Goal: Task Accomplishment & Management: Manage account settings

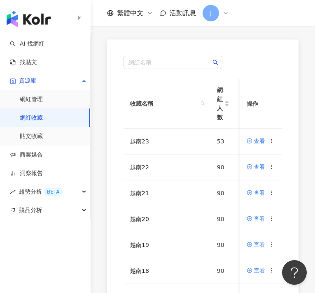
click at [83, 246] on div "AI 找網紅 找貼文 資源庫 網紅管理 網紅收藏 貼文收藏 商案媒合 洞察報告 趨勢分析 BETA 競品分析" at bounding box center [45, 164] width 91 height 259
click at [79, 239] on div "AI 找網紅 找貼文 資源庫 網紅管理 網紅收藏 貼文收藏 商案媒合 洞察報告 趨勢分析 BETA 競品分析" at bounding box center [45, 164] width 91 height 259
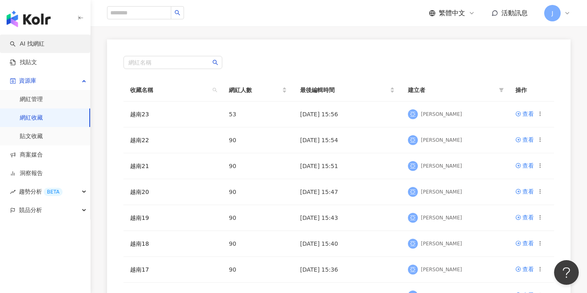
click at [44, 45] on link "AI 找網紅" at bounding box center [27, 44] width 35 height 8
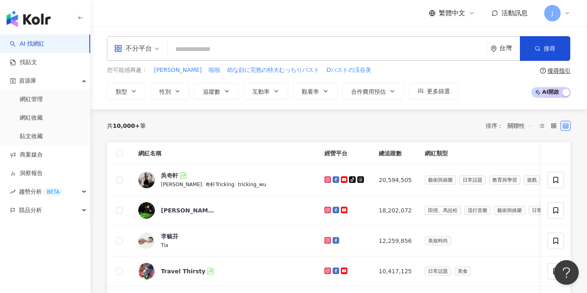
click at [314, 53] on div "台灣" at bounding box center [504, 49] width 29 height 24
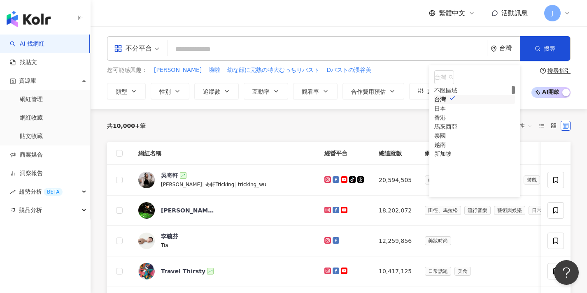
click at [314, 49] on div "台灣" at bounding box center [509, 48] width 21 height 7
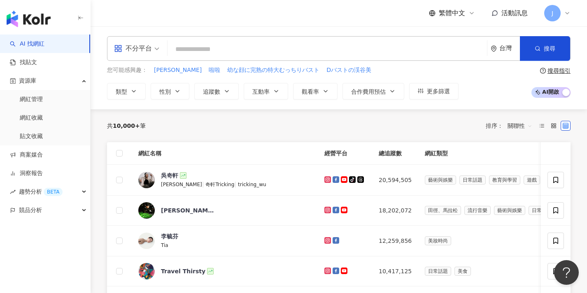
click at [314, 53] on div "台灣" at bounding box center [504, 49] width 29 height 24
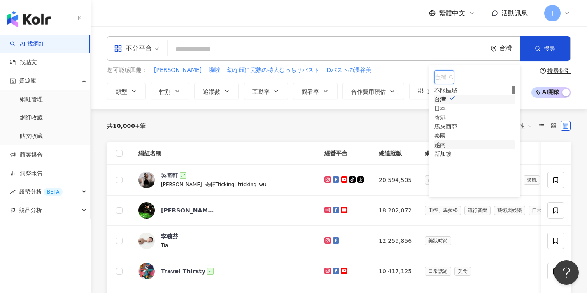
click at [314, 149] on div "越南" at bounding box center [440, 144] width 12 height 9
click at [314, 77] on div "您可能感興趣： [PERSON_NAME] 啦啦 幼な顔に完熟の特大むっちりバスト Dバストの渓谷美 類型 性別 追蹤數 互動率 觀看率 合作費用預估 更多篩…" at bounding box center [338, 83] width 463 height 34
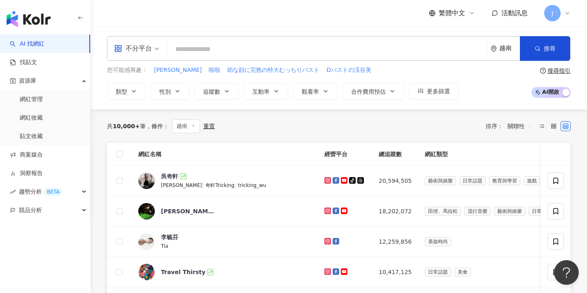
click at [314, 48] on div "越南" at bounding box center [509, 48] width 21 height 7
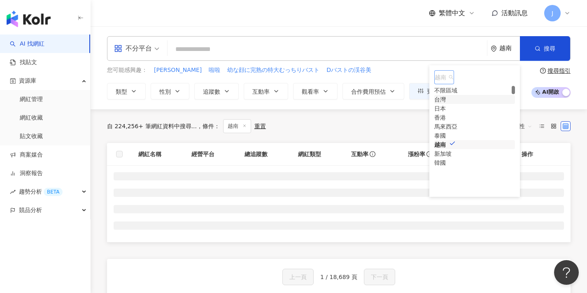
scroll to position [1, 0]
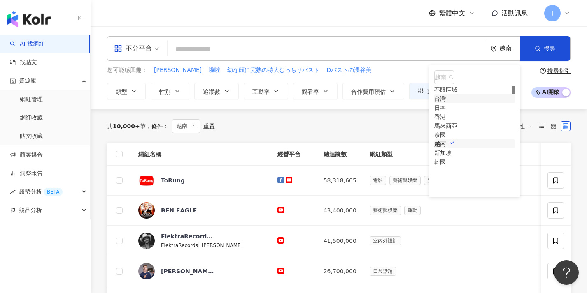
click at [314, 112] on div "共 10,000+ 筆 條件 ： 越南 重置 排序： 關聯性" at bounding box center [338, 126] width 463 height 34
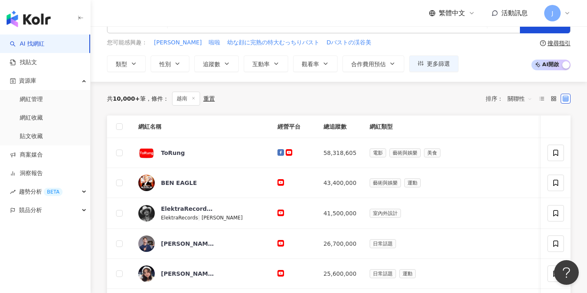
scroll to position [44, 0]
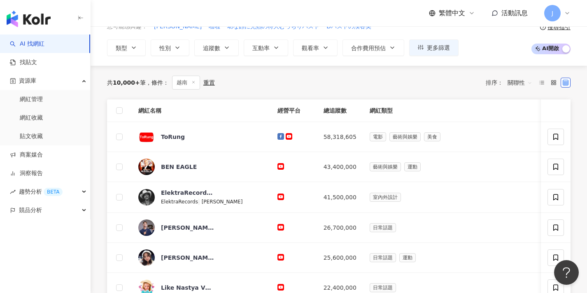
click at [314, 80] on span "關聯性" at bounding box center [519, 82] width 25 height 13
click at [314, 113] on div "追蹤數" at bounding box center [519, 113] width 21 height 9
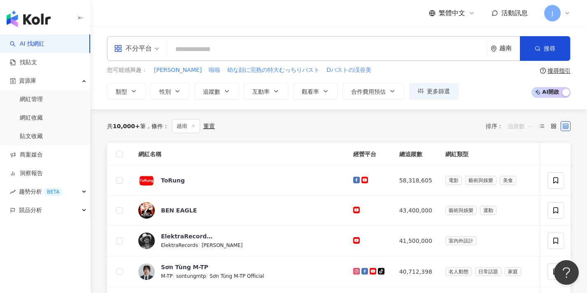
click at [314, 126] on span "追蹤數" at bounding box center [519, 126] width 25 height 13
click at [314, 124] on div "共 10,000+ 筆 條件 ： 越南 重置 排序： 追蹤數" at bounding box center [338, 126] width 463 height 14
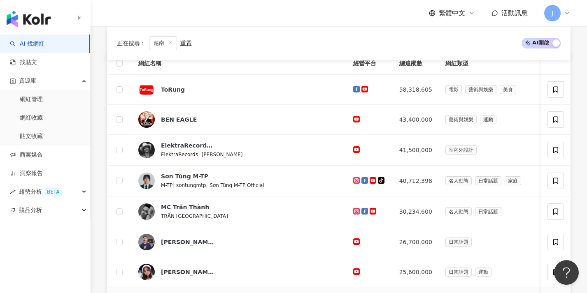
scroll to position [457, 0]
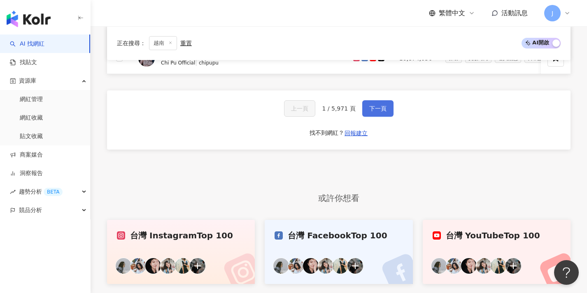
click at [314, 117] on button "下一頁" at bounding box center [377, 108] width 31 height 16
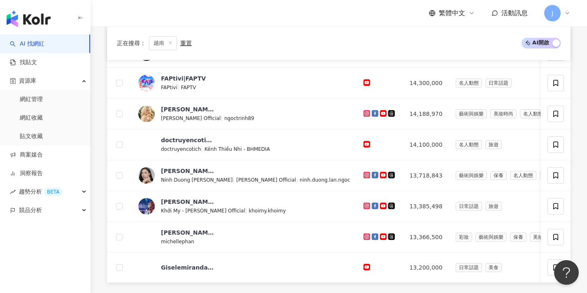
scroll to position [433, 0]
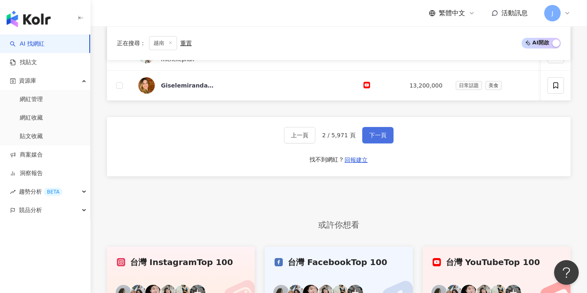
click at [314, 139] on span "下一頁" at bounding box center [377, 135] width 17 height 7
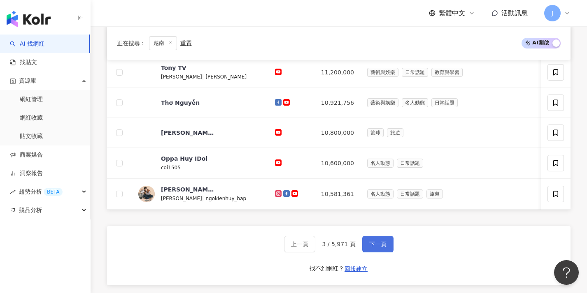
scroll to position [385, 0]
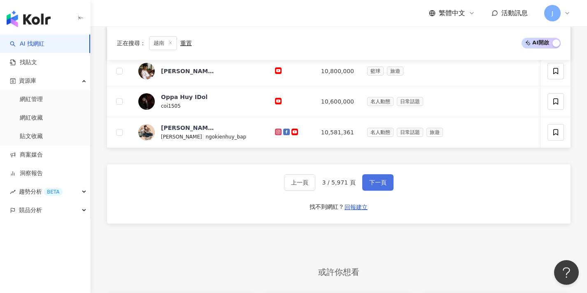
click at [314, 183] on button "下一頁" at bounding box center [377, 182] width 31 height 16
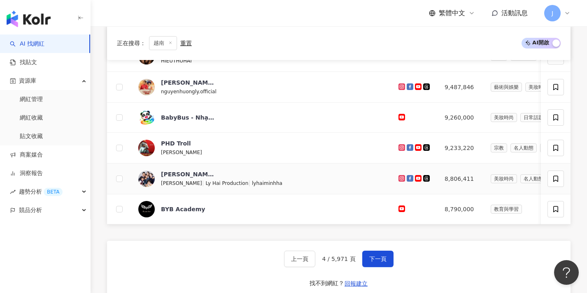
scroll to position [321, 0]
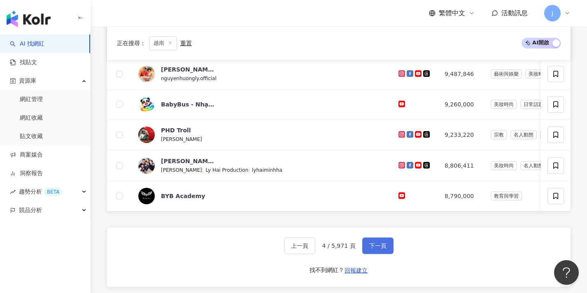
click at [314, 249] on button "下一頁" at bounding box center [377, 246] width 31 height 16
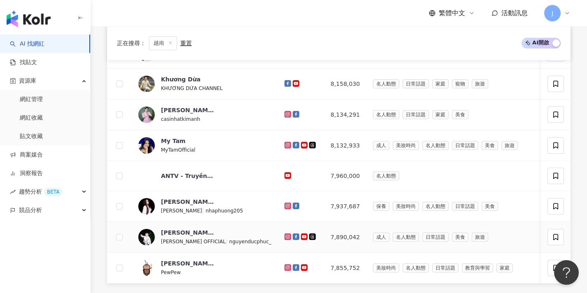
scroll to position [370, 0]
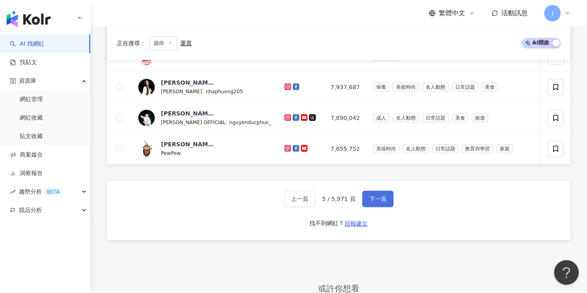
click at [314, 199] on button "下一頁" at bounding box center [377, 199] width 31 height 16
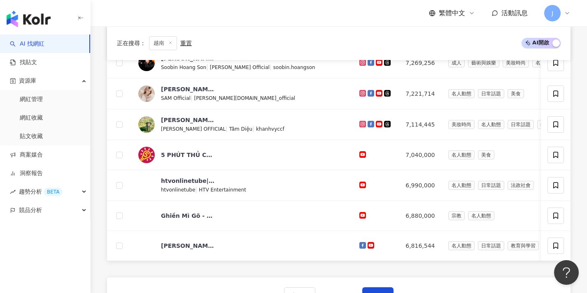
scroll to position [333, 0]
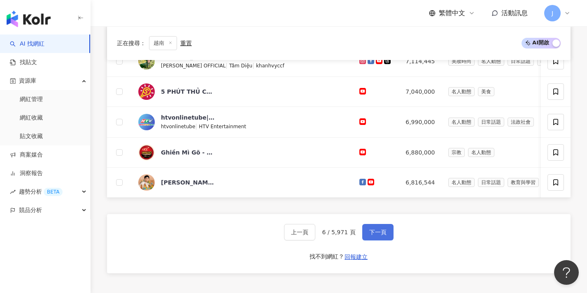
click at [314, 233] on button "下一頁" at bounding box center [377, 232] width 31 height 16
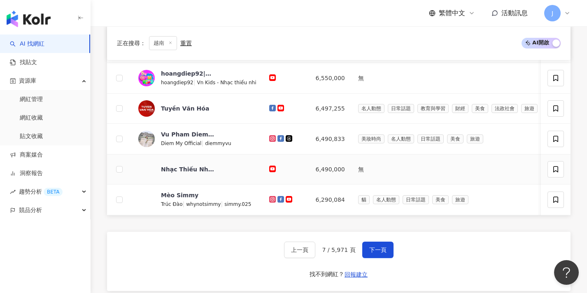
scroll to position [319, 0]
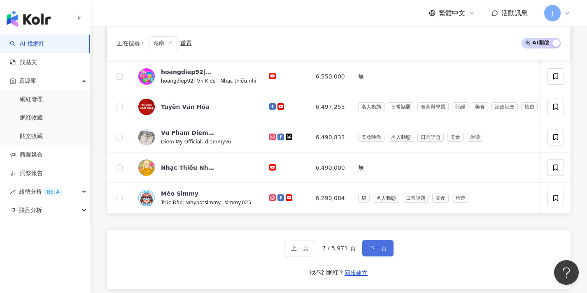
click at [314, 254] on button "下一頁" at bounding box center [377, 248] width 31 height 16
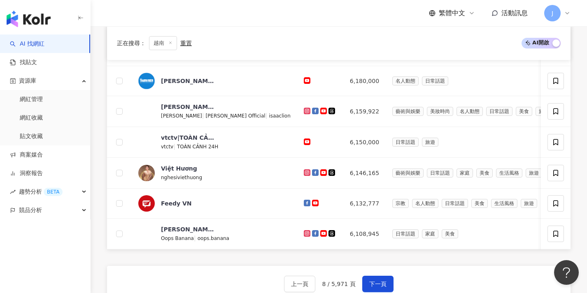
scroll to position [363, 0]
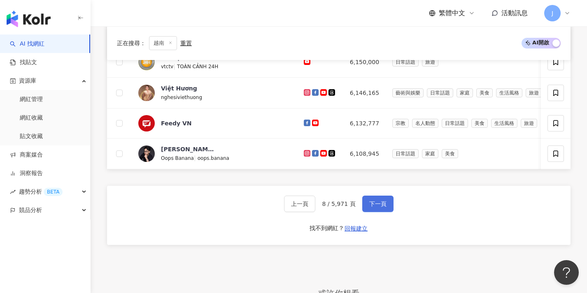
click at [314, 212] on button "下一頁" at bounding box center [377, 204] width 31 height 16
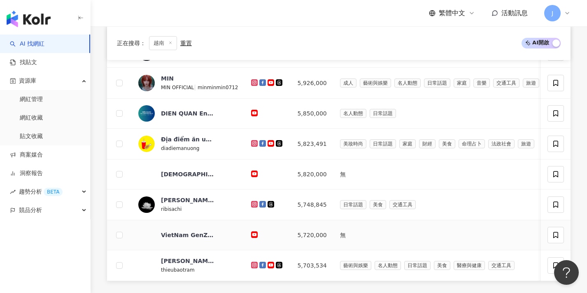
scroll to position [330, 0]
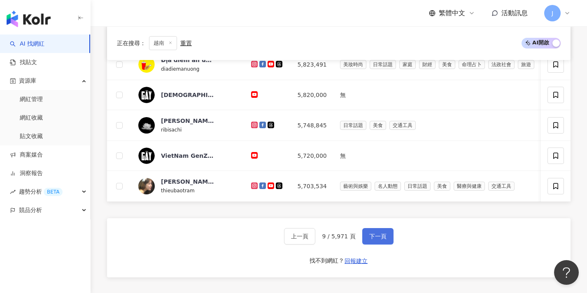
click at [314, 239] on span "下一頁" at bounding box center [377, 236] width 17 height 7
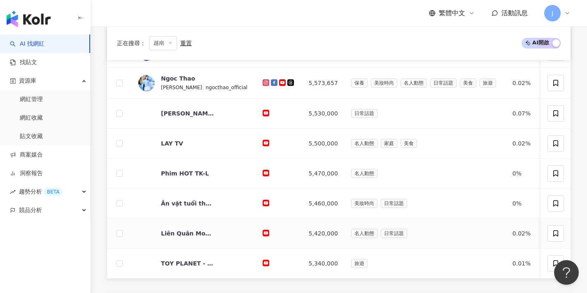
scroll to position [335, 0]
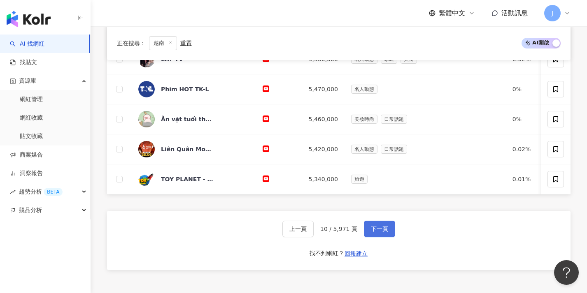
click at [314, 237] on button "下一頁" at bounding box center [379, 229] width 31 height 16
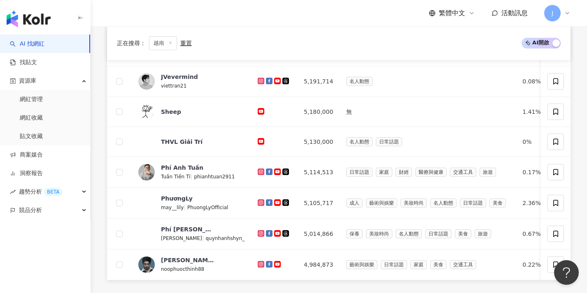
scroll to position [299, 0]
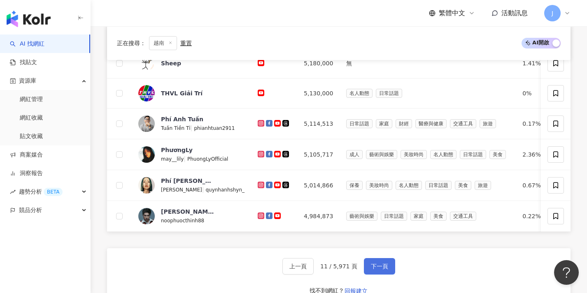
click at [314, 270] on span "下一頁" at bounding box center [379, 266] width 17 height 7
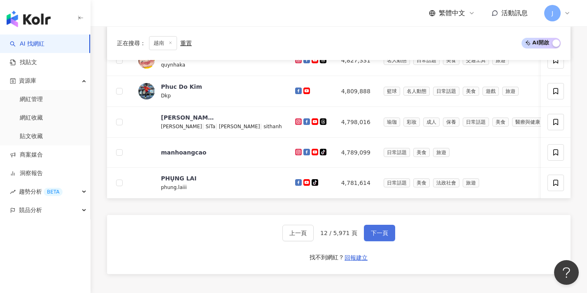
scroll to position [335, 0]
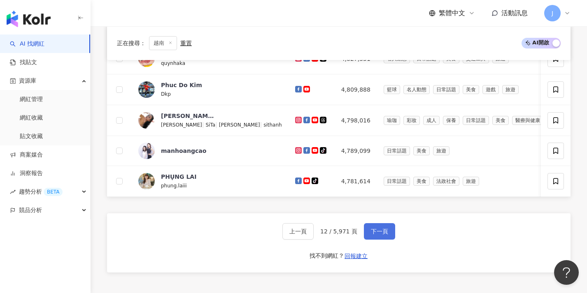
click at [314, 235] on span "下一頁" at bounding box center [379, 231] width 17 height 7
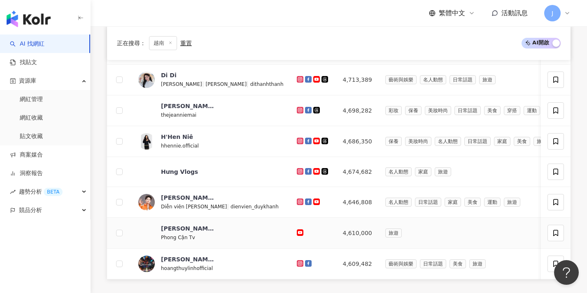
scroll to position [366, 0]
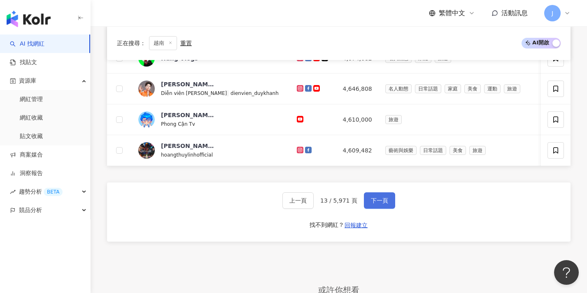
click at [314, 204] on span "下一頁" at bounding box center [379, 201] width 17 height 7
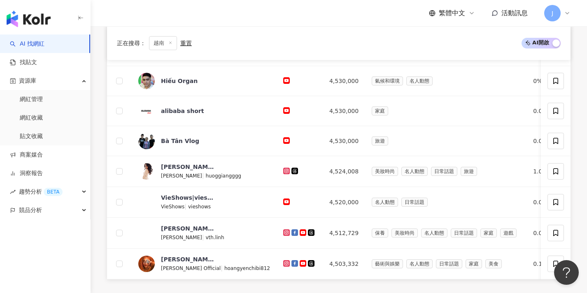
scroll to position [424, 0]
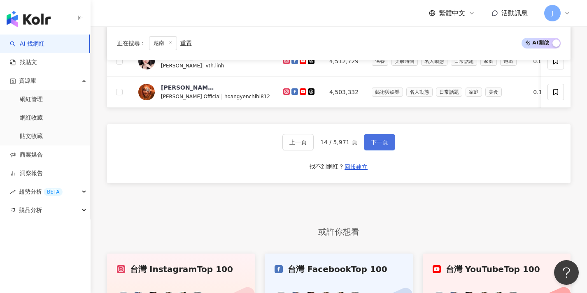
click at [314, 151] on button "下一頁" at bounding box center [379, 142] width 31 height 16
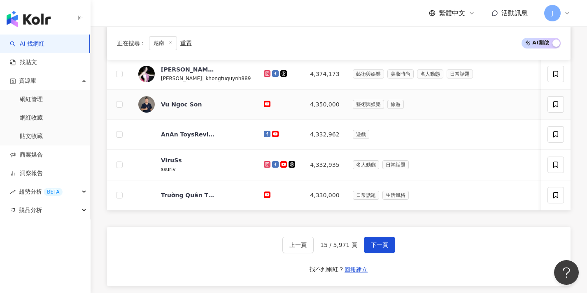
scroll to position [351, 0]
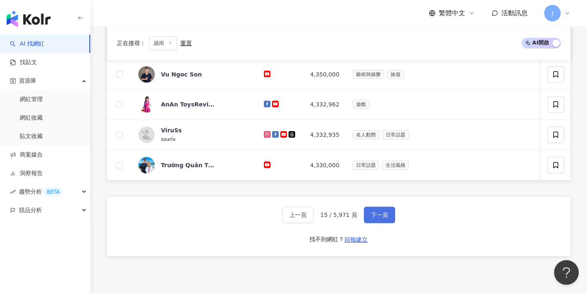
click at [314, 217] on span "下一頁" at bounding box center [379, 215] width 17 height 7
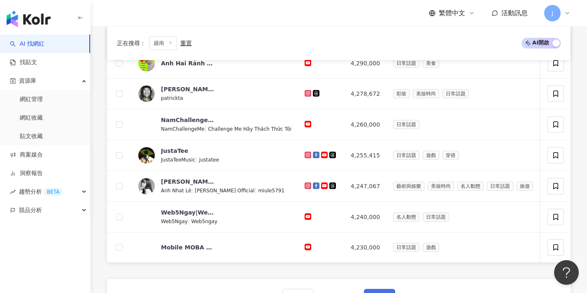
scroll to position [329, 0]
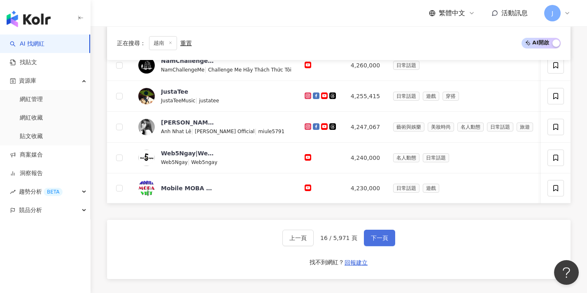
click at [314, 240] on button "下一頁" at bounding box center [379, 238] width 31 height 16
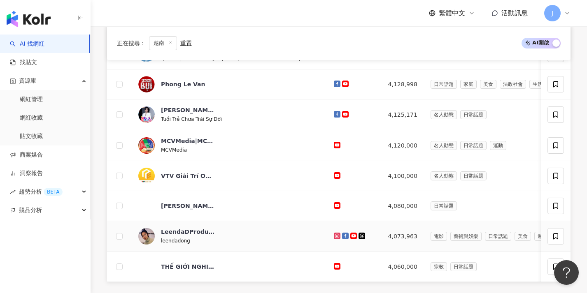
scroll to position [387, 0]
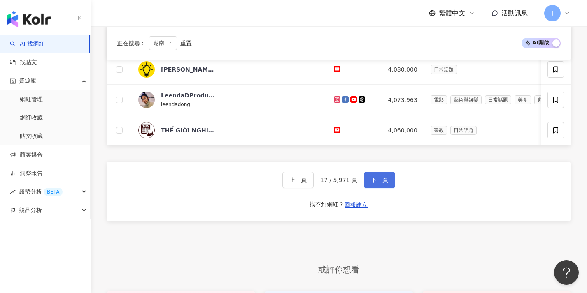
click at [314, 184] on span "下一頁" at bounding box center [379, 180] width 17 height 7
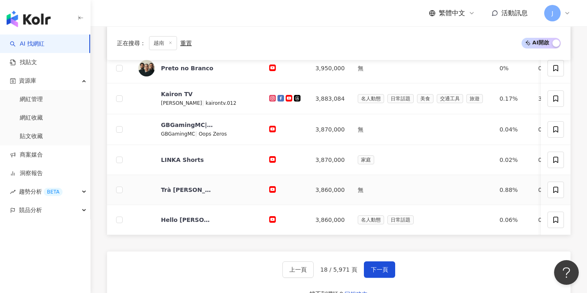
scroll to position [311, 0]
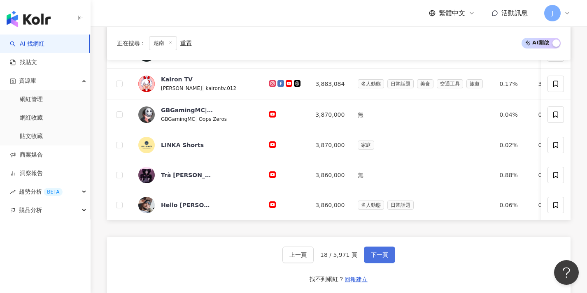
click at [314, 260] on button "下一頁" at bounding box center [379, 255] width 31 height 16
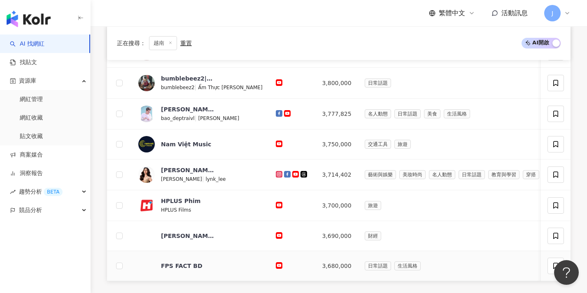
scroll to position [332, 0]
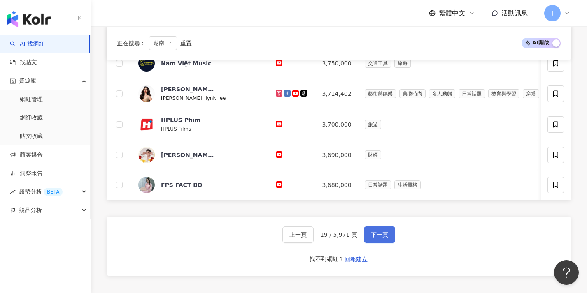
click at [314, 238] on span "下一頁" at bounding box center [379, 235] width 17 height 7
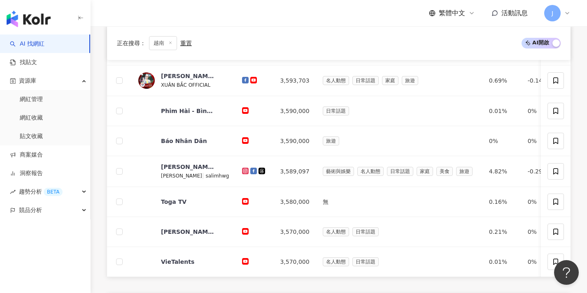
scroll to position [326, 0]
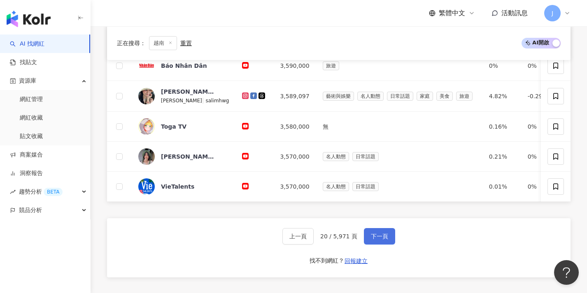
click at [314, 238] on button "下一頁" at bounding box center [379, 236] width 31 height 16
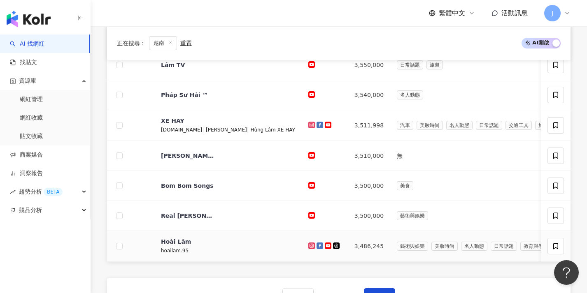
scroll to position [358, 0]
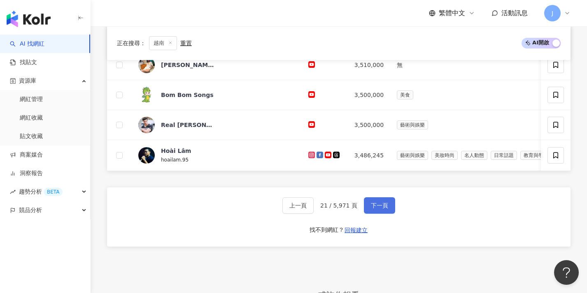
click at [314, 214] on button "下一頁" at bounding box center [379, 206] width 31 height 16
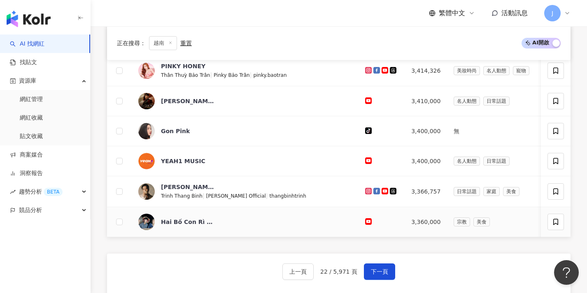
scroll to position [383, 0]
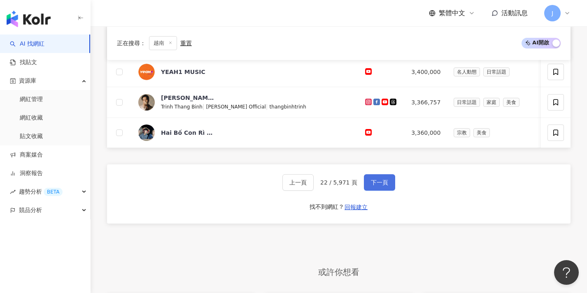
click at [314, 186] on span "下一頁" at bounding box center [379, 182] width 17 height 7
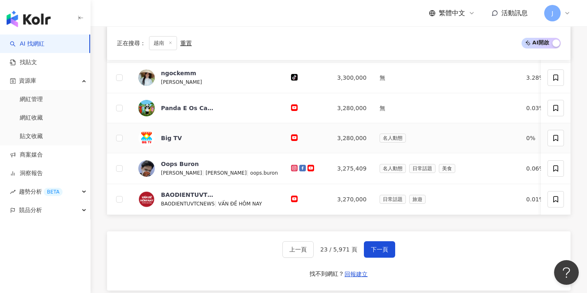
scroll to position [360, 0]
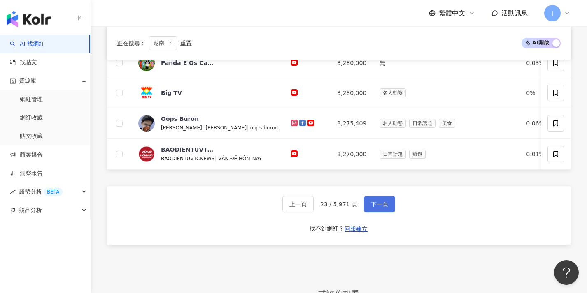
click at [314, 208] on span "下一頁" at bounding box center [379, 204] width 17 height 7
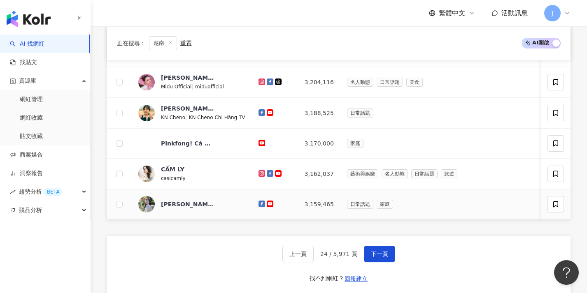
scroll to position [331, 0]
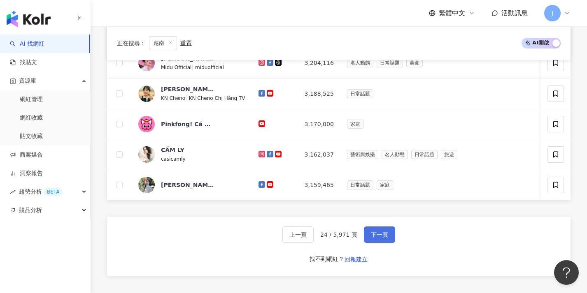
click at [314, 238] on span "下一頁" at bounding box center [379, 235] width 17 height 7
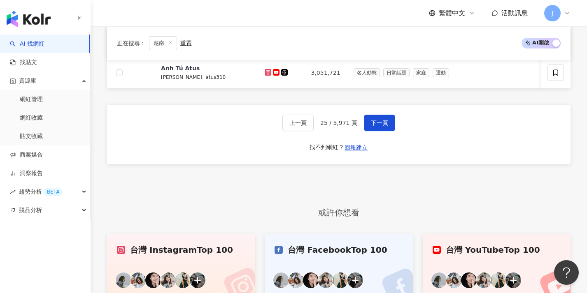
scroll to position [433, 0]
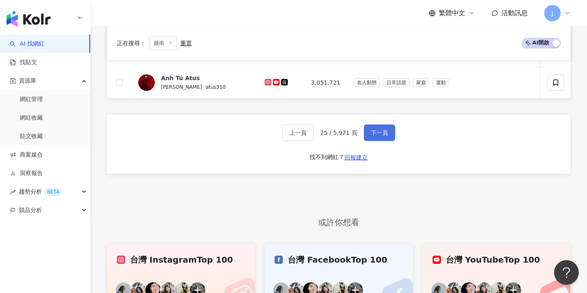
click at [314, 141] on button "下一頁" at bounding box center [379, 133] width 31 height 16
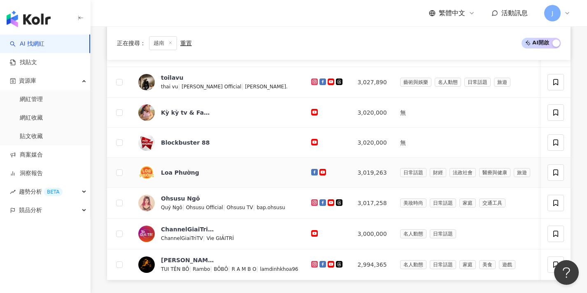
scroll to position [349, 0]
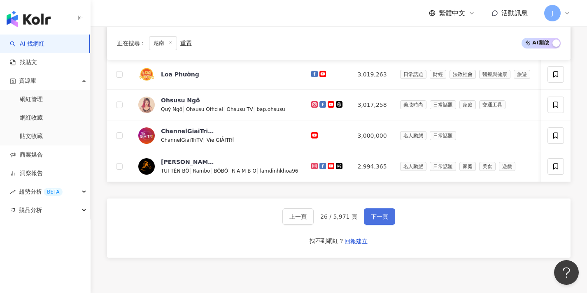
click at [314, 220] on span "下一頁" at bounding box center [379, 217] width 17 height 7
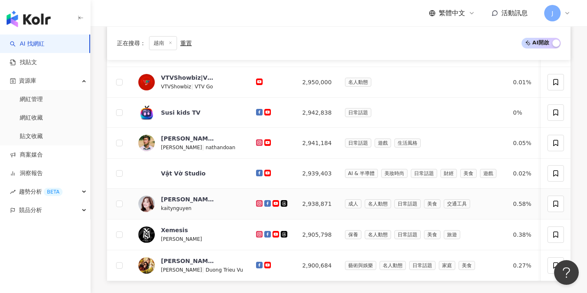
scroll to position [361, 0]
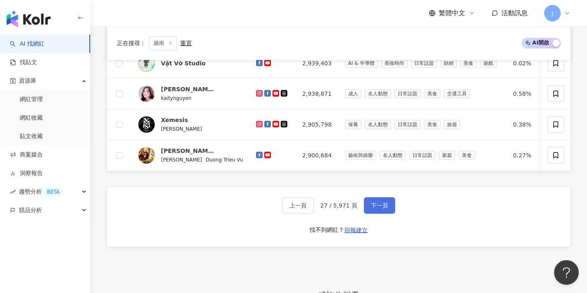
click at [314, 209] on span "下一頁" at bounding box center [379, 205] width 17 height 7
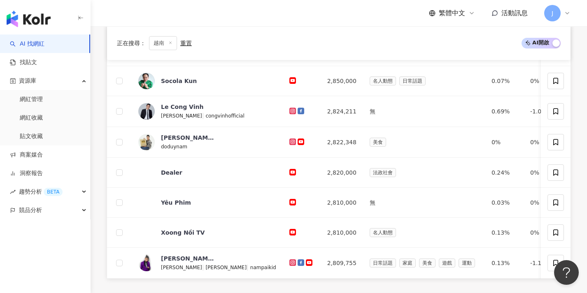
scroll to position [314, 0]
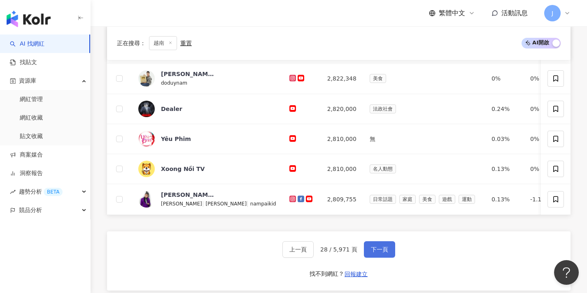
click at [314, 253] on span "下一頁" at bounding box center [379, 249] width 17 height 7
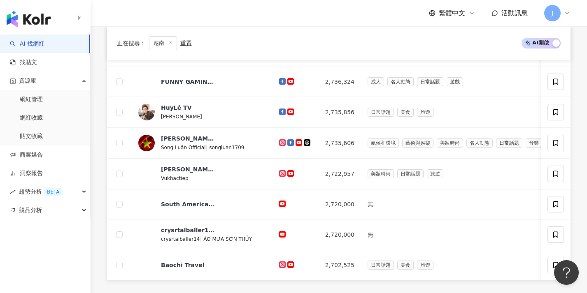
scroll to position [319, 0]
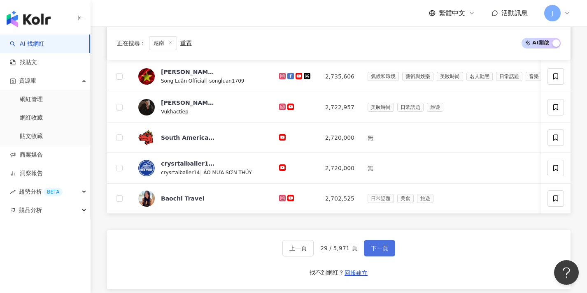
click at [314, 251] on span "下一頁" at bounding box center [379, 248] width 17 height 7
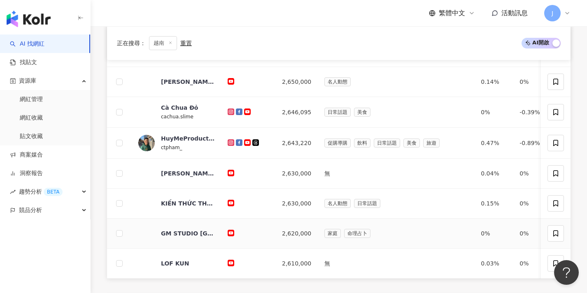
scroll to position [344, 0]
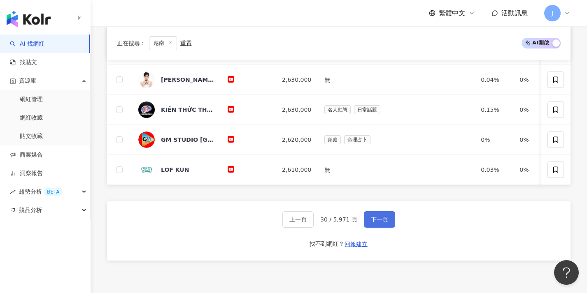
click at [314, 228] on button "下一頁" at bounding box center [379, 219] width 31 height 16
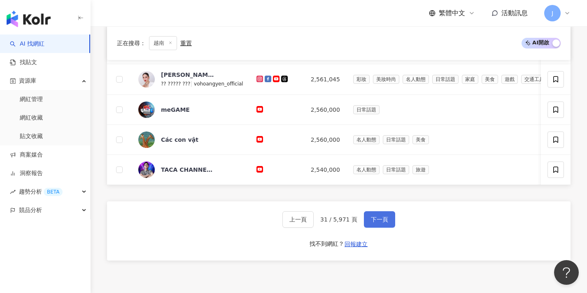
click at [314, 228] on button "下一頁" at bounding box center [379, 219] width 31 height 16
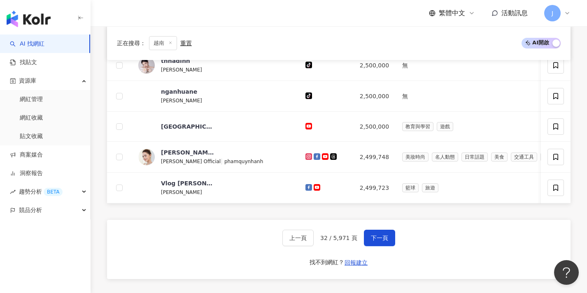
scroll to position [402, 0]
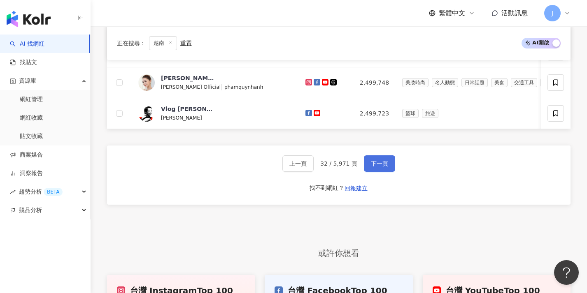
click at [314, 172] on button "下一頁" at bounding box center [379, 164] width 31 height 16
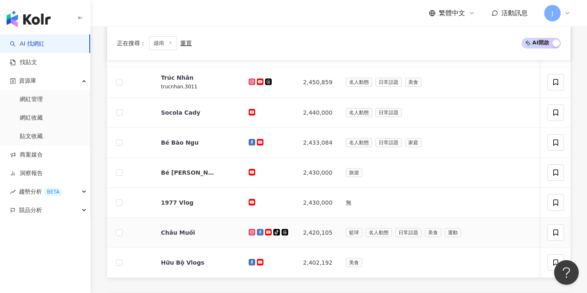
scroll to position [323, 0]
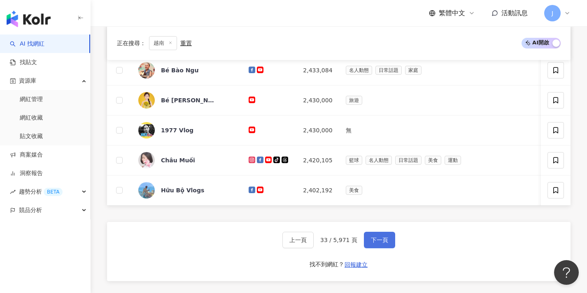
click at [314, 249] on button "下一頁" at bounding box center [379, 240] width 31 height 16
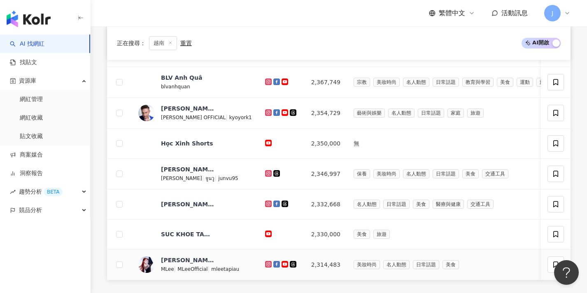
scroll to position [360, 0]
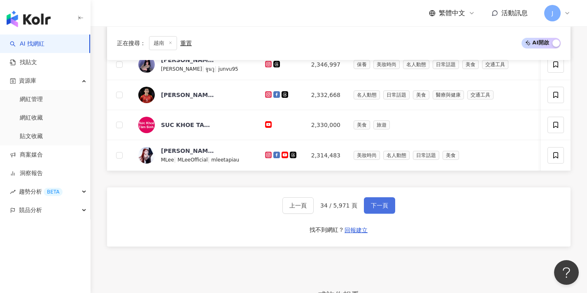
click at [314, 214] on button "下一頁" at bounding box center [379, 206] width 31 height 16
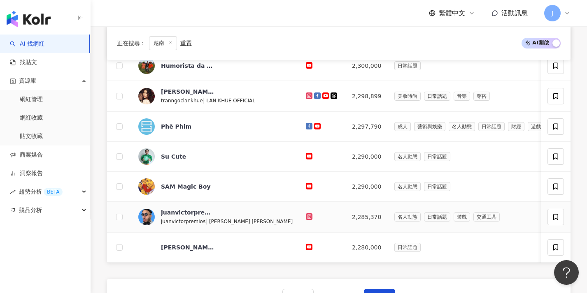
scroll to position [328, 0]
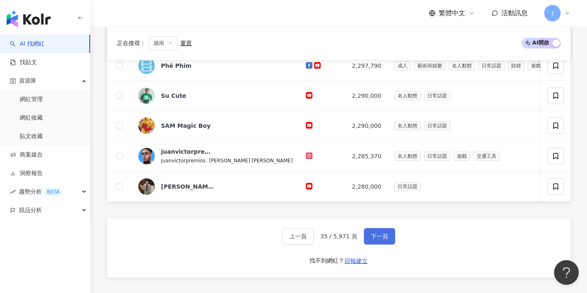
click at [314, 238] on button "下一頁" at bounding box center [379, 236] width 31 height 16
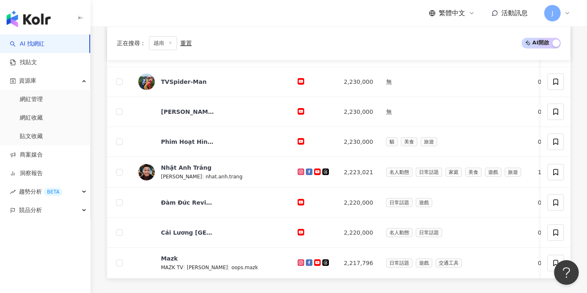
scroll to position [342, 0]
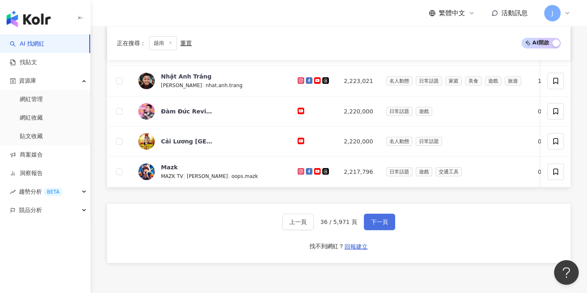
click at [314, 225] on span "下一頁" at bounding box center [379, 222] width 17 height 7
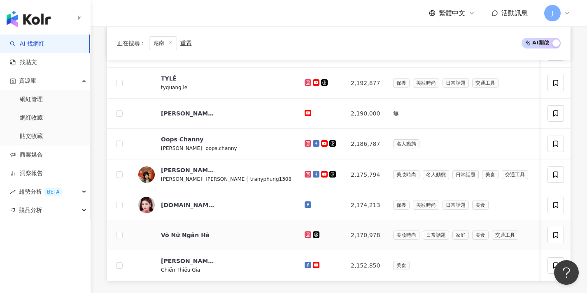
scroll to position [321, 0]
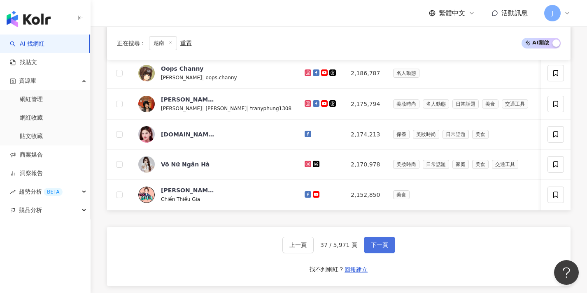
click at [314, 249] on span "下一頁" at bounding box center [379, 245] width 17 height 7
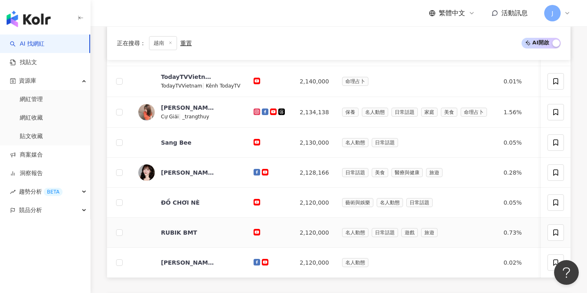
scroll to position [307, 0]
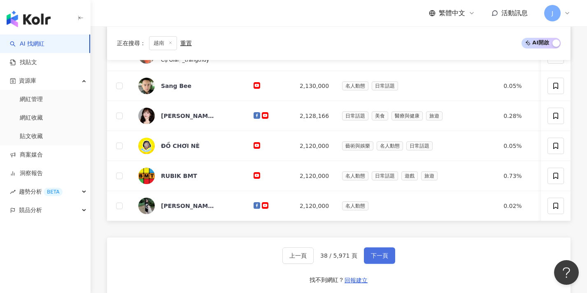
click at [314, 257] on button "下一頁" at bounding box center [379, 256] width 31 height 16
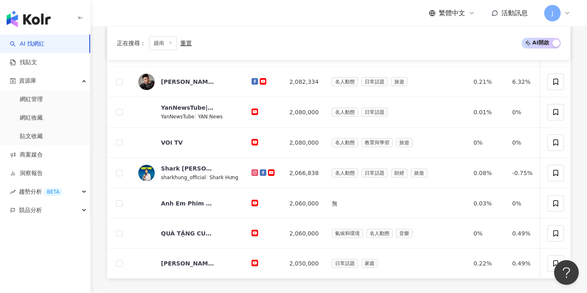
scroll to position [376, 0]
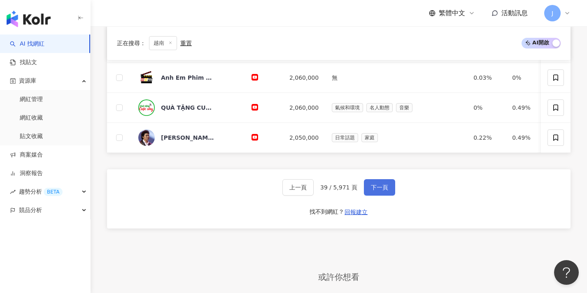
click at [314, 196] on button "下一頁" at bounding box center [379, 187] width 31 height 16
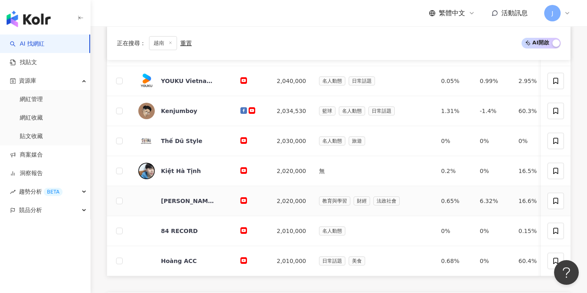
scroll to position [351, 0]
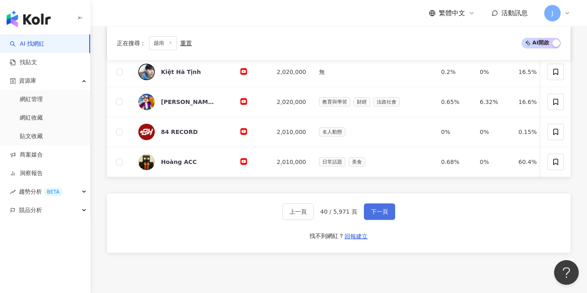
click at [314, 213] on button "下一頁" at bounding box center [379, 212] width 31 height 16
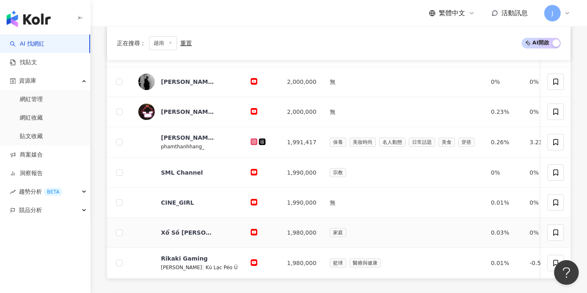
scroll to position [355, 0]
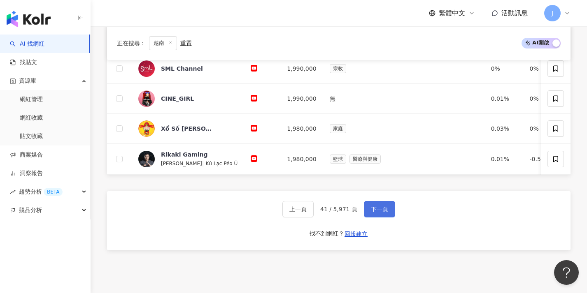
click at [314, 218] on button "下一頁" at bounding box center [379, 209] width 31 height 16
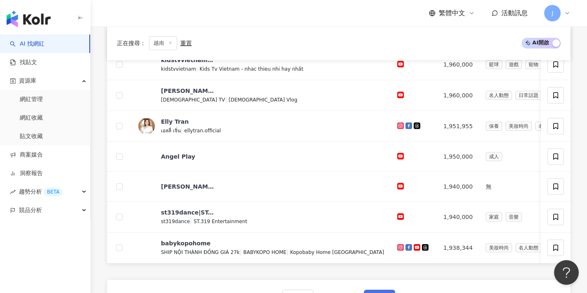
scroll to position [429, 0]
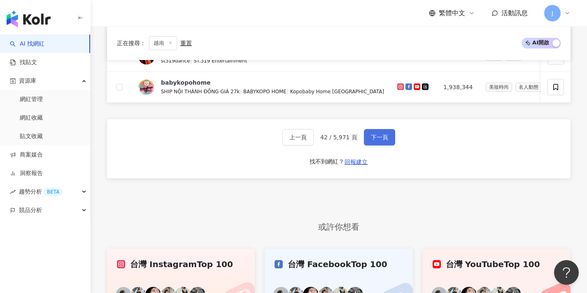
click at [314, 140] on span "下一頁" at bounding box center [379, 137] width 17 height 7
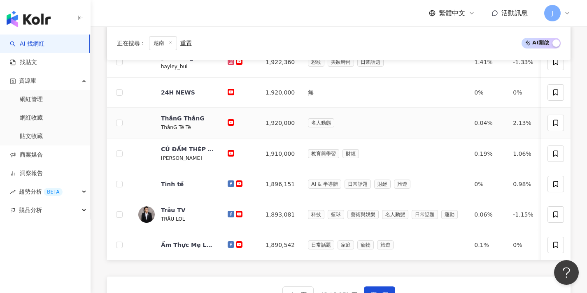
scroll to position [329, 0]
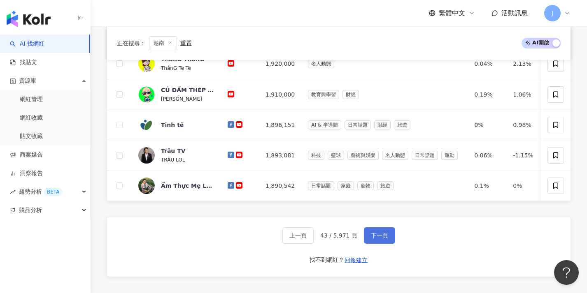
click at [314, 239] on span "下一頁" at bounding box center [379, 235] width 17 height 7
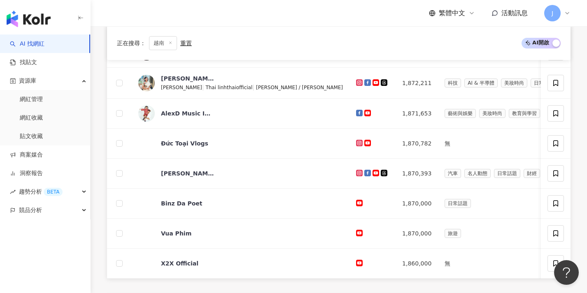
scroll to position [407, 0]
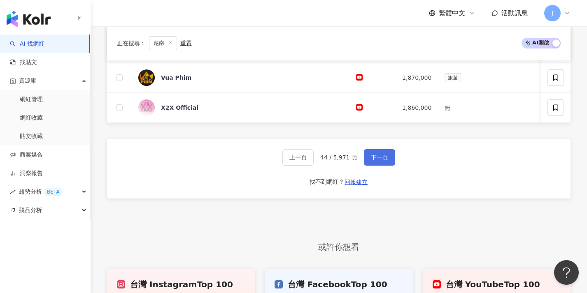
click at [314, 166] on button "下一頁" at bounding box center [379, 157] width 31 height 16
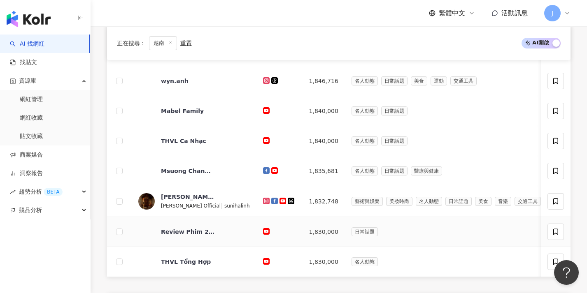
scroll to position [392, 0]
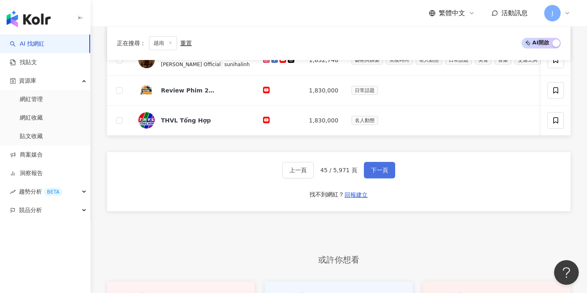
click at [314, 173] on span "下一頁" at bounding box center [379, 170] width 17 height 7
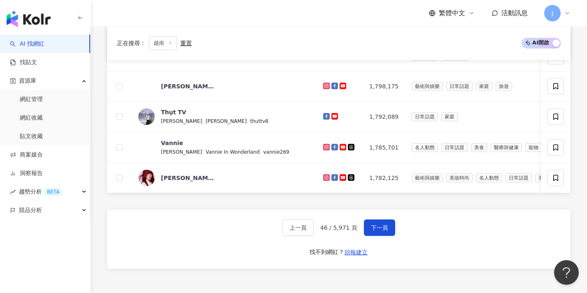
scroll to position [354, 0]
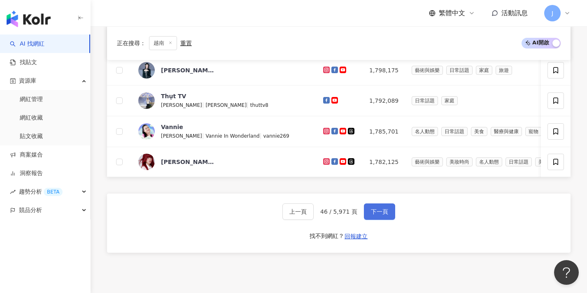
click at [314, 214] on button "下一頁" at bounding box center [379, 212] width 31 height 16
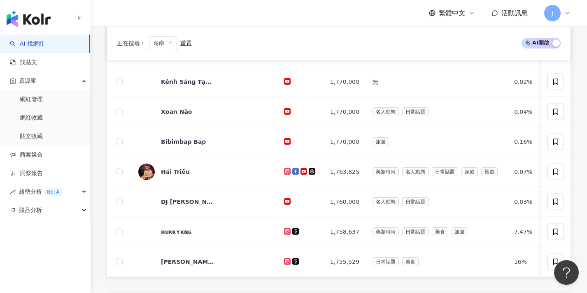
scroll to position [323, 0]
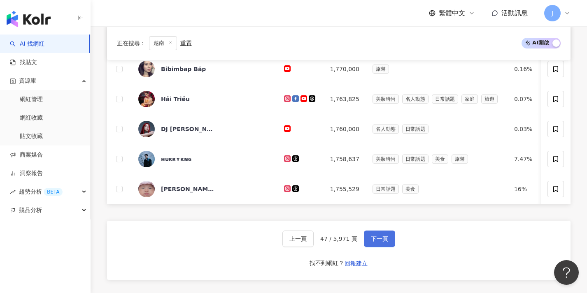
click at [314, 240] on button "下一頁" at bounding box center [379, 239] width 31 height 16
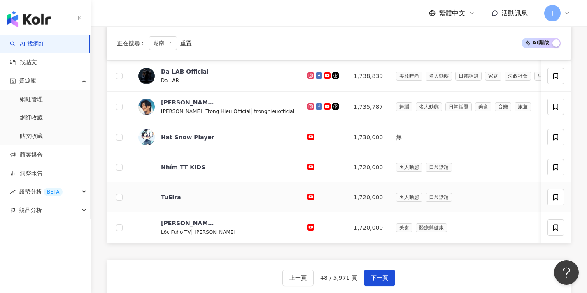
scroll to position [334, 0]
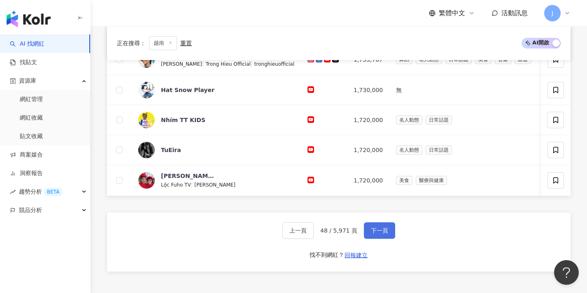
click at [314, 234] on span "下一頁" at bounding box center [379, 231] width 17 height 7
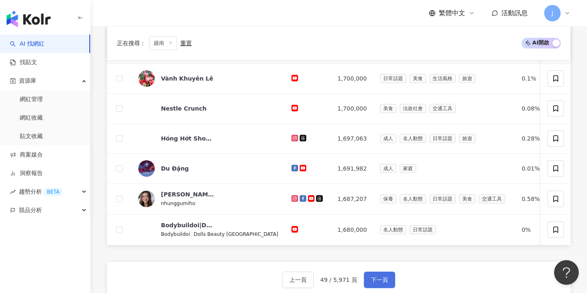
scroll to position [303, 0]
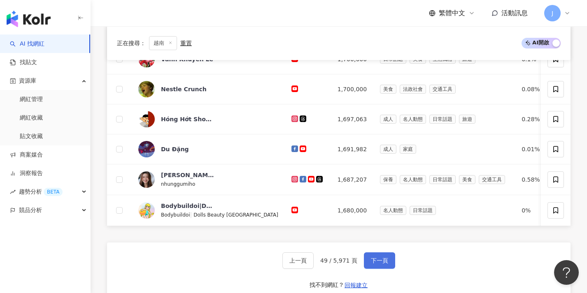
click at [314, 263] on span "下一頁" at bounding box center [379, 261] width 17 height 7
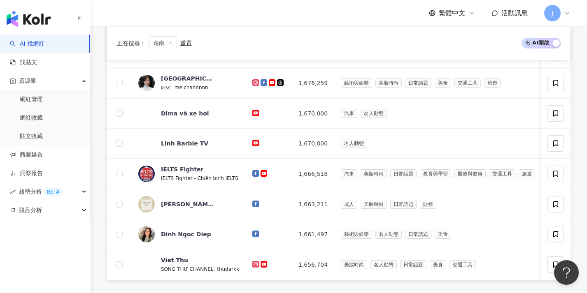
scroll to position [326, 0]
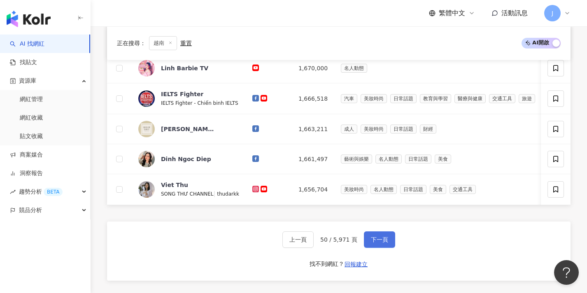
click at [314, 243] on span "下一頁" at bounding box center [379, 240] width 17 height 7
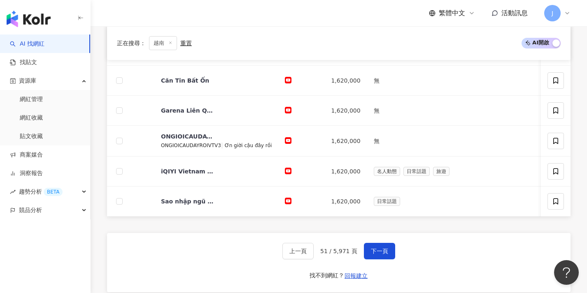
scroll to position [353, 0]
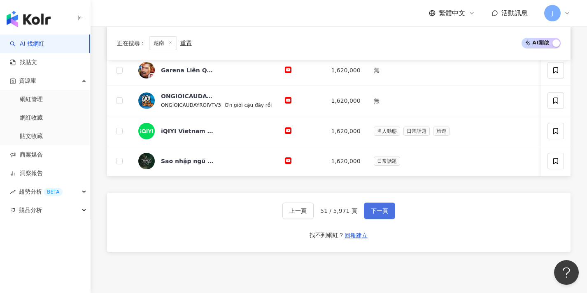
click at [314, 219] on button "下一頁" at bounding box center [379, 211] width 31 height 16
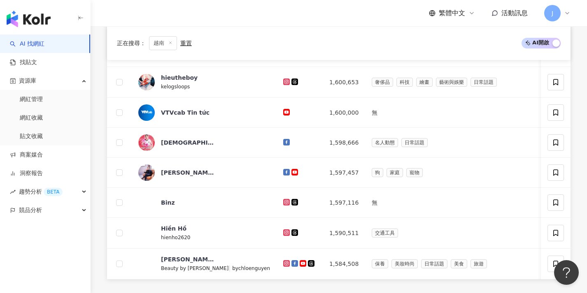
scroll to position [319, 0]
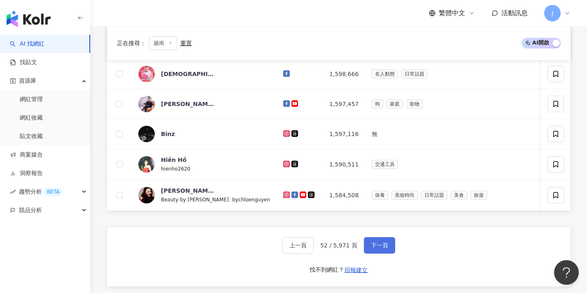
click at [314, 254] on button "下一頁" at bounding box center [379, 245] width 31 height 16
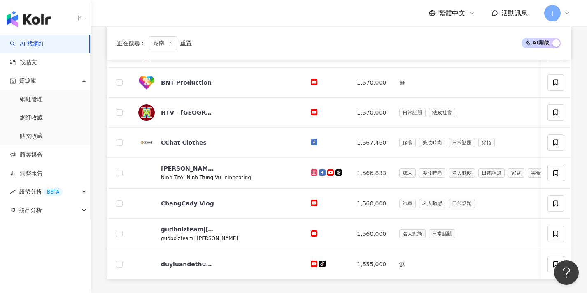
scroll to position [366, 0]
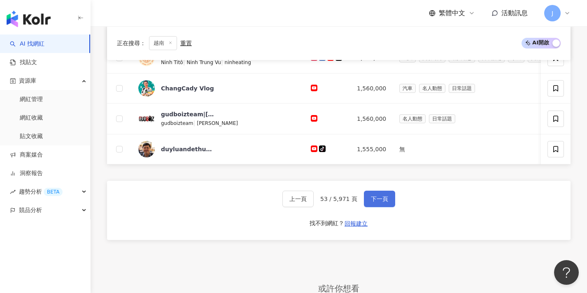
click at [314, 207] on button "下一頁" at bounding box center [379, 199] width 31 height 16
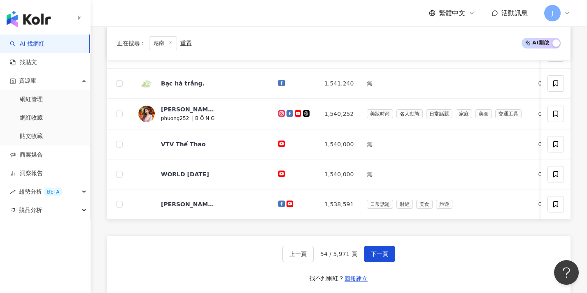
scroll to position [320, 0]
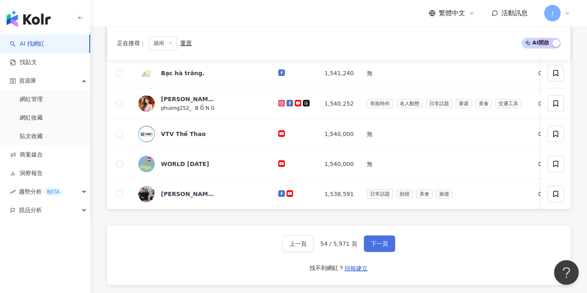
click at [314, 246] on span "下一頁" at bounding box center [379, 244] width 17 height 7
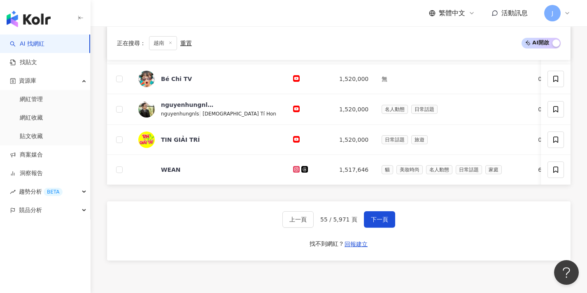
scroll to position [336, 0]
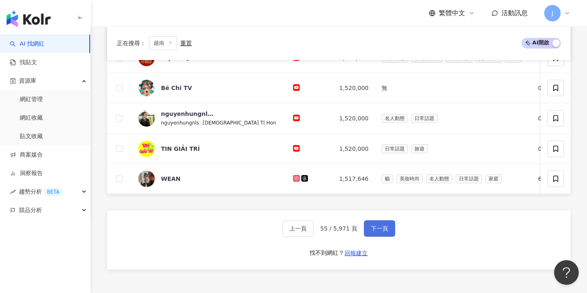
click at [314, 232] on span "下一頁" at bounding box center [379, 228] width 17 height 7
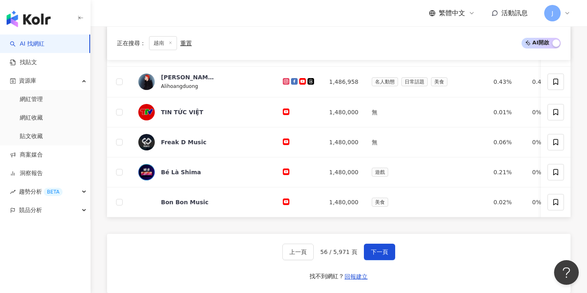
scroll to position [325, 0]
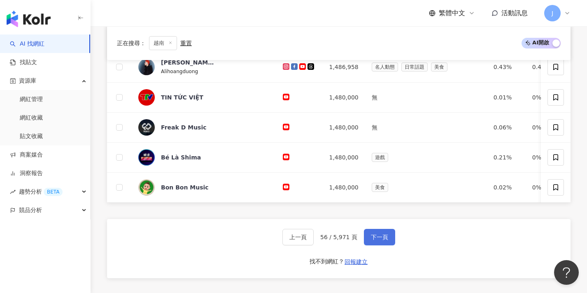
click at [314, 241] on span "下一頁" at bounding box center [379, 237] width 17 height 7
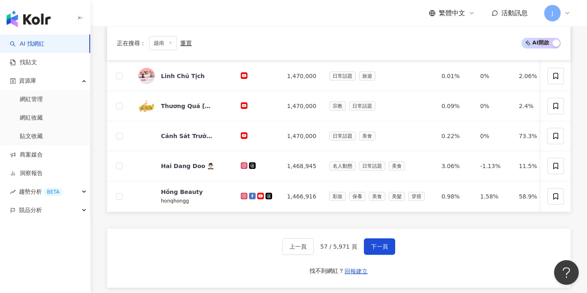
scroll to position [319, 0]
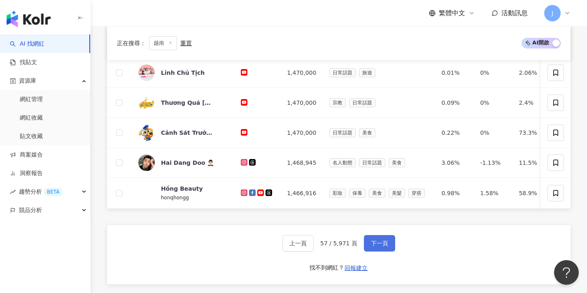
click at [314, 243] on button "下一頁" at bounding box center [379, 243] width 31 height 16
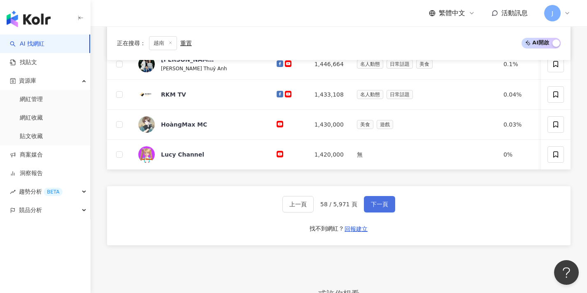
scroll to position [326, 0]
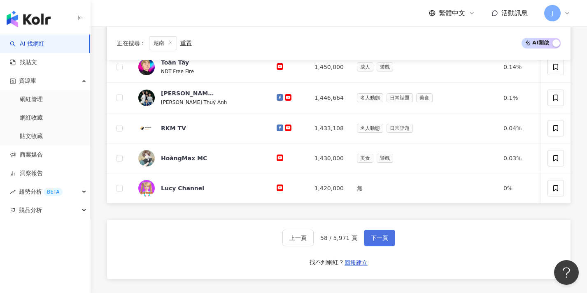
click at [314, 242] on span "下一頁" at bounding box center [379, 238] width 17 height 7
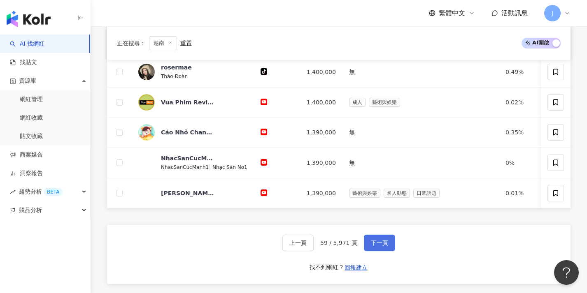
scroll to position [324, 0]
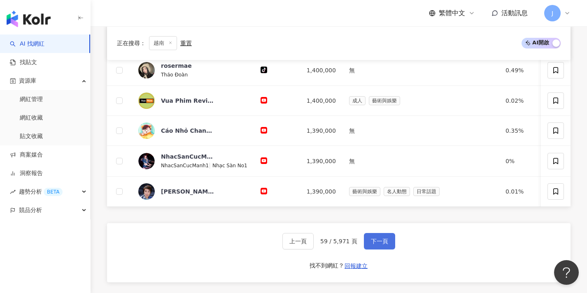
click at [314, 243] on button "下一頁" at bounding box center [379, 241] width 31 height 16
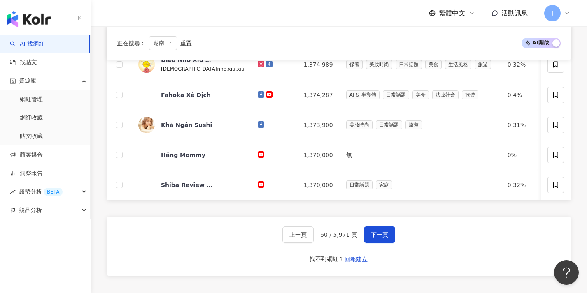
scroll to position [328, 0]
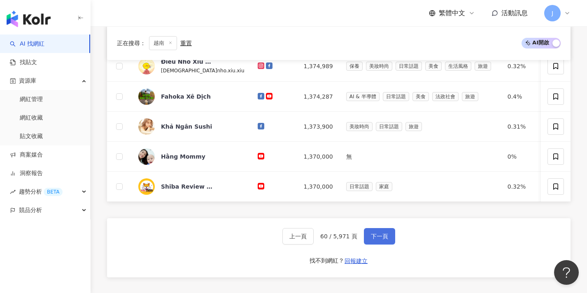
click at [314, 240] on span "下一頁" at bounding box center [379, 236] width 17 height 7
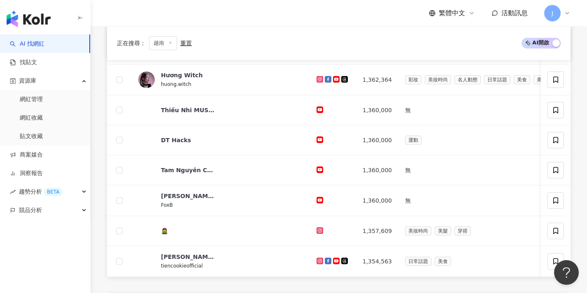
scroll to position [337, 0]
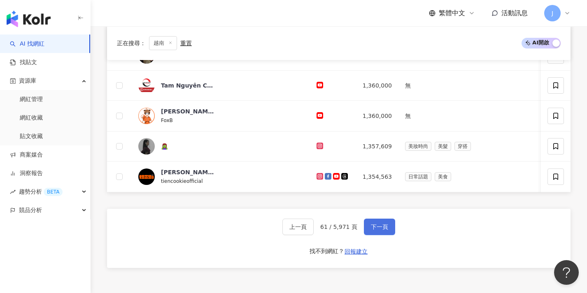
click at [314, 235] on button "下一頁" at bounding box center [379, 227] width 31 height 16
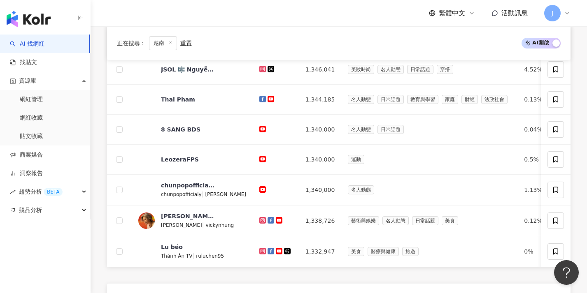
scroll to position [310, 0]
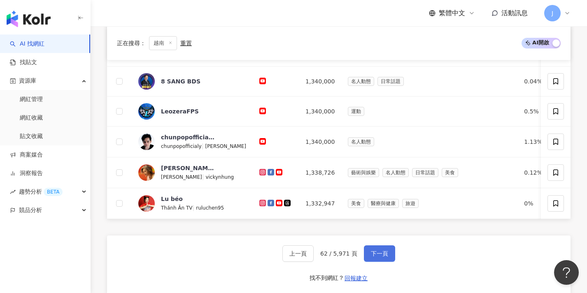
click at [314, 257] on span "下一頁" at bounding box center [379, 254] width 17 height 7
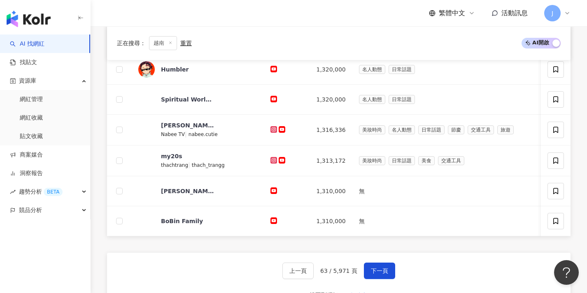
scroll to position [335, 0]
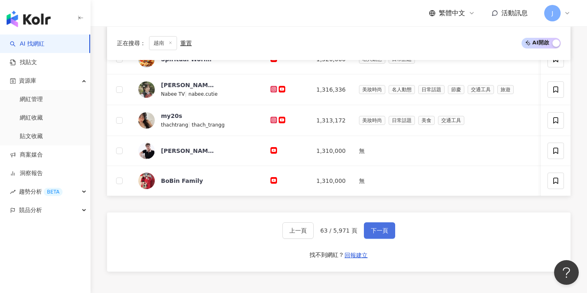
click at [314, 234] on span "下一頁" at bounding box center [379, 231] width 17 height 7
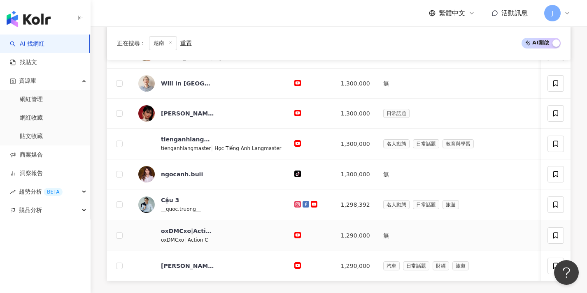
scroll to position [349, 0]
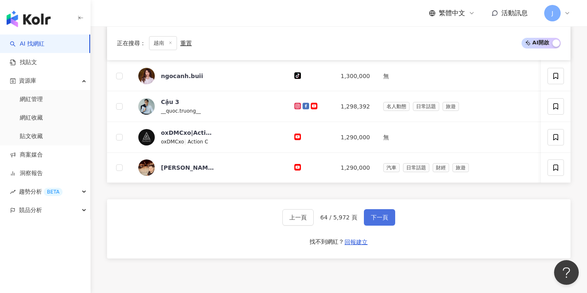
click at [314, 226] on button "下一頁" at bounding box center [379, 217] width 31 height 16
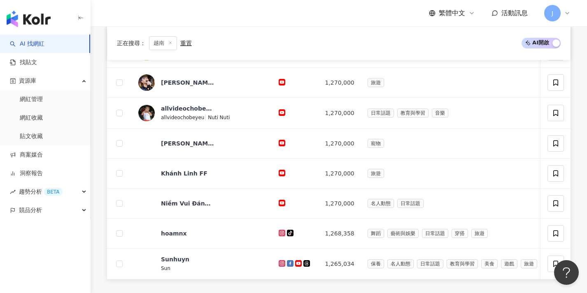
scroll to position [371, 0]
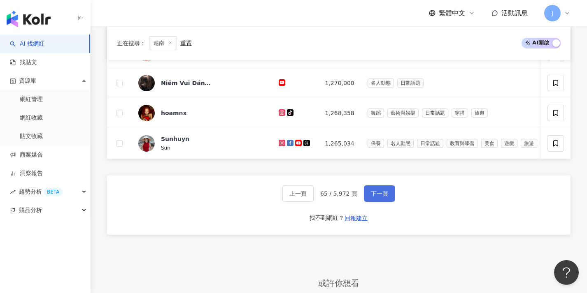
click at [314, 202] on button "下一頁" at bounding box center [379, 194] width 31 height 16
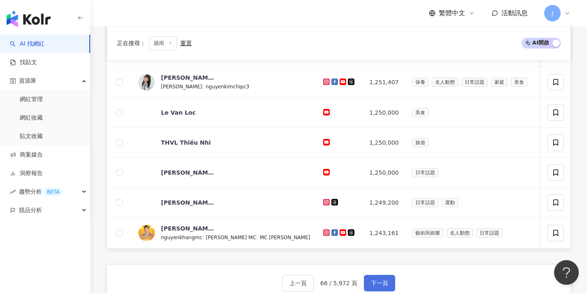
scroll to position [340, 0]
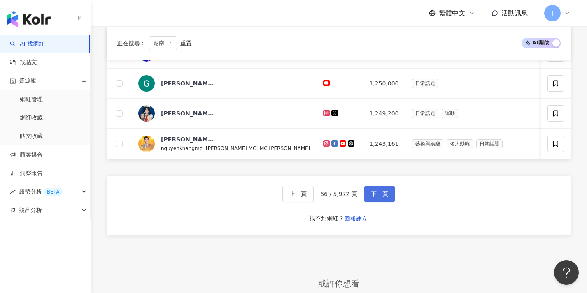
click at [314, 202] on button "下一頁" at bounding box center [379, 194] width 31 height 16
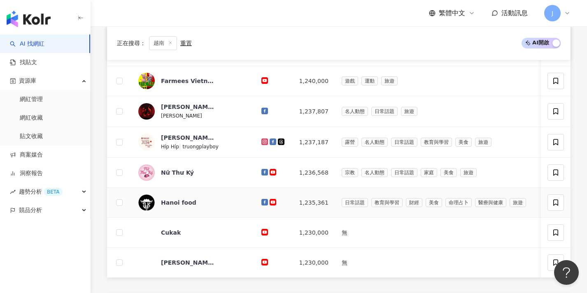
scroll to position [332, 0]
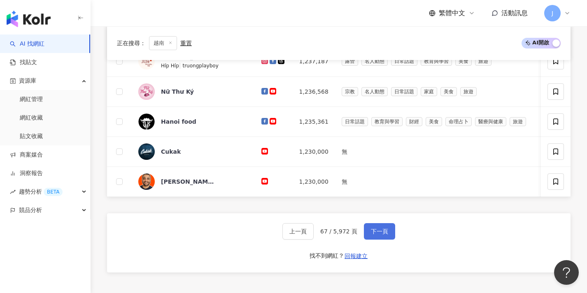
click at [314, 232] on button "下一頁" at bounding box center [379, 231] width 31 height 16
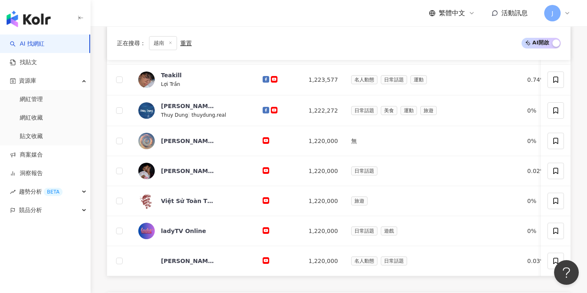
scroll to position [314, 0]
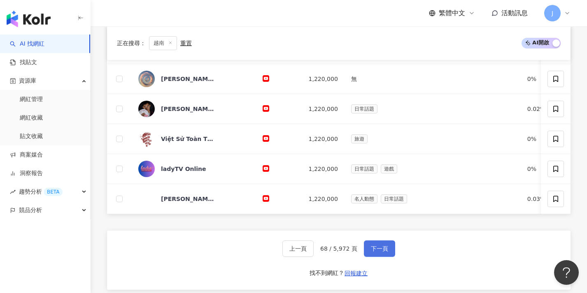
click at [314, 257] on button "下一頁" at bounding box center [379, 249] width 31 height 16
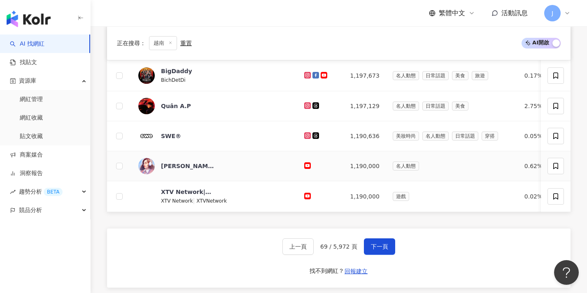
scroll to position [328, 0]
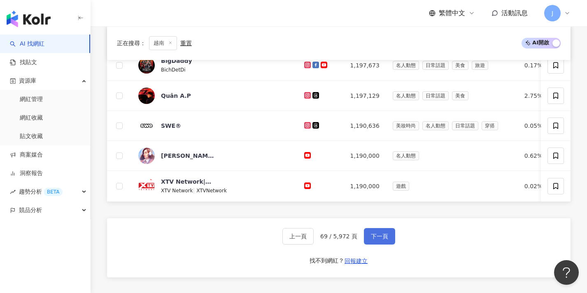
click at [314, 237] on button "下一頁" at bounding box center [379, 236] width 31 height 16
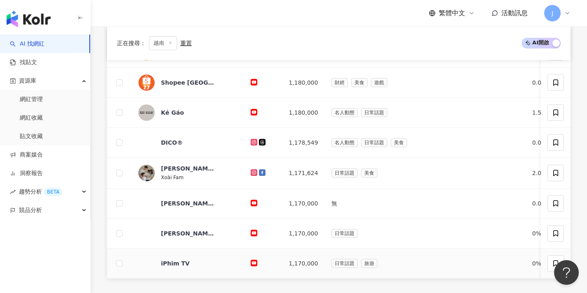
scroll to position [344, 0]
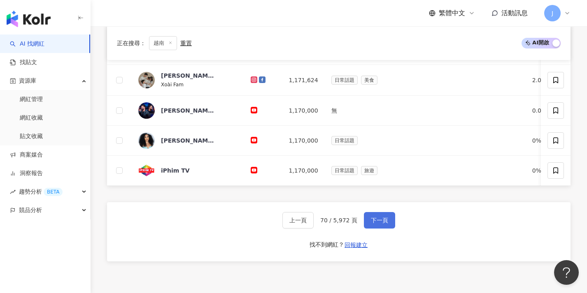
click at [314, 229] on button "下一頁" at bounding box center [379, 220] width 31 height 16
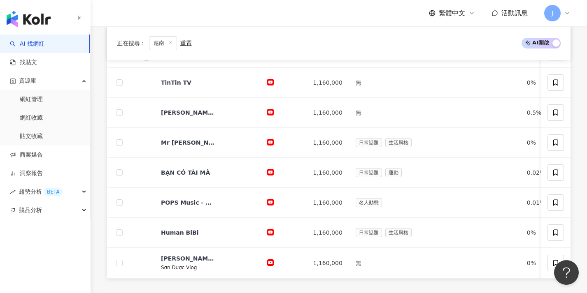
scroll to position [317, 0]
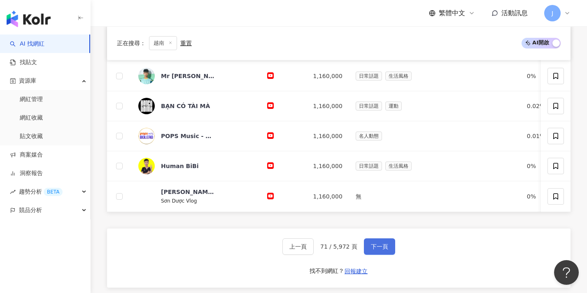
click at [314, 252] on button "下一頁" at bounding box center [379, 247] width 31 height 16
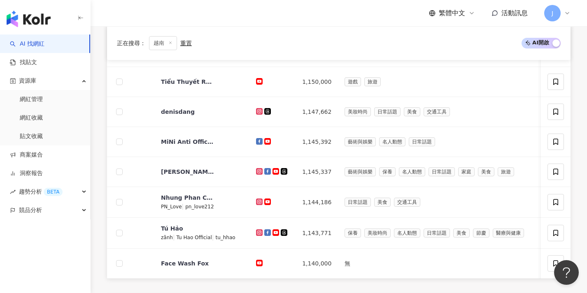
scroll to position [310, 0]
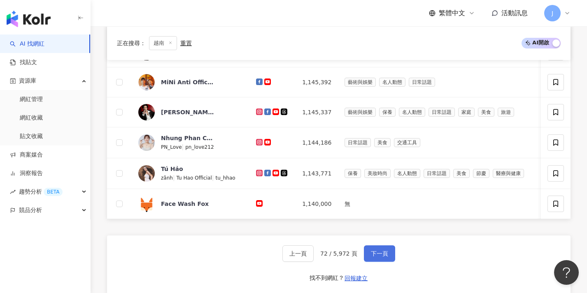
click at [314, 254] on button "下一頁" at bounding box center [379, 254] width 31 height 16
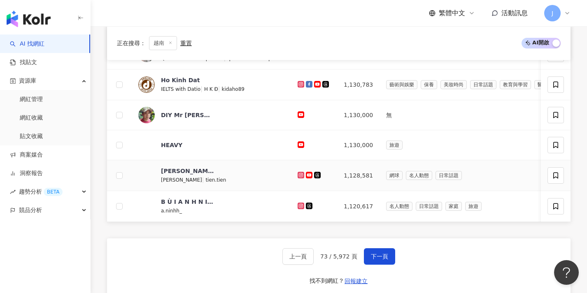
scroll to position [344, 0]
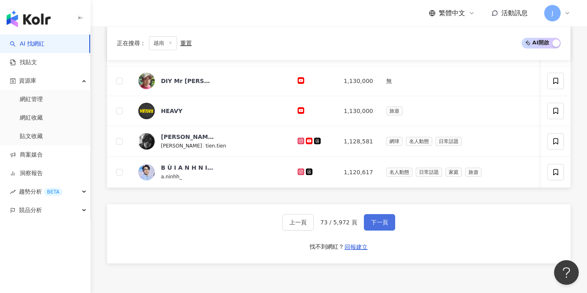
click at [314, 231] on button "下一頁" at bounding box center [379, 222] width 31 height 16
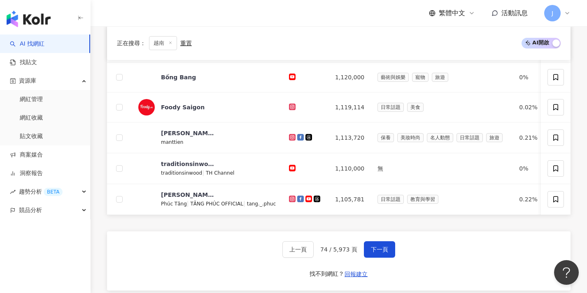
scroll to position [345, 0]
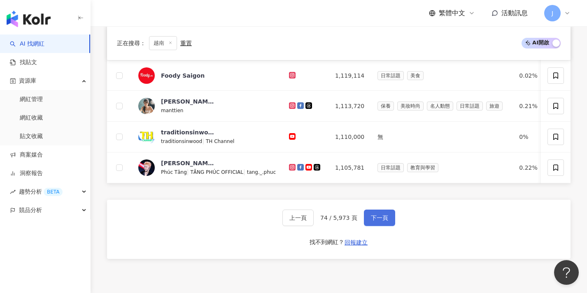
click at [314, 221] on span "下一頁" at bounding box center [379, 218] width 17 height 7
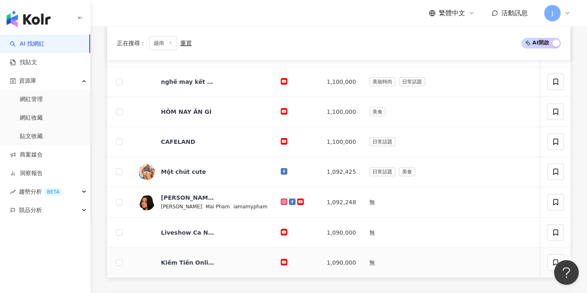
scroll to position [343, 0]
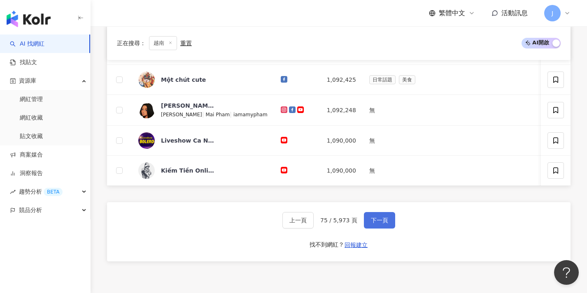
click at [314, 229] on button "下一頁" at bounding box center [379, 220] width 31 height 16
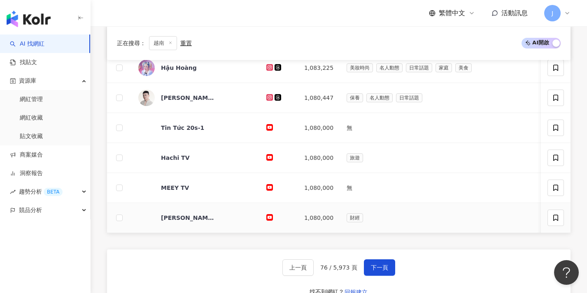
scroll to position [299, 0]
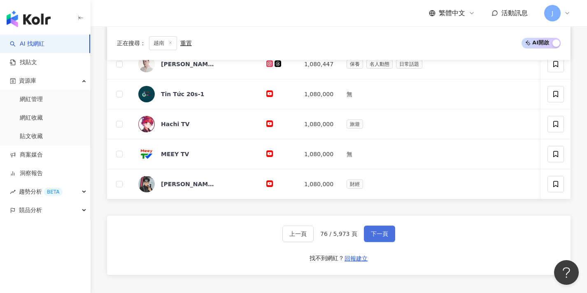
click at [314, 236] on button "下一頁" at bounding box center [379, 234] width 31 height 16
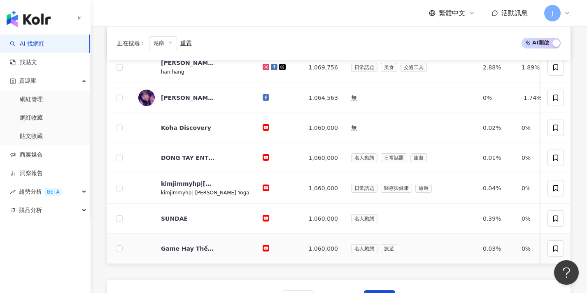
scroll to position [332, 0]
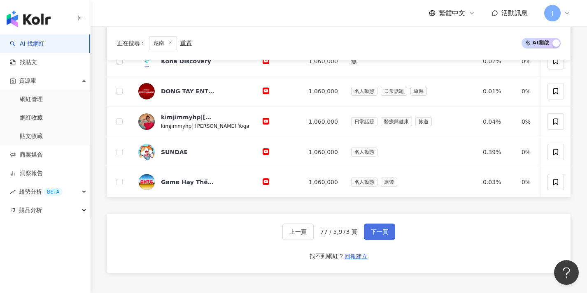
click at [314, 235] on span "下一頁" at bounding box center [379, 232] width 17 height 7
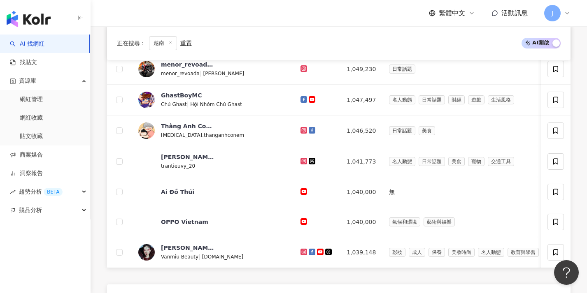
scroll to position [371, 0]
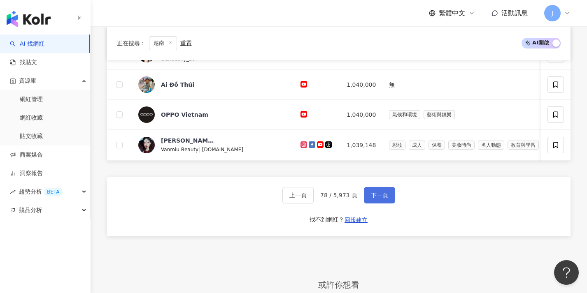
click at [314, 204] on button "下一頁" at bounding box center [379, 195] width 31 height 16
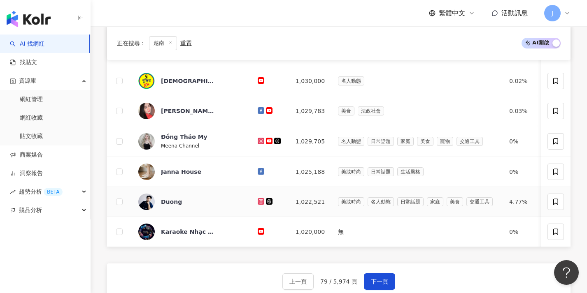
scroll to position [307, 0]
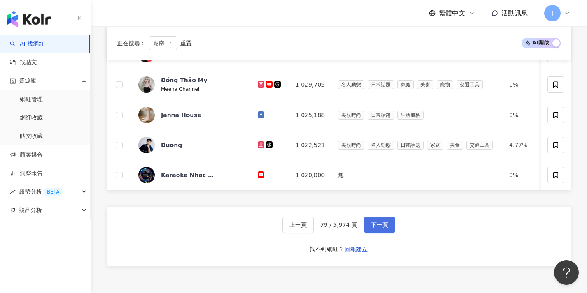
click at [314, 225] on button "下一頁" at bounding box center [379, 225] width 31 height 16
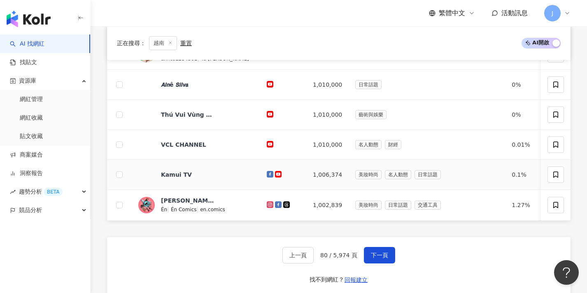
scroll to position [363, 0]
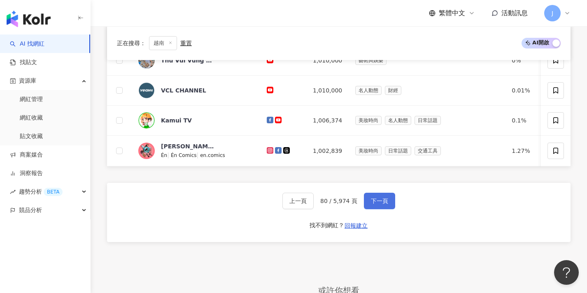
click at [314, 209] on button "下一頁" at bounding box center [379, 201] width 31 height 16
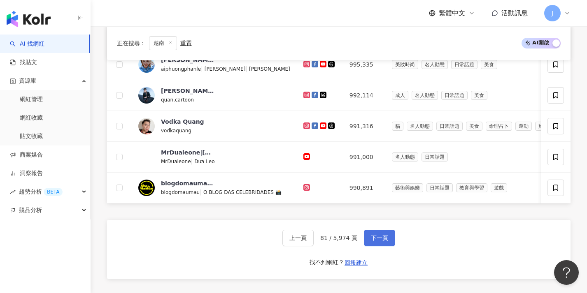
scroll to position [347, 0]
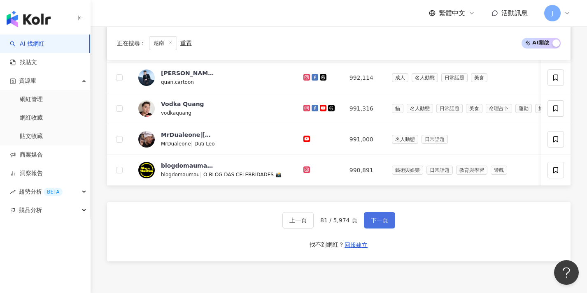
click at [314, 223] on span "下一頁" at bounding box center [379, 220] width 17 height 7
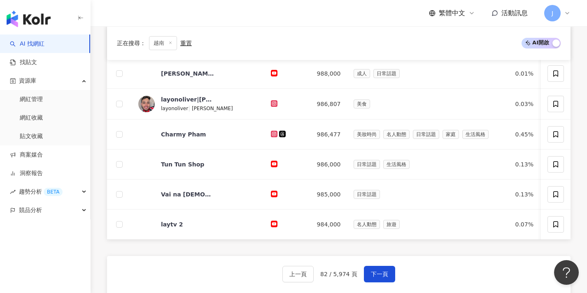
scroll to position [346, 0]
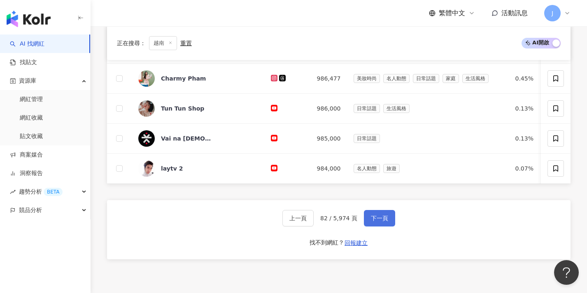
click at [314, 223] on button "下一頁" at bounding box center [379, 218] width 31 height 16
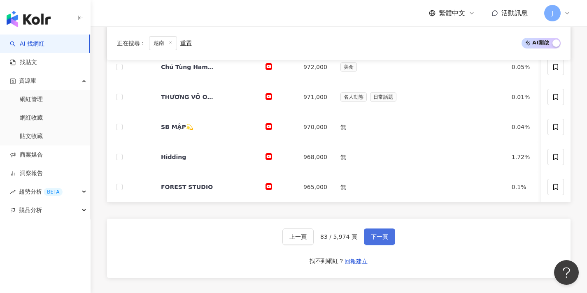
scroll to position [309, 0]
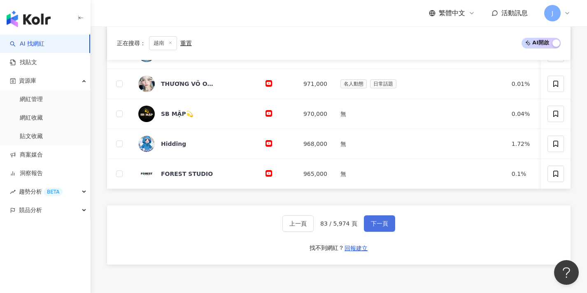
click at [314, 224] on button "下一頁" at bounding box center [379, 224] width 31 height 16
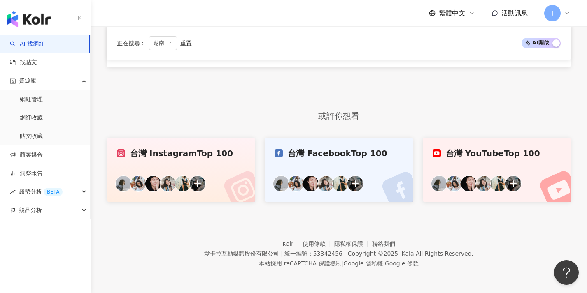
scroll to position [466, 0]
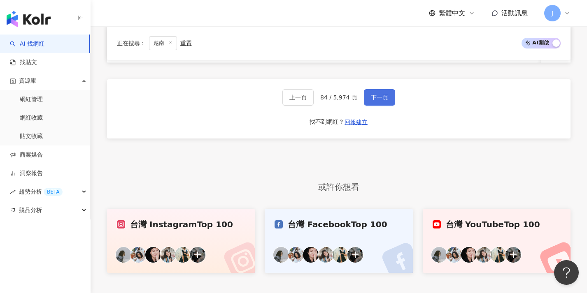
click at [314, 106] on button "下一頁" at bounding box center [379, 97] width 31 height 16
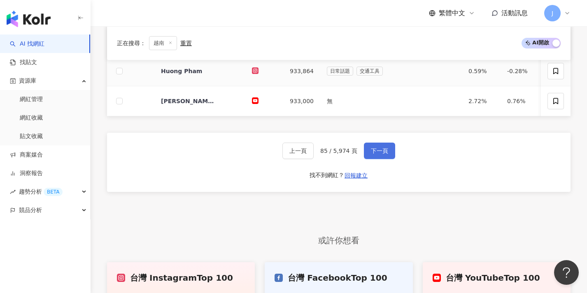
scroll to position [434, 0]
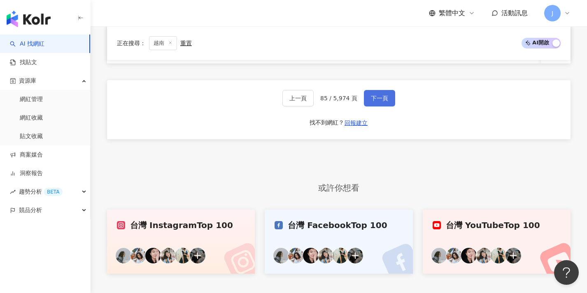
click at [314, 107] on button "下一頁" at bounding box center [379, 98] width 31 height 16
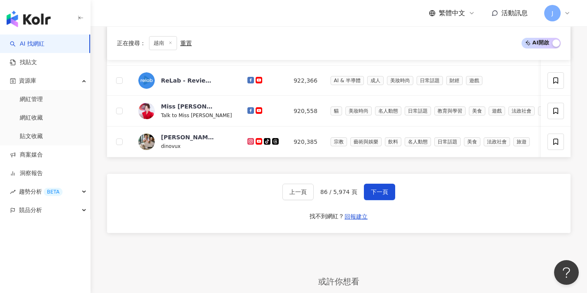
scroll to position [417, 0]
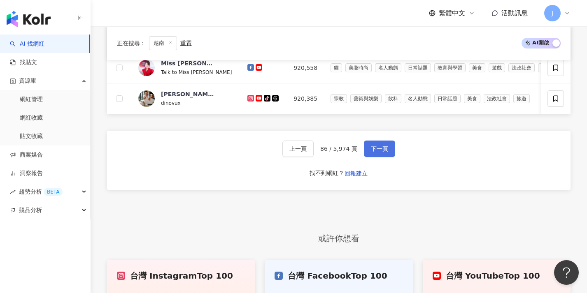
click at [314, 151] on span "下一頁" at bounding box center [379, 149] width 17 height 7
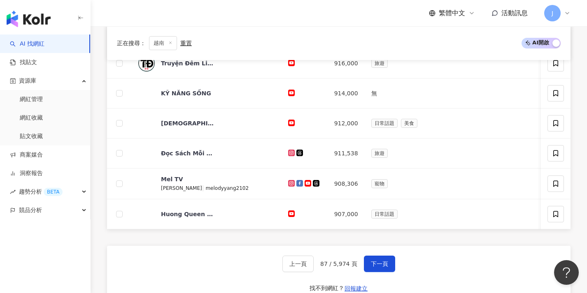
scroll to position [439, 0]
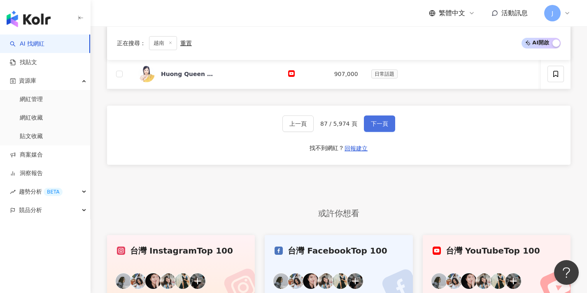
click at [314, 132] on button "下一頁" at bounding box center [379, 124] width 31 height 16
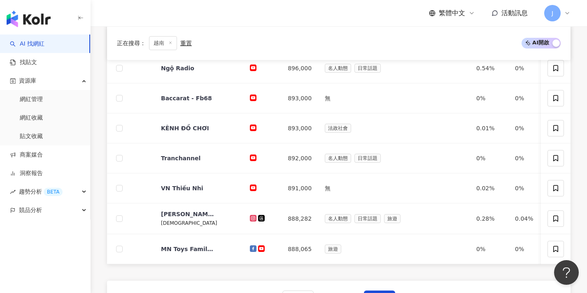
scroll to position [393, 0]
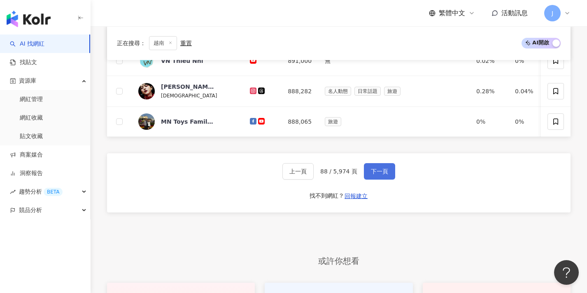
click at [314, 173] on button "下一頁" at bounding box center [379, 171] width 31 height 16
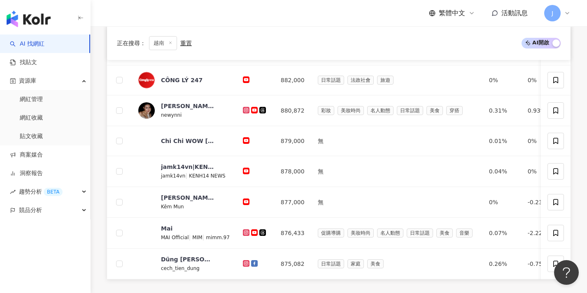
scroll to position [337, 0]
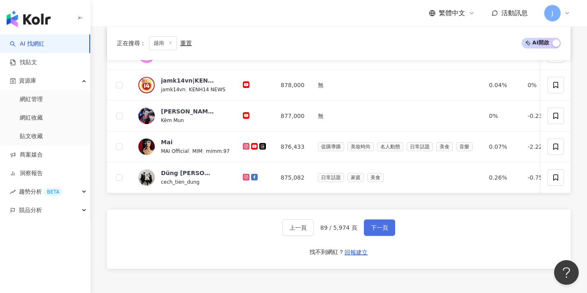
click at [314, 231] on span "下一頁" at bounding box center [379, 228] width 17 height 7
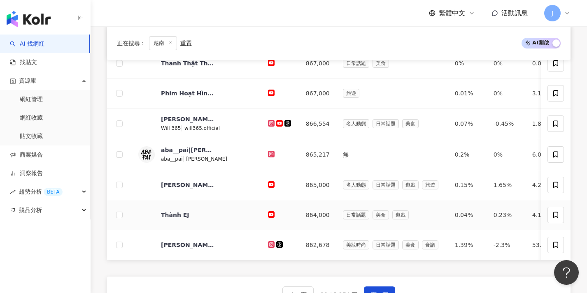
scroll to position [345, 0]
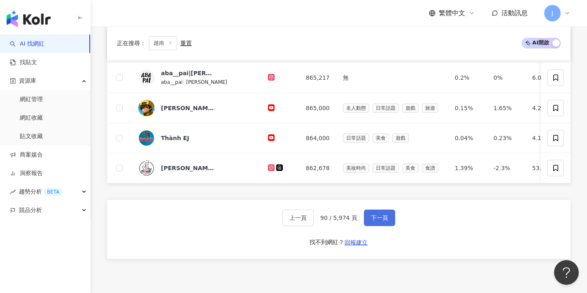
click at [314, 220] on button "下一頁" at bounding box center [379, 218] width 31 height 16
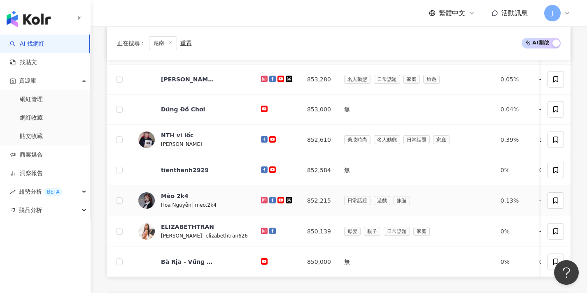
scroll to position [321, 0]
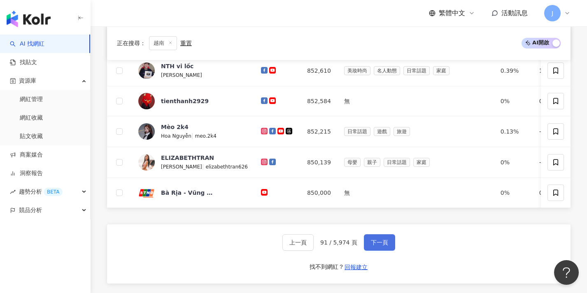
click at [314, 241] on button "下一頁" at bounding box center [379, 243] width 31 height 16
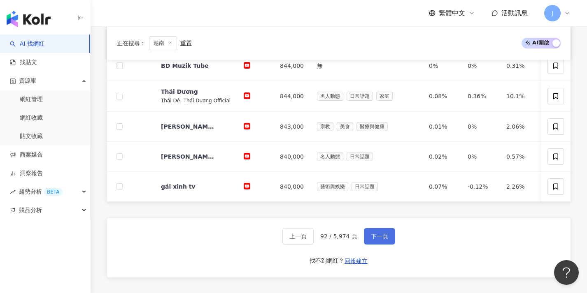
scroll to position [388, 0]
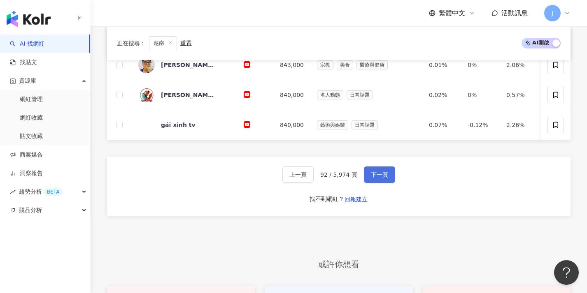
click at [314, 181] on button "下一頁" at bounding box center [379, 175] width 31 height 16
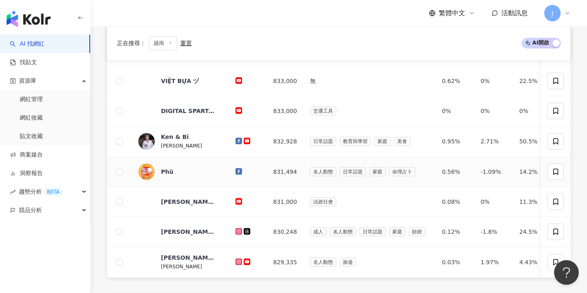
scroll to position [338, 0]
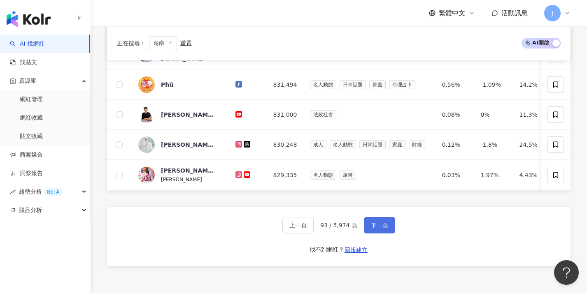
click at [314, 229] on span "下一頁" at bounding box center [379, 225] width 17 height 7
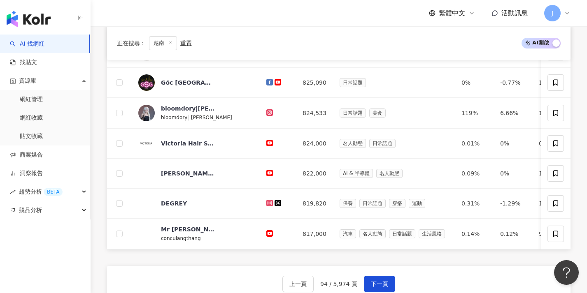
scroll to position [281, 0]
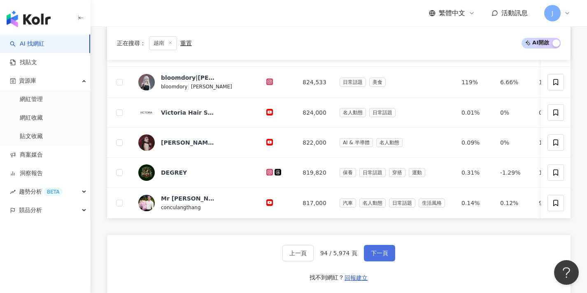
click at [314, 262] on button "下一頁" at bounding box center [379, 253] width 31 height 16
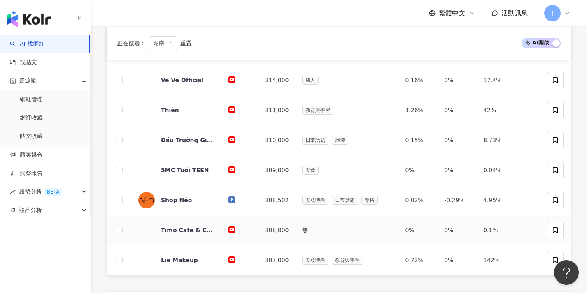
scroll to position [317, 0]
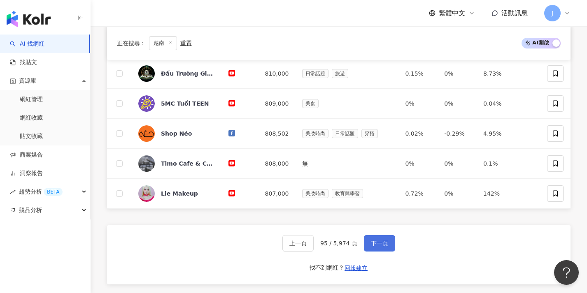
click at [314, 239] on button "下一頁" at bounding box center [379, 243] width 31 height 16
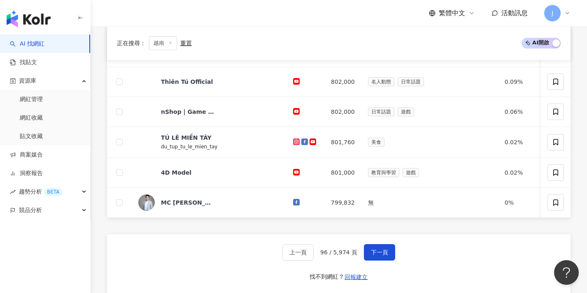
scroll to position [271, 0]
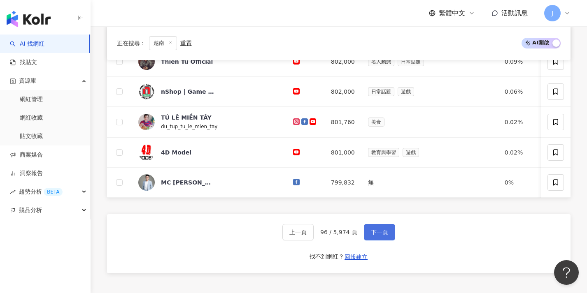
click at [314, 239] on button "下一頁" at bounding box center [379, 232] width 31 height 16
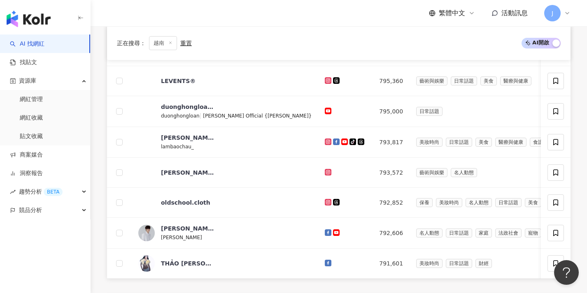
scroll to position [328, 0]
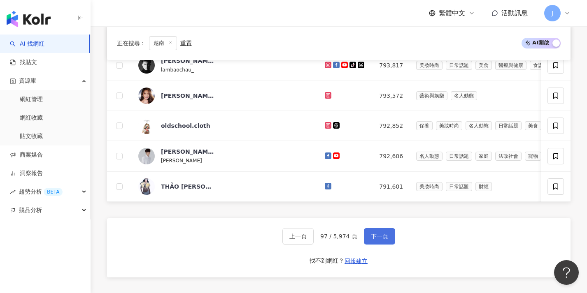
click at [314, 239] on button "下一頁" at bounding box center [379, 236] width 31 height 16
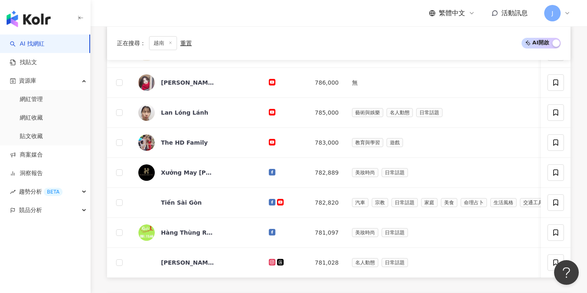
scroll to position [325, 0]
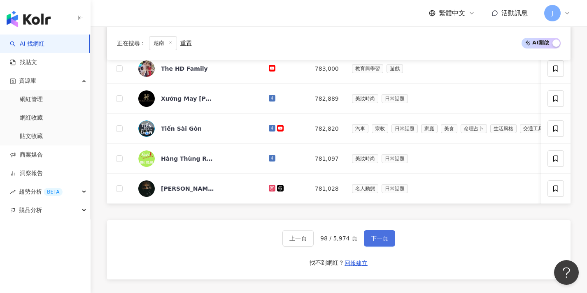
click at [314, 239] on button "下一頁" at bounding box center [379, 238] width 31 height 16
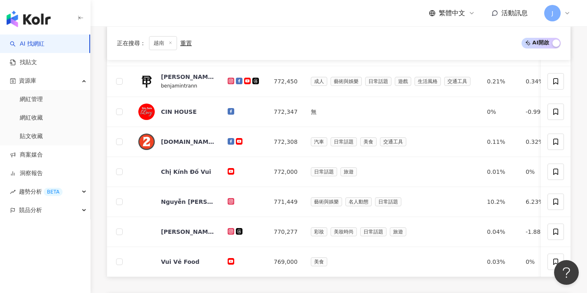
scroll to position [317, 0]
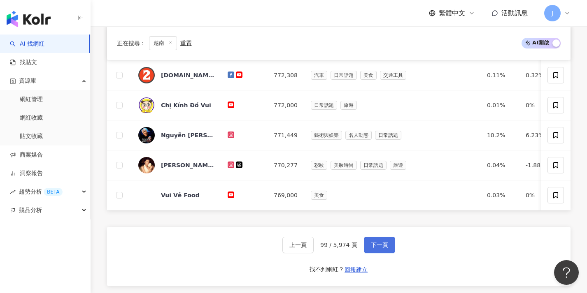
click at [314, 248] on button "下一頁" at bounding box center [379, 245] width 31 height 16
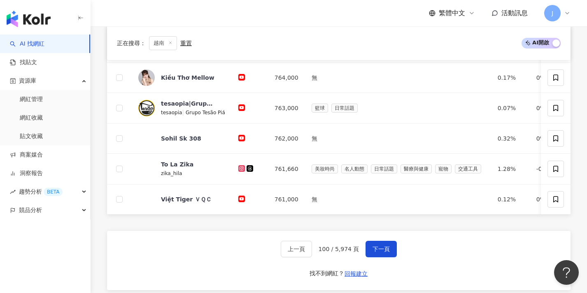
scroll to position [287, 0]
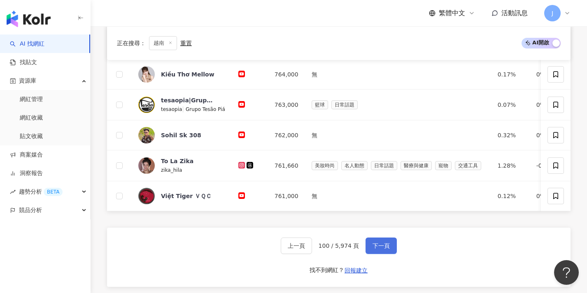
click at [314, 245] on button "下一頁" at bounding box center [380, 246] width 31 height 16
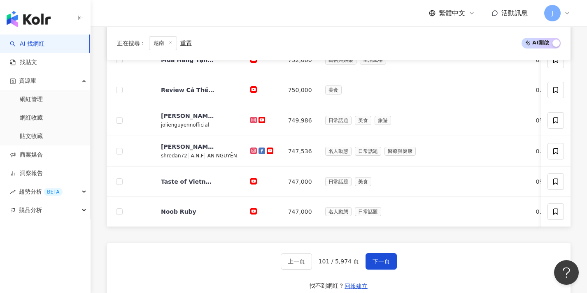
scroll to position [303, 0]
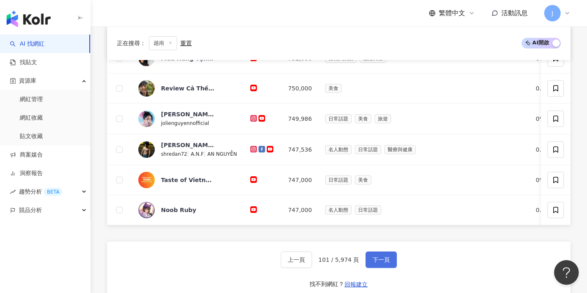
click at [314, 260] on button "下一頁" at bounding box center [380, 260] width 31 height 16
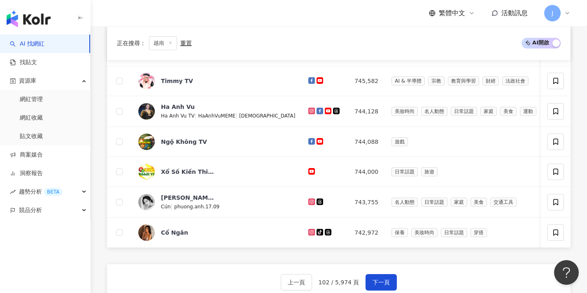
scroll to position [321, 0]
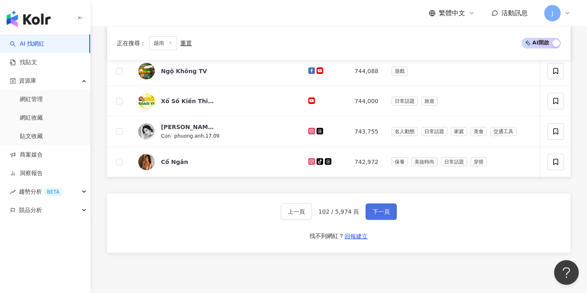
click at [314, 220] on button "下一頁" at bounding box center [380, 212] width 31 height 16
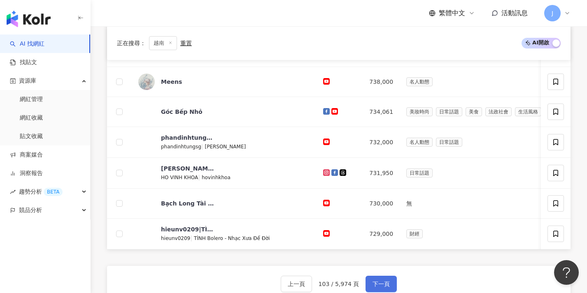
scroll to position [335, 0]
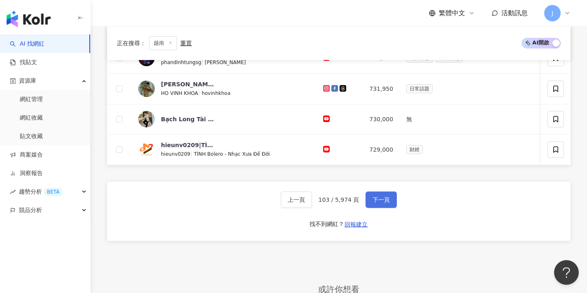
click at [314, 202] on span "下一頁" at bounding box center [380, 200] width 17 height 7
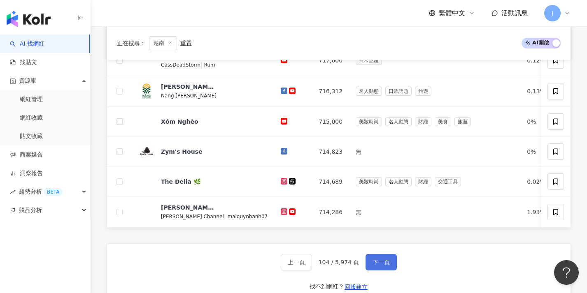
scroll to position [327, 0]
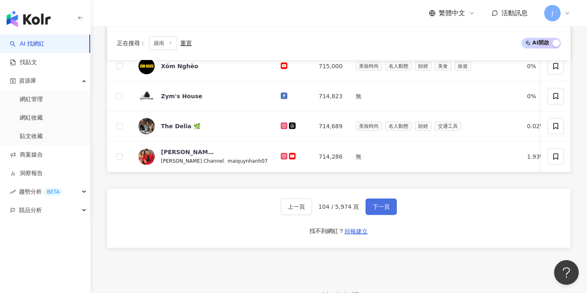
click at [314, 209] on span "下一頁" at bounding box center [380, 207] width 17 height 7
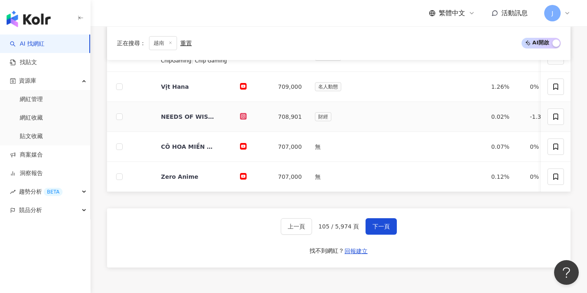
scroll to position [340, 0]
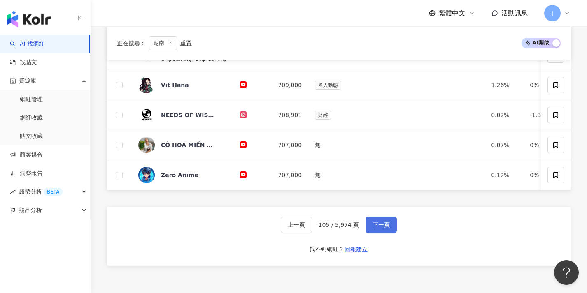
click at [314, 228] on span "下一頁" at bounding box center [380, 225] width 17 height 7
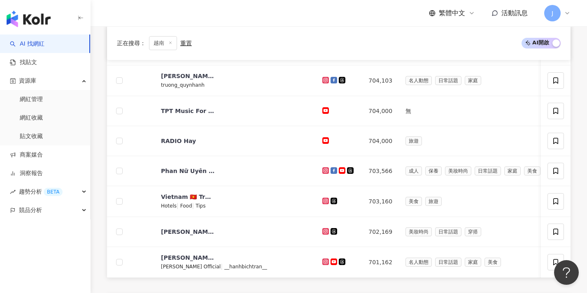
scroll to position [357, 0]
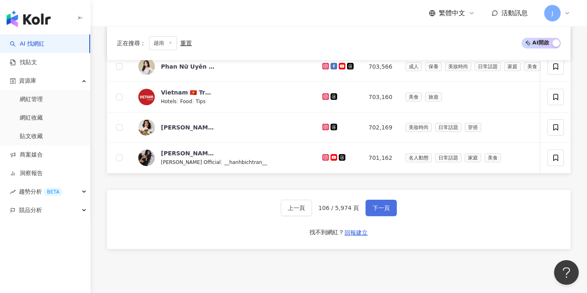
click at [314, 216] on button "下一頁" at bounding box center [380, 208] width 31 height 16
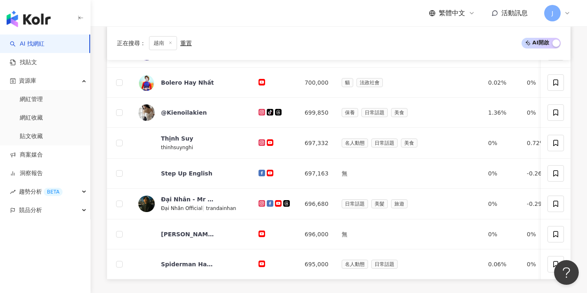
scroll to position [343, 0]
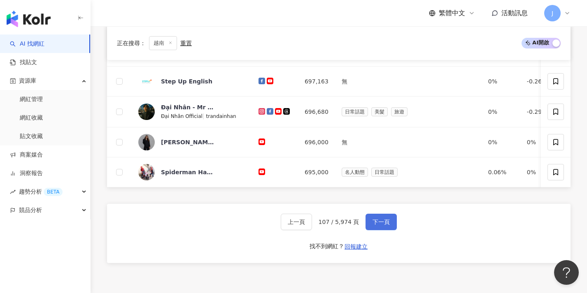
click at [314, 225] on span "下一頁" at bounding box center [380, 222] width 17 height 7
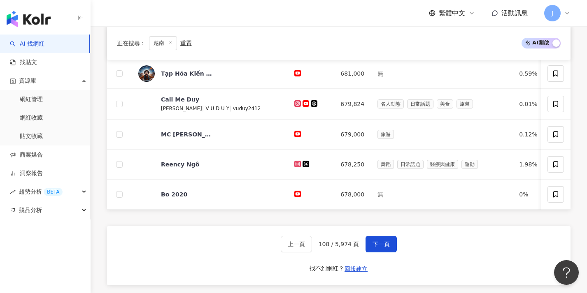
scroll to position [338, 0]
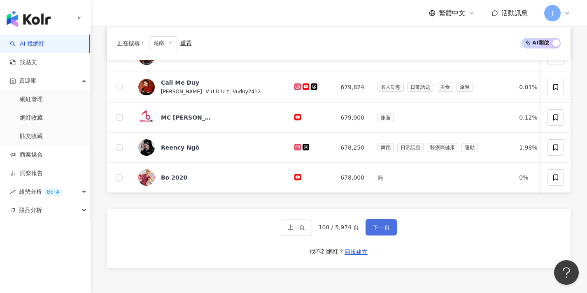
click at [314, 225] on button "下一頁" at bounding box center [380, 227] width 31 height 16
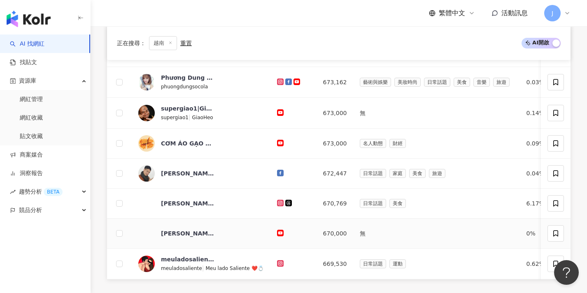
scroll to position [382, 0]
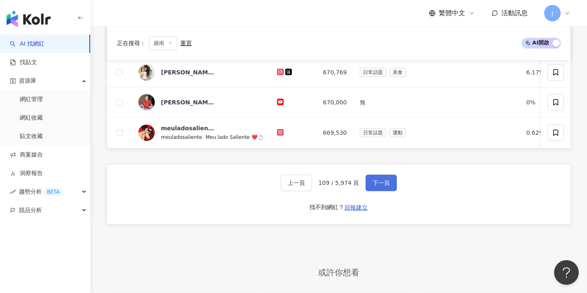
click at [314, 186] on span "下一頁" at bounding box center [380, 183] width 17 height 7
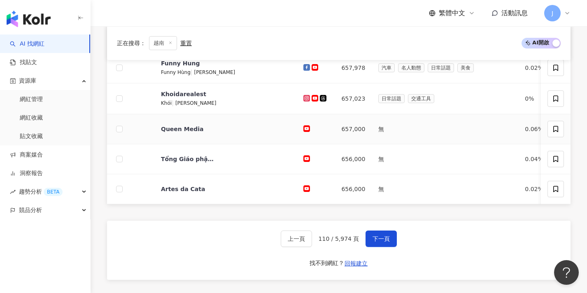
scroll to position [421, 0]
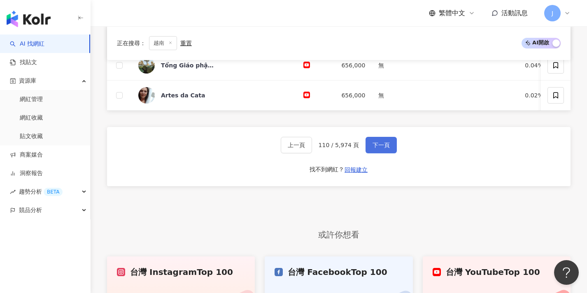
click at [314, 153] on button "下一頁" at bounding box center [380, 145] width 31 height 16
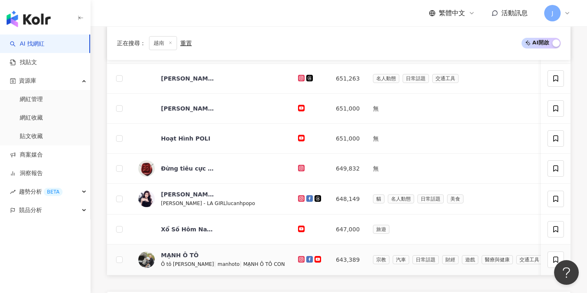
scroll to position [300, 0]
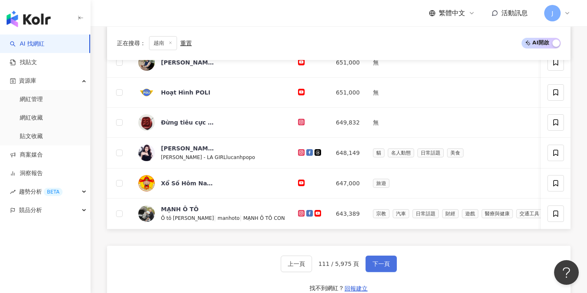
click at [314, 263] on button "下一頁" at bounding box center [380, 264] width 31 height 16
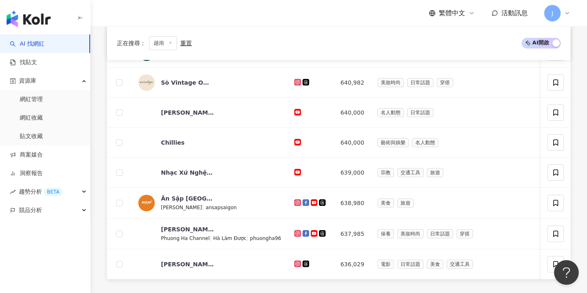
scroll to position [433, 0]
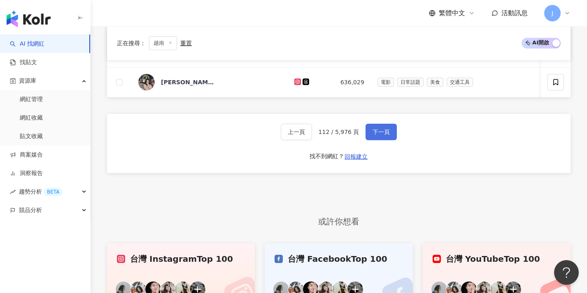
click at [314, 139] on button "下一頁" at bounding box center [380, 132] width 31 height 16
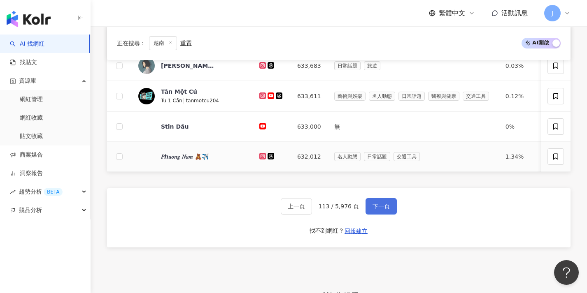
scroll to position [344, 0]
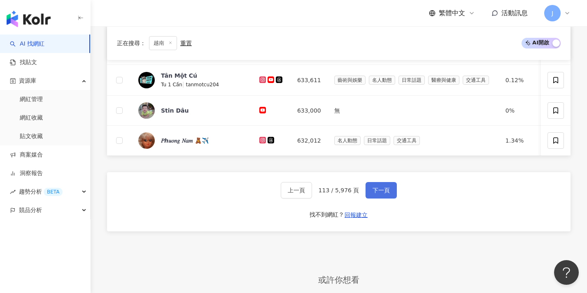
click at [314, 194] on span "下一頁" at bounding box center [380, 190] width 17 height 7
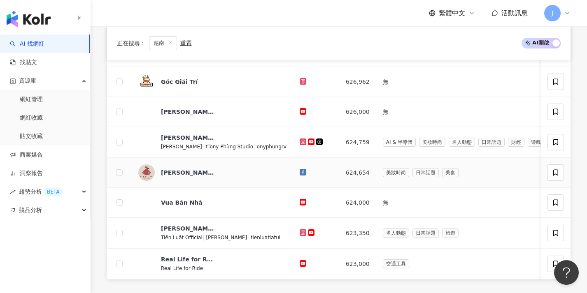
scroll to position [332, 0]
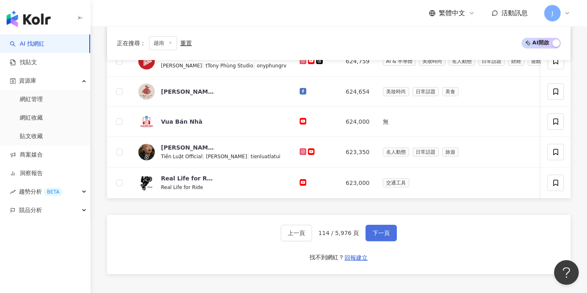
click at [314, 234] on button "下一頁" at bounding box center [380, 233] width 31 height 16
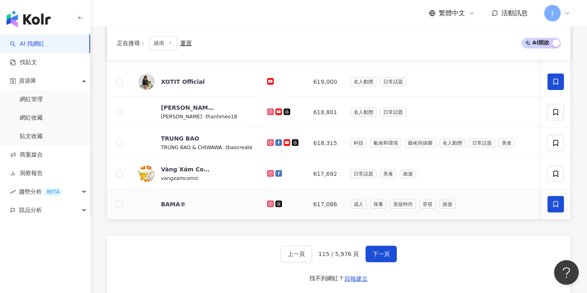
scroll to position [286, 0]
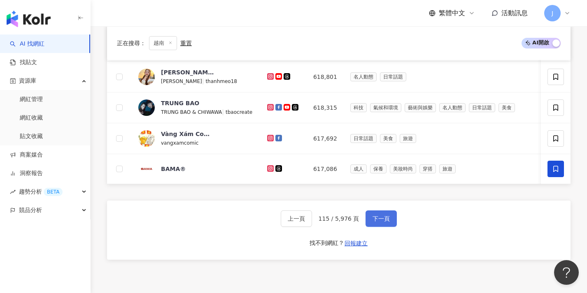
click at [314, 222] on span "下一頁" at bounding box center [380, 219] width 17 height 7
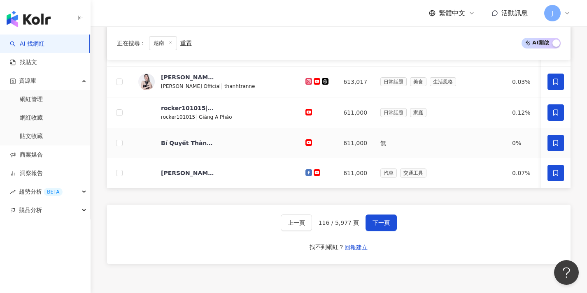
scroll to position [360, 0]
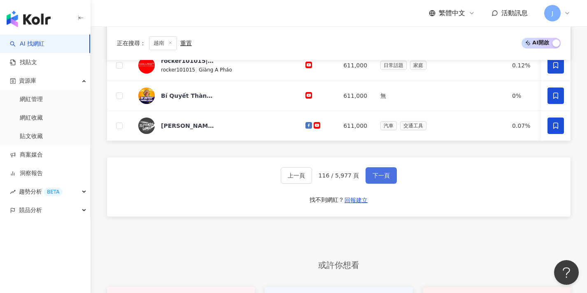
click at [314, 184] on button "下一頁" at bounding box center [380, 175] width 31 height 16
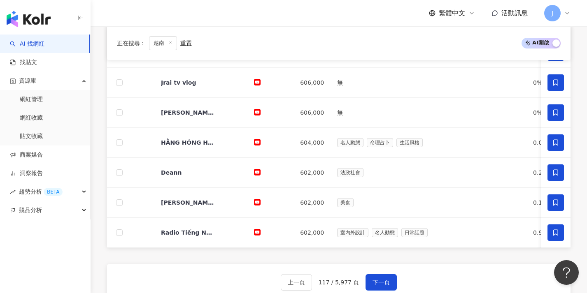
scroll to position [406, 0]
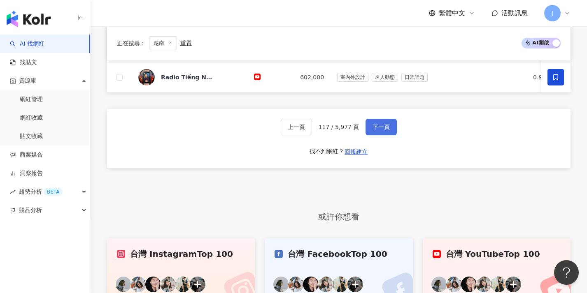
click at [314, 135] on button "下一頁" at bounding box center [380, 127] width 31 height 16
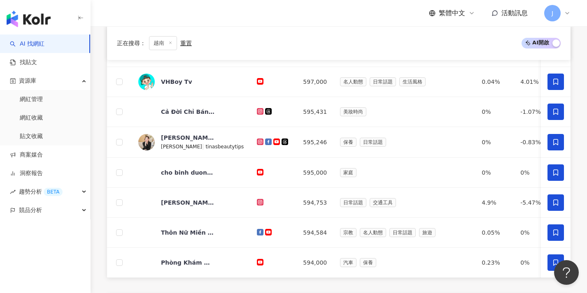
scroll to position [458, 0]
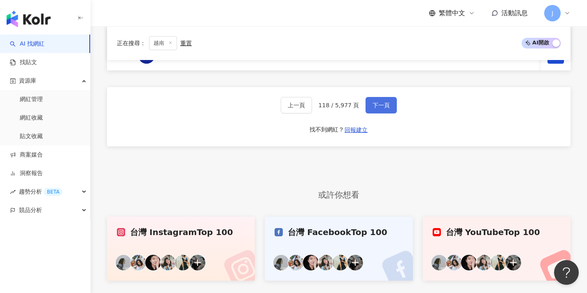
click at [314, 114] on button "下一頁" at bounding box center [380, 105] width 31 height 16
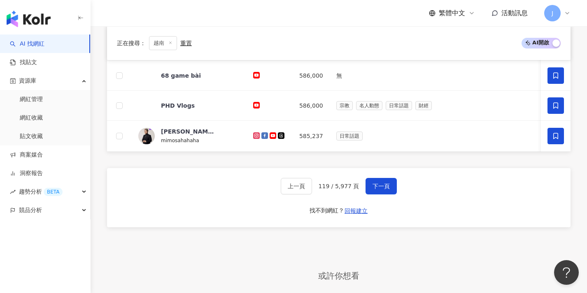
scroll to position [369, 0]
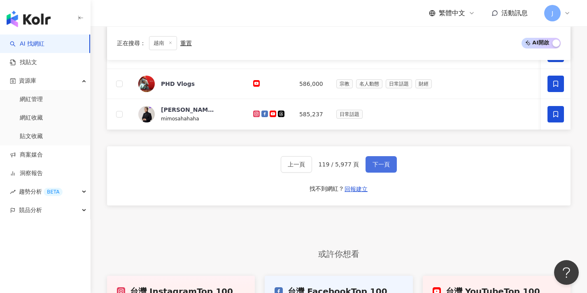
click at [314, 168] on span "下一頁" at bounding box center [380, 164] width 17 height 7
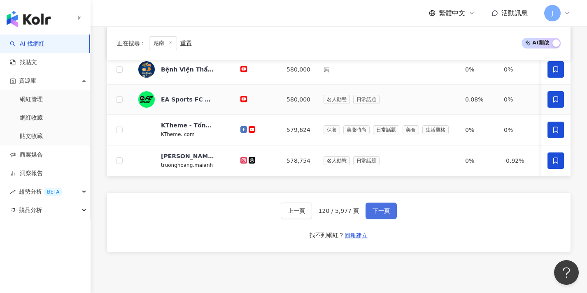
scroll to position [376, 0]
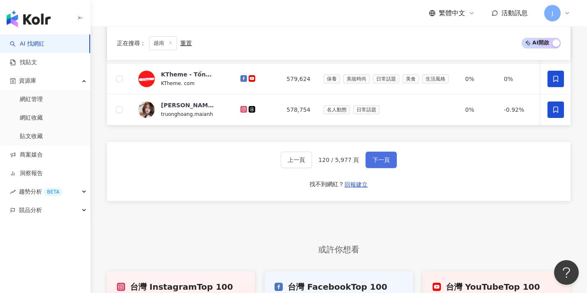
click at [314, 163] on span "下一頁" at bounding box center [380, 160] width 17 height 7
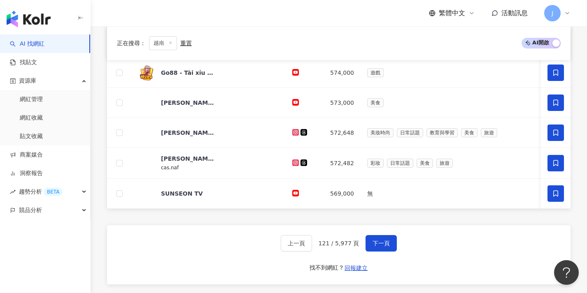
scroll to position [411, 0]
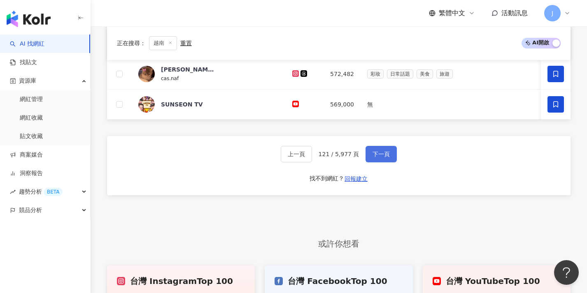
click at [314, 163] on button "下一頁" at bounding box center [380, 154] width 31 height 16
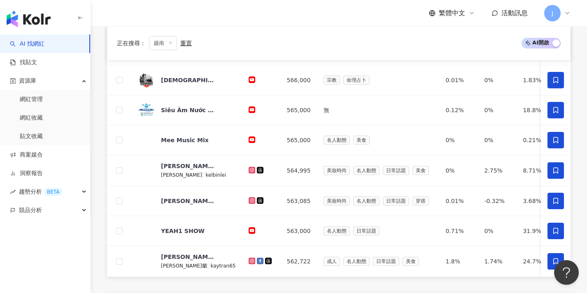
scroll to position [441, 0]
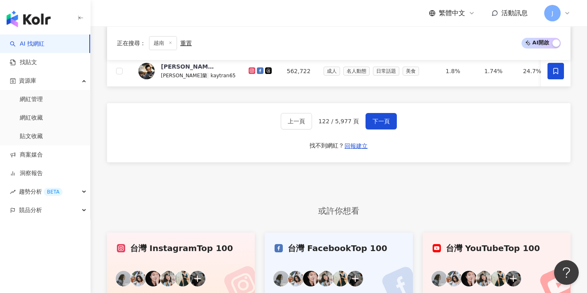
click at [314, 135] on div "上一頁 122 / 5,977 頁 下一頁 找不到網紅？ 回報建立" at bounding box center [338, 132] width 463 height 59
click at [314, 130] on button "下一頁" at bounding box center [380, 121] width 31 height 16
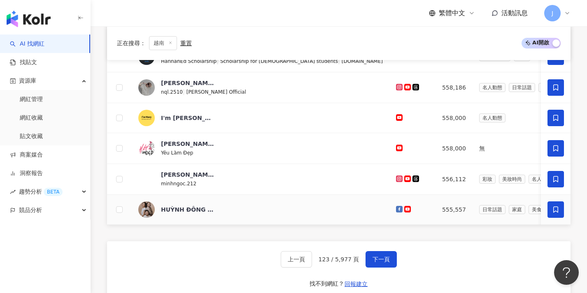
scroll to position [376, 0]
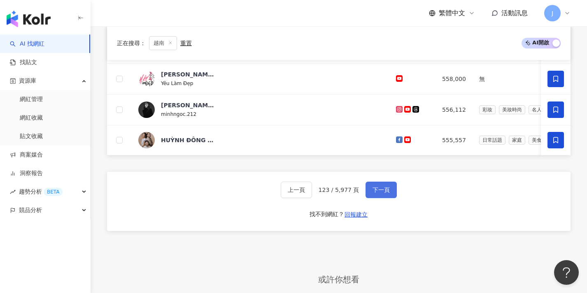
click at [314, 192] on span "下一頁" at bounding box center [380, 190] width 17 height 7
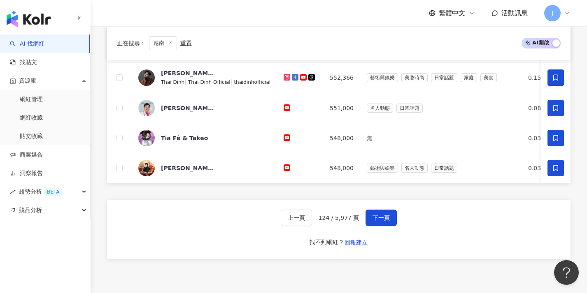
scroll to position [328, 0]
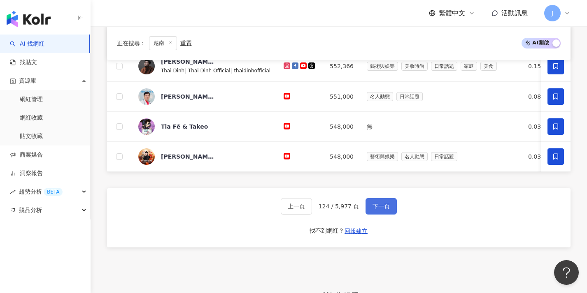
click at [314, 210] on span "下一頁" at bounding box center [380, 206] width 17 height 7
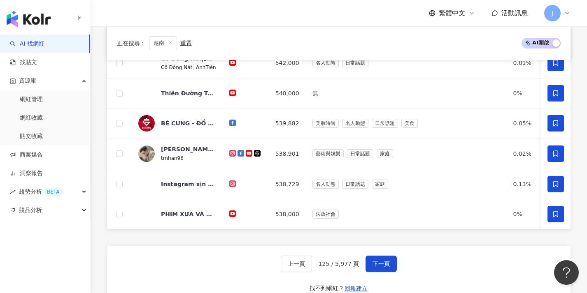
scroll to position [318, 0]
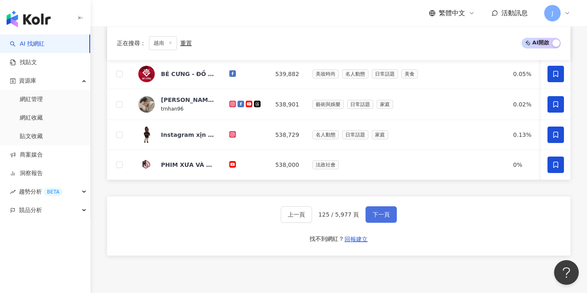
click at [314, 218] on span "下一頁" at bounding box center [380, 214] width 17 height 7
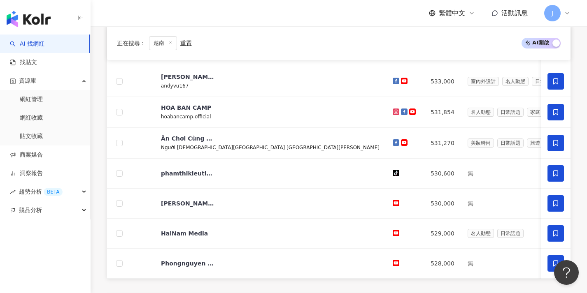
scroll to position [376, 0]
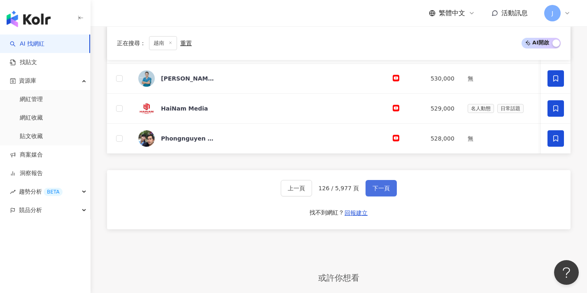
click at [314, 193] on button "下一頁" at bounding box center [380, 188] width 31 height 16
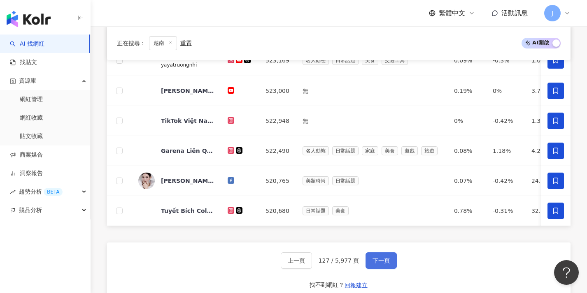
scroll to position [339, 0]
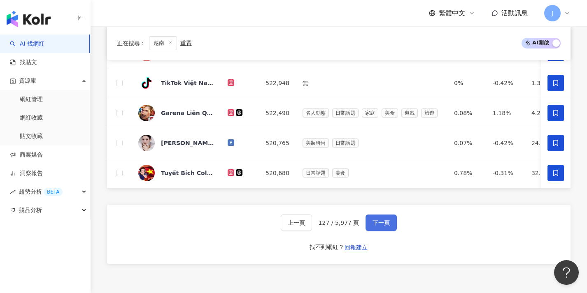
click at [314, 230] on button "下一頁" at bounding box center [380, 223] width 31 height 16
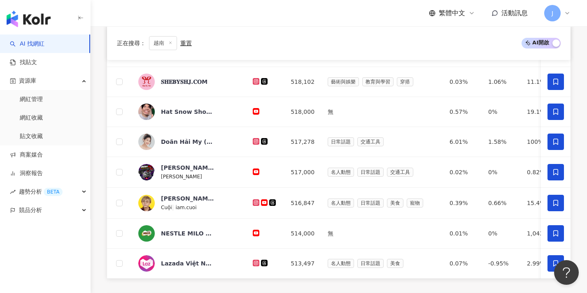
scroll to position [481, 0]
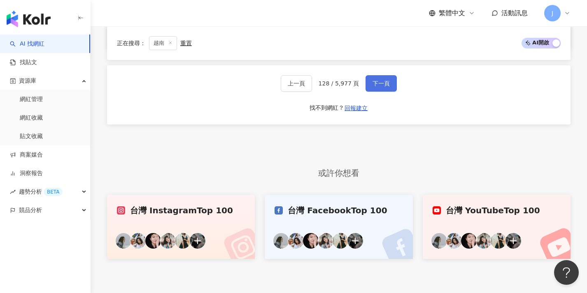
click at [314, 86] on span "下一頁" at bounding box center [380, 83] width 17 height 7
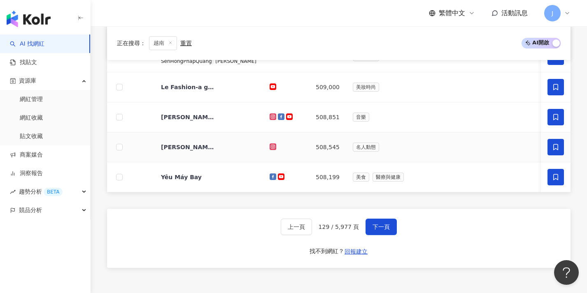
scroll to position [359, 0]
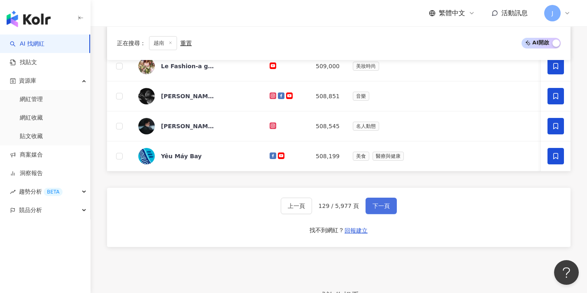
click at [314, 214] on button "下一頁" at bounding box center [380, 206] width 31 height 16
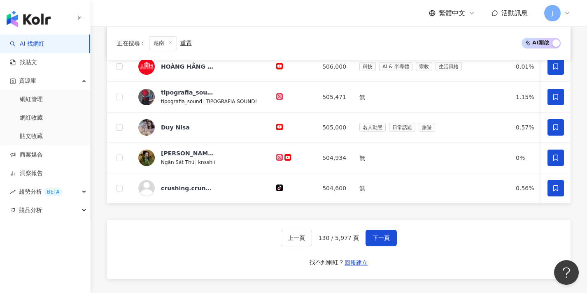
scroll to position [501, 0]
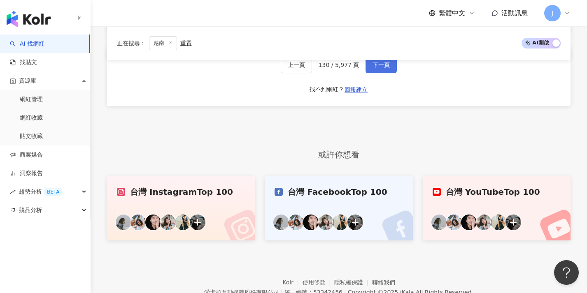
click at [314, 73] on button "下一頁" at bounding box center [380, 65] width 31 height 16
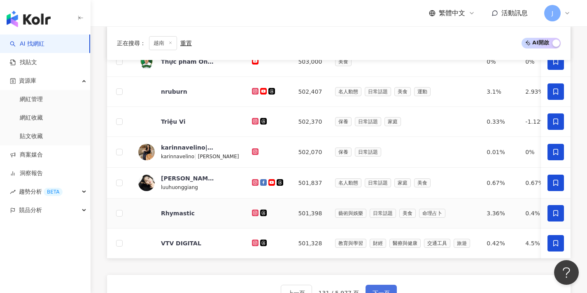
scroll to position [388, 0]
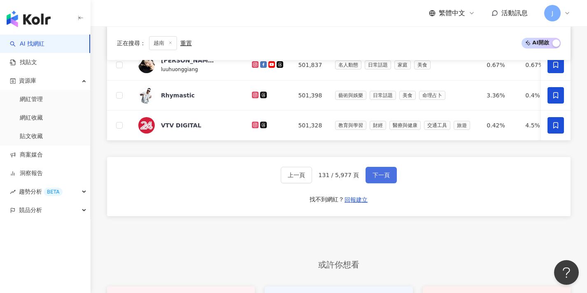
click at [314, 179] on span "下一頁" at bounding box center [380, 175] width 17 height 7
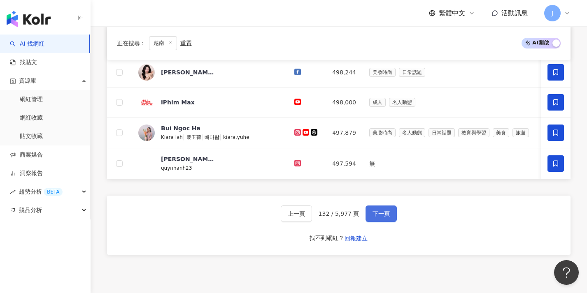
scroll to position [391, 0]
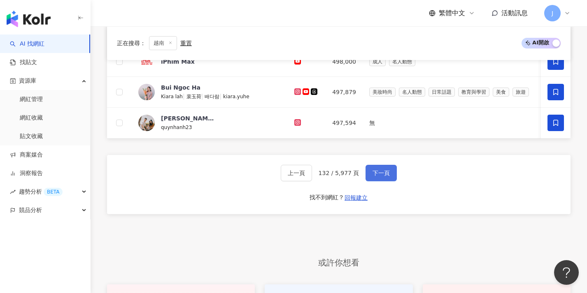
click at [314, 177] on span "下一頁" at bounding box center [380, 173] width 17 height 7
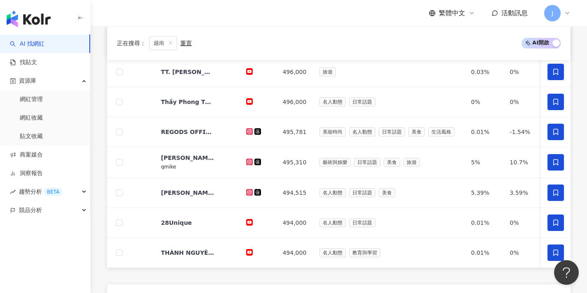
scroll to position [355, 0]
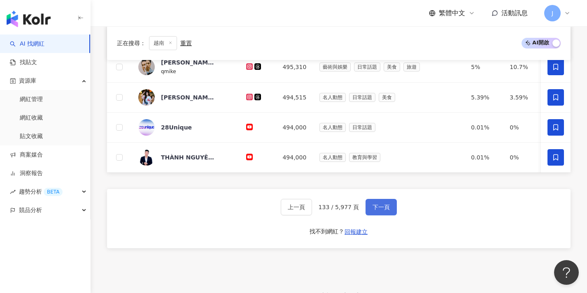
click at [314, 205] on button "下一頁" at bounding box center [380, 207] width 31 height 16
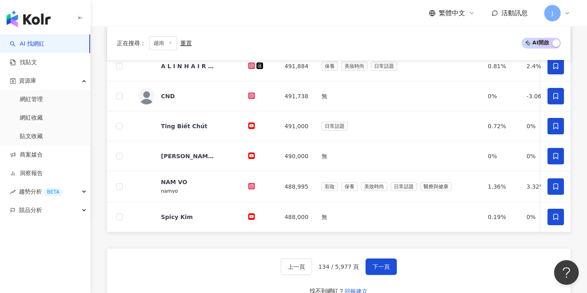
scroll to position [312, 0]
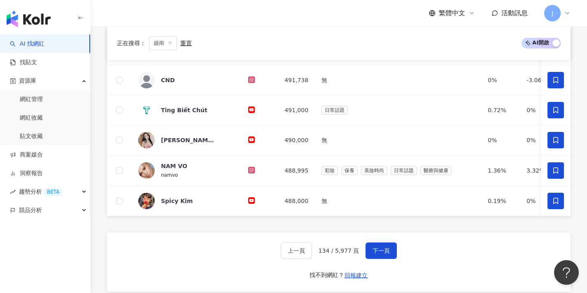
click at [314, 248] on div "上一頁 134 / 5,977 頁 下一頁 找不到網紅？ 回報建立" at bounding box center [338, 262] width 463 height 59
click at [314, 251] on button "下一頁" at bounding box center [380, 251] width 31 height 16
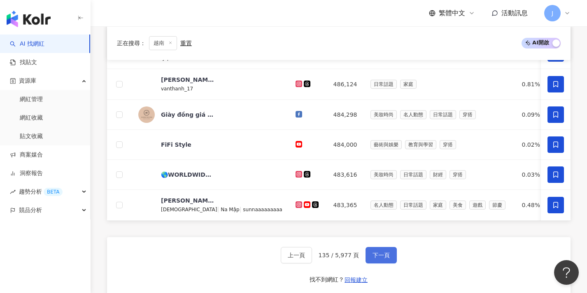
scroll to position [293, 0]
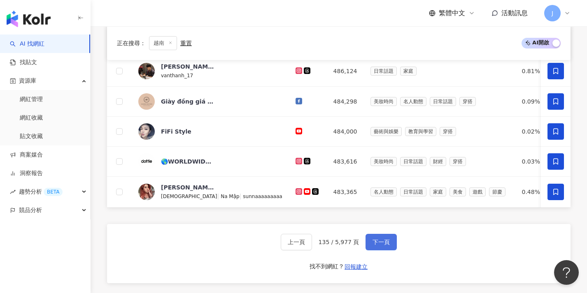
click at [314, 246] on span "下一頁" at bounding box center [380, 242] width 17 height 7
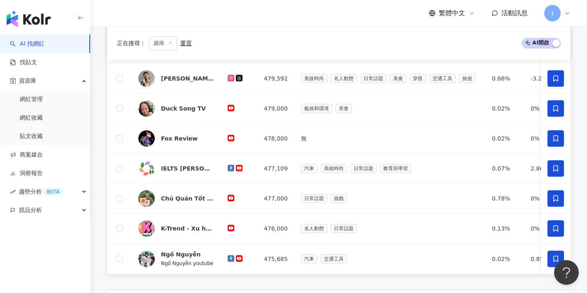
scroll to position [322, 0]
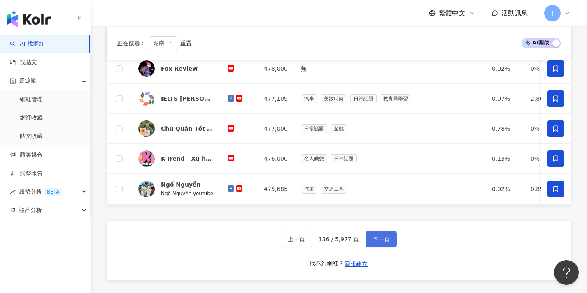
click at [314, 238] on button "下一頁" at bounding box center [380, 239] width 31 height 16
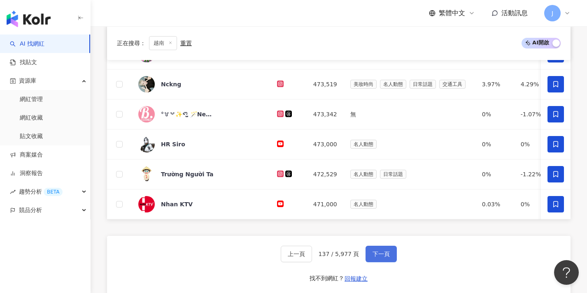
scroll to position [311, 0]
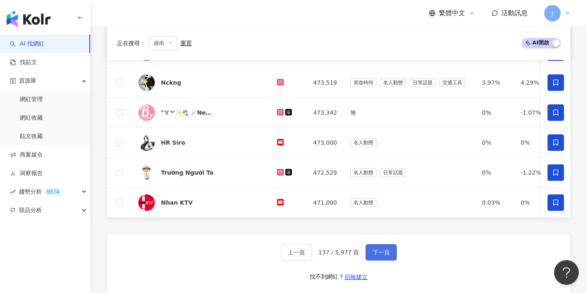
click at [314, 255] on span "下一頁" at bounding box center [380, 252] width 17 height 7
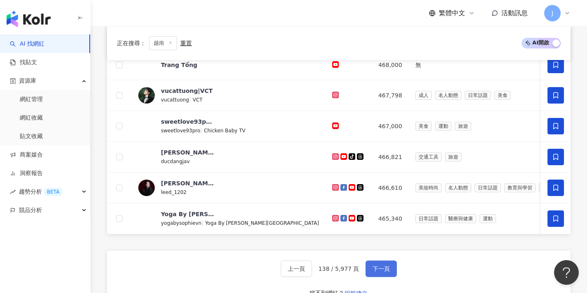
scroll to position [356, 0]
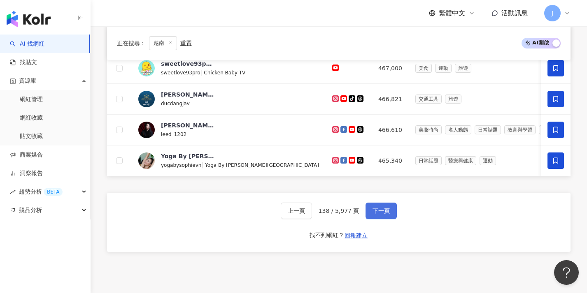
click at [314, 214] on span "下一頁" at bounding box center [380, 211] width 17 height 7
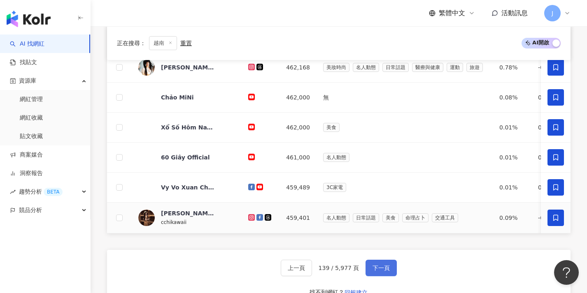
scroll to position [362, 0]
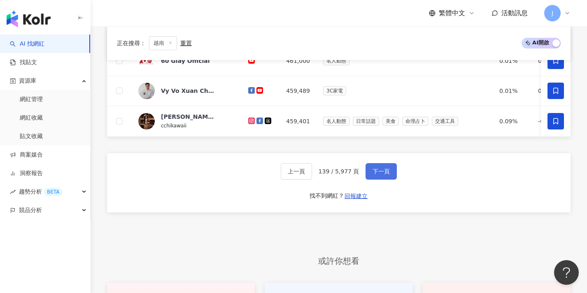
click at [314, 173] on button "下一頁" at bounding box center [380, 171] width 31 height 16
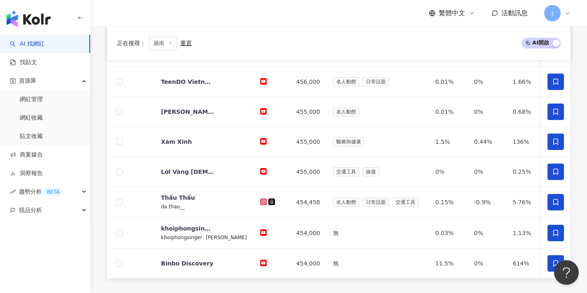
scroll to position [476, 0]
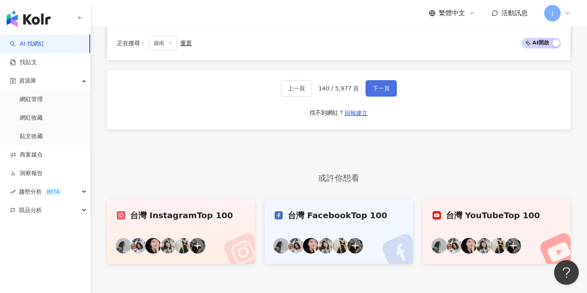
click at [314, 97] on button "下一頁" at bounding box center [380, 88] width 31 height 16
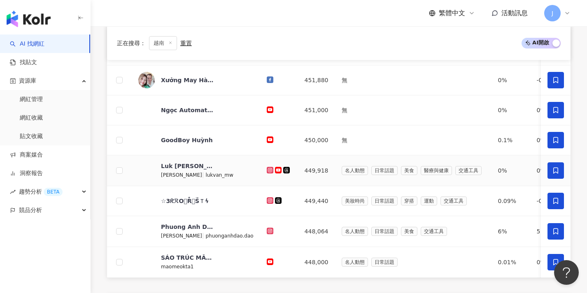
scroll to position [433, 0]
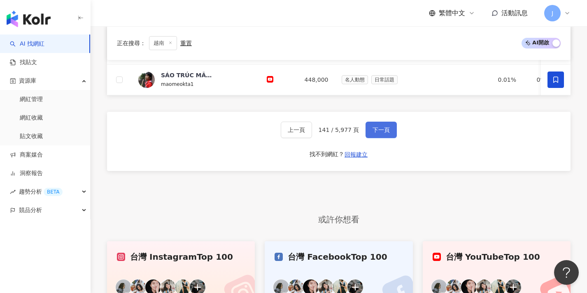
click at [314, 138] on button "下一頁" at bounding box center [380, 130] width 31 height 16
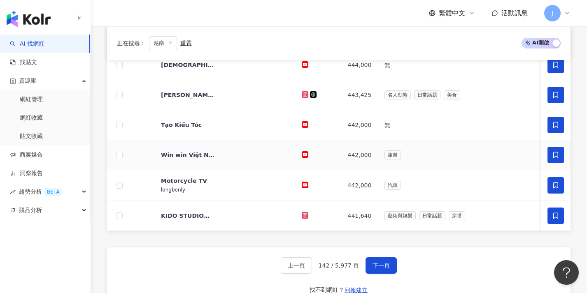
scroll to position [299, 0]
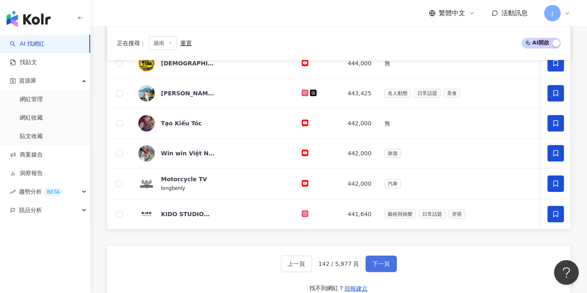
click at [314, 266] on button "下一頁" at bounding box center [380, 264] width 31 height 16
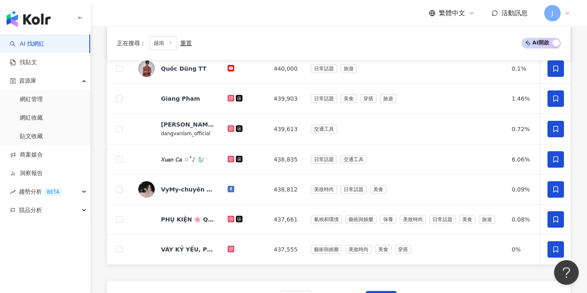
scroll to position [353, 0]
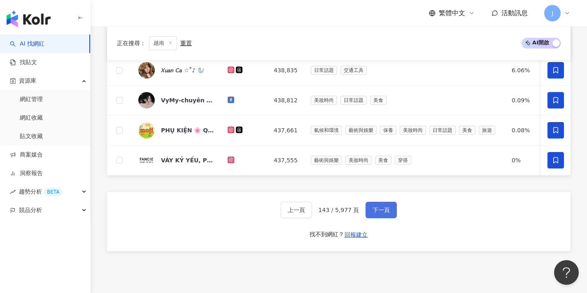
click at [314, 214] on span "下一頁" at bounding box center [380, 210] width 17 height 7
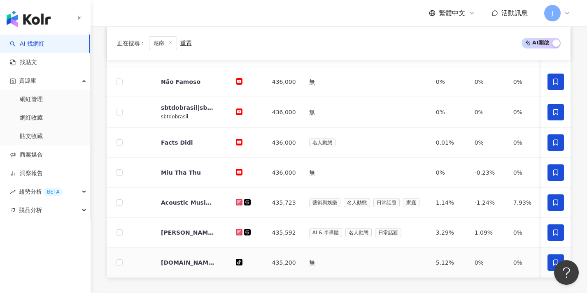
scroll to position [290, 0]
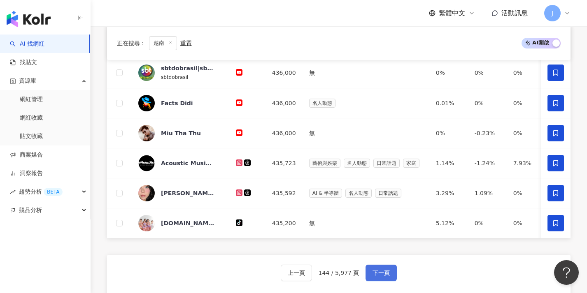
click at [314, 276] on span "下一頁" at bounding box center [380, 273] width 17 height 7
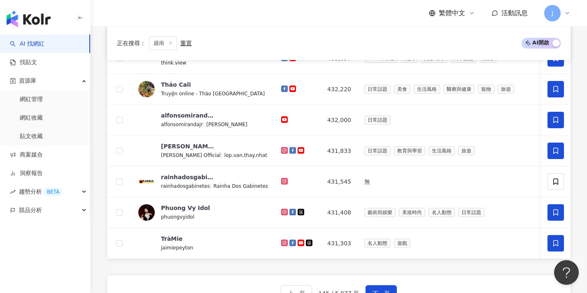
scroll to position [430, 0]
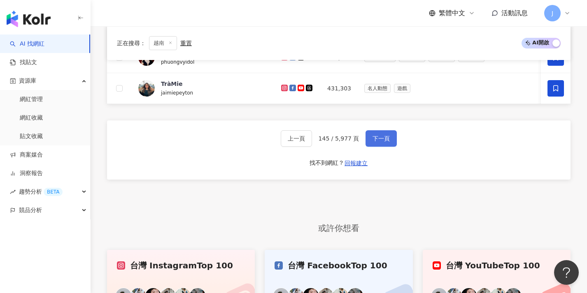
click at [314, 144] on button "下一頁" at bounding box center [380, 138] width 31 height 16
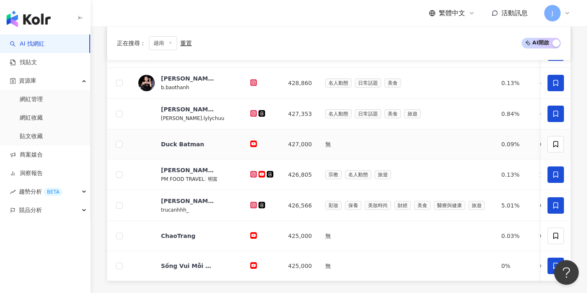
scroll to position [321, 0]
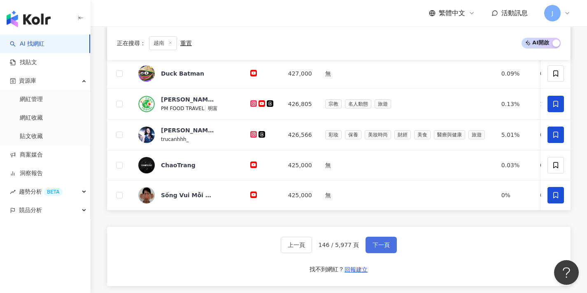
click at [314, 243] on button "下一頁" at bounding box center [380, 245] width 31 height 16
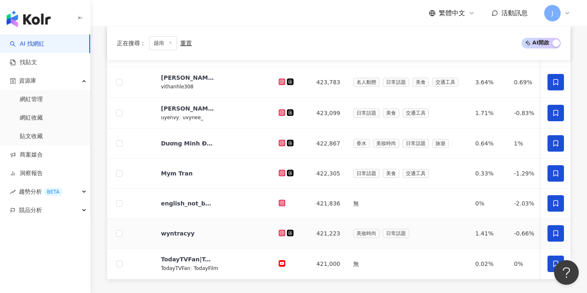
scroll to position [303, 0]
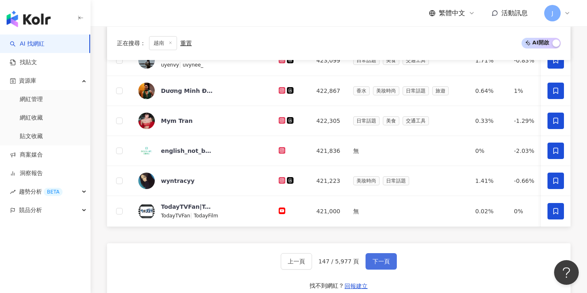
click at [314, 265] on span "下一頁" at bounding box center [380, 261] width 17 height 7
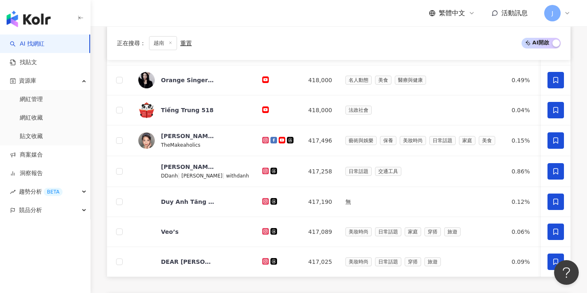
scroll to position [307, 0]
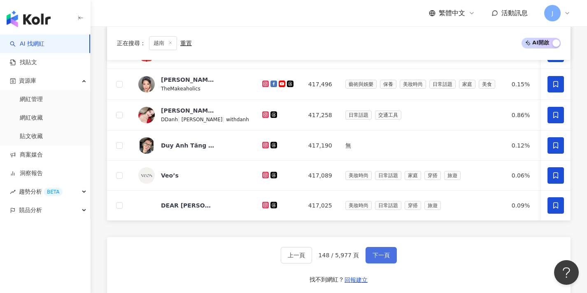
click at [314, 258] on span "下一頁" at bounding box center [380, 255] width 17 height 7
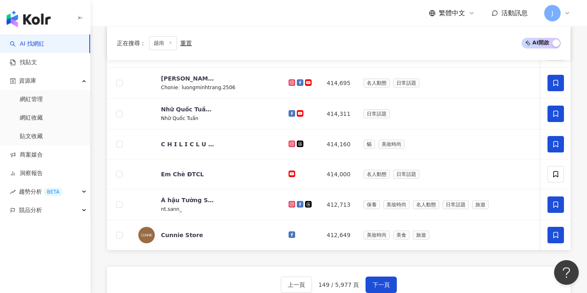
scroll to position [267, 0]
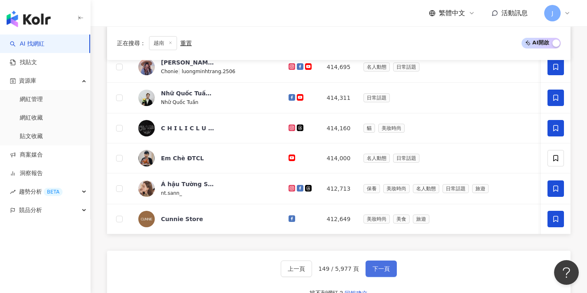
click at [314, 272] on span "下一頁" at bounding box center [380, 269] width 17 height 7
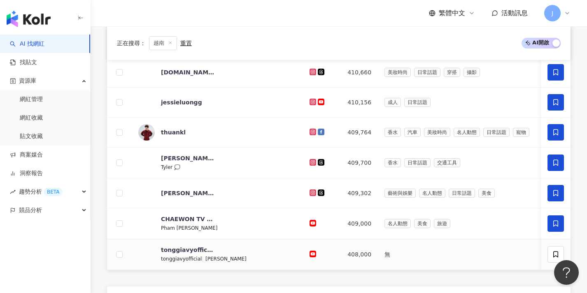
scroll to position [353, 0]
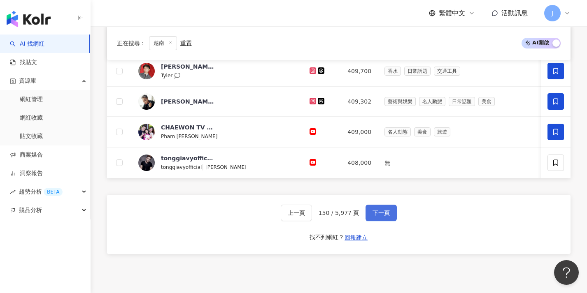
click at [314, 220] on button "下一頁" at bounding box center [380, 213] width 31 height 16
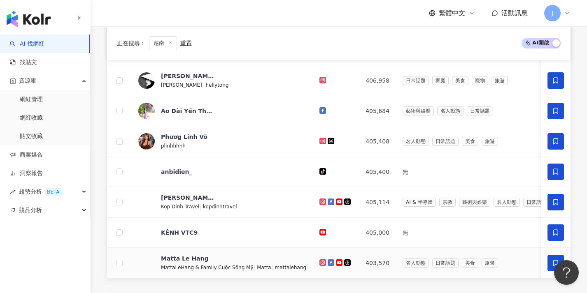
scroll to position [293, 0]
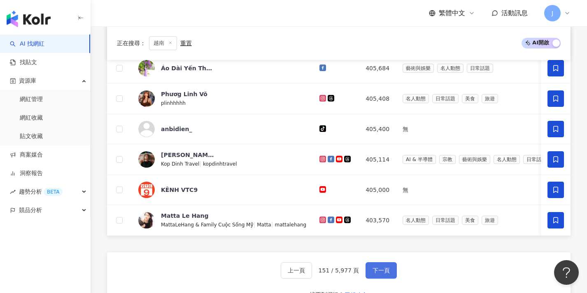
click at [314, 274] on span "下一頁" at bounding box center [380, 270] width 17 height 7
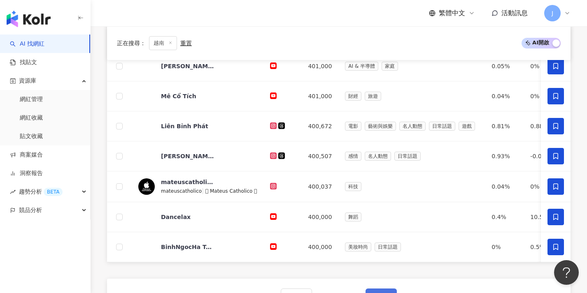
scroll to position [290, 0]
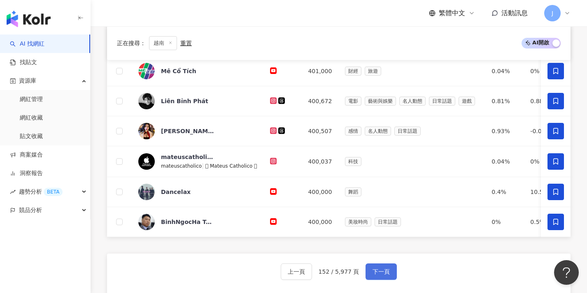
click at [314, 270] on button "下一頁" at bounding box center [380, 272] width 31 height 16
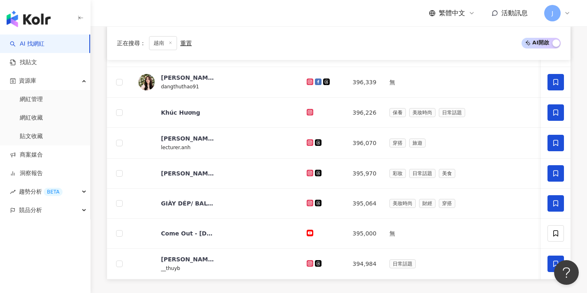
scroll to position [333, 0]
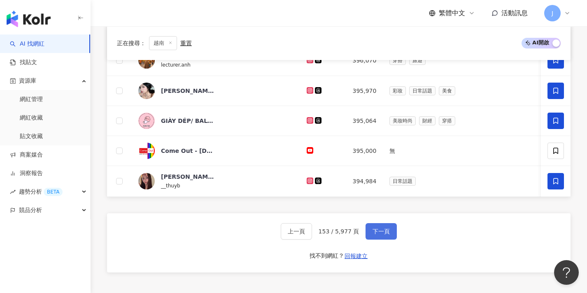
click at [314, 230] on button "下一頁" at bounding box center [380, 231] width 31 height 16
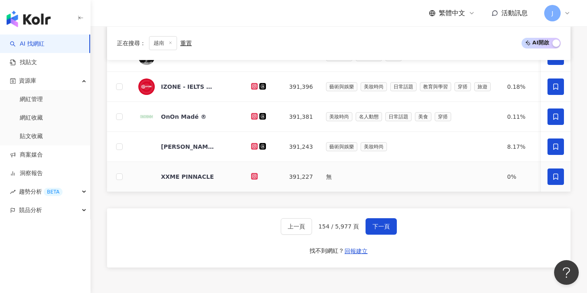
scroll to position [364, 0]
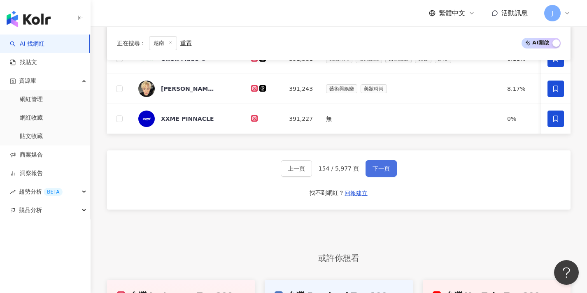
click at [314, 177] on button "下一頁" at bounding box center [380, 168] width 31 height 16
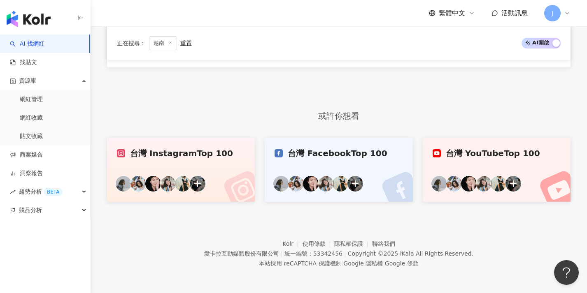
scroll to position [251, 0]
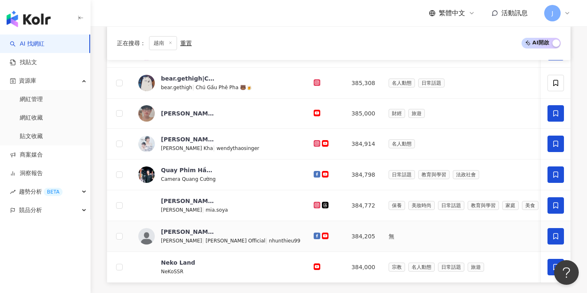
scroll to position [304, 0]
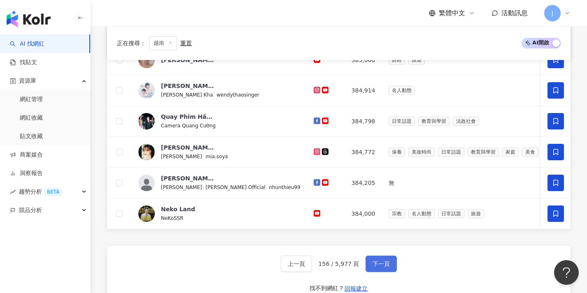
click at [314, 270] on button "下一頁" at bounding box center [380, 264] width 31 height 16
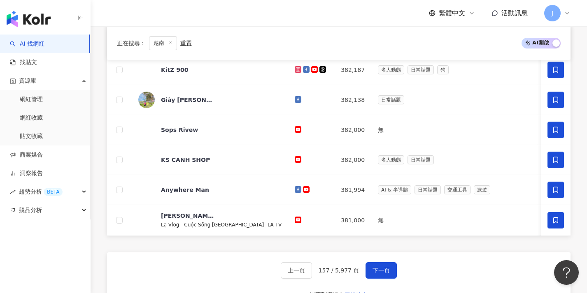
scroll to position [326, 0]
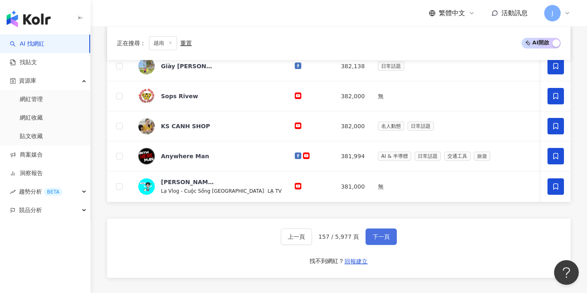
click at [314, 245] on button "下一頁" at bounding box center [380, 237] width 31 height 16
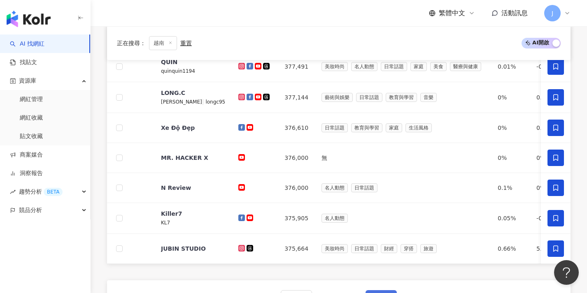
scroll to position [311, 0]
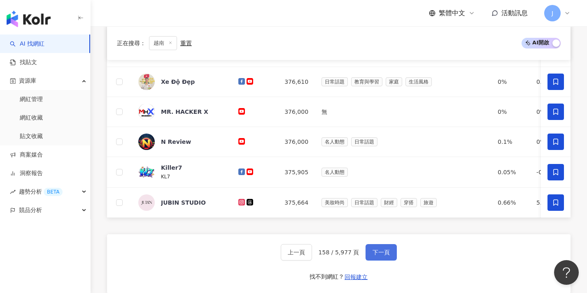
click at [314, 261] on button "下一頁" at bounding box center [380, 252] width 31 height 16
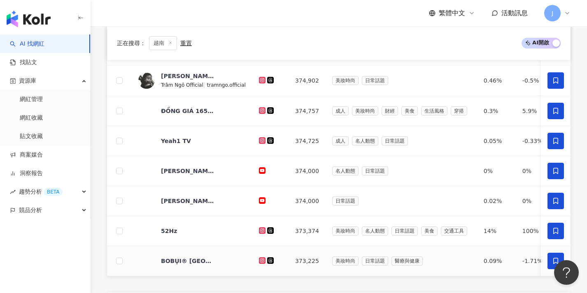
scroll to position [329, 0]
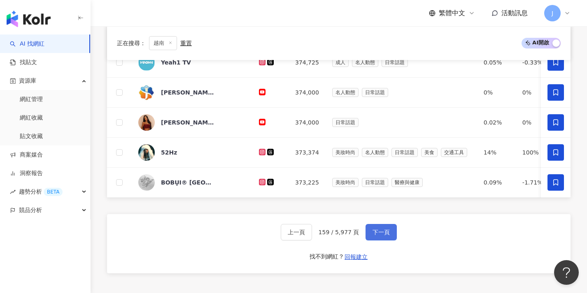
click at [314, 232] on button "下一頁" at bounding box center [380, 232] width 31 height 16
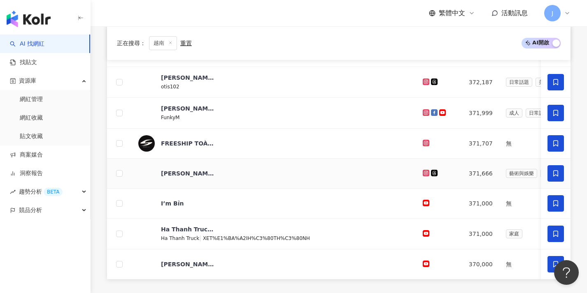
scroll to position [354, 0]
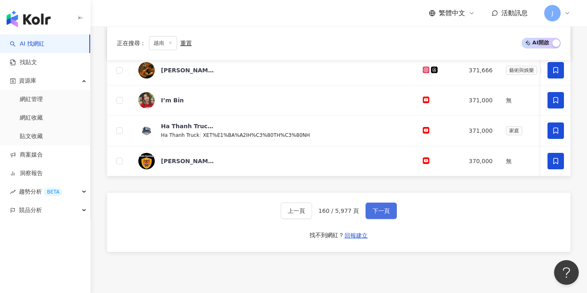
click at [314, 219] on button "下一頁" at bounding box center [380, 211] width 31 height 16
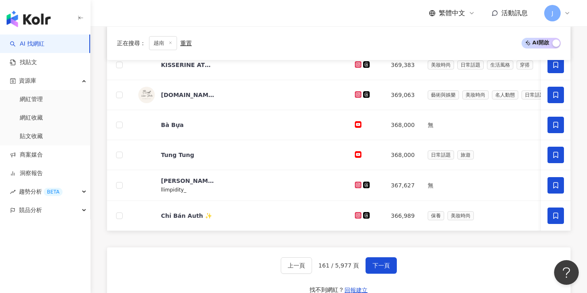
scroll to position [325, 0]
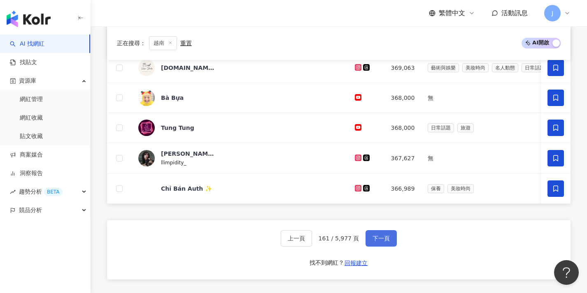
click at [314, 242] on span "下一頁" at bounding box center [380, 238] width 17 height 7
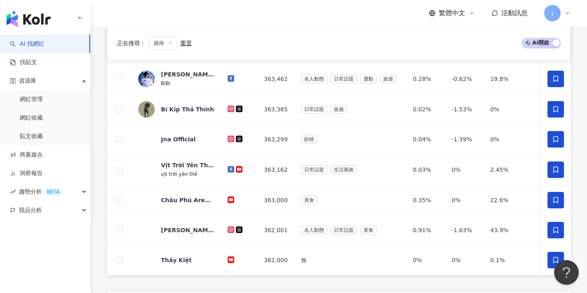
scroll to position [304, 0]
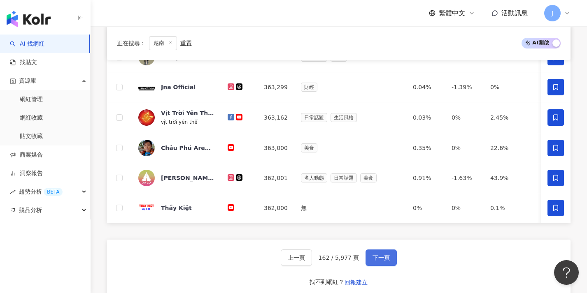
click at [314, 261] on span "下一頁" at bounding box center [380, 258] width 17 height 7
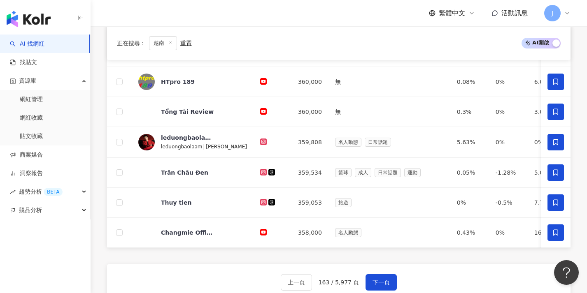
scroll to position [270, 0]
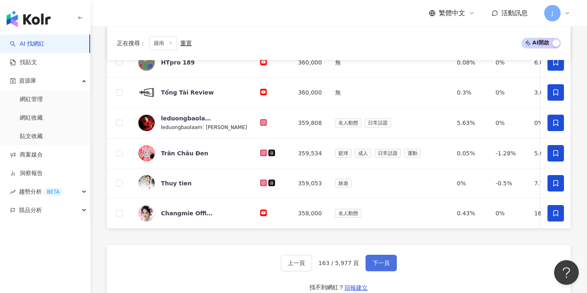
click at [314, 264] on button "下一頁" at bounding box center [380, 263] width 31 height 16
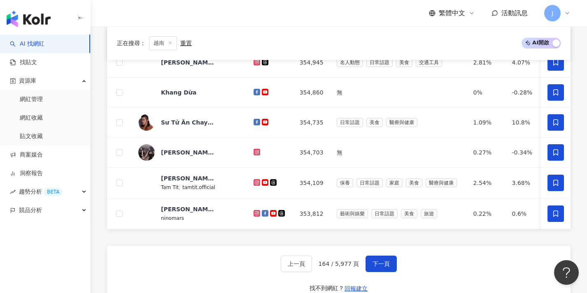
scroll to position [301, 0]
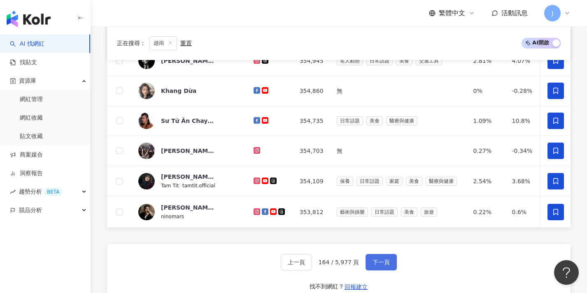
click at [314, 266] on span "下一頁" at bounding box center [380, 262] width 17 height 7
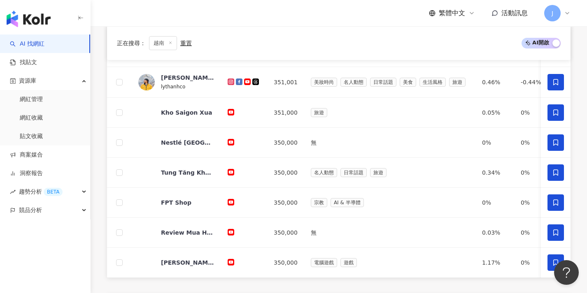
scroll to position [291, 0]
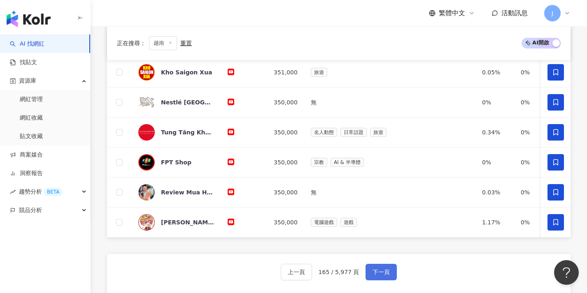
click at [314, 273] on button "下一頁" at bounding box center [380, 272] width 31 height 16
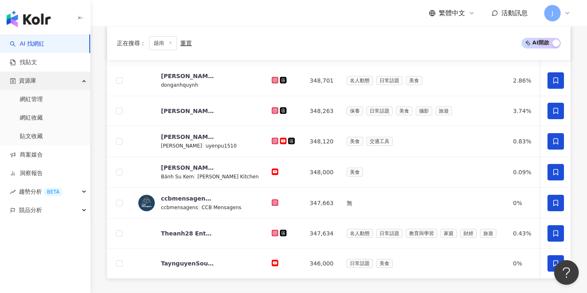
scroll to position [319, 0]
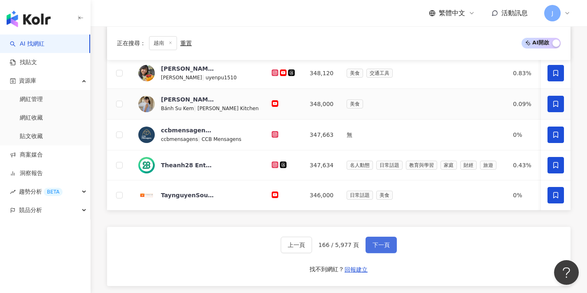
click at [314, 248] on span "下一頁" at bounding box center [380, 245] width 17 height 7
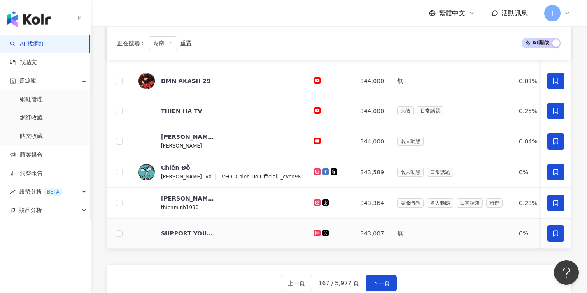
scroll to position [326, 0]
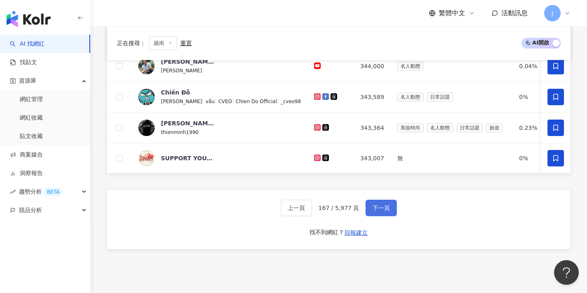
click at [314, 216] on button "下一頁" at bounding box center [380, 208] width 31 height 16
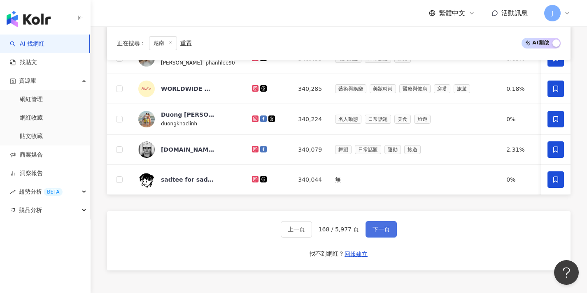
click at [314, 233] on span "下一頁" at bounding box center [380, 229] width 17 height 7
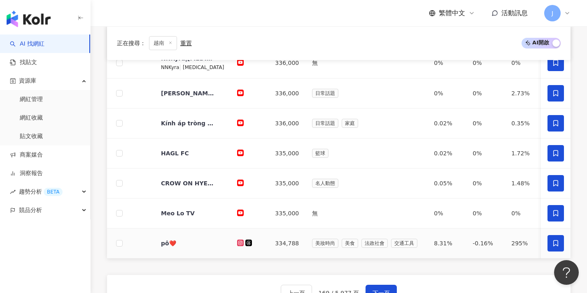
scroll to position [288, 0]
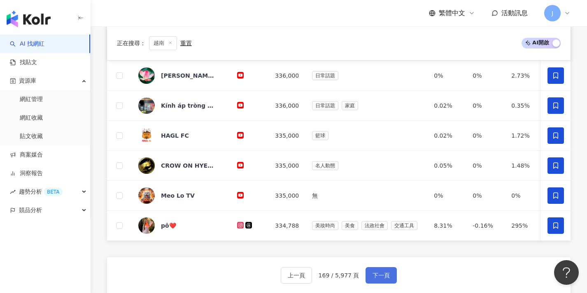
click at [314, 277] on button "下一頁" at bounding box center [380, 275] width 31 height 16
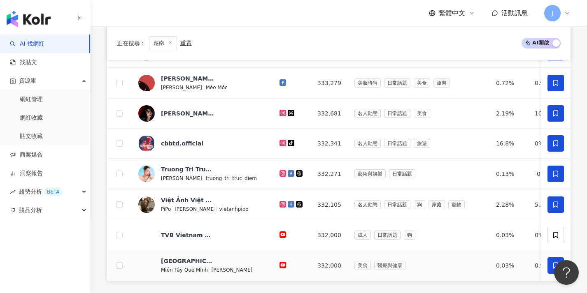
scroll to position [334, 0]
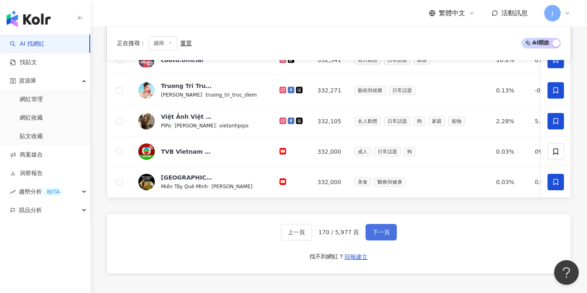
click at [314, 241] on button "下一頁" at bounding box center [380, 232] width 31 height 16
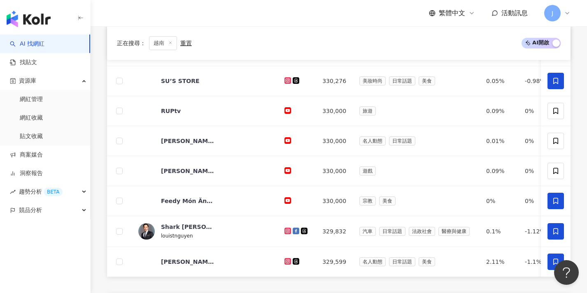
scroll to position [328, 0]
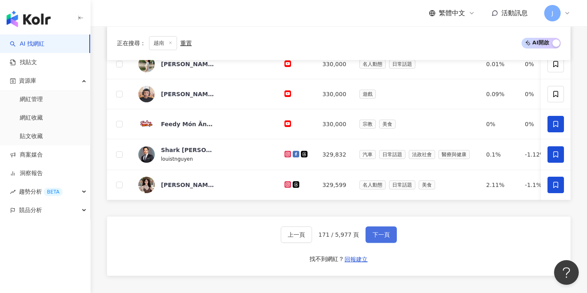
click at [314, 243] on button "下一頁" at bounding box center [380, 235] width 31 height 16
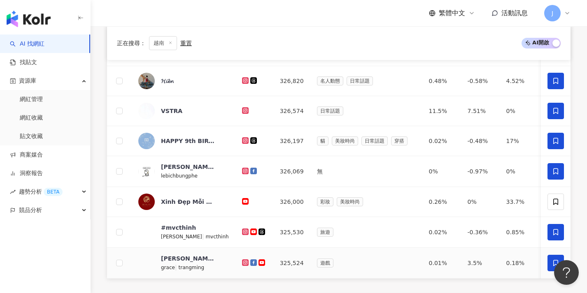
scroll to position [343, 0]
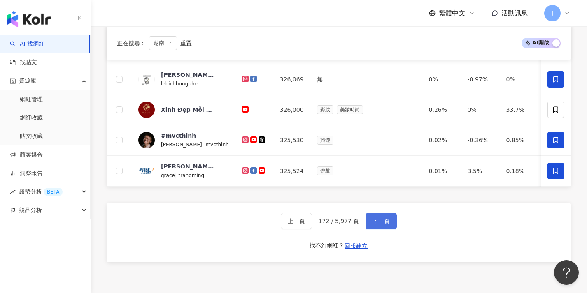
click at [314, 229] on button "下一頁" at bounding box center [380, 221] width 31 height 16
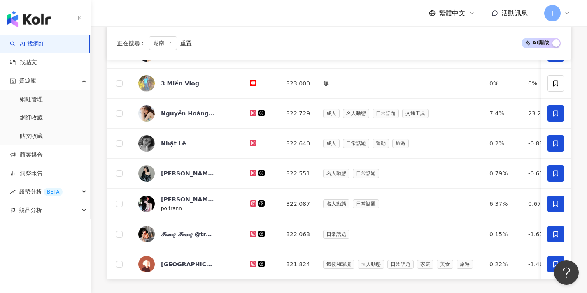
scroll to position [332, 0]
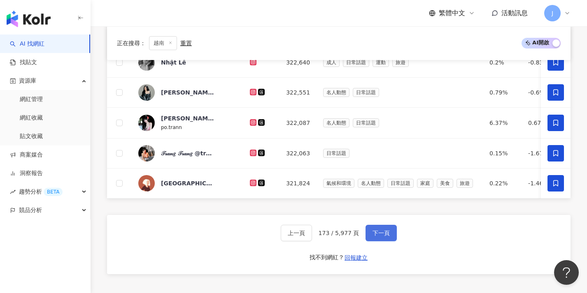
click at [314, 233] on button "下一頁" at bounding box center [380, 233] width 31 height 16
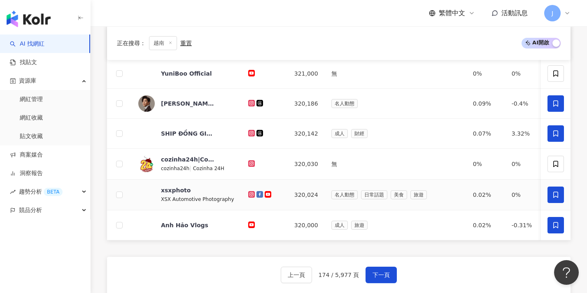
scroll to position [303, 0]
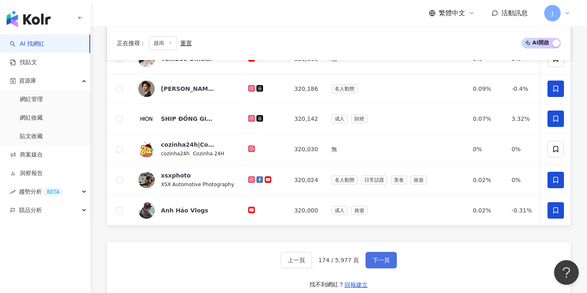
click at [314, 264] on span "下一頁" at bounding box center [380, 260] width 17 height 7
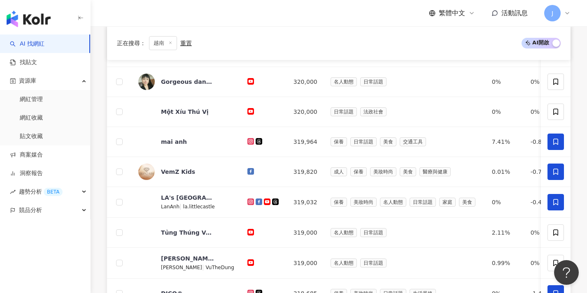
scroll to position [324, 0]
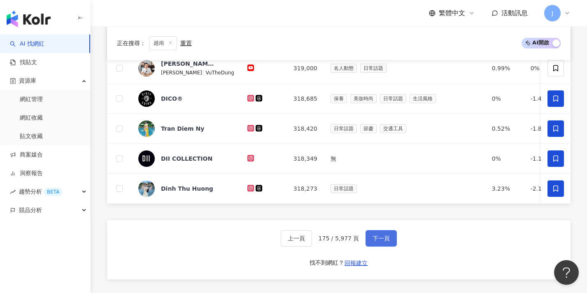
click at [314, 247] on button "下一頁" at bounding box center [380, 238] width 31 height 16
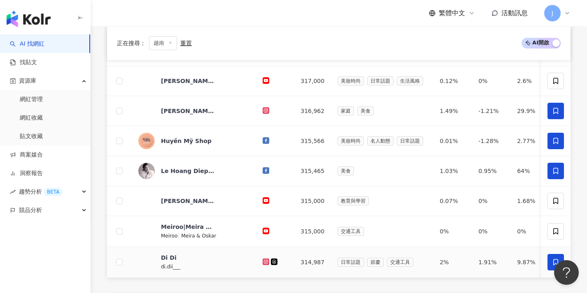
scroll to position [299, 0]
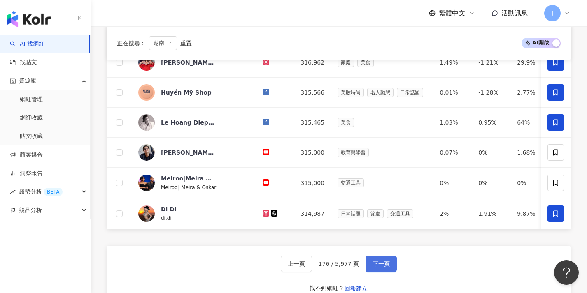
click at [314, 271] on button "下一頁" at bounding box center [380, 264] width 31 height 16
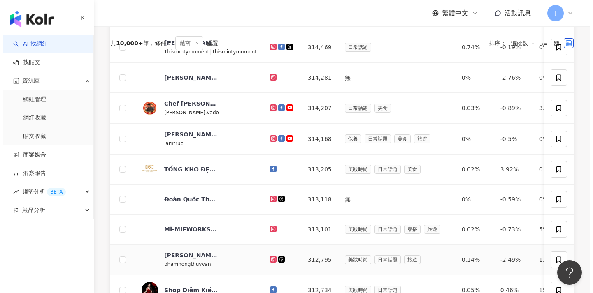
scroll to position [0, 0]
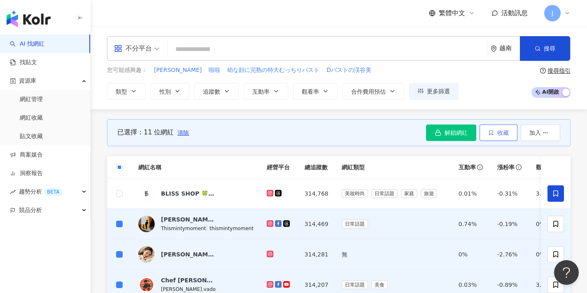
click at [314, 137] on button "收藏" at bounding box center [498, 133] width 38 height 16
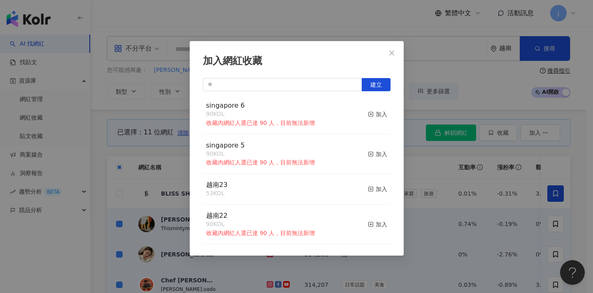
scroll to position [256, 0]
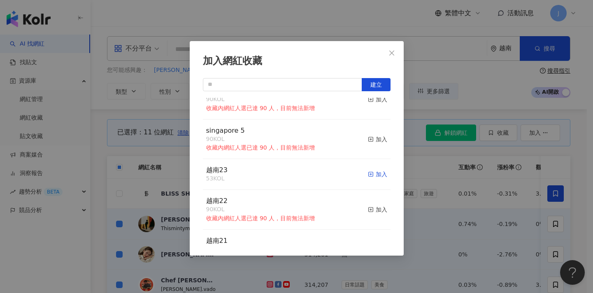
click at [314, 178] on div "加入" at bounding box center [377, 174] width 19 height 9
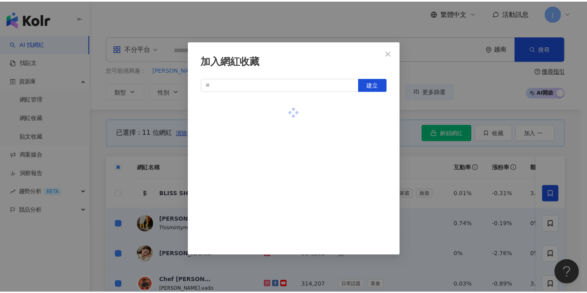
scroll to position [0, 0]
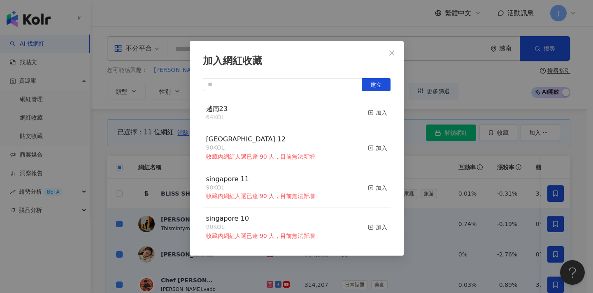
click at [314, 190] on div "加入網紅收藏 建立 越南23 64 KOL 加入 [GEOGRAPHIC_DATA] 12 90 KOL 收藏內網紅人選已達 90 人，目前無法新增 加入 […" at bounding box center [296, 146] width 593 height 293
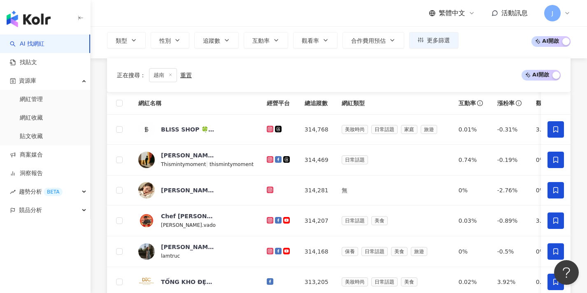
scroll to position [322, 0]
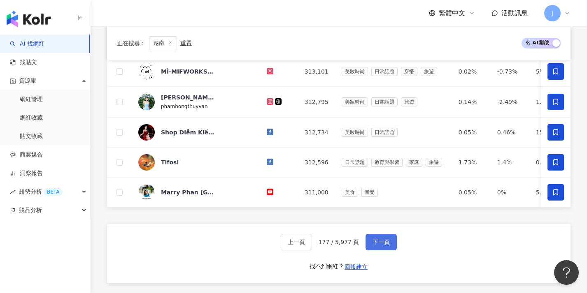
click at [314, 246] on button "下一頁" at bounding box center [380, 242] width 31 height 16
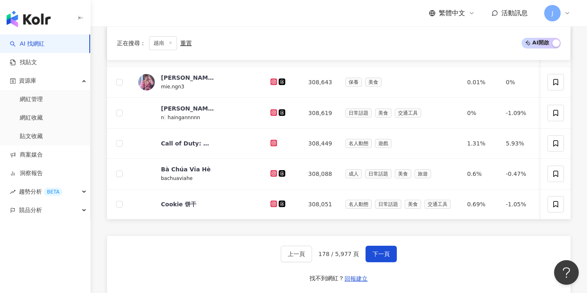
scroll to position [34, 0]
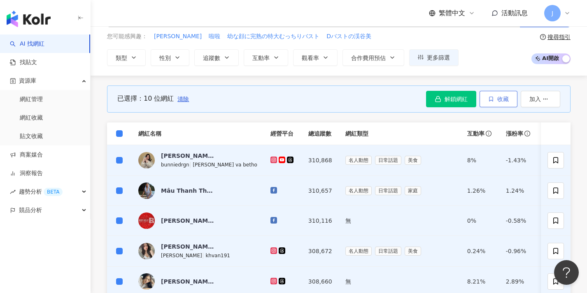
click at [314, 102] on button "收藏" at bounding box center [498, 99] width 38 height 16
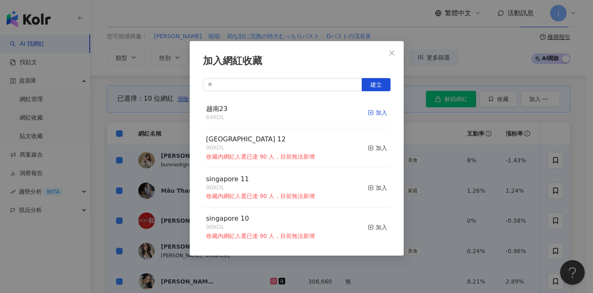
click at [314, 111] on div "加入" at bounding box center [377, 112] width 19 height 9
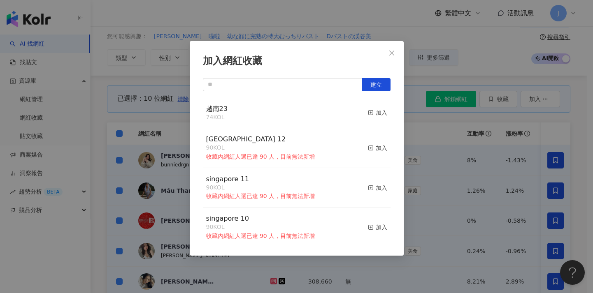
click at [314, 144] on div "加入網紅收藏 建立 越南23 74 KOL 加入 [GEOGRAPHIC_DATA] 12 90 KOL 收藏內網紅人選已達 90 人，目前無法新增 加入 […" at bounding box center [296, 146] width 593 height 293
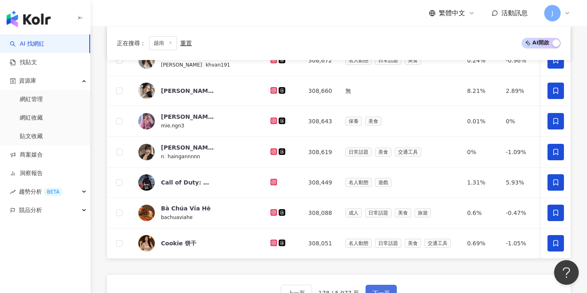
scroll to position [332, 0]
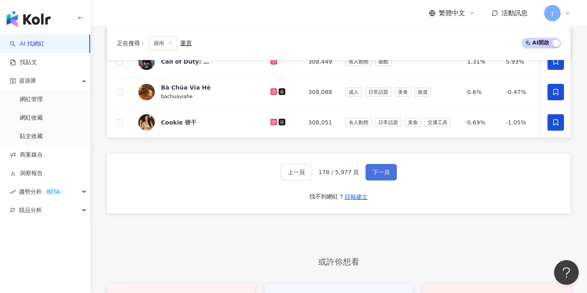
click at [314, 181] on button "下一頁" at bounding box center [380, 172] width 31 height 16
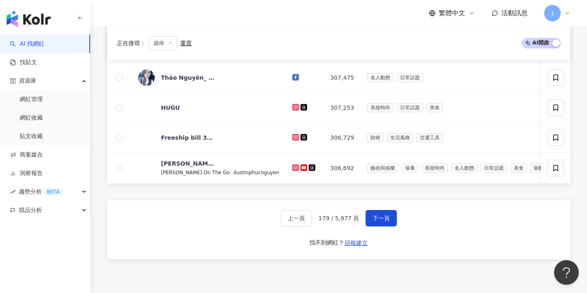
scroll to position [346, 0]
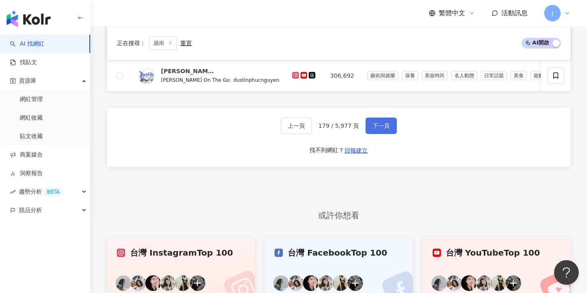
click at [314, 126] on button "下一頁" at bounding box center [380, 126] width 31 height 16
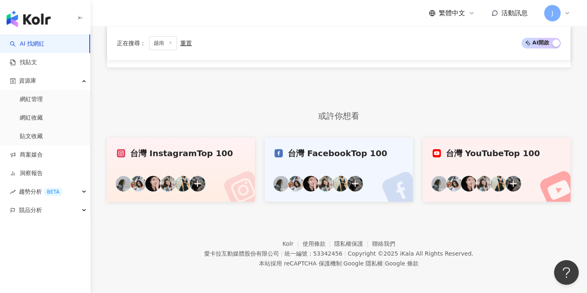
scroll to position [251, 0]
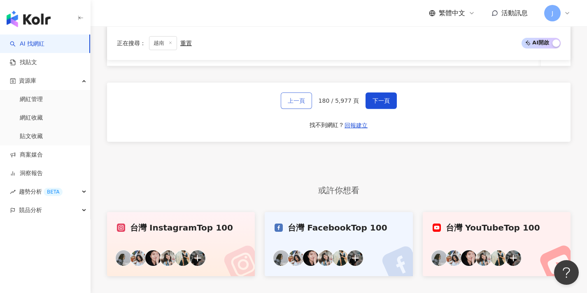
click at [288, 105] on button "上一頁" at bounding box center [296, 101] width 31 height 16
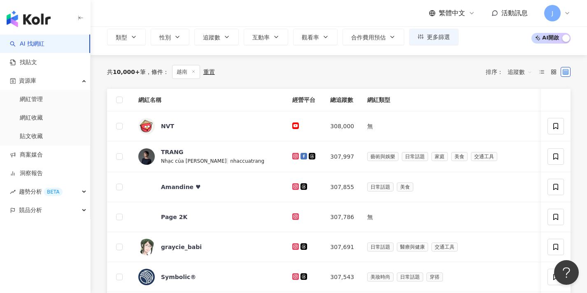
scroll to position [53, 0]
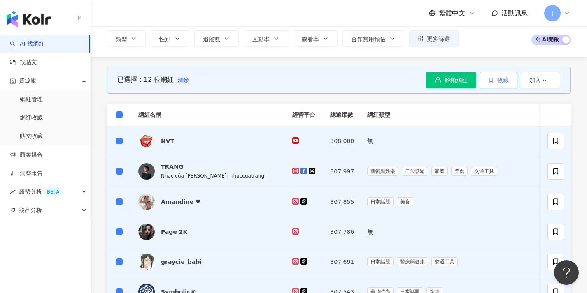
click at [314, 80] on span "收藏" at bounding box center [503, 80] width 12 height 7
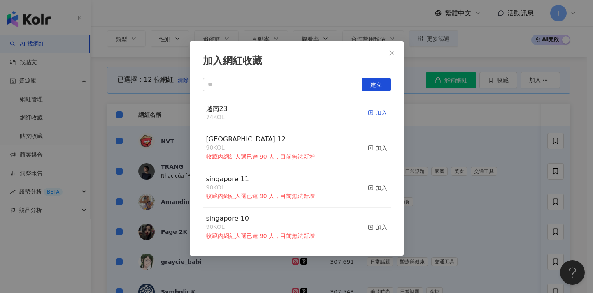
click at [314, 113] on div "加入" at bounding box center [377, 112] width 19 height 9
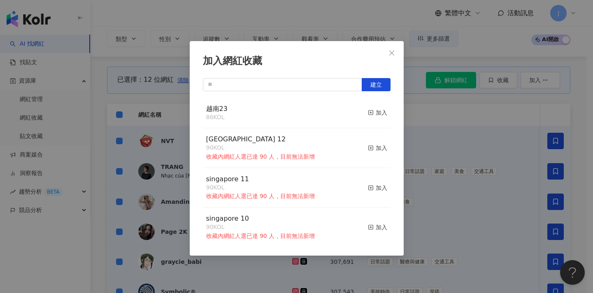
click at [314, 125] on div "加入網紅收藏 建立 越南23 86 KOL 加入 [GEOGRAPHIC_DATA] 12 90 KOL 收藏內網紅人選已達 90 人，目前無法新增 加入 […" at bounding box center [296, 146] width 593 height 293
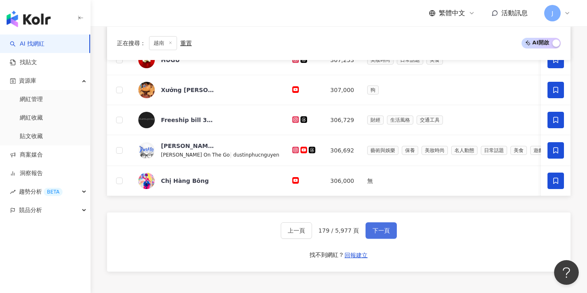
scroll to position [420, 0]
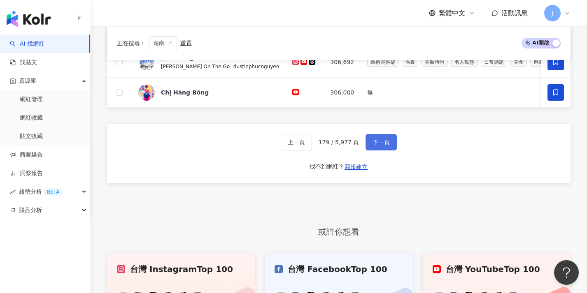
click at [314, 146] on span "下一頁" at bounding box center [380, 142] width 17 height 7
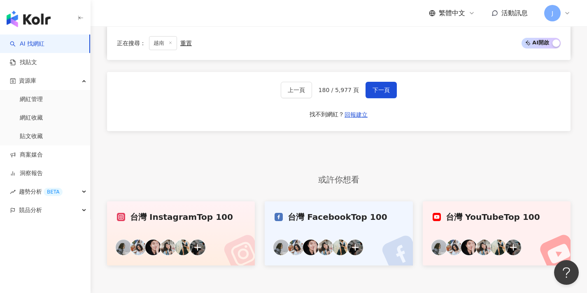
scroll to position [0, 0]
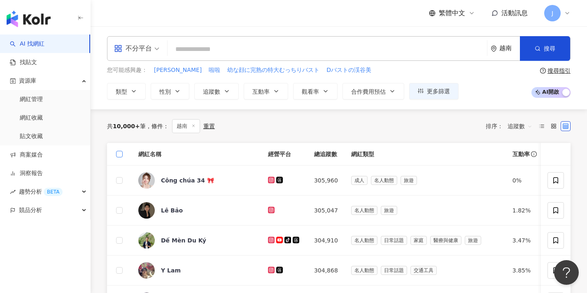
click at [121, 153] on span at bounding box center [119, 154] width 7 height 7
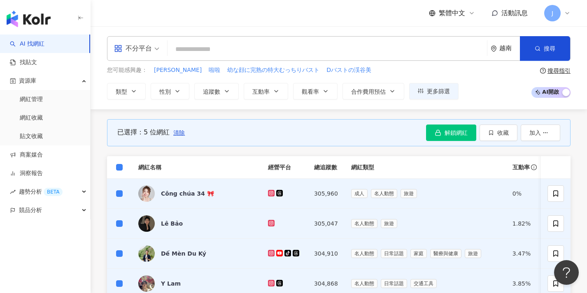
scroll to position [197, 0]
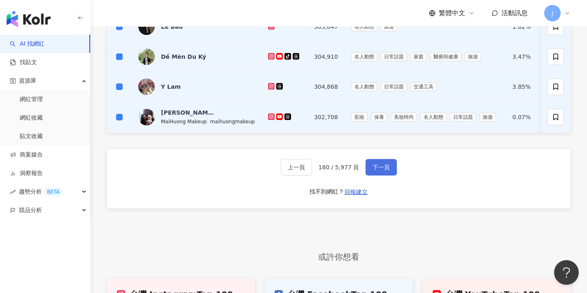
click at [314, 176] on button "下一頁" at bounding box center [380, 167] width 31 height 16
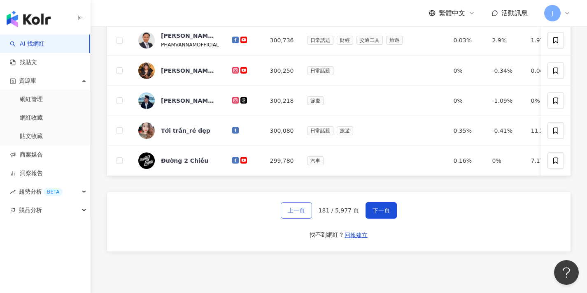
scroll to position [289, 0]
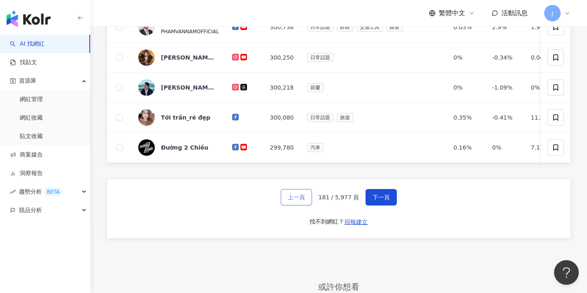
click at [297, 201] on span "上一頁" at bounding box center [296, 197] width 17 height 7
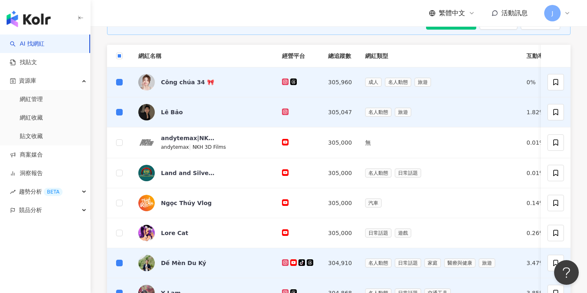
scroll to position [29, 0]
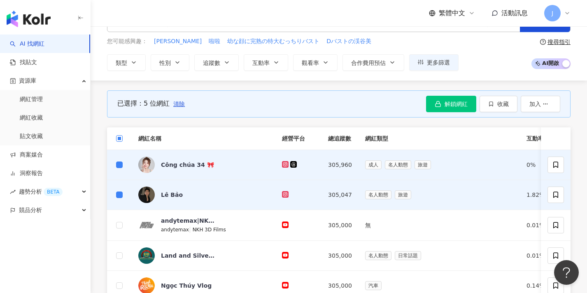
click at [121, 139] on span at bounding box center [119, 138] width 7 height 7
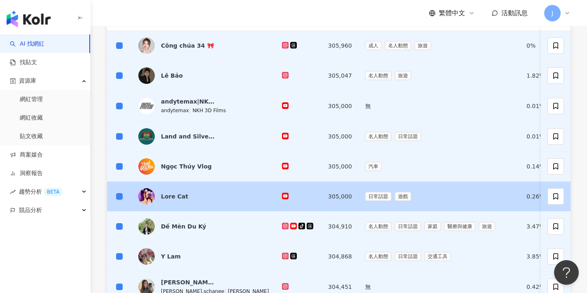
scroll to position [0, 0]
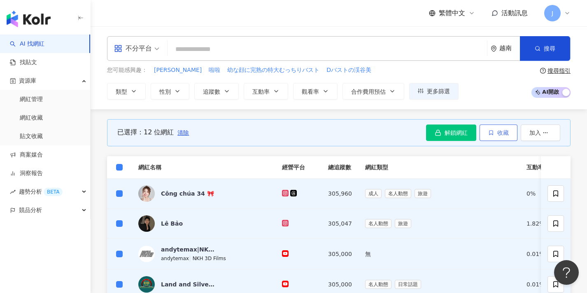
click at [314, 132] on span "收藏" at bounding box center [503, 133] width 12 height 7
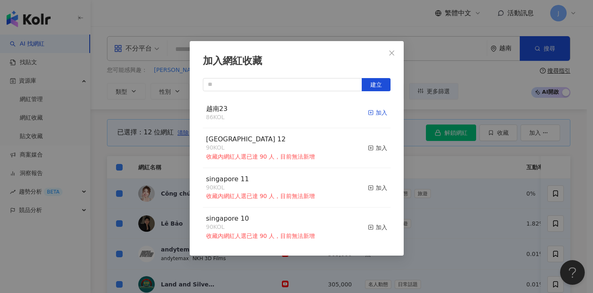
click at [314, 115] on icon "button" at bounding box center [371, 113] width 6 height 6
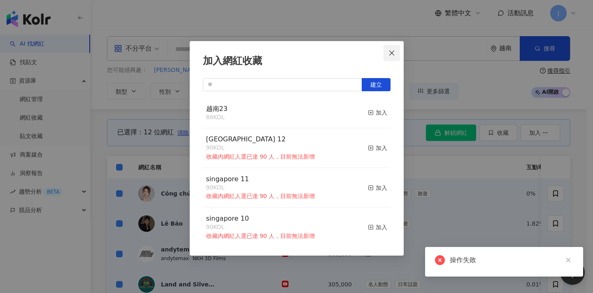
click at [314, 57] on button "Close" at bounding box center [391, 53] width 16 height 16
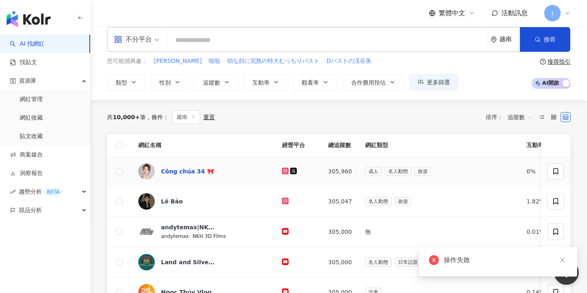
scroll to position [63, 0]
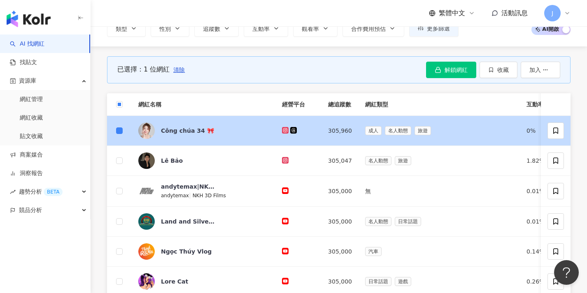
click at [119, 149] on td at bounding box center [119, 161] width 25 height 30
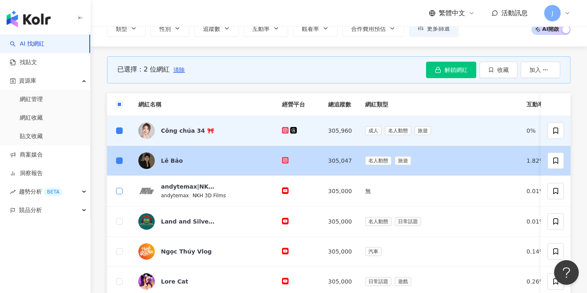
click at [121, 191] on span at bounding box center [119, 191] width 7 height 7
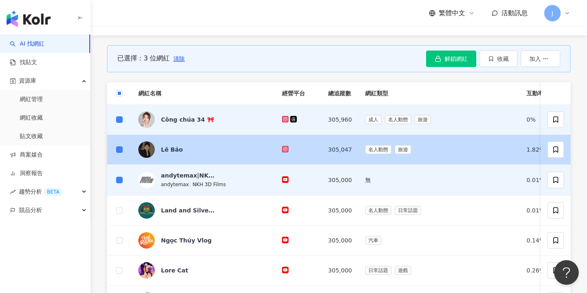
scroll to position [83, 0]
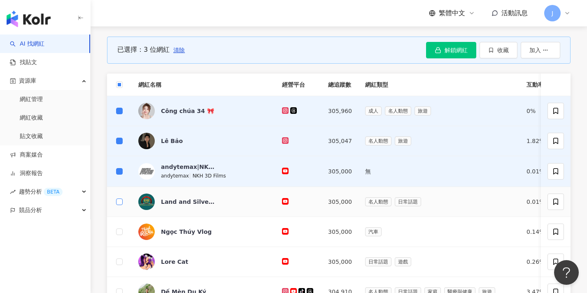
click at [120, 204] on span at bounding box center [119, 202] width 7 height 7
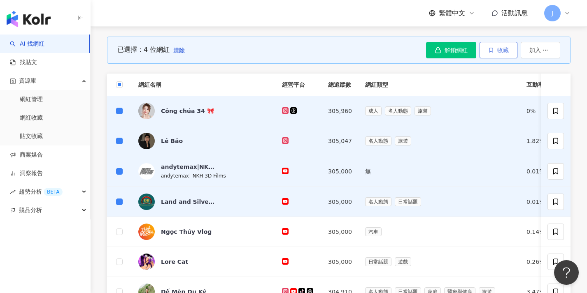
click at [314, 47] on span "收藏" at bounding box center [503, 50] width 12 height 7
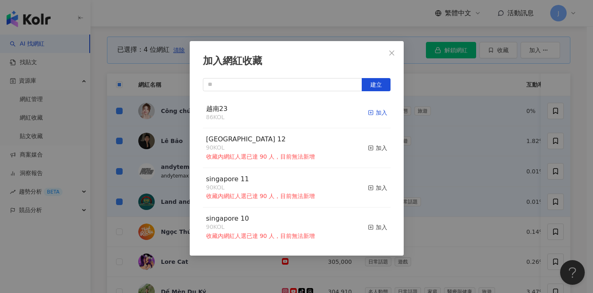
click at [314, 112] on div "加入" at bounding box center [377, 112] width 19 height 9
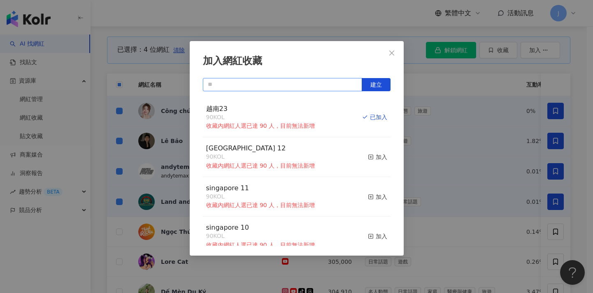
click at [286, 86] on input "text" at bounding box center [282, 84] width 159 height 13
drag, startPoint x: 240, startPoint y: 108, endPoint x: 201, endPoint y: 106, distance: 39.1
click at [201, 106] on div "加入網紅收藏 建立 越南23 90 KOL 收藏內網紅人選已達 90 人，目前無法新增 已加入 [GEOGRAPHIC_DATA] 12 90 KOL 收藏內…" at bounding box center [297, 148] width 214 height 215
copy span "越南23"
click at [244, 86] on input "text" at bounding box center [282, 84] width 159 height 13
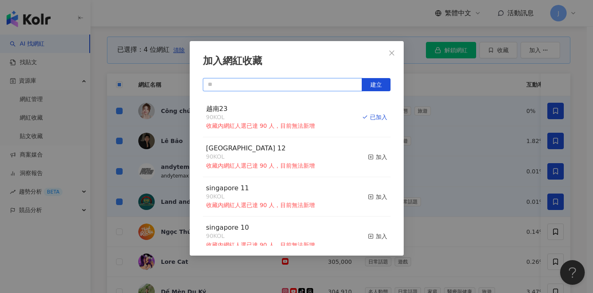
paste input "****"
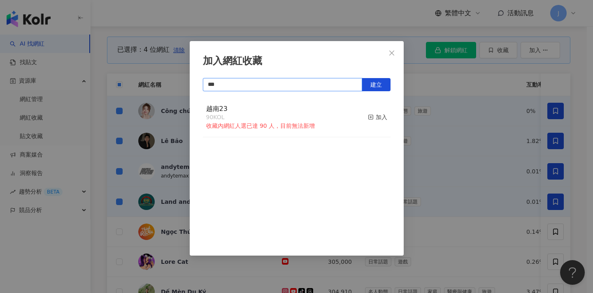
type input "****"
click at [314, 86] on span "建立" at bounding box center [376, 84] width 12 height 7
click at [314, 55] on icon "close" at bounding box center [391, 53] width 7 height 7
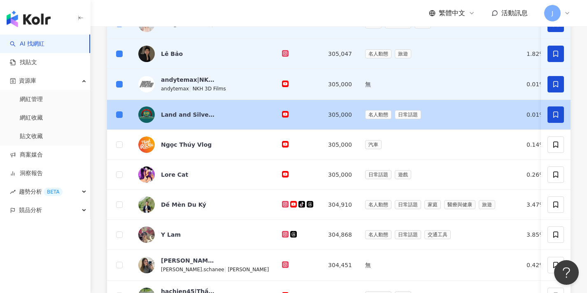
scroll to position [105, 0]
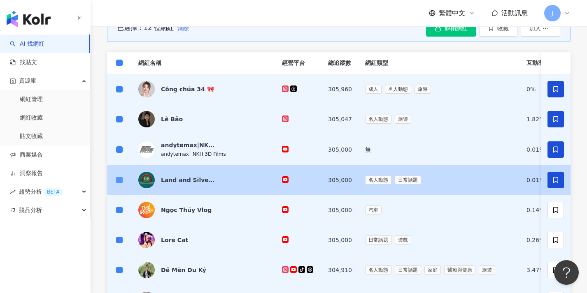
click at [121, 181] on span at bounding box center [119, 180] width 7 height 7
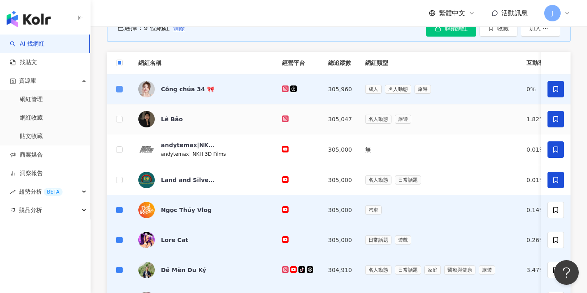
click at [122, 91] on span at bounding box center [119, 89] width 7 height 7
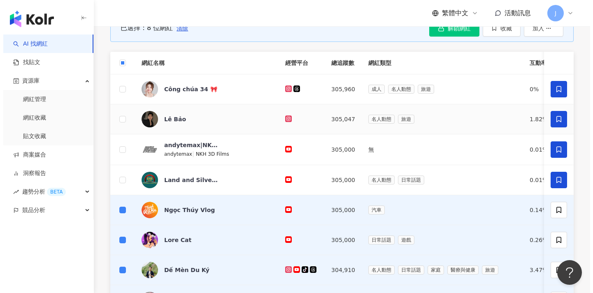
scroll to position [70, 0]
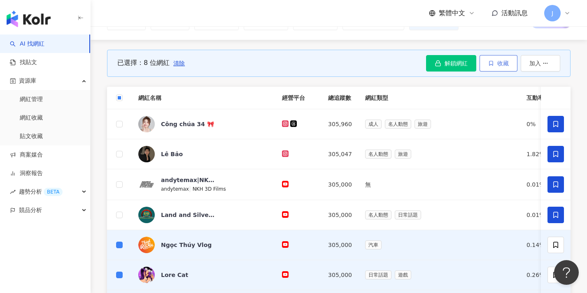
click at [314, 60] on span "收藏" at bounding box center [503, 63] width 12 height 7
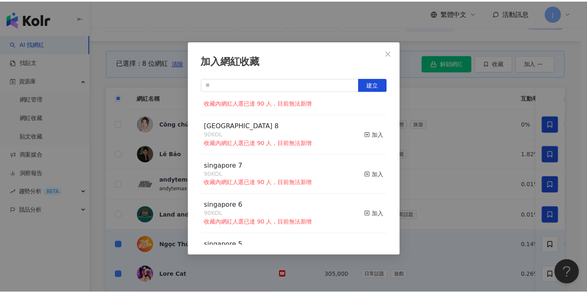
scroll to position [0, 0]
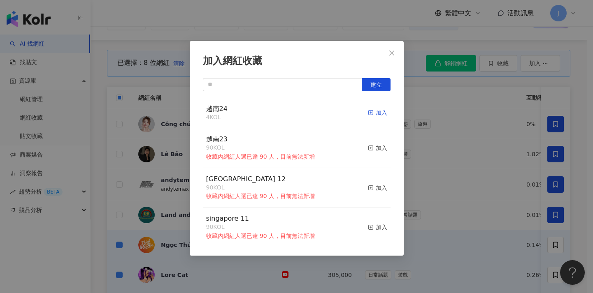
click at [314, 112] on div "加入" at bounding box center [377, 112] width 19 height 9
click at [314, 134] on div "加入網紅收藏 建立 越南24 12 KOL 加入 越南23 90 KOL 收藏內網紅人選已達 90 人，目前無法新增 加入 [GEOGRAPHIC_DATA]…" at bounding box center [296, 146] width 593 height 293
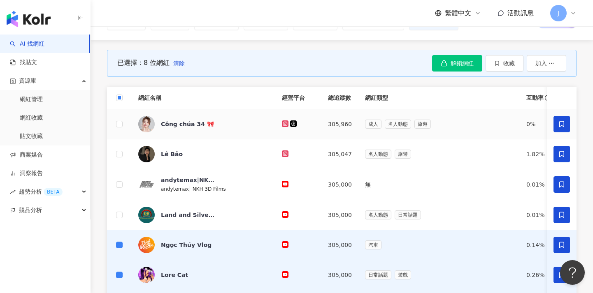
click at [314, 125] on icon at bounding box center [561, 124] width 5 height 6
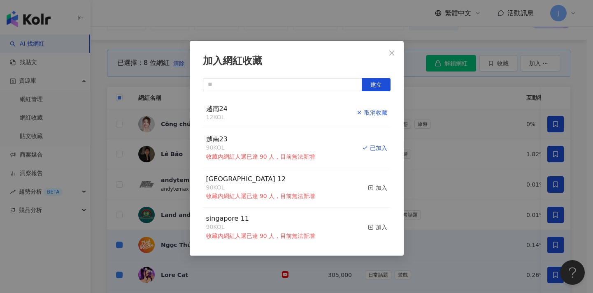
click at [314, 112] on div "取消收藏" at bounding box center [371, 112] width 31 height 9
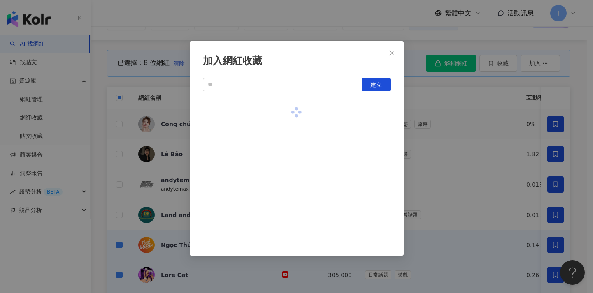
click at [314, 148] on div "加入網紅收藏 建立" at bounding box center [296, 146] width 593 height 293
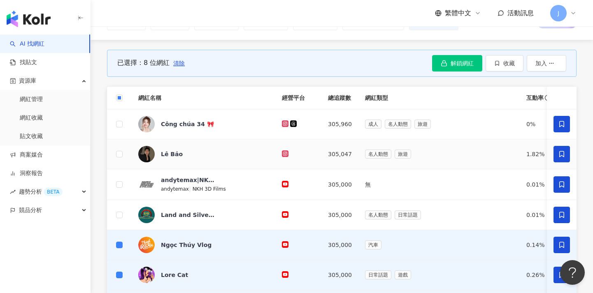
click at [314, 156] on icon at bounding box center [561, 154] width 5 height 6
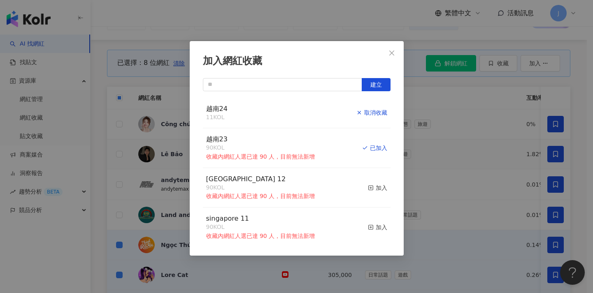
click at [314, 112] on div "取消收藏" at bounding box center [371, 112] width 31 height 9
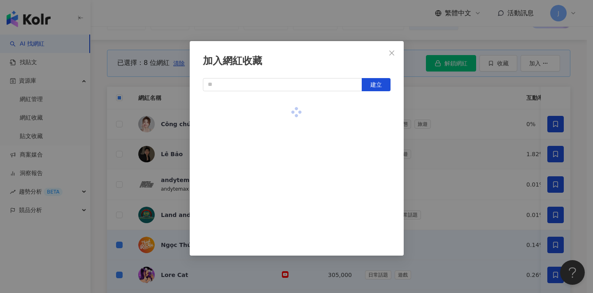
click at [314, 125] on div "加入網紅收藏 建立" at bounding box center [296, 146] width 593 height 293
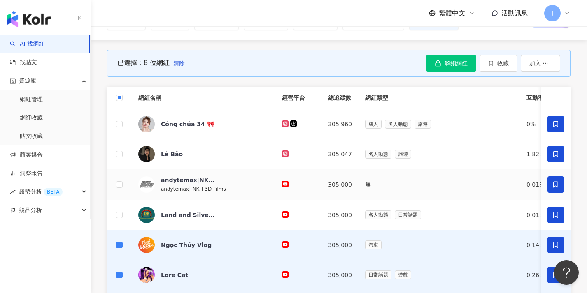
click at [314, 184] on icon at bounding box center [555, 184] width 7 height 7
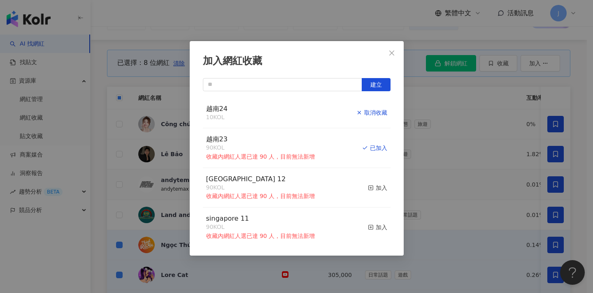
click at [314, 114] on div "取消收藏" at bounding box center [371, 112] width 31 height 9
click at [314, 140] on div "加入網紅收藏 建立 越南24 9 KOL 加入 越南23 90 KOL 收藏內網紅人選已達 90 人，目前無法新增 已加入 [GEOGRAPHIC_DATA]…" at bounding box center [296, 146] width 593 height 293
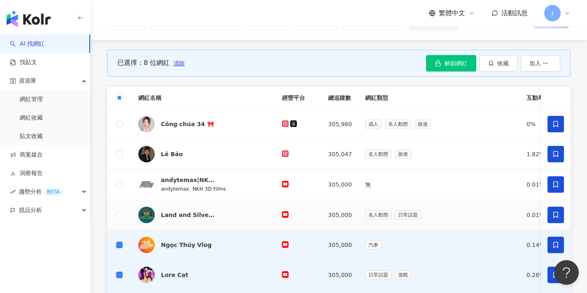
click at [314, 212] on icon at bounding box center [555, 215] width 5 height 6
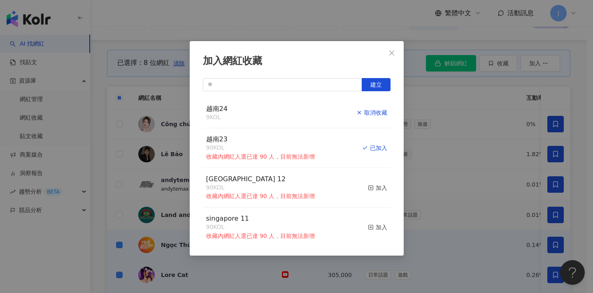
click at [314, 112] on div "取消收藏" at bounding box center [371, 112] width 31 height 9
click at [314, 135] on div "加入網紅收藏 建立 越南24 8 KOL 加入 越南23 90 KOL 收藏內網紅人選已達 90 人，目前無法新增 已加入 [GEOGRAPHIC_DATA]…" at bounding box center [296, 146] width 593 height 293
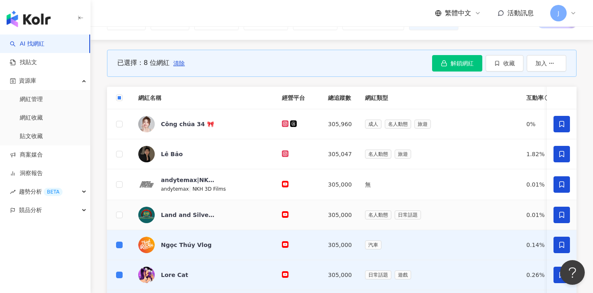
click at [314, 186] on span at bounding box center [561, 185] width 16 height 16
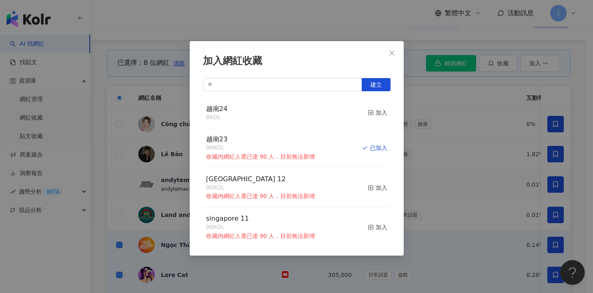
click at [314, 167] on div "加入網紅收藏 建立 越南24 8 KOL 加入 越南23 90 KOL 收藏內網紅人選已達 90 人，目前無法新增 已加入 [GEOGRAPHIC_DATA]…" at bounding box center [296, 146] width 593 height 293
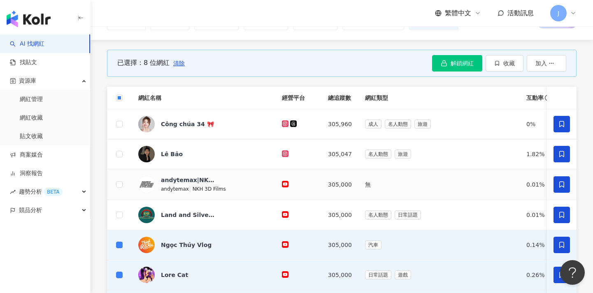
click at [114, 99] on th at bounding box center [119, 98] width 25 height 23
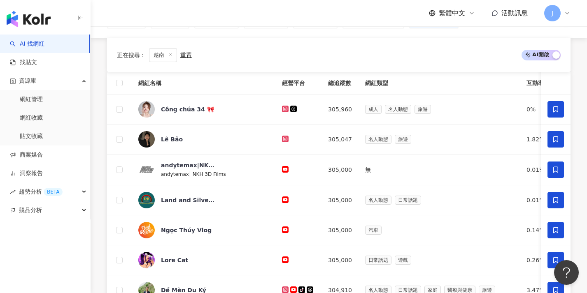
scroll to position [353, 0]
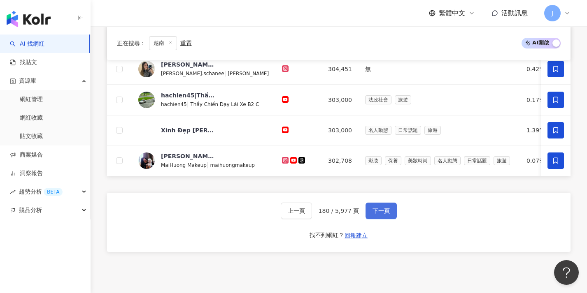
click at [314, 214] on span "下一頁" at bounding box center [380, 211] width 17 height 7
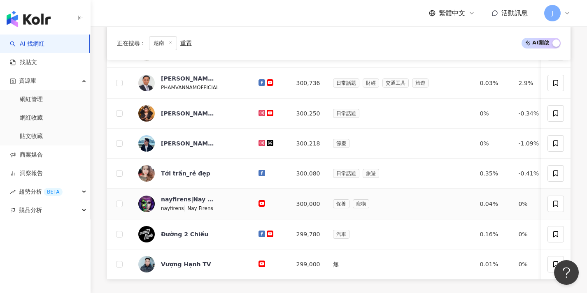
scroll to position [343, 0]
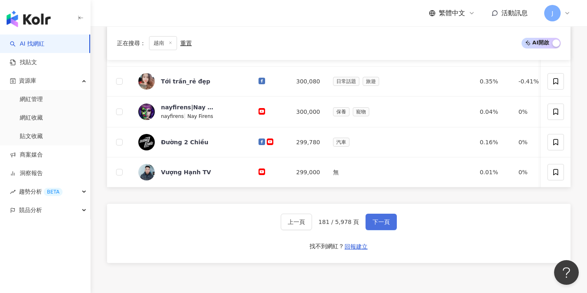
click at [314, 225] on span "下一頁" at bounding box center [380, 222] width 17 height 7
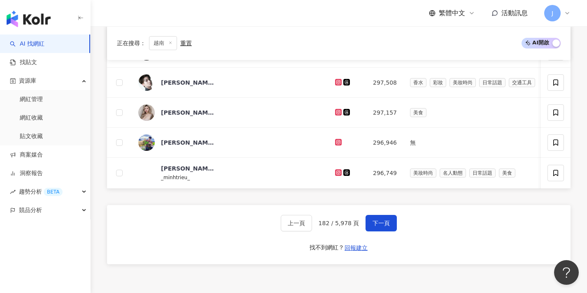
scroll to position [284, 0]
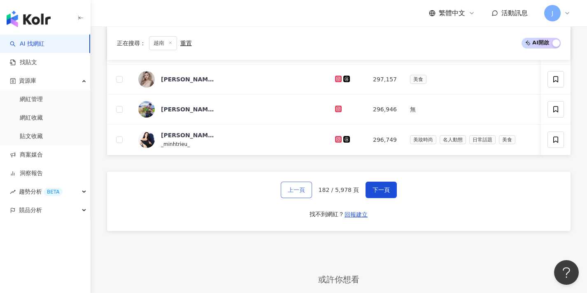
click at [291, 192] on span "上一頁" at bounding box center [296, 190] width 17 height 7
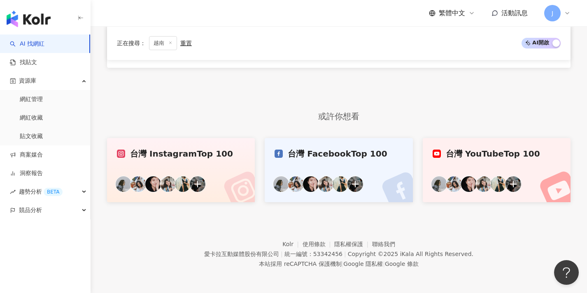
scroll to position [12, 0]
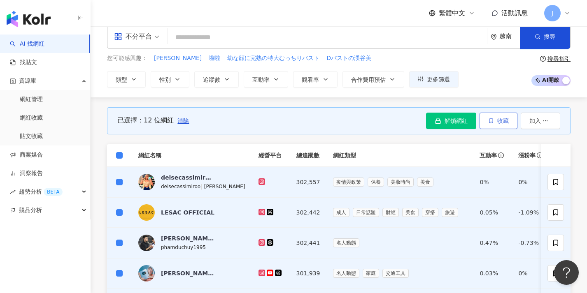
click at [314, 123] on span "收藏" at bounding box center [503, 121] width 12 height 7
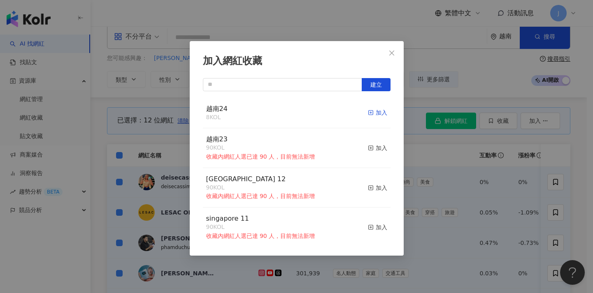
click at [314, 113] on div "加入" at bounding box center [377, 112] width 19 height 9
click at [314, 143] on div "加入網紅收藏 建立 越南24 20 KOL 加入 越南23 90 KOL 收藏內網紅人選已達 90 人，目前無法新增 加入 [GEOGRAPHIC_DATA]…" at bounding box center [296, 146] width 593 height 293
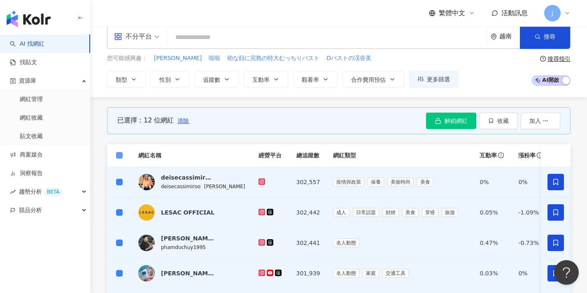
click at [122, 154] on span at bounding box center [119, 155] width 7 height 7
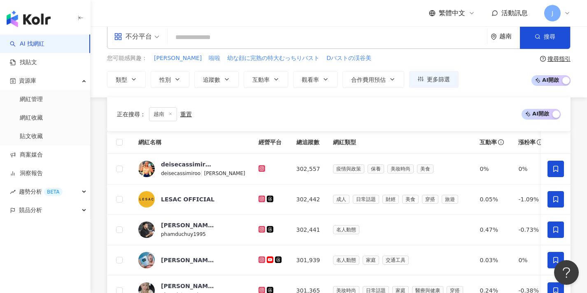
scroll to position [363, 0]
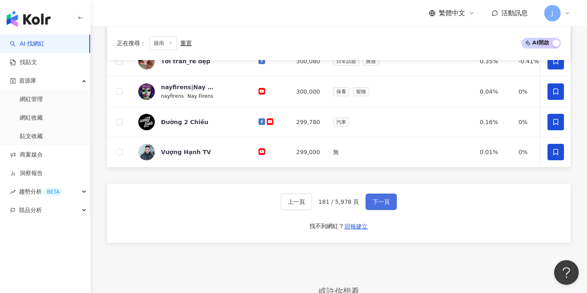
click at [314, 205] on span "下一頁" at bounding box center [380, 202] width 17 height 7
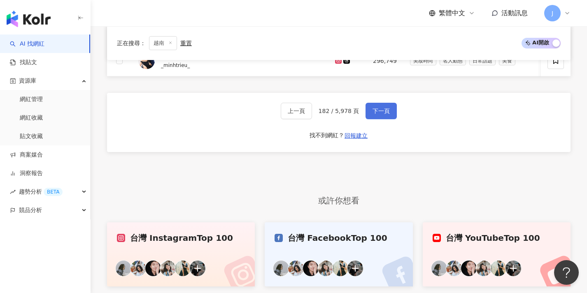
click at [314, 119] on button "下一頁" at bounding box center [380, 111] width 31 height 16
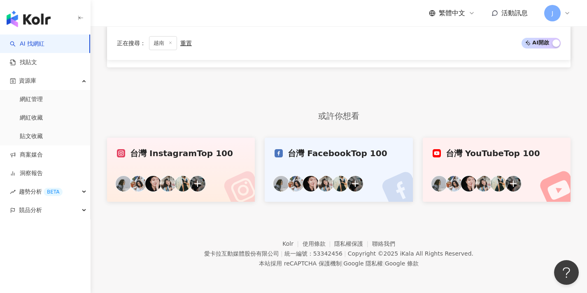
scroll to position [251, 0]
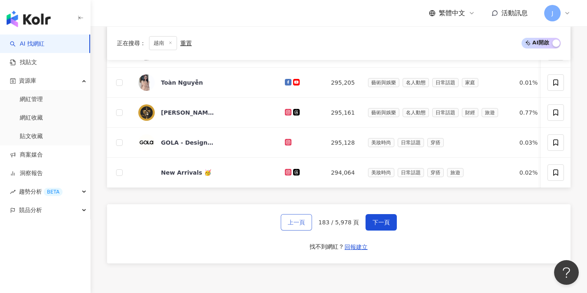
click at [295, 224] on button "上一頁" at bounding box center [296, 222] width 31 height 16
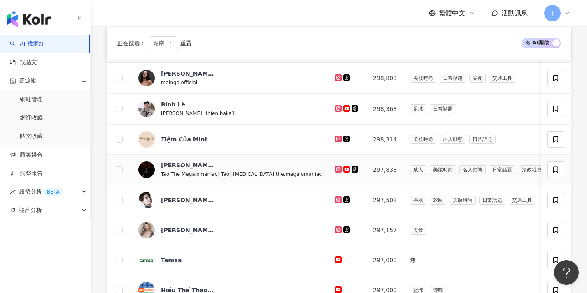
scroll to position [61, 0]
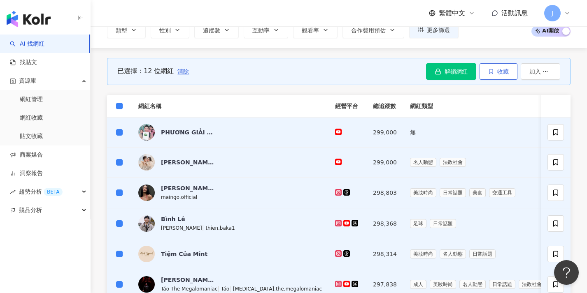
click at [314, 73] on span "收藏" at bounding box center [503, 71] width 12 height 7
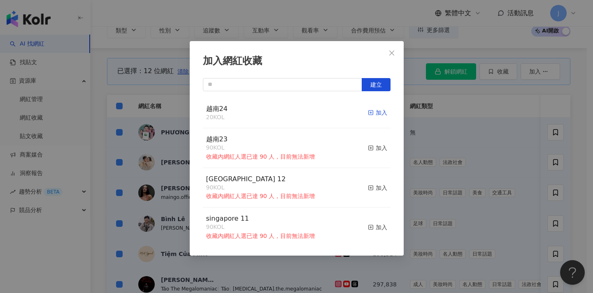
click at [314, 113] on div "加入" at bounding box center [377, 112] width 19 height 9
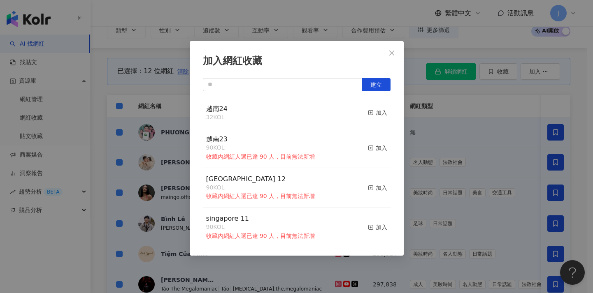
click at [314, 141] on div "加入網紅收藏 建立 越南24 32 KOL 加入 越南23 90 KOL 收藏內網紅人選已達 90 人，目前無法新增 加入 [GEOGRAPHIC_DATA]…" at bounding box center [296, 146] width 593 height 293
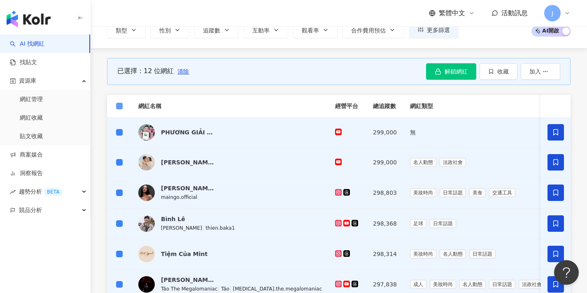
click at [121, 107] on span at bounding box center [119, 106] width 7 height 7
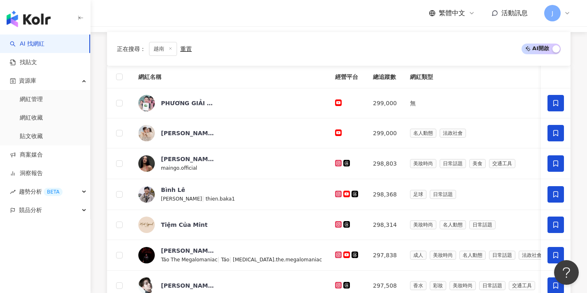
scroll to position [294, 0]
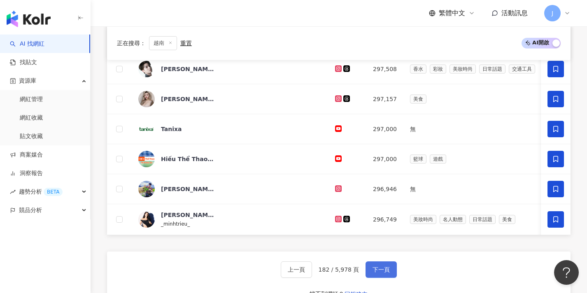
click at [314, 278] on button "下一頁" at bounding box center [380, 270] width 31 height 16
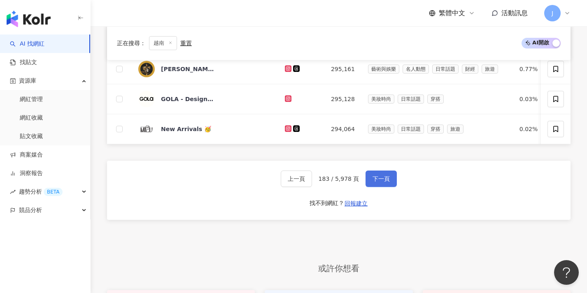
click at [314, 180] on button "下一頁" at bounding box center [380, 179] width 31 height 16
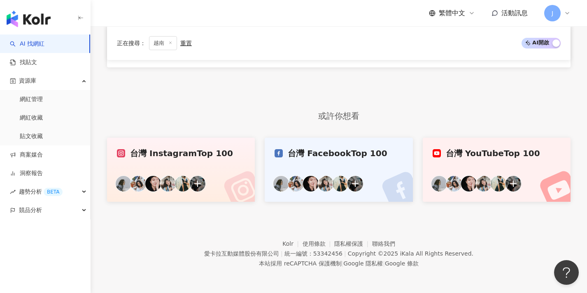
scroll to position [251, 0]
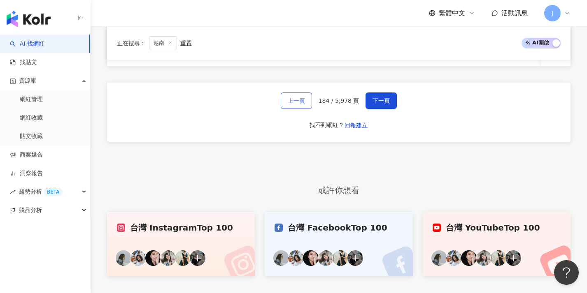
click at [300, 104] on span "上一頁" at bounding box center [296, 101] width 17 height 7
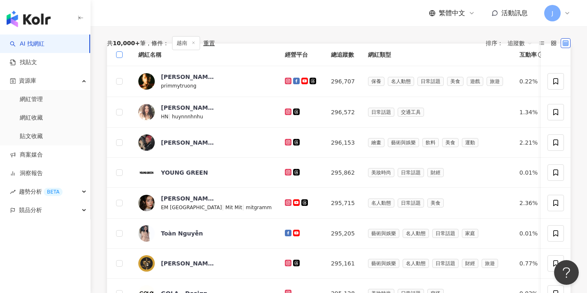
scroll to position [29, 0]
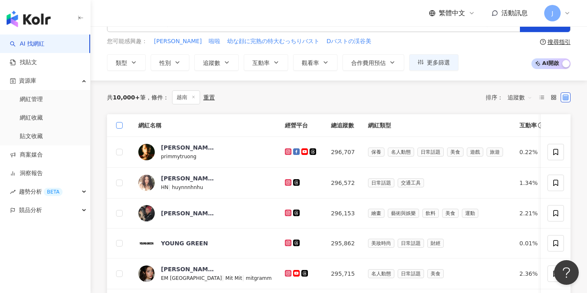
click at [120, 128] on span at bounding box center [119, 125] width 7 height 7
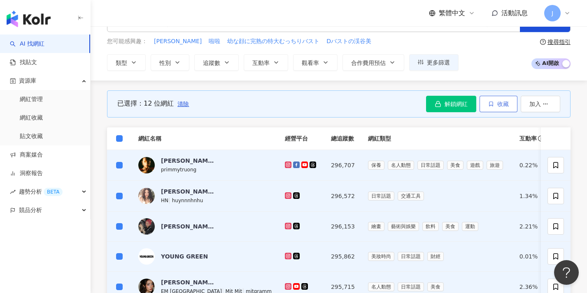
click at [314, 102] on icon "button" at bounding box center [490, 104] width 3 height 5
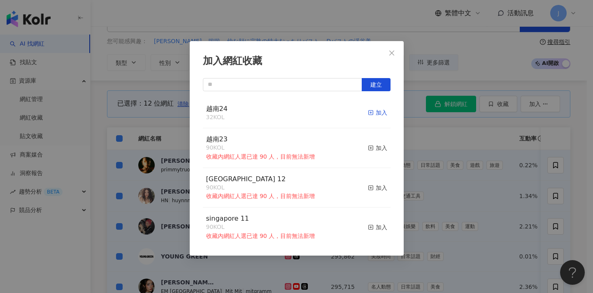
click at [314, 112] on div "加入" at bounding box center [377, 112] width 19 height 9
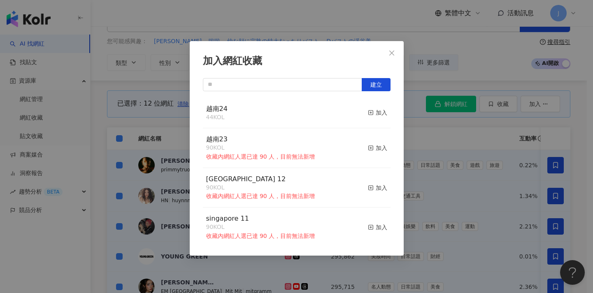
click at [314, 161] on div "加入網紅收藏 建立 越南24 44 KOL 加入 越南23 90 KOL 收藏內網紅人選已達 90 人，目前無法新增 加入 [GEOGRAPHIC_DATA]…" at bounding box center [296, 146] width 593 height 293
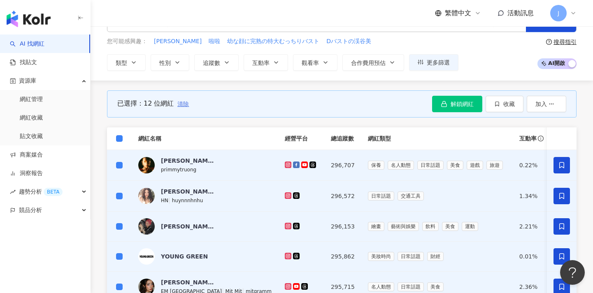
click at [179, 104] on span "清除" at bounding box center [183, 104] width 12 height 7
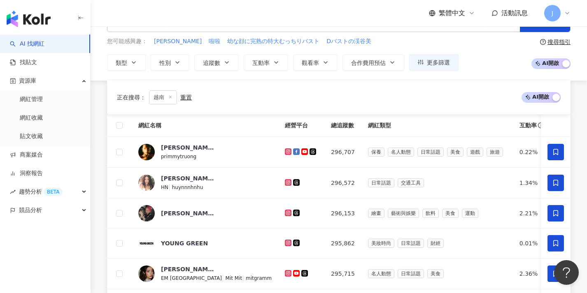
scroll to position [361, 0]
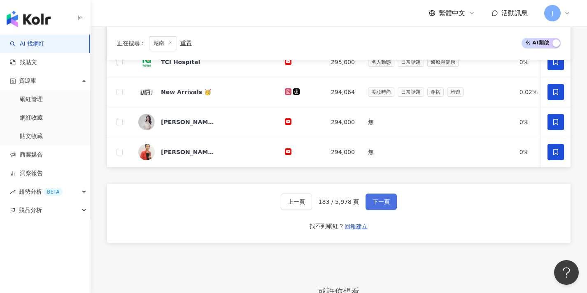
click at [314, 205] on span "下一頁" at bounding box center [380, 202] width 17 height 7
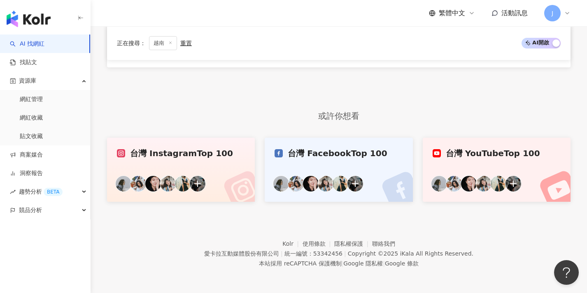
scroll to position [248, 0]
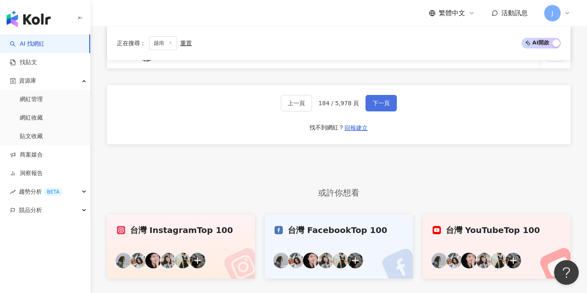
click at [314, 112] on button "下一頁" at bounding box center [380, 103] width 31 height 16
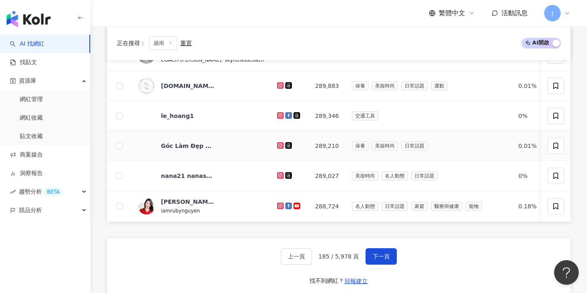
scroll to position [288, 0]
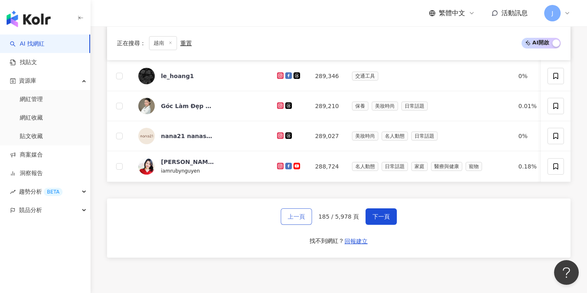
click at [309, 219] on button "上一頁" at bounding box center [296, 217] width 31 height 16
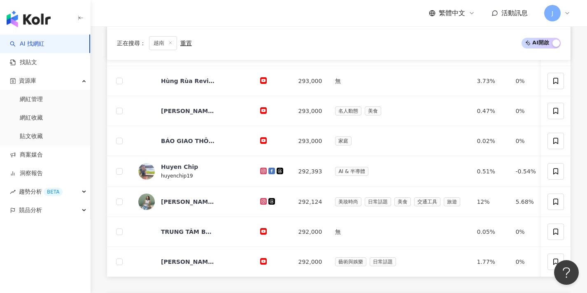
scroll to position [30, 0]
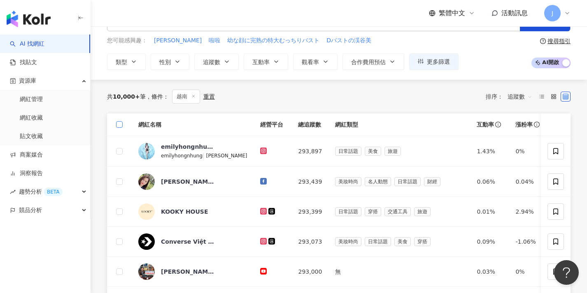
click at [120, 126] on span at bounding box center [119, 124] width 7 height 7
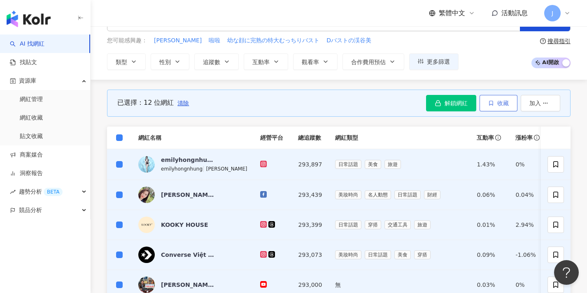
click at [314, 103] on span "收藏" at bounding box center [503, 103] width 12 height 7
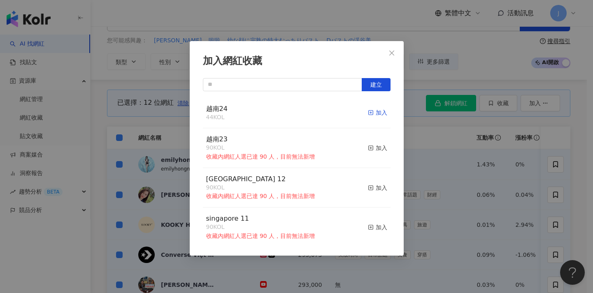
click at [314, 113] on icon "button" at bounding box center [371, 113] width 6 height 6
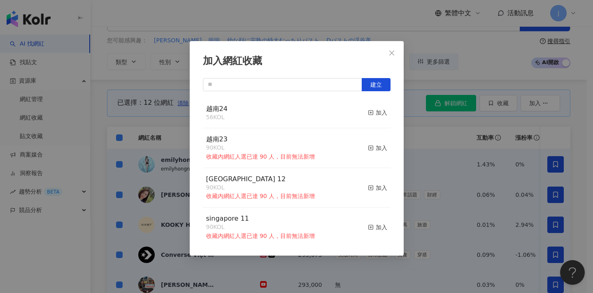
click at [314, 152] on div "加入網紅收藏 建立 越南24 56 KOL 加入 越南23 90 KOL 收藏內網紅人選已達 90 人，目前無法新增 加入 [GEOGRAPHIC_DATA]…" at bounding box center [296, 146] width 593 height 293
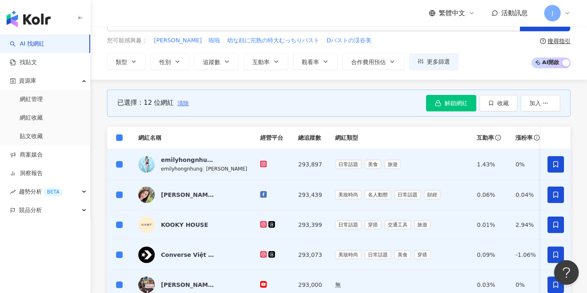
click at [184, 105] on span "清除" at bounding box center [183, 103] width 12 height 7
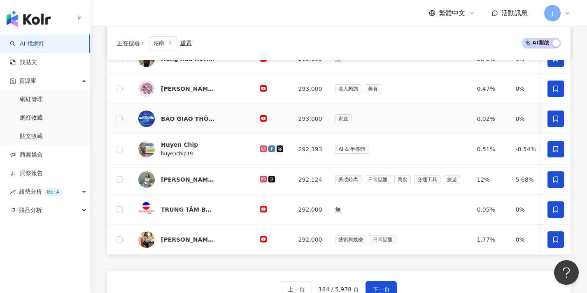
scroll to position [364, 0]
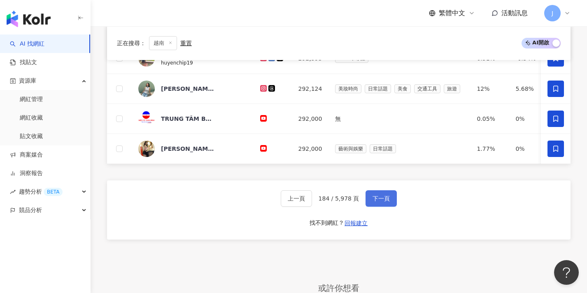
click at [314, 202] on span "下一頁" at bounding box center [380, 198] width 17 height 7
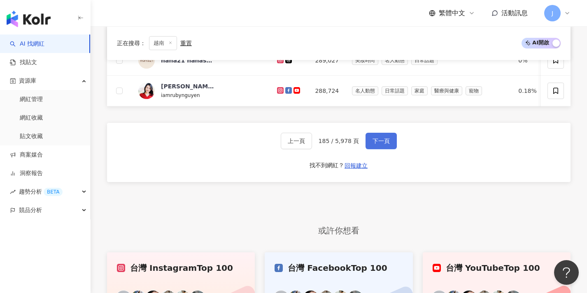
click at [314, 143] on span "下一頁" at bounding box center [380, 141] width 17 height 7
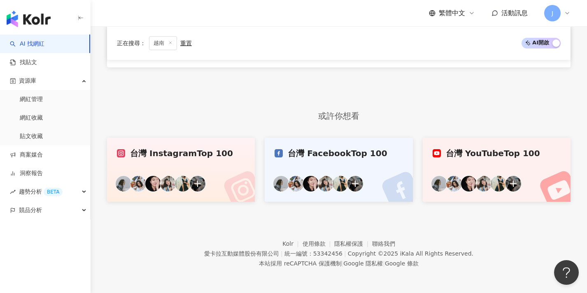
scroll to position [251, 0]
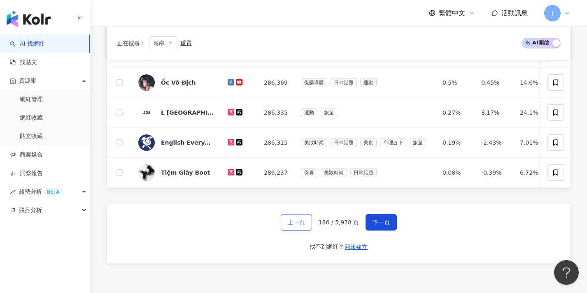
click at [305, 226] on span "上一頁" at bounding box center [296, 222] width 17 height 7
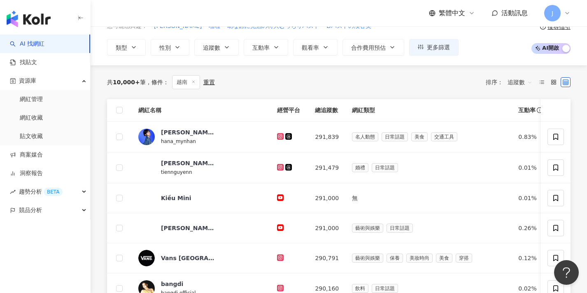
scroll to position [0, 0]
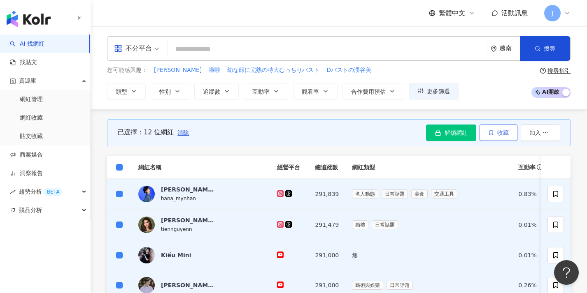
click at [314, 133] on span "收藏" at bounding box center [503, 133] width 12 height 7
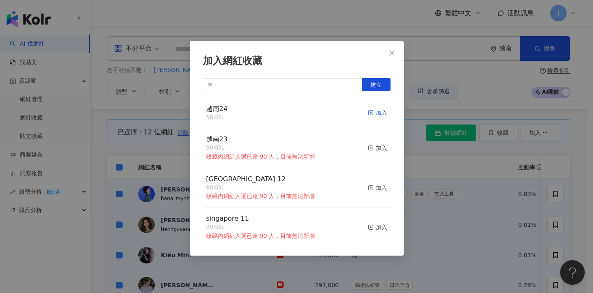
click at [314, 112] on icon "button" at bounding box center [371, 113] width 6 height 6
click at [314, 166] on div "加入網紅收藏 建立 越南24 68 KOL 加入 越南23 90 KOL 收藏內網紅人選已達 90 人，目前無法新增 加入 [GEOGRAPHIC_DATA]…" at bounding box center [296, 146] width 593 height 293
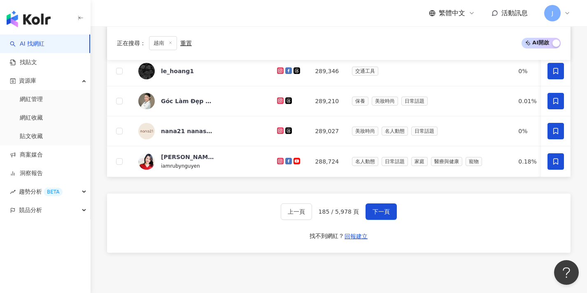
scroll to position [432, 0]
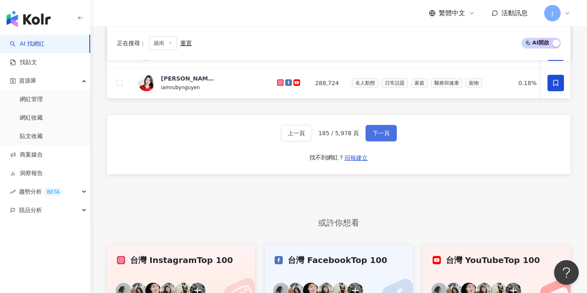
click at [314, 141] on button "下一頁" at bounding box center [380, 133] width 31 height 16
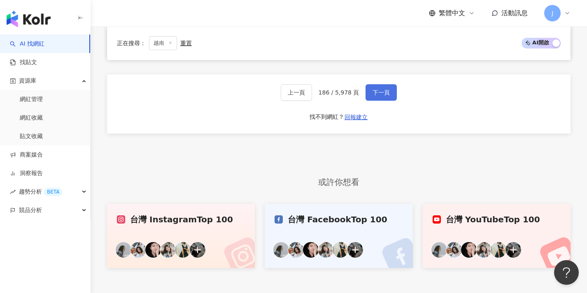
scroll to position [358, 0]
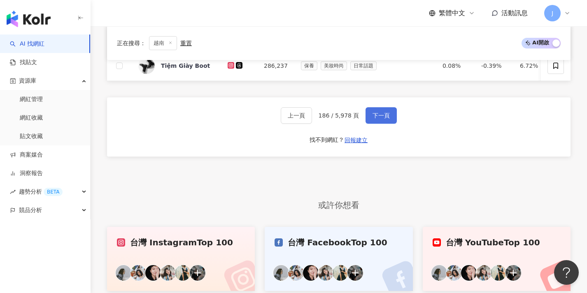
click at [314, 119] on span "下一頁" at bounding box center [380, 115] width 17 height 7
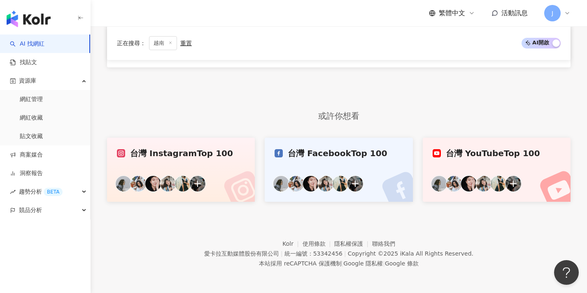
scroll to position [251, 0]
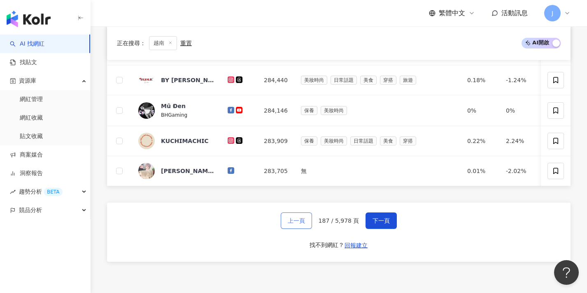
click at [288, 226] on button "上一頁" at bounding box center [296, 221] width 31 height 16
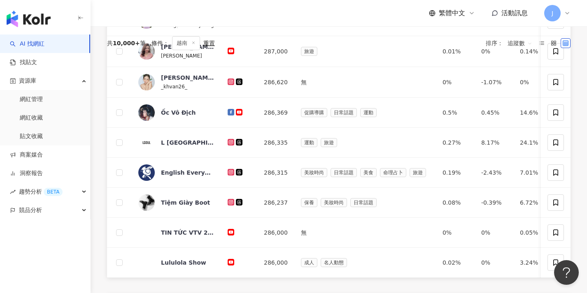
scroll to position [0, 0]
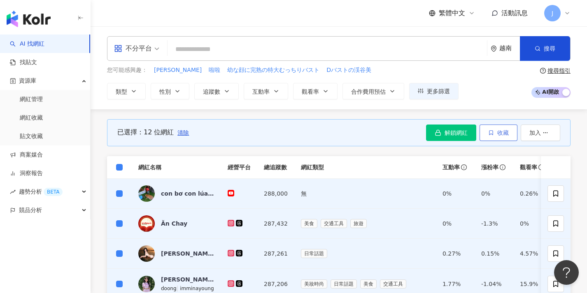
click at [314, 135] on span "收藏" at bounding box center [503, 133] width 12 height 7
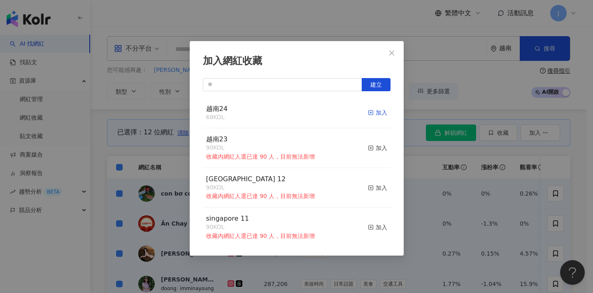
click at [314, 112] on div "加入" at bounding box center [377, 112] width 19 height 9
click at [314, 151] on div "加入網紅收藏 建立 越南24 80 KOL 加入 越南23 90 KOL 收藏內網紅人選已達 90 人，目前無法新增 加入 [GEOGRAPHIC_DATA]…" at bounding box center [296, 146] width 593 height 293
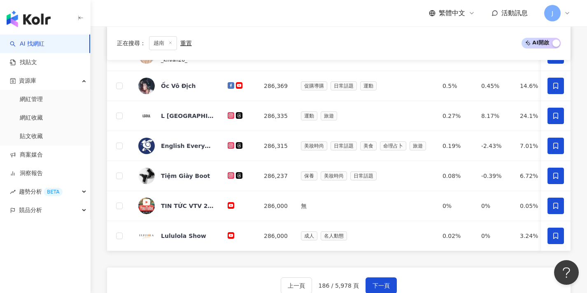
scroll to position [371, 0]
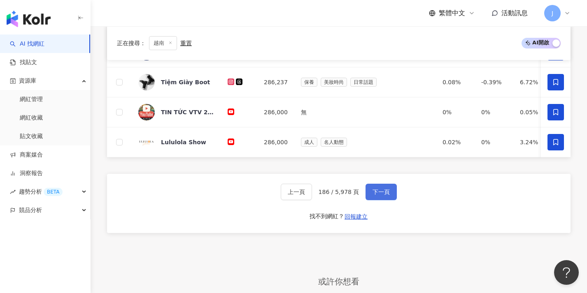
click at [314, 195] on span "下一頁" at bounding box center [380, 192] width 17 height 7
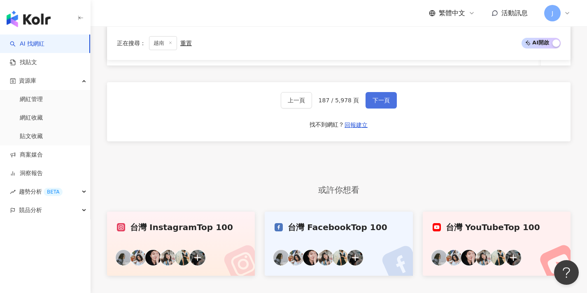
click at [314, 104] on span "下一頁" at bounding box center [380, 100] width 17 height 7
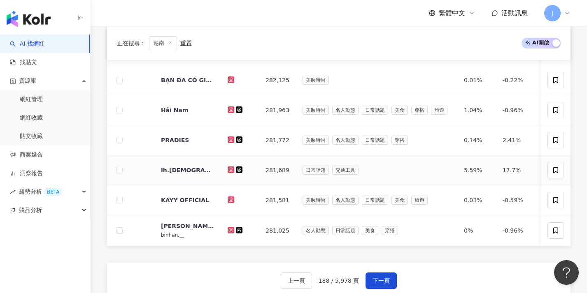
scroll to position [284, 0]
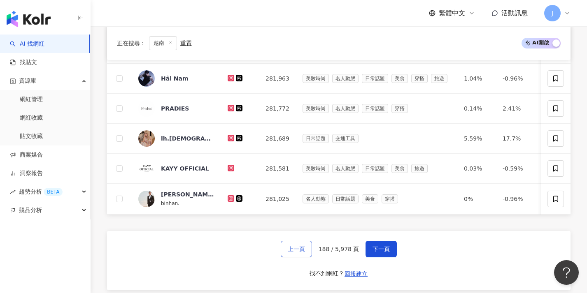
click at [300, 258] on button "上一頁" at bounding box center [296, 249] width 31 height 16
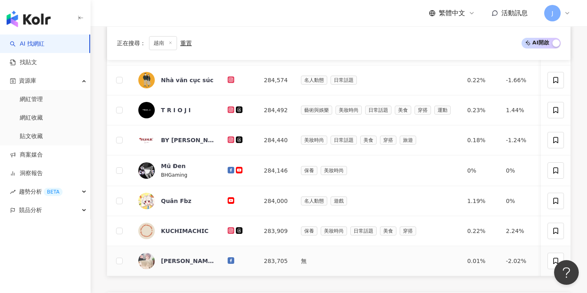
scroll to position [0, 0]
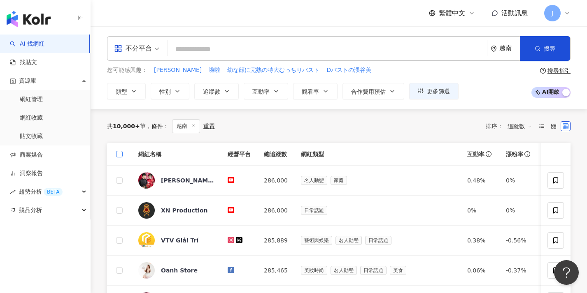
click at [122, 155] on span at bounding box center [119, 154] width 7 height 7
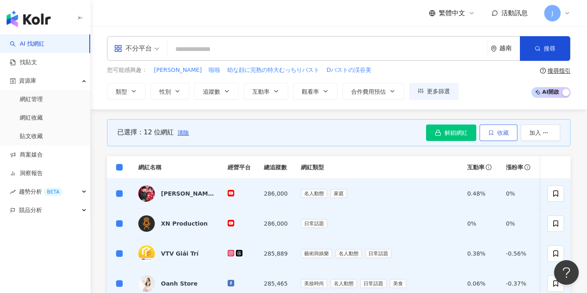
click at [314, 133] on span "收藏" at bounding box center [503, 133] width 12 height 7
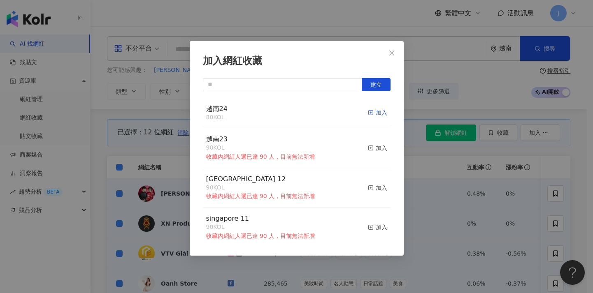
click at [314, 110] on div "加入" at bounding box center [377, 112] width 19 height 9
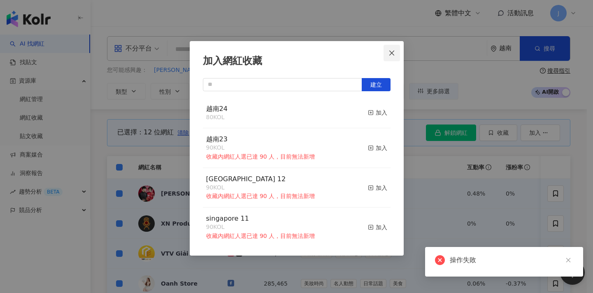
click at [314, 54] on icon "close" at bounding box center [391, 53] width 7 height 7
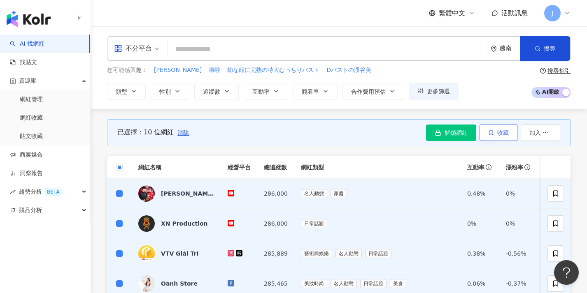
click at [314, 134] on span "收藏" at bounding box center [503, 133] width 12 height 7
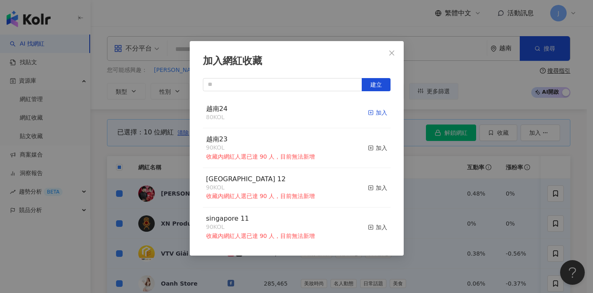
click at [314, 110] on icon "button" at bounding box center [371, 113] width 6 height 6
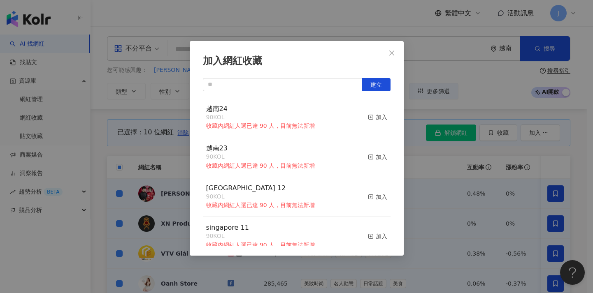
click at [314, 197] on div "加入網紅收藏 建立 越南24 90 KOL 收藏內網紅人選已達 90 人，目前無法新增 加入 越南23 90 KOL 收藏內網紅人選已達 90 人，目前無法新…" at bounding box center [296, 146] width 593 height 293
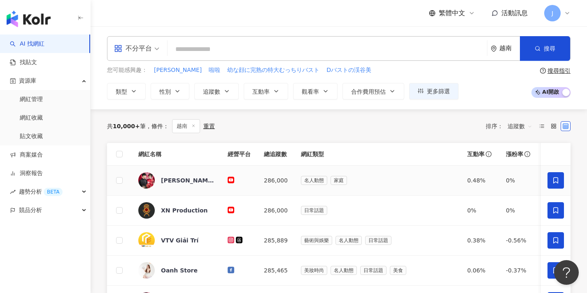
scroll to position [420, 0]
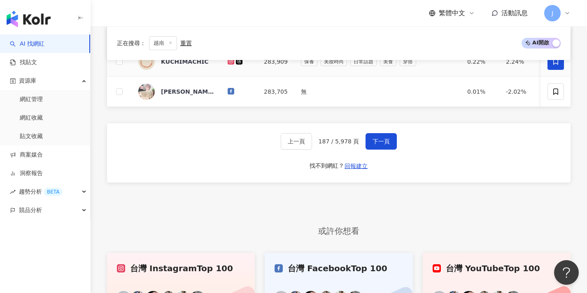
click at [314, 65] on span at bounding box center [555, 61] width 16 height 16
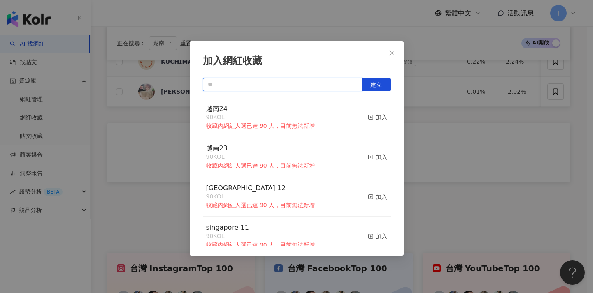
click at [264, 83] on input "text" at bounding box center [282, 84] width 159 height 13
paste input "****"
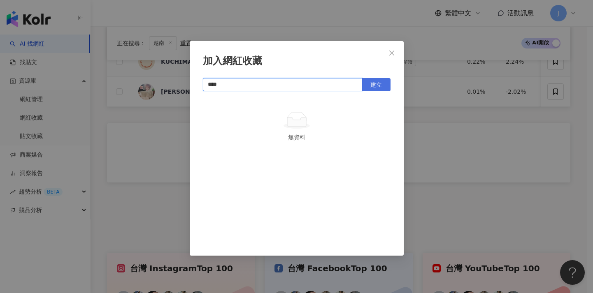
click at [314, 87] on button "建立" at bounding box center [376, 84] width 29 height 13
type input "****"
click at [314, 87] on div "加入網紅收藏 **** 建立" at bounding box center [296, 146] width 593 height 293
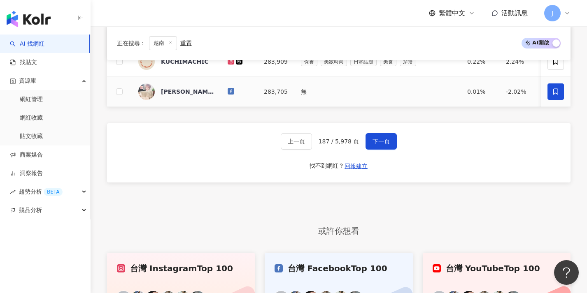
click at [314, 91] on icon at bounding box center [555, 91] width 7 height 7
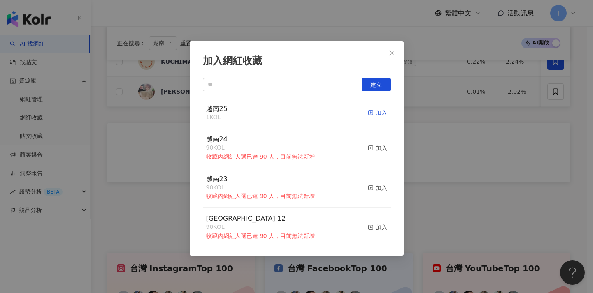
click at [314, 110] on div "加入" at bounding box center [377, 112] width 19 height 9
click at [314, 142] on div "加入網紅收藏 建立 越南25 2 KOL 已加入 越南24 90 KOL 收藏內網紅人選已達 90 人，目前無法新增 加入 越南23 90 KOL 收藏內網紅…" at bounding box center [296, 146] width 593 height 293
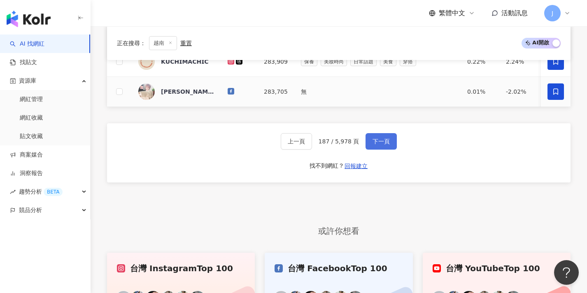
click at [314, 150] on button "下一頁" at bounding box center [380, 141] width 31 height 16
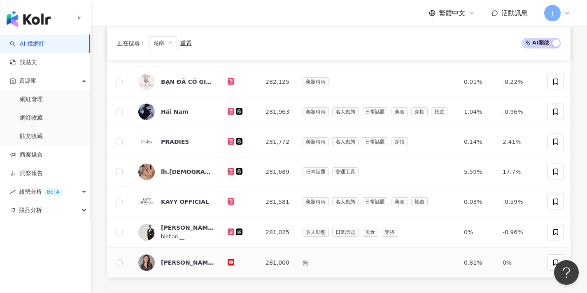
scroll to position [6, 0]
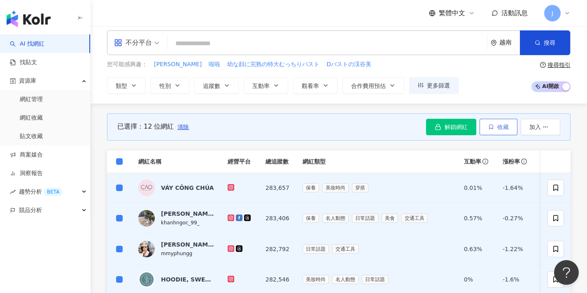
click at [314, 130] on button "收藏" at bounding box center [498, 127] width 38 height 16
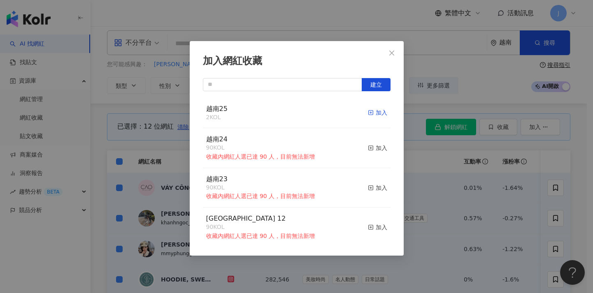
click at [314, 112] on div "加入" at bounding box center [377, 112] width 19 height 9
click at [314, 178] on div "加入網紅收藏 建立 越南25 14 KOL 加入 越南24 90 KOL 收藏內網紅人選已達 90 人，目前無法新增 加入 越南23 90 KOL 收藏內網紅…" at bounding box center [296, 146] width 593 height 293
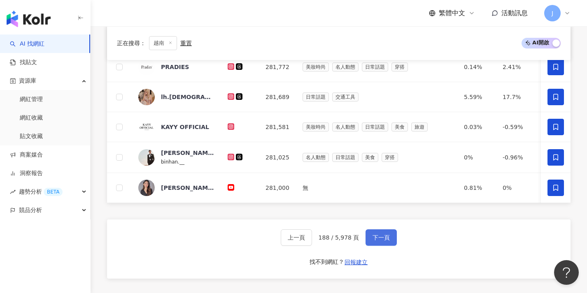
scroll to position [422, 0]
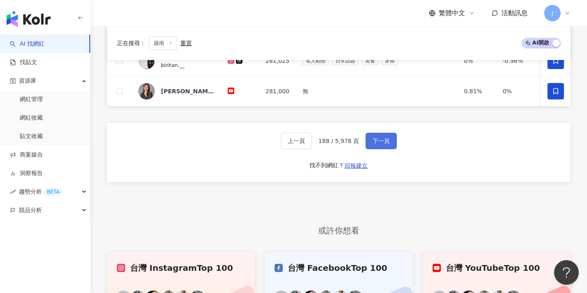
click at [314, 144] on span "下一頁" at bounding box center [380, 141] width 17 height 7
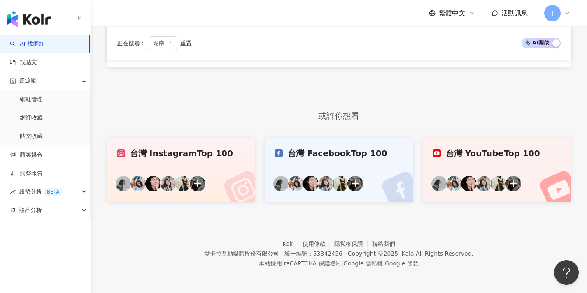
scroll to position [251, 0]
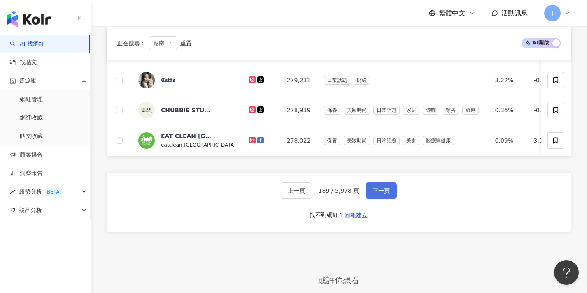
click at [314, 194] on span "下一頁" at bounding box center [380, 191] width 17 height 7
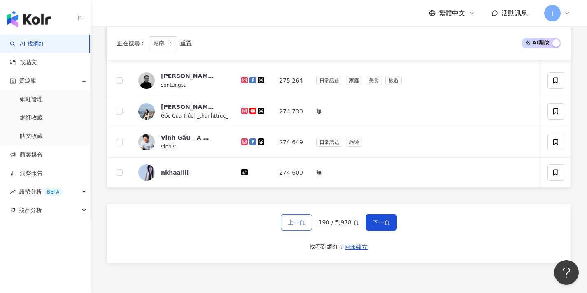
click at [304, 225] on span "上一頁" at bounding box center [296, 222] width 17 height 7
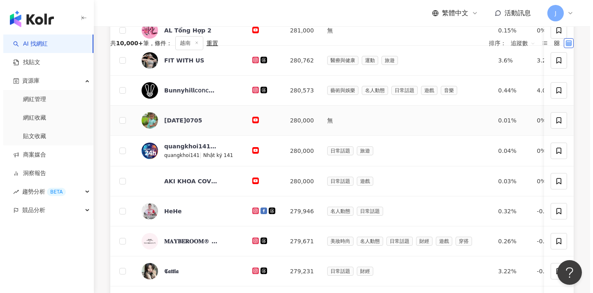
scroll to position [68, 0]
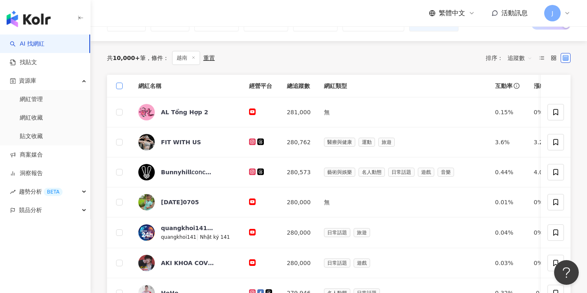
click at [121, 86] on span at bounding box center [119, 86] width 7 height 7
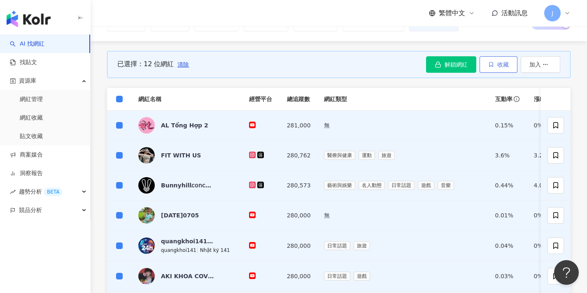
click at [314, 66] on icon "button" at bounding box center [490, 64] width 3 height 5
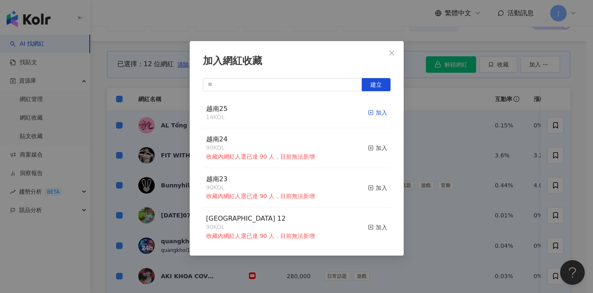
click at [314, 109] on div "加入" at bounding box center [377, 112] width 19 height 9
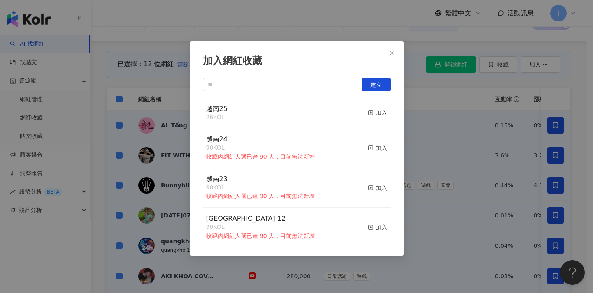
click at [314, 128] on div "加入網紅收藏 建立 越南25 26 KOL 加入 越南24 90 KOL 收藏內網紅人選已達 90 人，目前無法新增 加入 越南23 90 KOL 收藏內網紅…" at bounding box center [296, 146] width 593 height 293
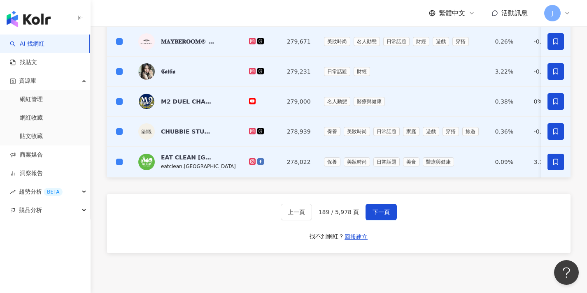
scroll to position [0, 0]
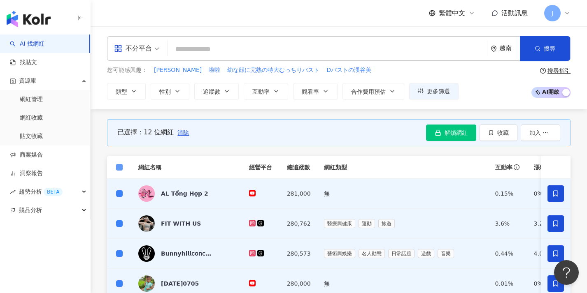
click at [121, 167] on span at bounding box center [119, 167] width 7 height 7
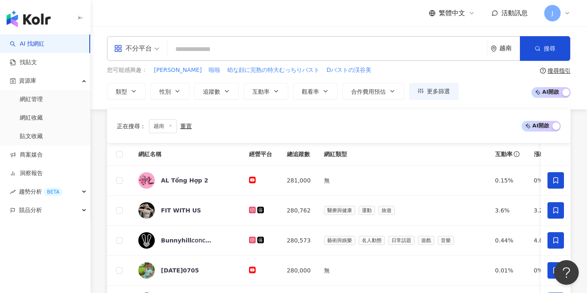
scroll to position [443, 0]
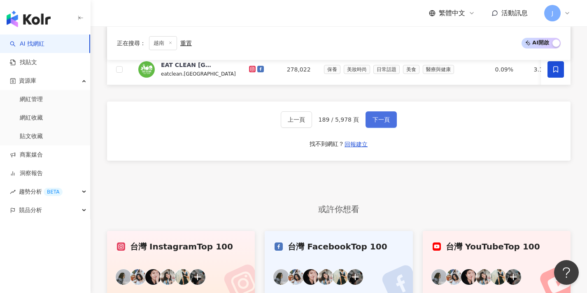
click at [314, 125] on button "下一頁" at bounding box center [380, 120] width 31 height 16
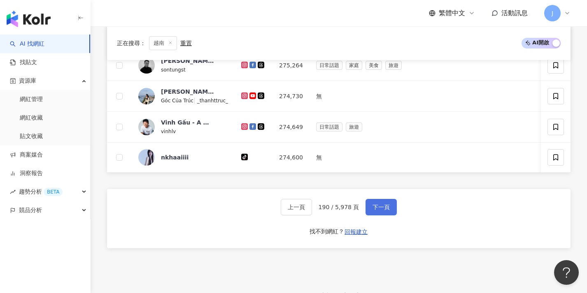
click at [314, 211] on span "下一頁" at bounding box center [380, 207] width 17 height 7
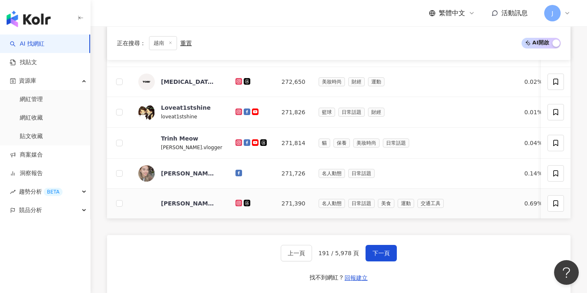
scroll to position [332, 0]
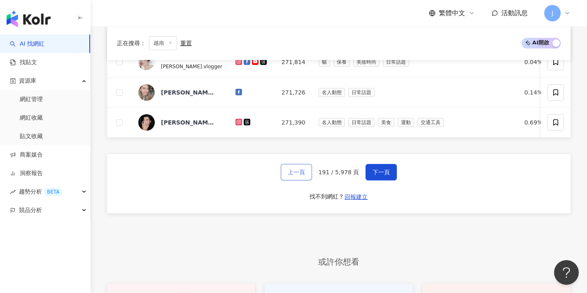
click at [305, 176] on span "上一頁" at bounding box center [296, 172] width 17 height 7
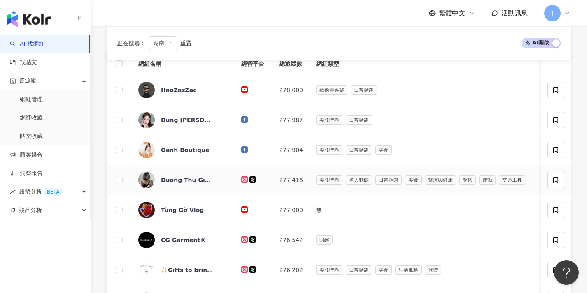
scroll to position [74, 0]
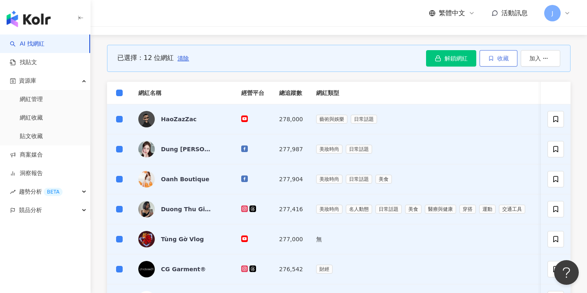
click at [314, 62] on button "收藏" at bounding box center [498, 58] width 38 height 16
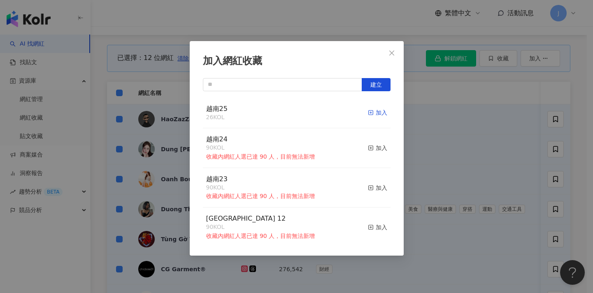
click at [314, 112] on div "加入" at bounding box center [377, 112] width 19 height 9
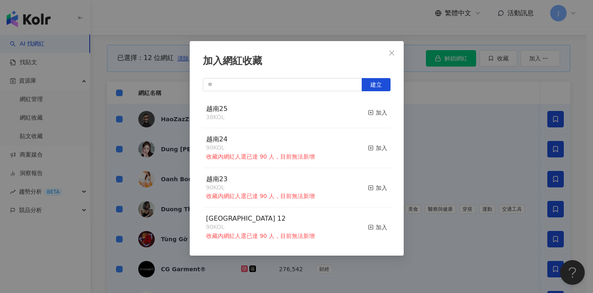
click at [314, 140] on div "加入網紅收藏 建立 越南25 38 KOL 加入 越南24 90 KOL 收藏內網紅人選已達 90 人，目前無法新增 加入 越南23 90 KOL 收藏內網紅…" at bounding box center [296, 146] width 593 height 293
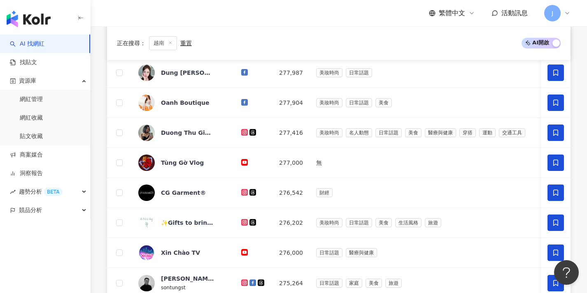
scroll to position [336, 0]
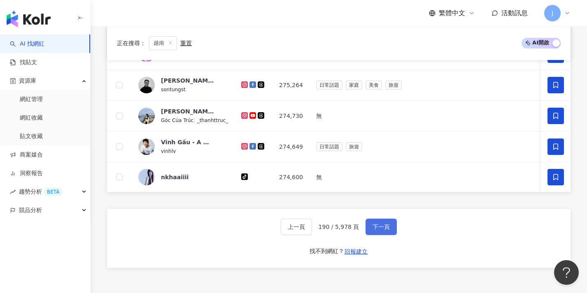
click at [314, 230] on span "下一頁" at bounding box center [380, 227] width 17 height 7
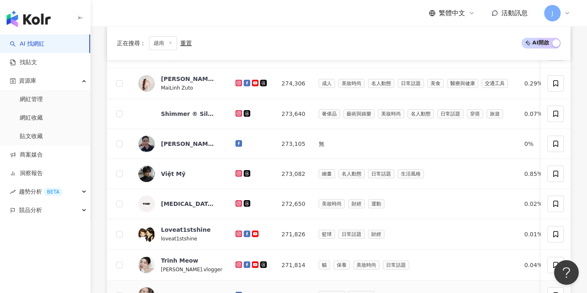
scroll to position [335, 0]
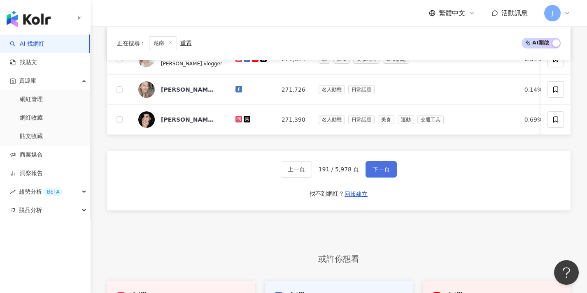
click at [314, 173] on span "下一頁" at bounding box center [380, 169] width 17 height 7
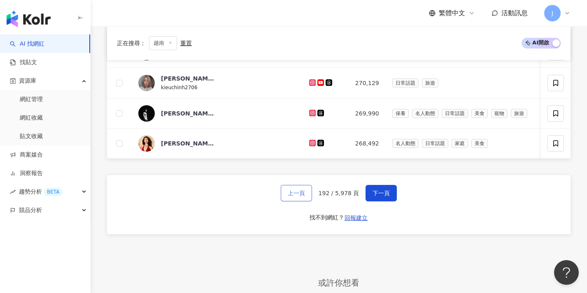
click at [295, 197] on span "上一頁" at bounding box center [296, 193] width 17 height 7
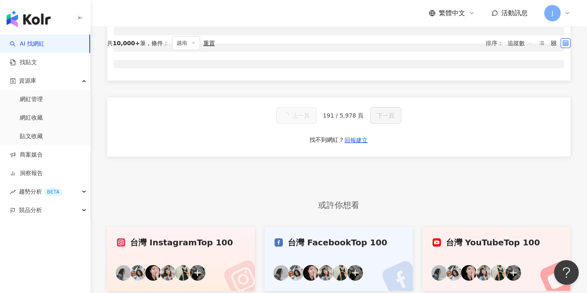
scroll to position [69, 0]
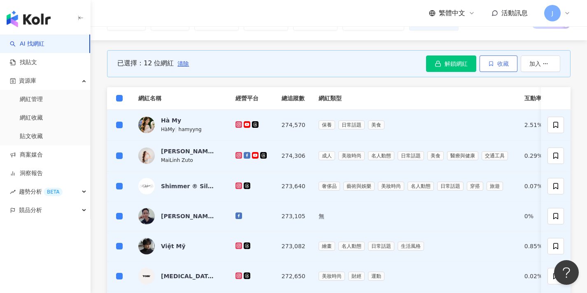
click at [314, 65] on button "收藏" at bounding box center [498, 64] width 38 height 16
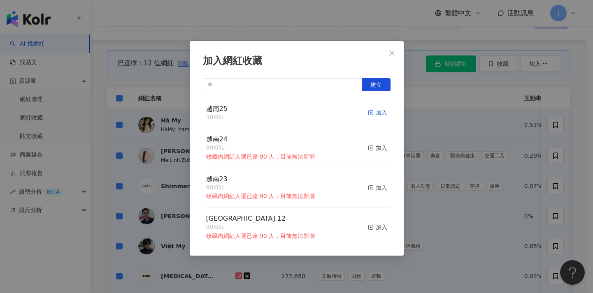
click at [314, 114] on div "加入" at bounding box center [377, 112] width 19 height 9
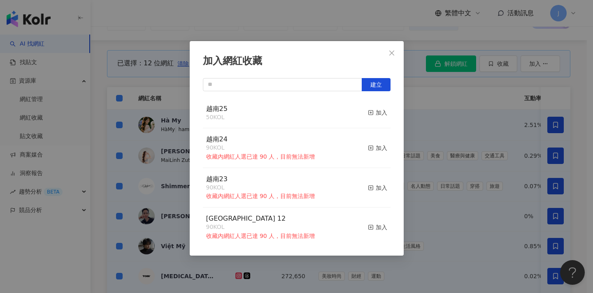
click at [314, 186] on div "加入網紅收藏 建立 越南25 50 KOL 加入 越南24 90 KOL 收藏內網紅人選已達 90 人，目前無法新增 加入 越南23 90 KOL 收藏內網紅…" at bounding box center [296, 146] width 593 height 293
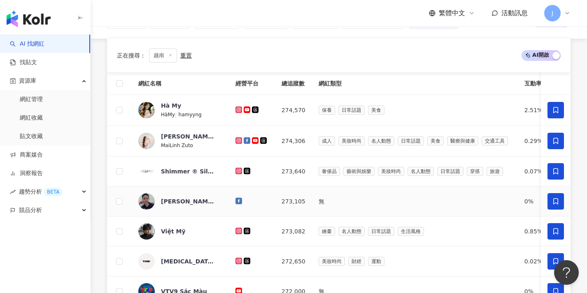
scroll to position [349, 0]
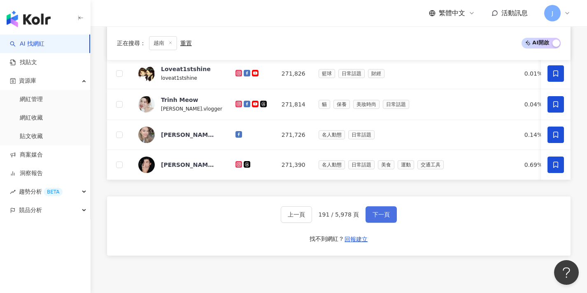
click at [314, 218] on span "下一頁" at bounding box center [380, 214] width 17 height 7
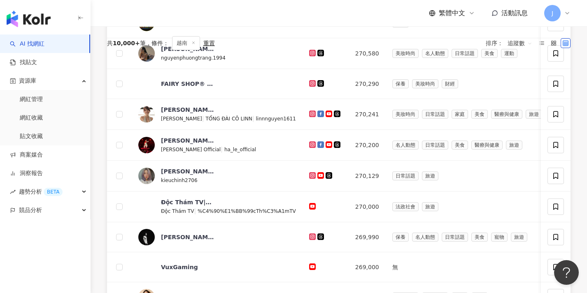
scroll to position [0, 0]
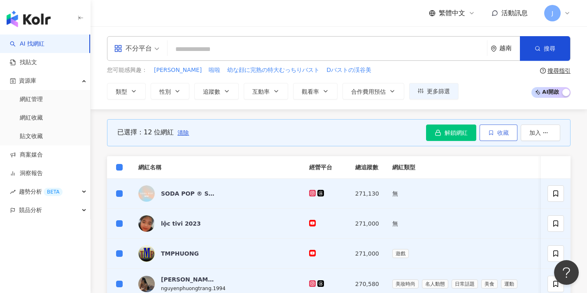
click at [314, 135] on span "收藏" at bounding box center [503, 133] width 12 height 7
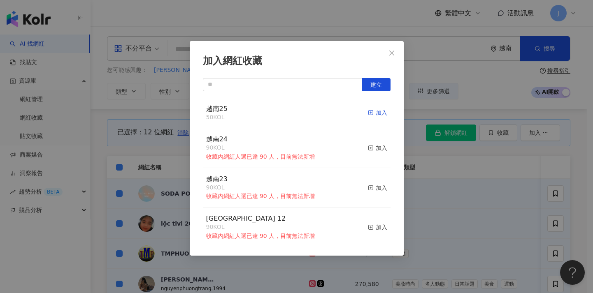
click at [314, 112] on div "加入" at bounding box center [377, 112] width 19 height 9
click at [314, 165] on div "加入網紅收藏 建立 越南25 62 KOL 加入 越南24 90 KOL 收藏內網紅人選已達 90 人，目前無法新增 加入 越南23 90 KOL 收藏內網紅…" at bounding box center [296, 146] width 593 height 293
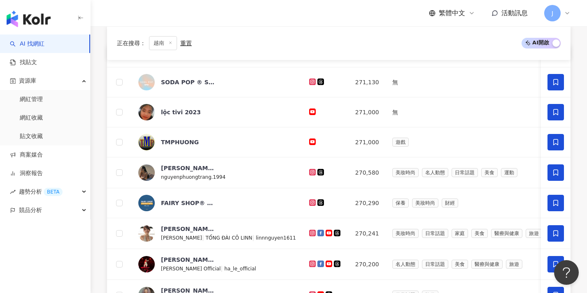
scroll to position [282, 0]
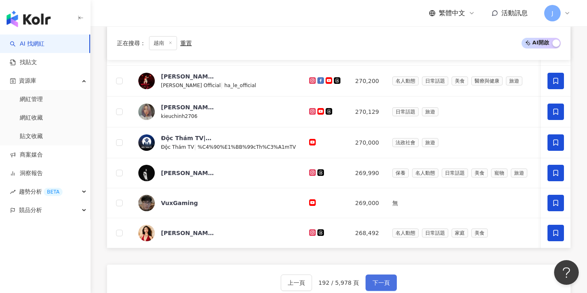
click at [314, 286] on span "下一頁" at bounding box center [380, 283] width 17 height 7
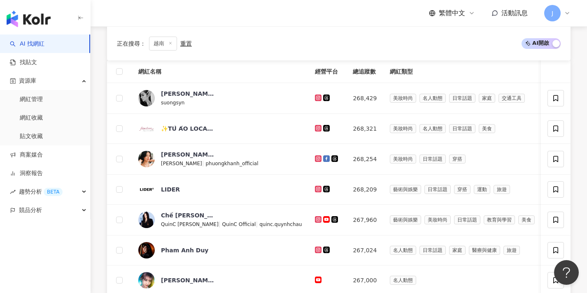
scroll to position [175, 0]
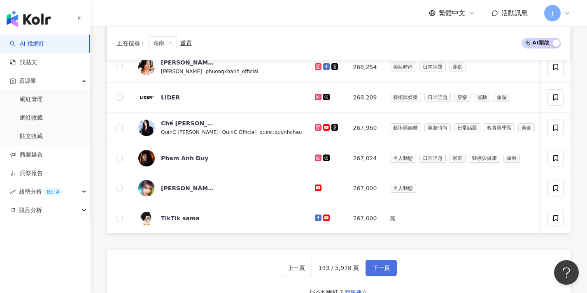
click at [314, 272] on span "下一頁" at bounding box center [380, 268] width 17 height 7
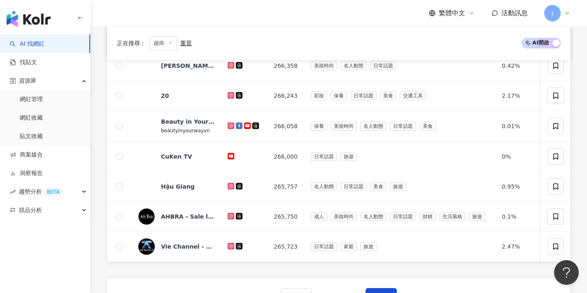
scroll to position [374, 0]
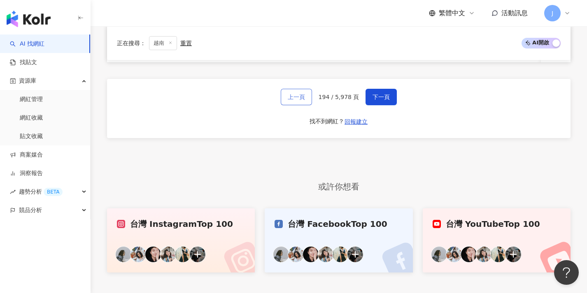
click at [308, 105] on button "上一頁" at bounding box center [296, 97] width 31 height 16
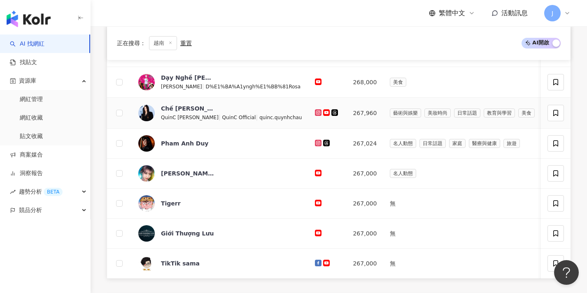
scroll to position [0, 0]
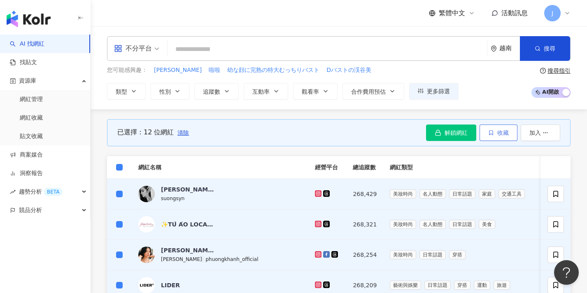
click at [314, 135] on span "收藏" at bounding box center [503, 133] width 12 height 7
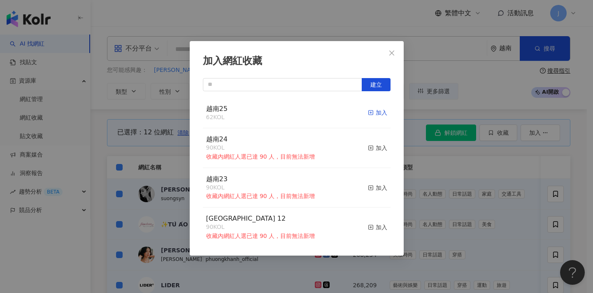
click at [314, 112] on div "加入" at bounding box center [377, 112] width 19 height 9
click at [314, 151] on div "加入網紅收藏 建立 越南25 74 KOL 加入 越南24 90 KOL 收藏內網紅人選已達 90 人，目前無法新增 加入 越南23 90 KOL 收藏內網紅…" at bounding box center [296, 146] width 593 height 293
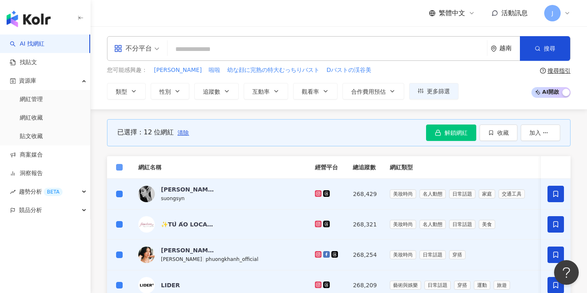
click at [121, 169] on span at bounding box center [119, 167] width 7 height 7
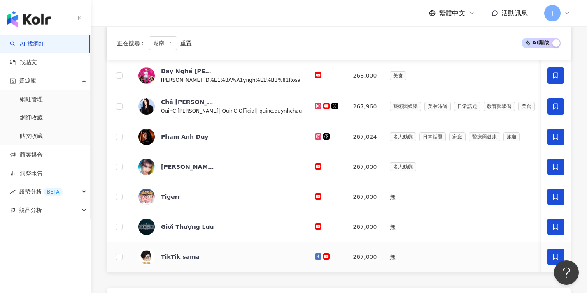
scroll to position [340, 0]
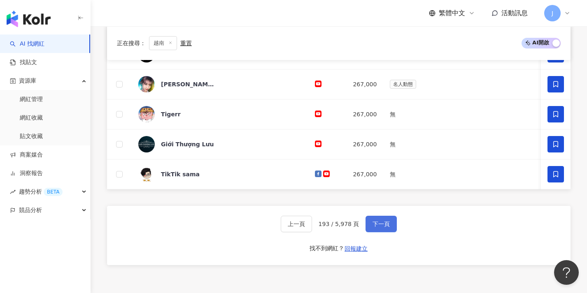
click at [314, 227] on span "下一頁" at bounding box center [380, 224] width 17 height 7
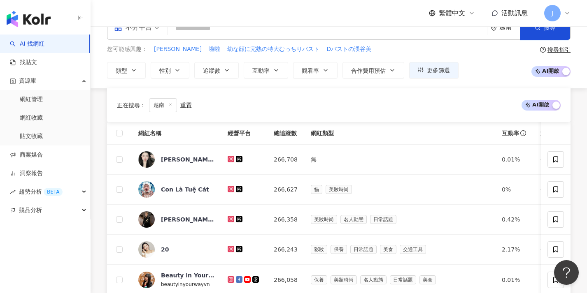
scroll to position [343, 0]
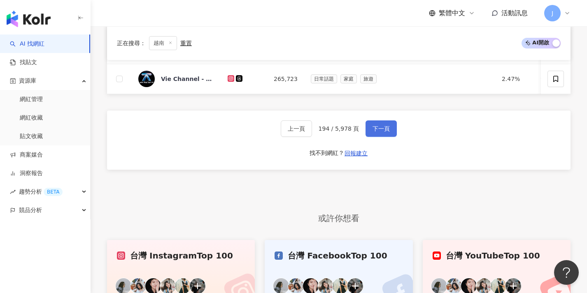
click at [314, 132] on span "下一頁" at bounding box center [380, 128] width 17 height 7
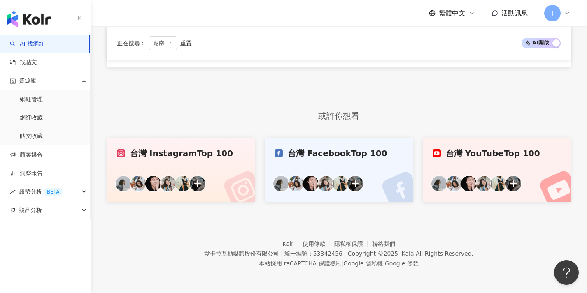
scroll to position [251, 0]
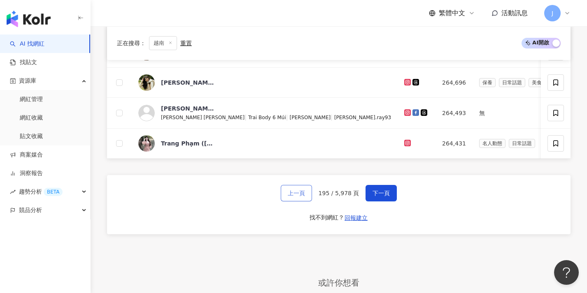
click at [293, 197] on span "上一頁" at bounding box center [296, 193] width 17 height 7
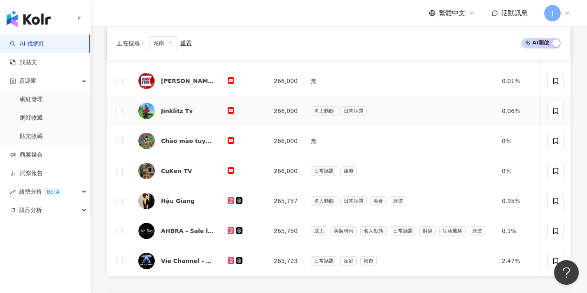
scroll to position [16, 0]
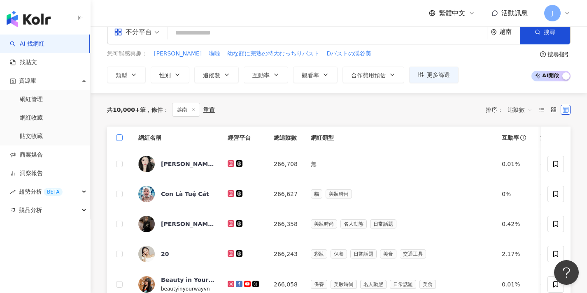
click at [121, 139] on span at bounding box center [119, 138] width 7 height 7
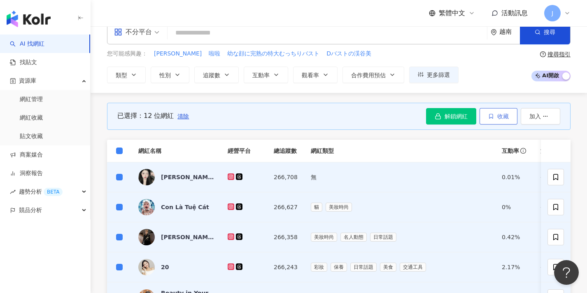
click at [314, 117] on span "收藏" at bounding box center [503, 116] width 12 height 7
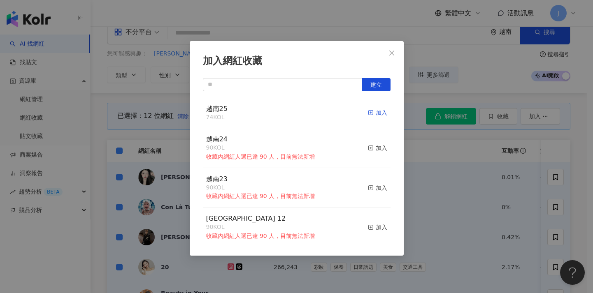
click at [314, 112] on div "加入" at bounding box center [377, 112] width 19 height 9
click at [314, 156] on div "加入網紅收藏 建立 越南25 86 KOL 加入 越南24 90 KOL 收藏內網紅人選已達 90 人，目前無法新增 加入 越南23 90 KOL 收藏內網紅…" at bounding box center [296, 146] width 593 height 293
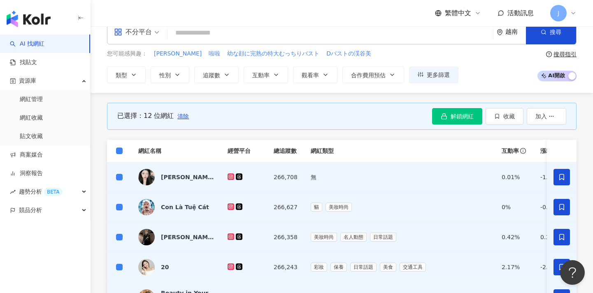
click at [122, 152] on span at bounding box center [119, 151] width 7 height 7
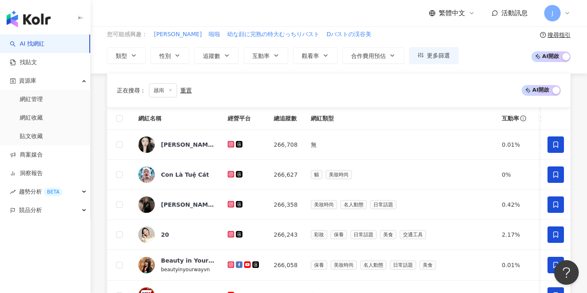
scroll to position [397, 0]
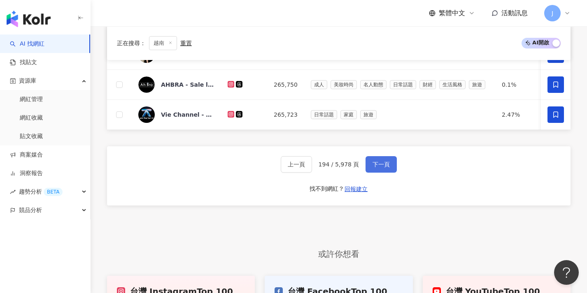
click at [314, 173] on button "下一頁" at bounding box center [380, 164] width 31 height 16
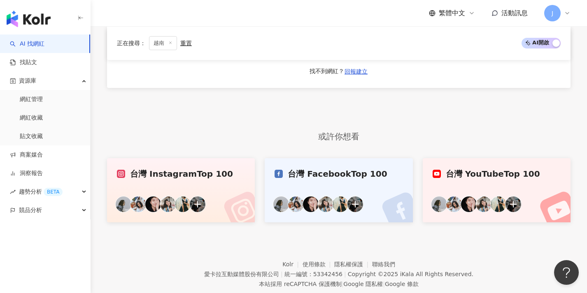
scroll to position [206, 0]
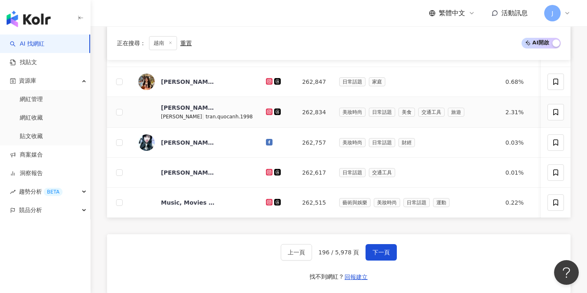
scroll to position [268, 0]
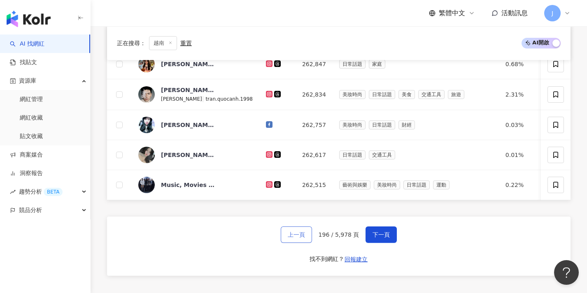
click at [301, 238] on span "上一頁" at bounding box center [296, 235] width 17 height 7
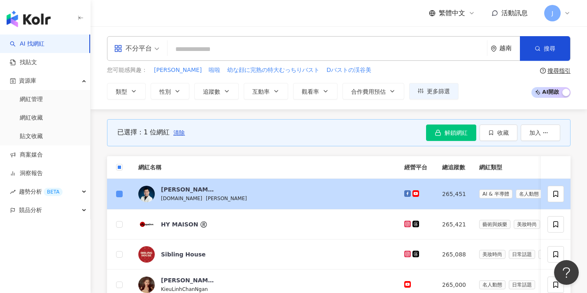
scroll to position [10, 0]
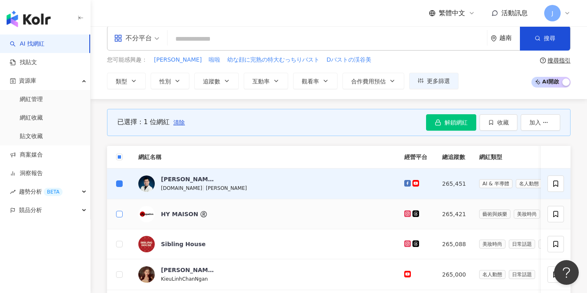
click at [121, 214] on span at bounding box center [119, 214] width 7 height 7
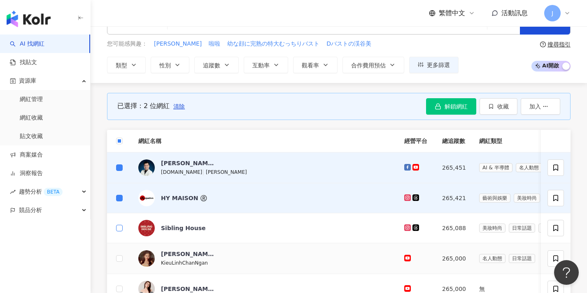
scroll to position [81, 0]
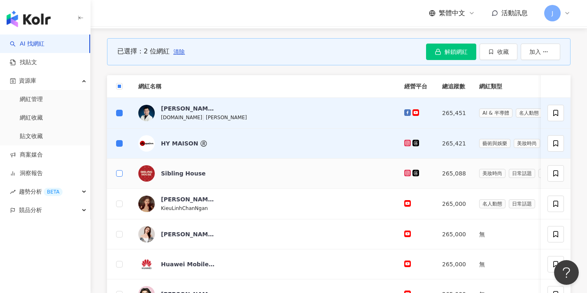
click at [120, 177] on label at bounding box center [119, 173] width 7 height 9
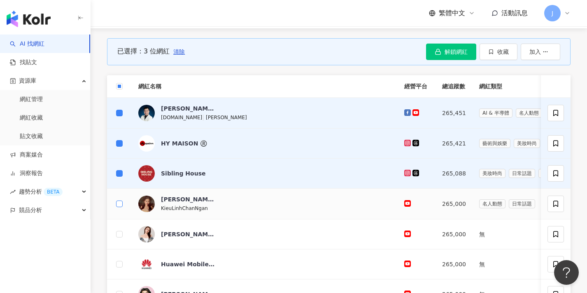
click at [120, 206] on span at bounding box center [119, 204] width 7 height 7
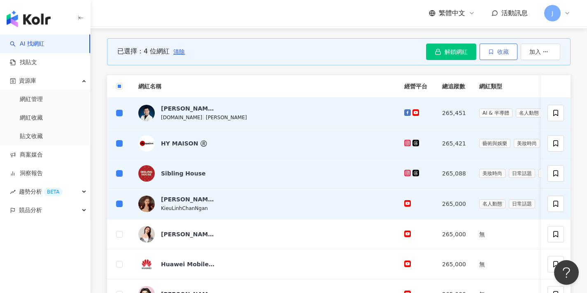
click at [314, 51] on span "收藏" at bounding box center [503, 52] width 12 height 7
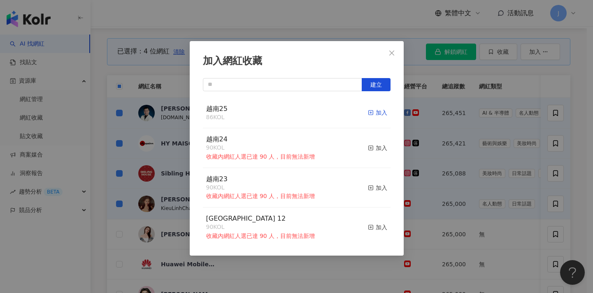
click at [314, 112] on div "加入" at bounding box center [377, 112] width 19 height 9
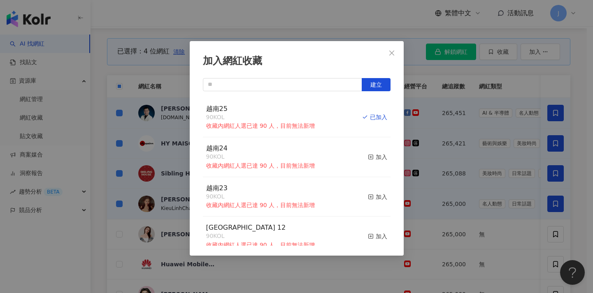
click at [314, 143] on div "加入網紅收藏 建立 越南25 90 KOL 收藏內網紅人選已達 90 人，目前無法新增 已加入 越南24 90 KOL 收藏內網紅人選已達 90 人，目前無法…" at bounding box center [296, 146] width 593 height 293
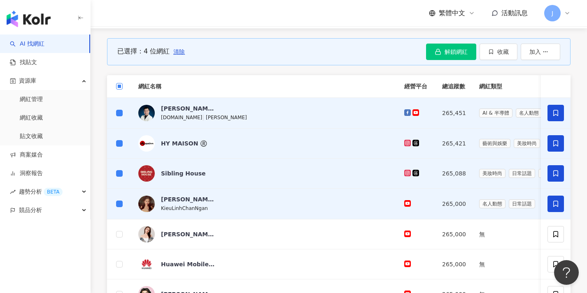
click at [120, 88] on span at bounding box center [119, 86] width 7 height 7
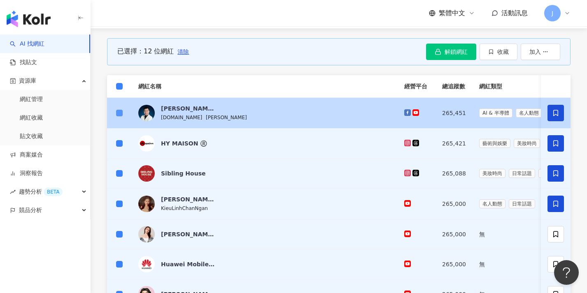
click at [120, 115] on span at bounding box center [119, 113] width 7 height 7
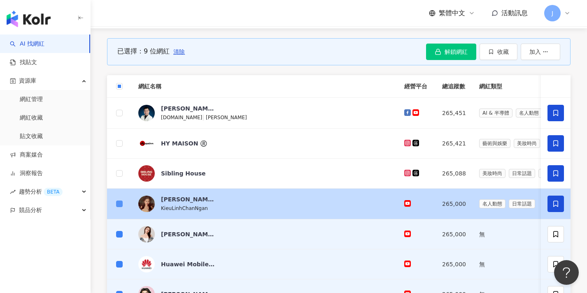
click at [119, 206] on span at bounding box center [119, 204] width 7 height 7
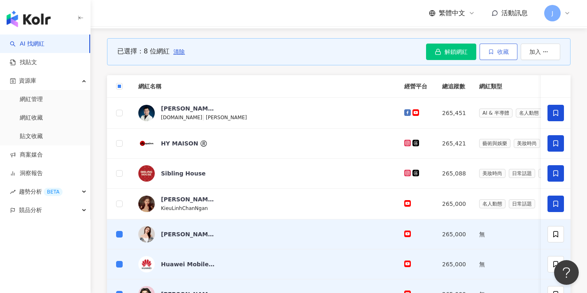
click at [314, 51] on span "收藏" at bounding box center [503, 52] width 12 height 7
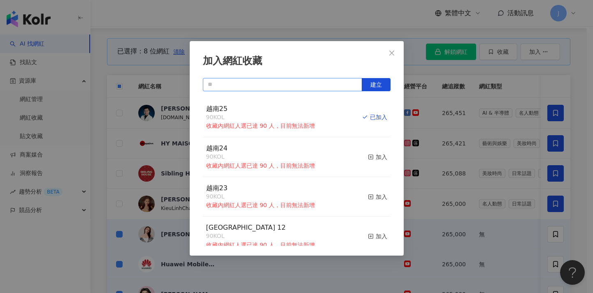
click at [314, 82] on input "text" at bounding box center [282, 84] width 159 height 13
paste input "****"
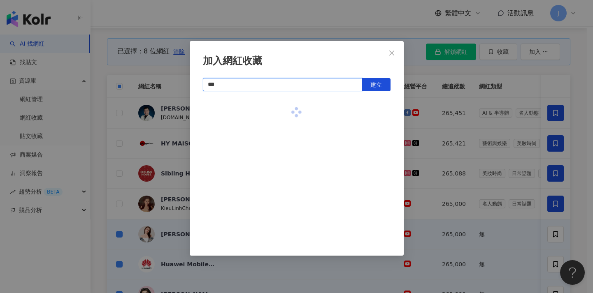
type input "****"
click at [314, 83] on span "建立" at bounding box center [376, 84] width 12 height 7
click at [314, 157] on div "加入網紅收藏 **** 建立 [GEOGRAPHIC_DATA]26 8 KOL 加入" at bounding box center [296, 146] width 593 height 293
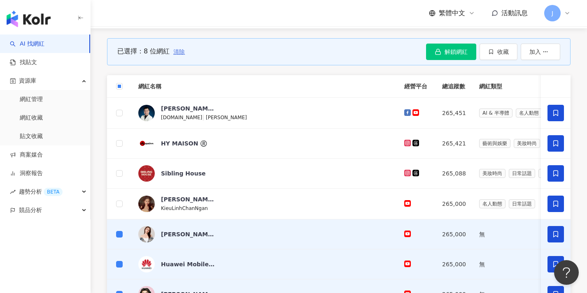
click at [179, 53] on span "清除" at bounding box center [179, 52] width 12 height 7
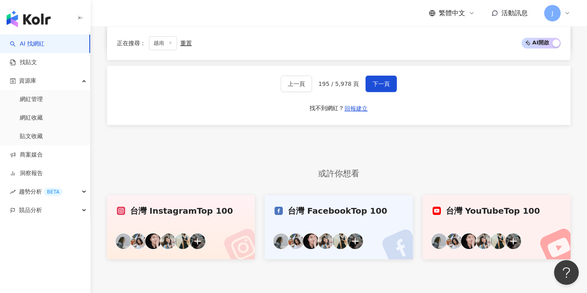
scroll to position [335, 0]
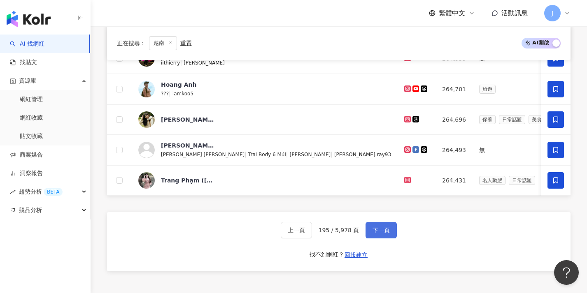
click at [314, 233] on span "下一頁" at bounding box center [380, 230] width 17 height 7
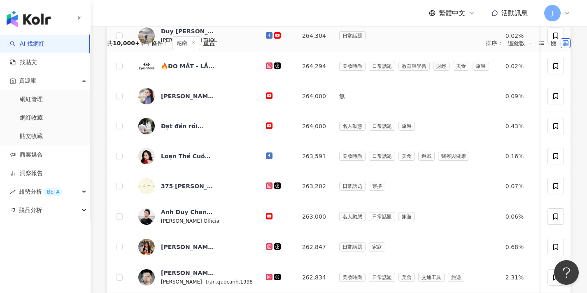
scroll to position [0, 0]
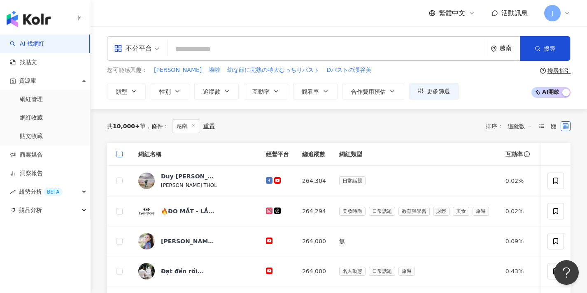
click at [121, 155] on span at bounding box center [119, 154] width 7 height 7
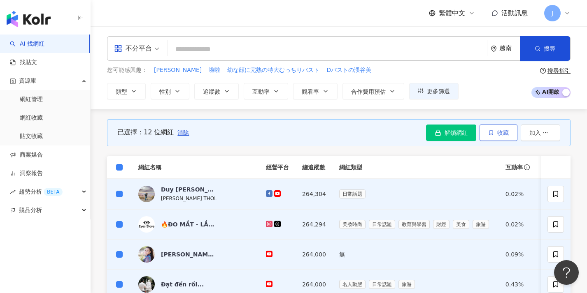
click at [314, 135] on span "收藏" at bounding box center [503, 133] width 12 height 7
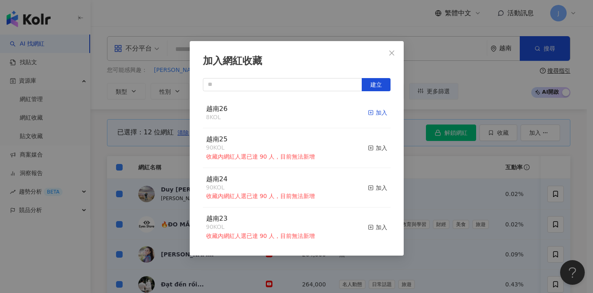
click at [314, 112] on div "加入" at bounding box center [377, 112] width 19 height 9
drag, startPoint x: 442, startPoint y: 189, endPoint x: 227, endPoint y: 200, distance: 215.9
click at [314, 189] on div "加入網紅收藏 建立 越南26 20 KOL 加入 越南25 90 KOL 收藏內網紅人選已達 90 人，目前無法新增 加入 越南24 90 KOL 收藏內網紅…" at bounding box center [296, 146] width 593 height 293
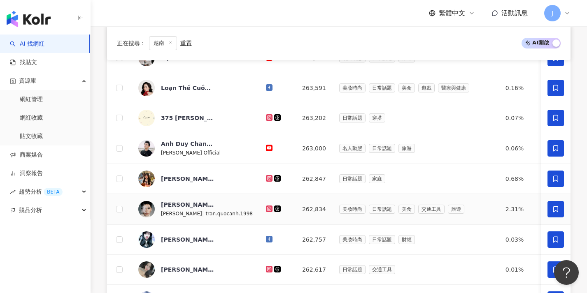
scroll to position [286, 0]
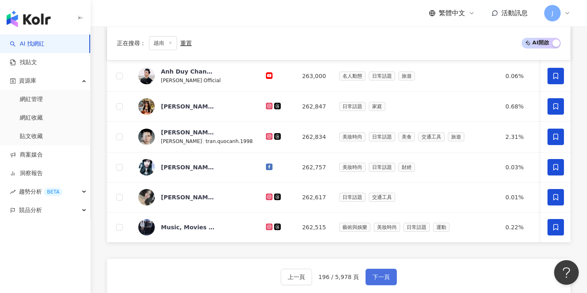
click at [314, 281] on span "下一頁" at bounding box center [380, 277] width 17 height 7
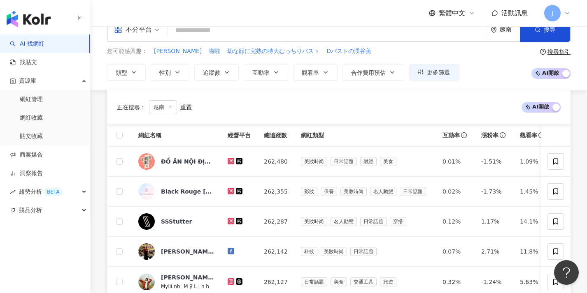
scroll to position [414, 0]
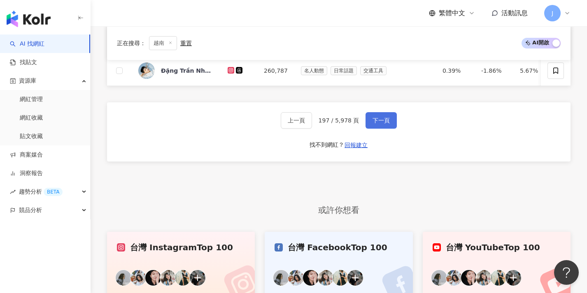
click at [314, 124] on span "下一頁" at bounding box center [380, 120] width 17 height 7
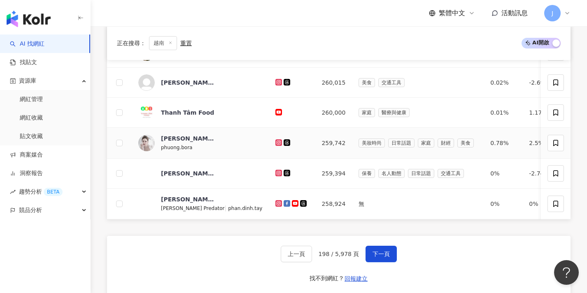
scroll to position [270, 0]
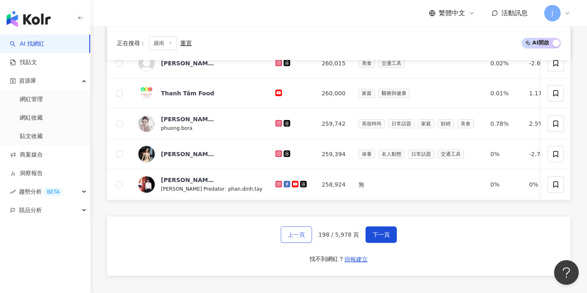
click at [299, 237] on span "上一頁" at bounding box center [296, 235] width 17 height 7
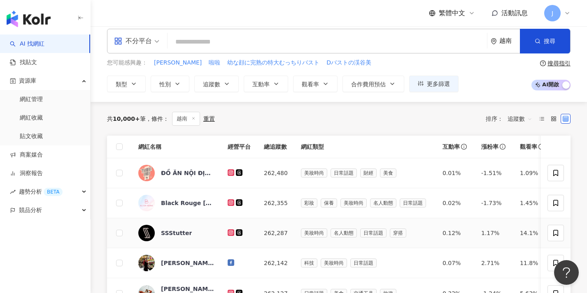
scroll to position [0, 0]
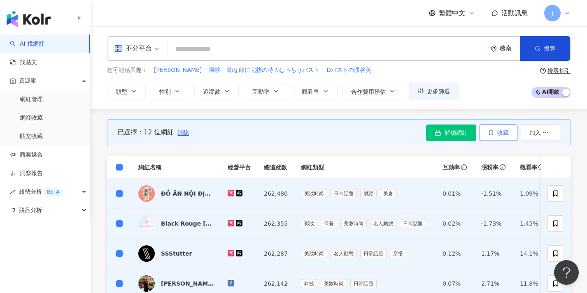
click at [314, 133] on span "收藏" at bounding box center [503, 133] width 12 height 7
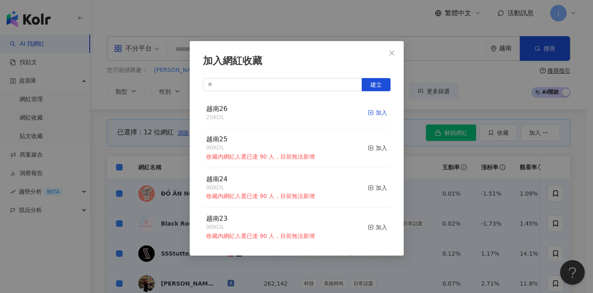
click at [314, 112] on icon "button" at bounding box center [371, 113] width 6 height 6
click at [314, 169] on div "加入網紅收藏 建立 越南26 32 KOL 加入 越南25 90 KOL 收藏內網紅人選已達 90 人，目前無法新增 加入 越南24 90 KOL 收藏內網紅…" at bounding box center [296, 146] width 593 height 293
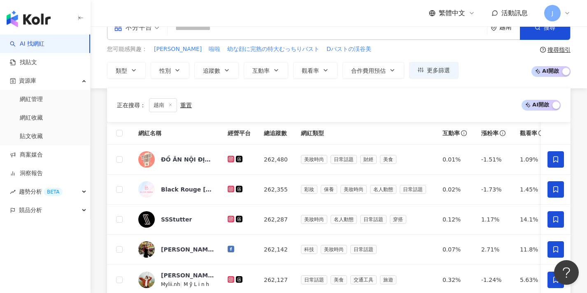
scroll to position [339, 0]
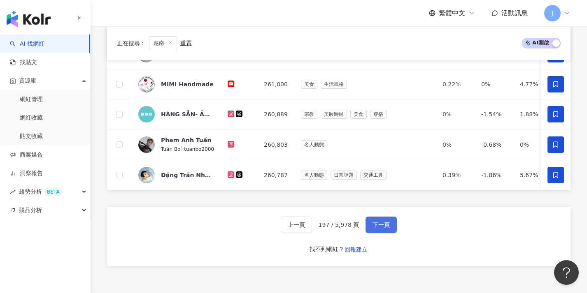
click at [314, 228] on span "下一頁" at bounding box center [380, 225] width 17 height 7
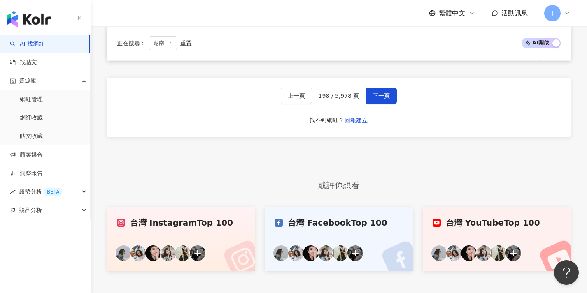
scroll to position [394, 0]
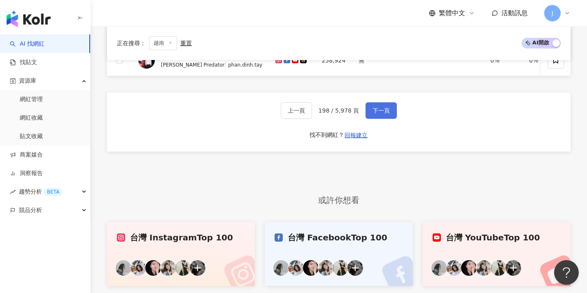
click at [314, 119] on button "下一頁" at bounding box center [380, 110] width 31 height 16
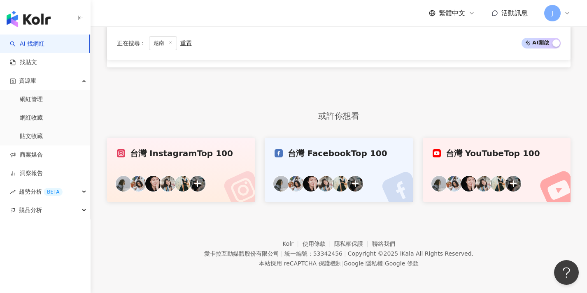
scroll to position [251, 0]
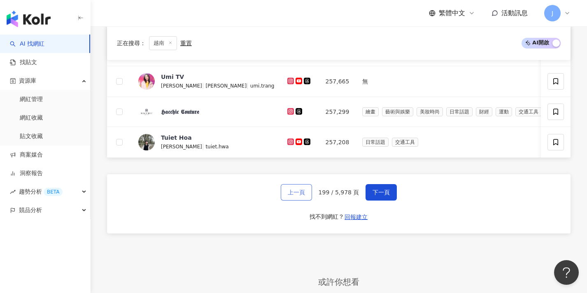
click at [301, 194] on button "上一頁" at bounding box center [296, 192] width 31 height 16
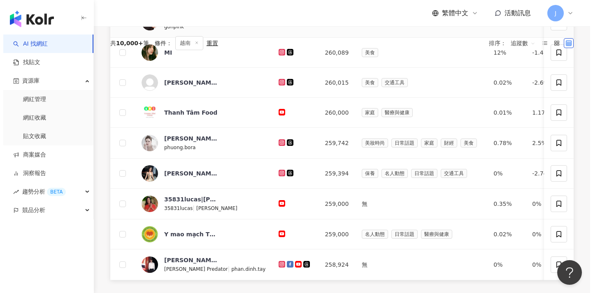
scroll to position [57, 0]
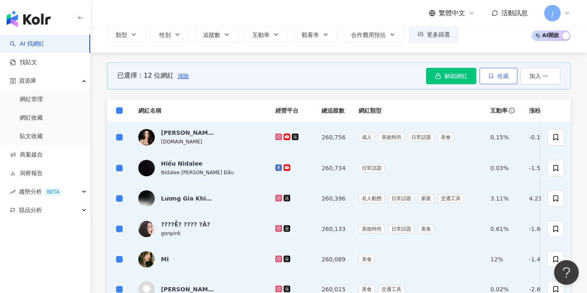
click at [314, 80] on button "收藏" at bounding box center [498, 76] width 38 height 16
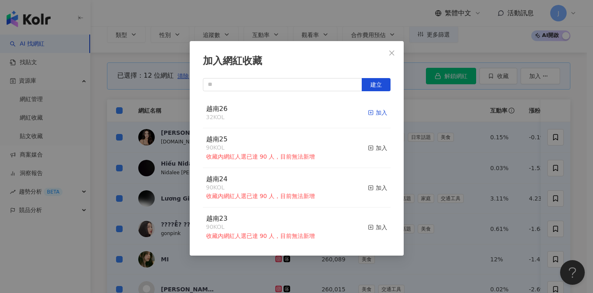
click at [314, 110] on div "加入" at bounding box center [377, 112] width 19 height 9
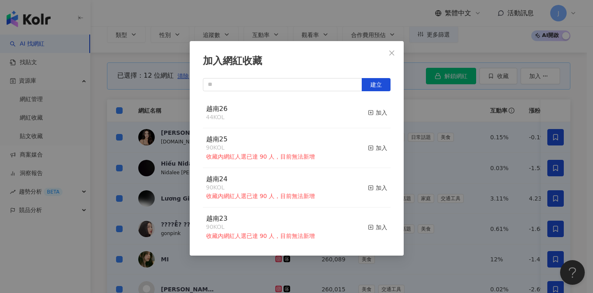
click at [314, 143] on div "加入網紅收藏 建立 越南26 44 KOL 加入 越南25 90 KOL 收藏內網紅人選已達 90 人，目前無法新增 加入 越南24 90 KOL 收藏內網紅…" at bounding box center [296, 146] width 593 height 293
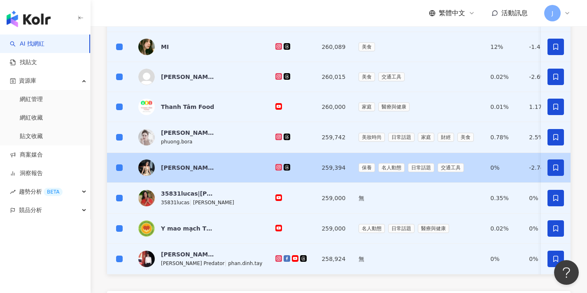
scroll to position [368, 0]
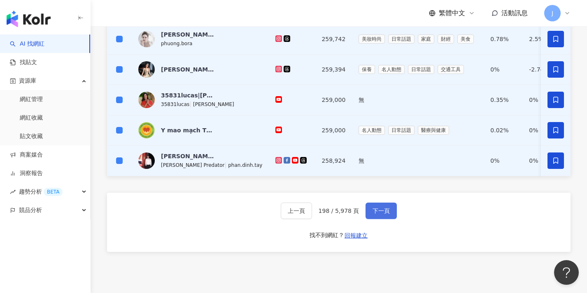
click at [314, 214] on span "下一頁" at bounding box center [380, 211] width 17 height 7
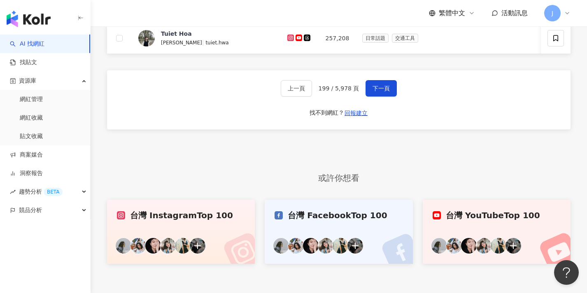
scroll to position [218, 0]
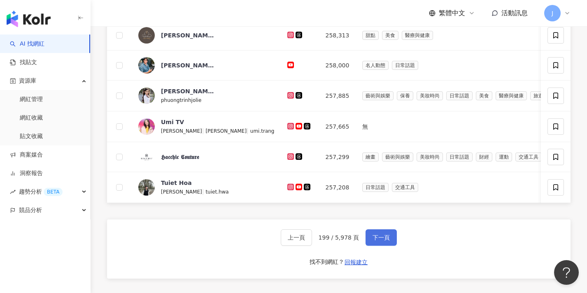
click at [314, 241] on span "下一頁" at bounding box center [380, 238] width 17 height 7
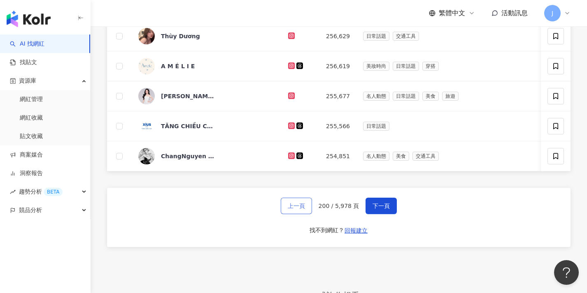
click at [294, 208] on button "上一頁" at bounding box center [296, 206] width 31 height 16
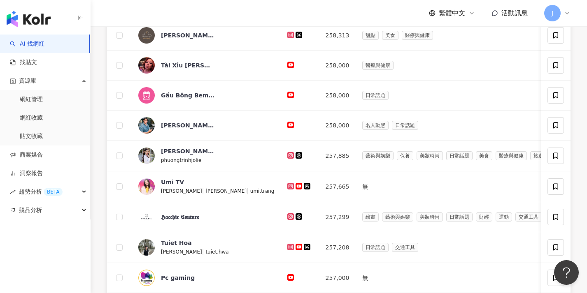
scroll to position [0, 0]
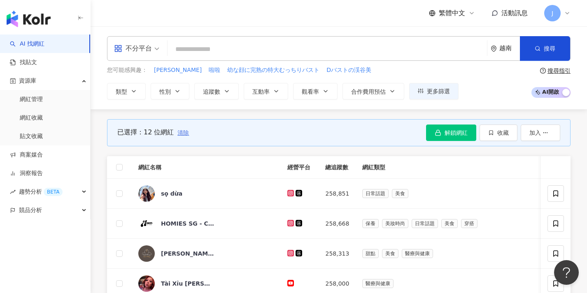
click at [185, 131] on span "清除" at bounding box center [183, 133] width 12 height 7
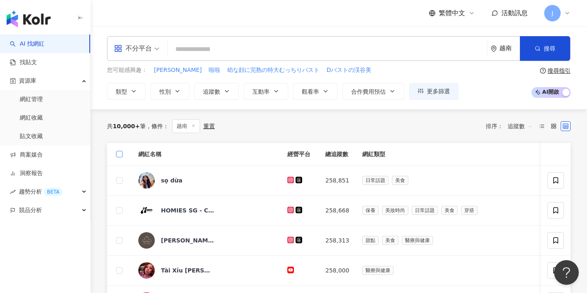
click at [119, 156] on span at bounding box center [119, 154] width 7 height 7
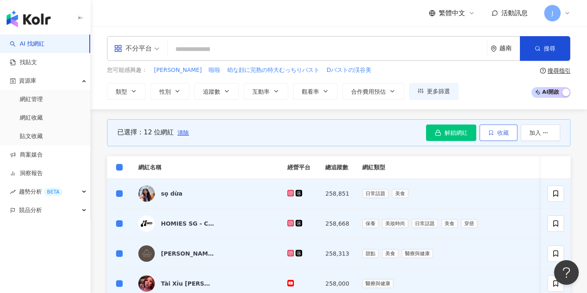
click at [314, 135] on span "收藏" at bounding box center [503, 133] width 12 height 7
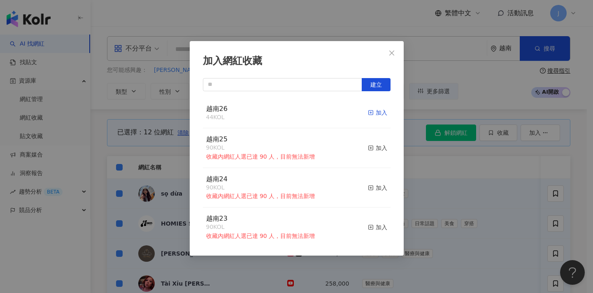
click at [314, 113] on div "加入" at bounding box center [377, 112] width 19 height 9
click at [314, 50] on span "Close" at bounding box center [391, 53] width 16 height 7
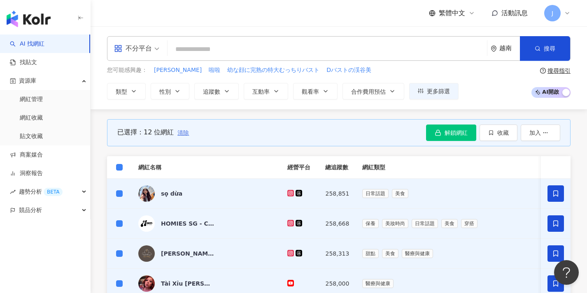
click at [184, 130] on span "清除" at bounding box center [183, 133] width 12 height 7
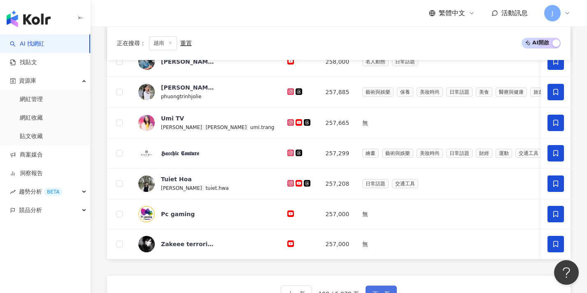
scroll to position [288, 0]
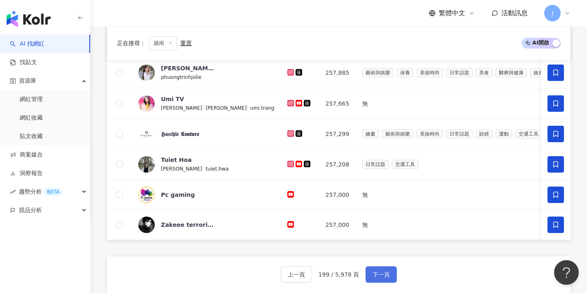
click at [314, 277] on button "下一頁" at bounding box center [380, 275] width 31 height 16
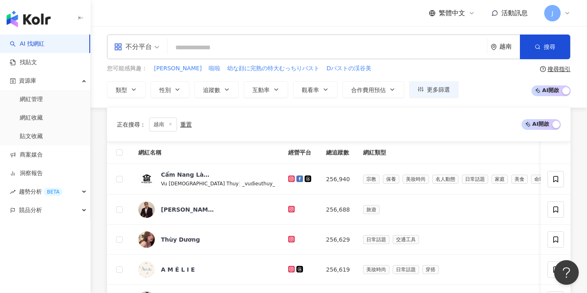
scroll to position [213, 0]
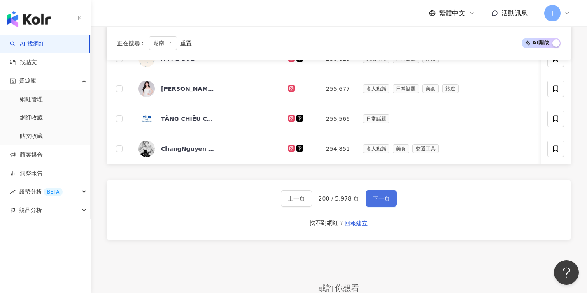
click at [314, 201] on span "下一頁" at bounding box center [380, 198] width 17 height 7
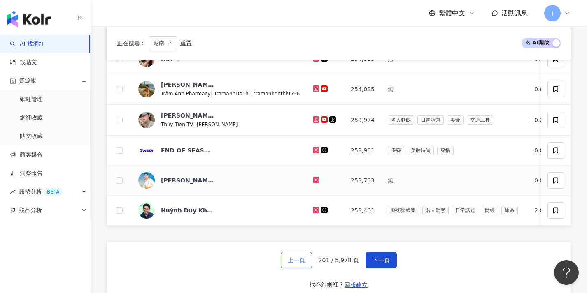
click at [305, 263] on span "上一頁" at bounding box center [296, 260] width 17 height 7
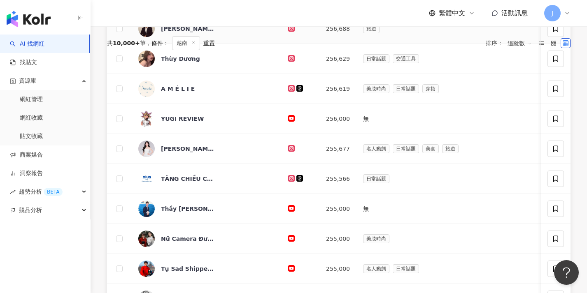
scroll to position [0, 0]
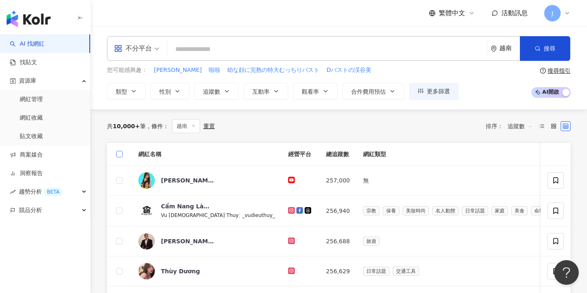
click at [118, 156] on span at bounding box center [119, 154] width 7 height 7
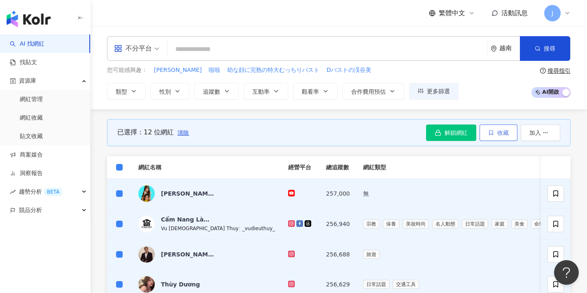
click at [314, 134] on button "收藏" at bounding box center [498, 133] width 38 height 16
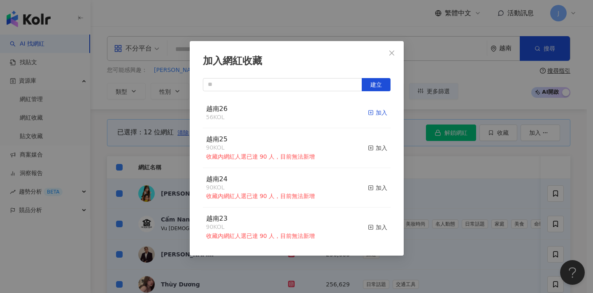
click at [314, 113] on div "加入" at bounding box center [377, 112] width 19 height 9
click at [314, 223] on div "加入網紅收藏 建立 越南26 68 KOL 加入 越南25 90 KOL 收藏內網紅人選已達 90 人，目前無法新增 加入 越南24 90 KOL 收藏內網紅…" at bounding box center [296, 146] width 593 height 293
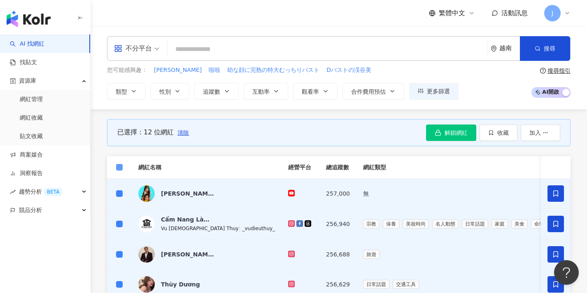
click at [119, 170] on span at bounding box center [119, 167] width 7 height 7
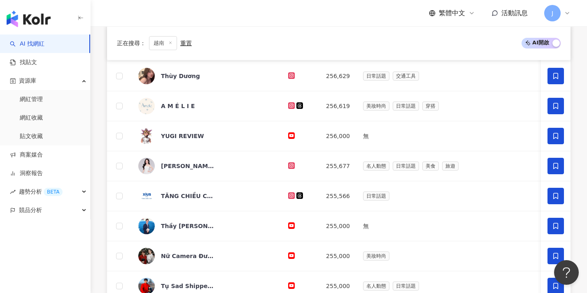
scroll to position [408, 0]
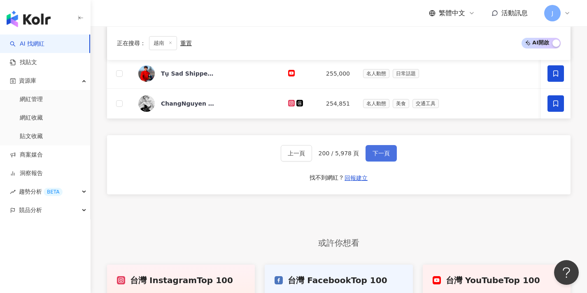
click at [314, 162] on button "下一頁" at bounding box center [380, 153] width 31 height 16
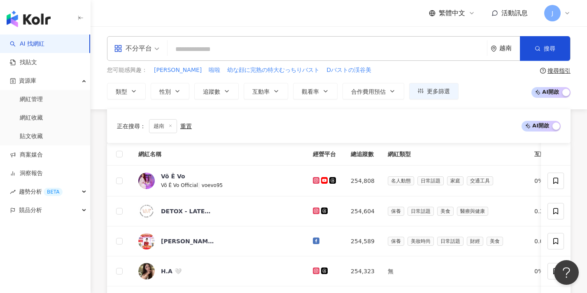
scroll to position [198, 0]
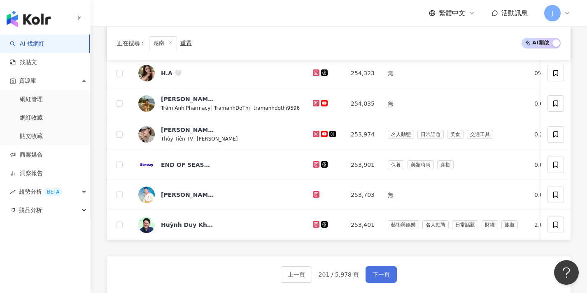
click at [314, 275] on button "下一頁" at bounding box center [380, 275] width 31 height 16
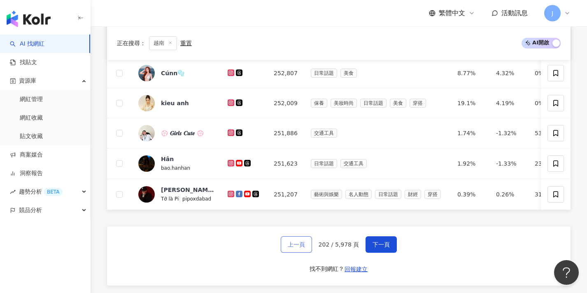
click at [301, 248] on span "上一頁" at bounding box center [296, 245] width 17 height 7
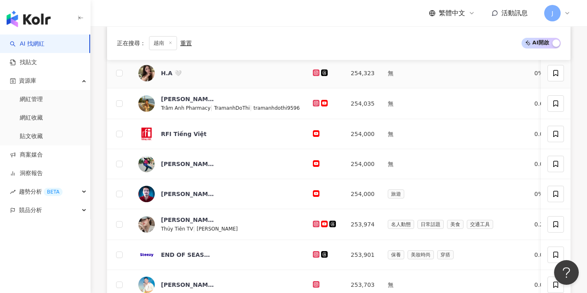
scroll to position [21, 0]
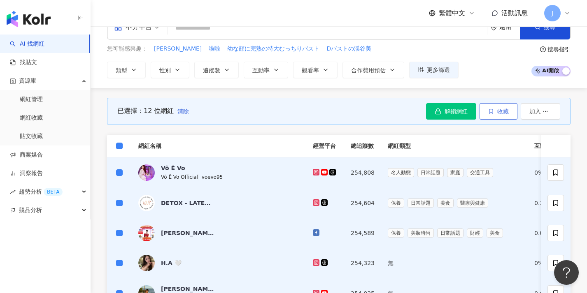
click at [314, 115] on button "收藏" at bounding box center [498, 111] width 38 height 16
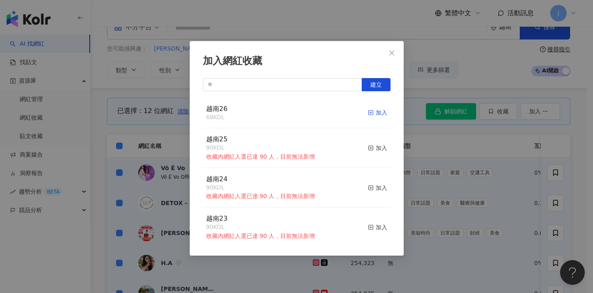
click at [314, 111] on div "加入" at bounding box center [377, 112] width 19 height 9
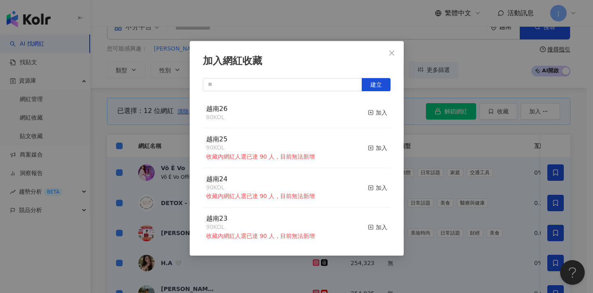
click at [314, 174] on div "加入網紅收藏 建立 越南26 80 KOL 加入 越南25 90 KOL 收藏內網紅人選已達 90 人，目前無法新增 加入 越南24 90 KOL 收藏內網紅…" at bounding box center [296, 146] width 593 height 293
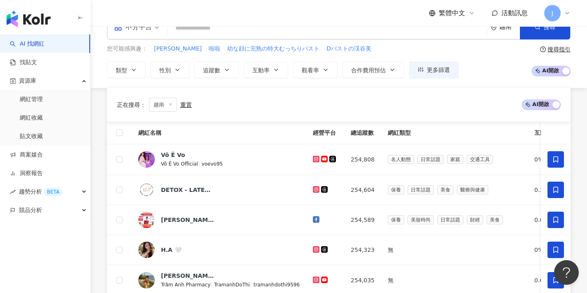
scroll to position [359, 0]
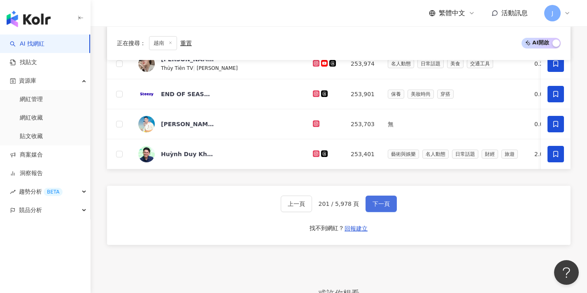
click at [314, 204] on button "下一頁" at bounding box center [380, 204] width 31 height 16
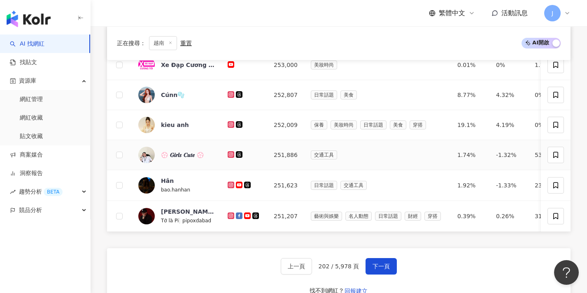
scroll to position [0, 0]
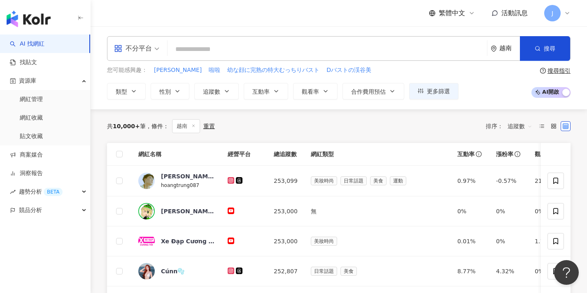
click at [124, 151] on th at bounding box center [119, 154] width 25 height 23
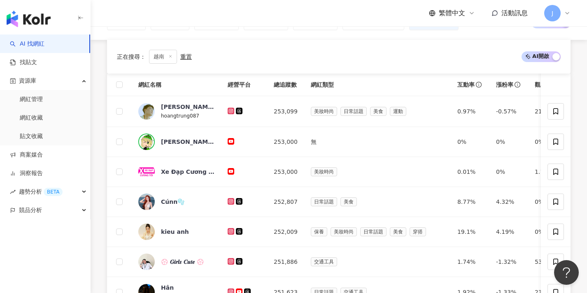
scroll to position [235, 0]
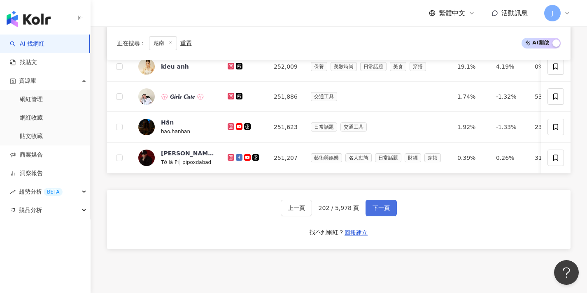
click at [314, 211] on span "下一頁" at bounding box center [380, 208] width 17 height 7
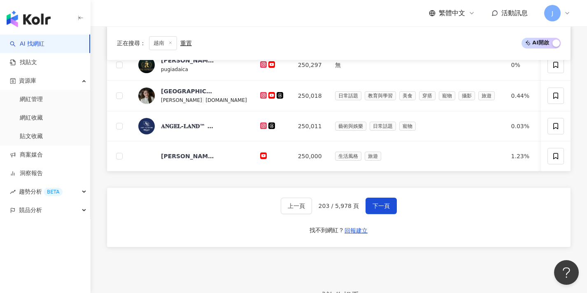
scroll to position [201, 0]
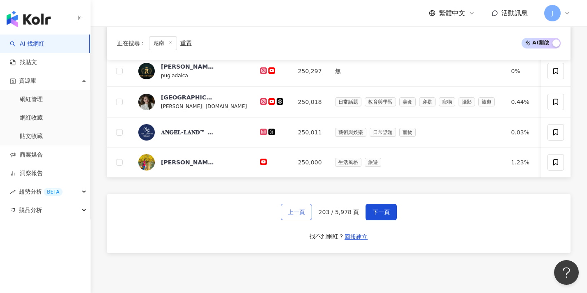
click at [297, 215] on span "上一頁" at bounding box center [296, 212] width 17 height 7
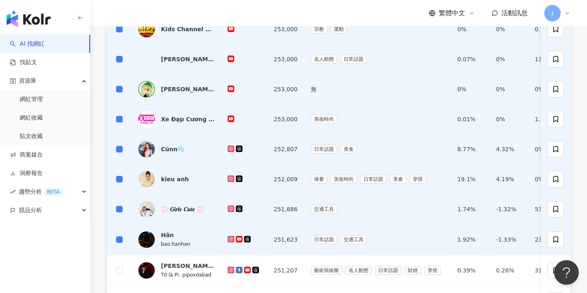
scroll to position [0, 0]
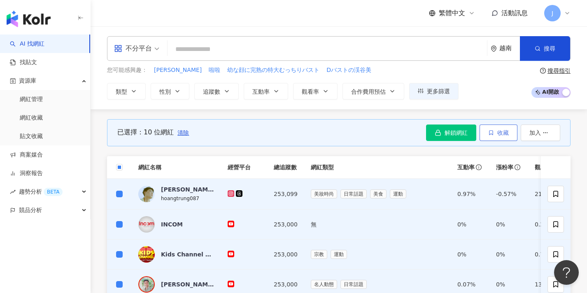
click at [314, 133] on icon "button" at bounding box center [490, 132] width 3 height 5
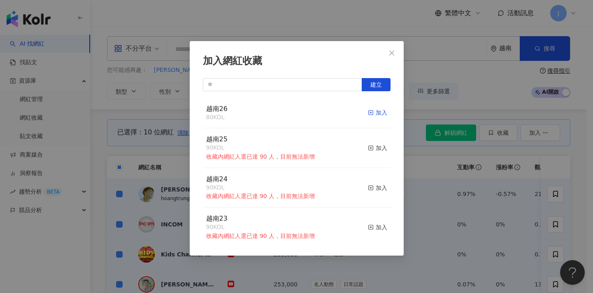
click at [314, 109] on div "加入" at bounding box center [377, 112] width 19 height 9
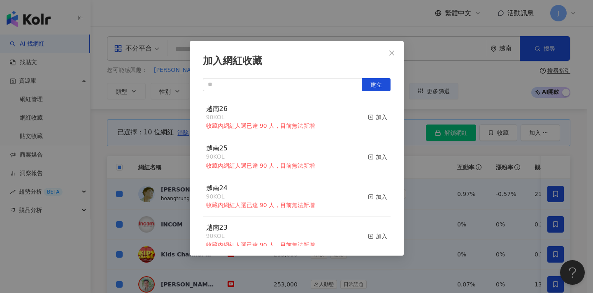
click at [314, 172] on div "加入網紅收藏 建立 越南26 90 KOL 收藏內網紅人選已達 90 人，目前無法新增 加入 越南25 90 KOL 收藏內網紅人選已達 90 人，目前無法新…" at bounding box center [296, 146] width 593 height 293
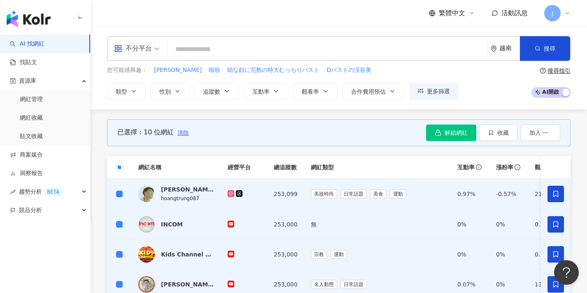
click at [185, 135] on span "清除" at bounding box center [183, 133] width 12 height 7
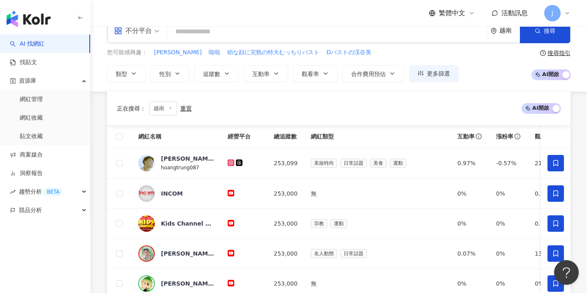
scroll to position [289, 0]
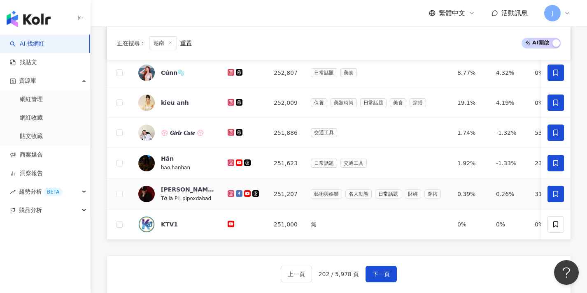
click at [314, 194] on icon at bounding box center [555, 194] width 7 height 7
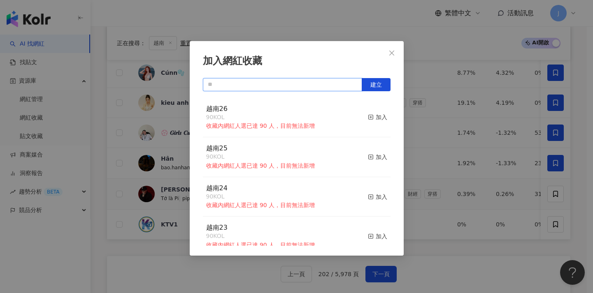
click at [263, 87] on input "text" at bounding box center [282, 84] width 159 height 13
paste input "****"
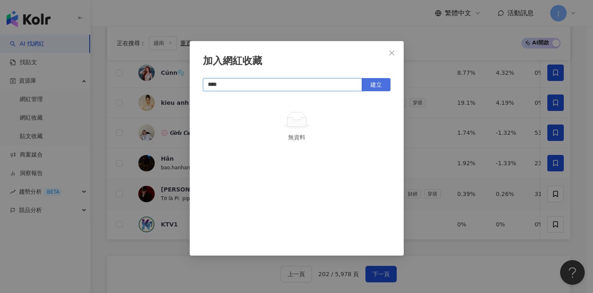
click at [314, 85] on button "建立" at bounding box center [376, 84] width 29 height 13
type input "****"
click at [314, 186] on div "加入網紅收藏 **** 建立 越南27 1 KOL 已加入" at bounding box center [296, 146] width 593 height 293
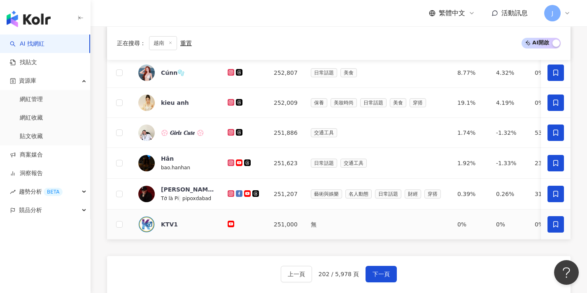
click at [314, 223] on icon at bounding box center [555, 224] width 7 height 7
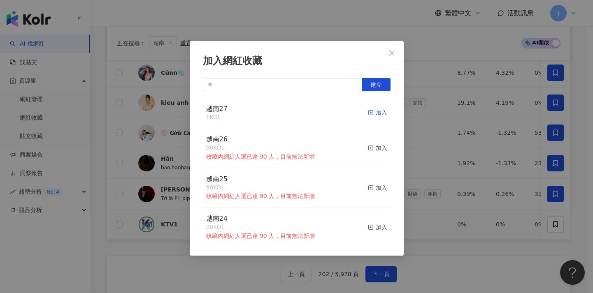
click at [314, 112] on div "加入" at bounding box center [377, 112] width 19 height 9
click at [314, 182] on div "加入網紅收藏 建立 越南27 2 KOL 已加入 越南26 90 KOL 收藏內網紅人選已達 90 人，目前無法新增 加入 越南25 90 KOL 收藏內網紅…" at bounding box center [296, 146] width 593 height 293
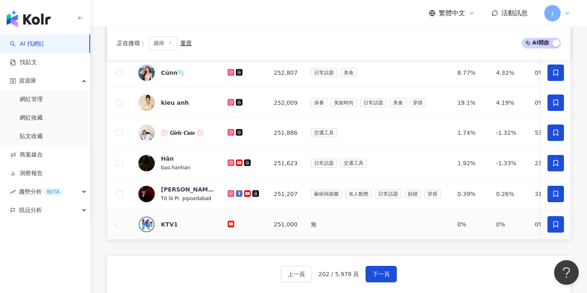
scroll to position [383, 0]
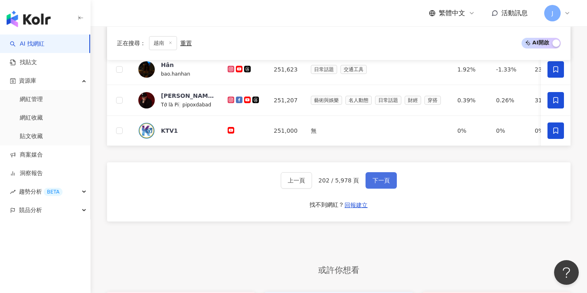
click at [314, 184] on span "下一頁" at bounding box center [380, 180] width 17 height 7
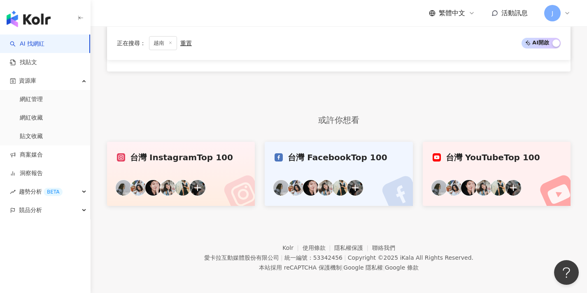
scroll to position [69, 0]
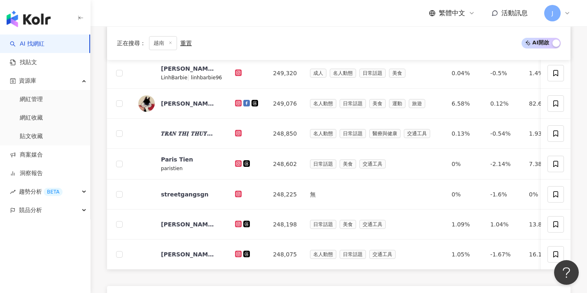
scroll to position [273, 0]
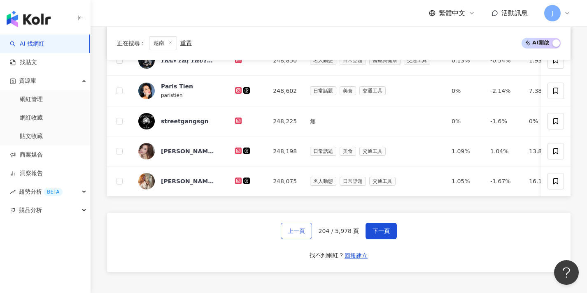
click at [300, 235] on span "上一頁" at bounding box center [296, 231] width 17 height 7
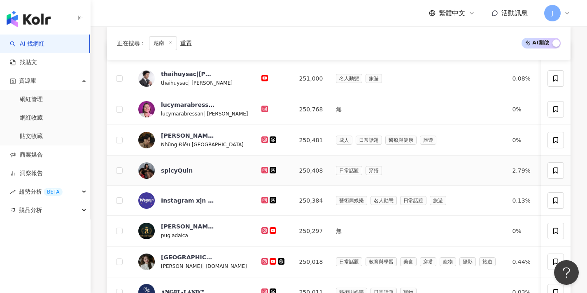
scroll to position [9, 0]
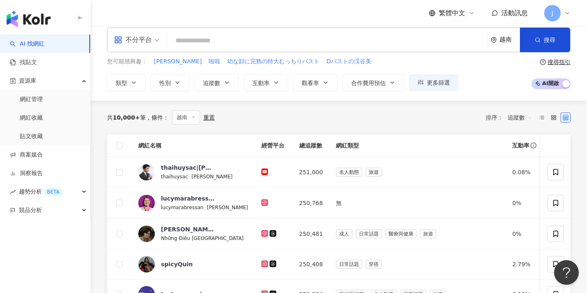
click at [116, 145] on th at bounding box center [119, 146] width 25 height 23
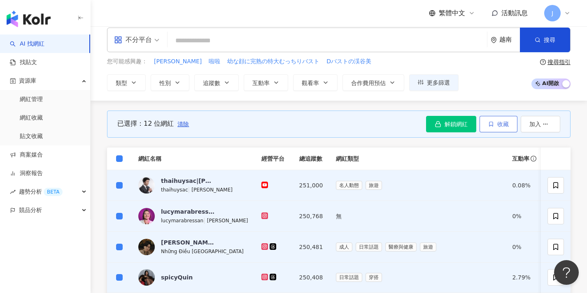
click at [314, 121] on span "收藏" at bounding box center [503, 124] width 12 height 7
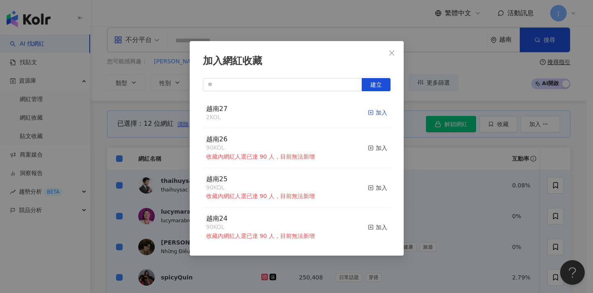
click at [314, 115] on div "加入" at bounding box center [377, 112] width 19 height 9
click at [314, 179] on div "加入網紅收藏 建立 越南27 14 KOL 加入 越南26 90 KOL 收藏內網紅人選已達 90 人，目前無法新增 加入 越南25 90 KOL 收藏內網紅…" at bounding box center [296, 146] width 593 height 293
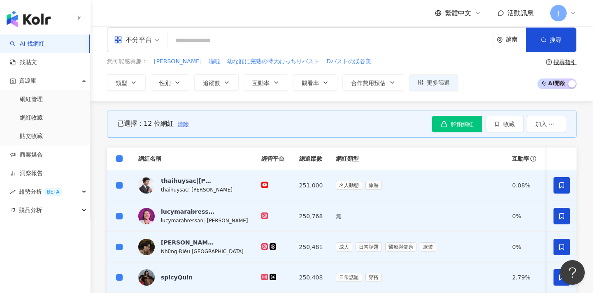
click at [183, 126] on span "清除" at bounding box center [183, 124] width 12 height 7
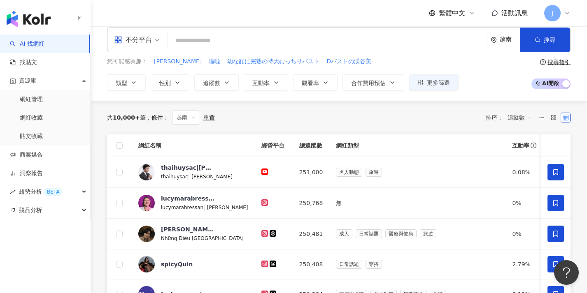
scroll to position [346, 0]
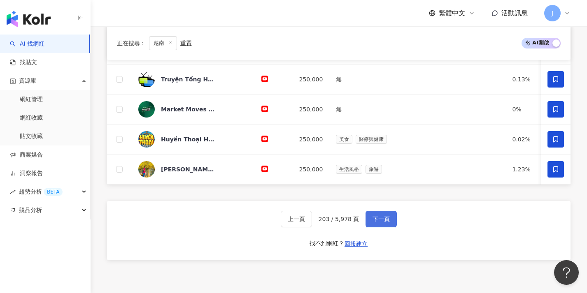
click at [314, 223] on span "下一頁" at bounding box center [380, 219] width 17 height 7
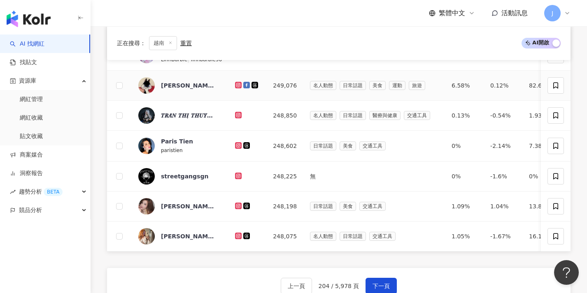
scroll to position [58, 0]
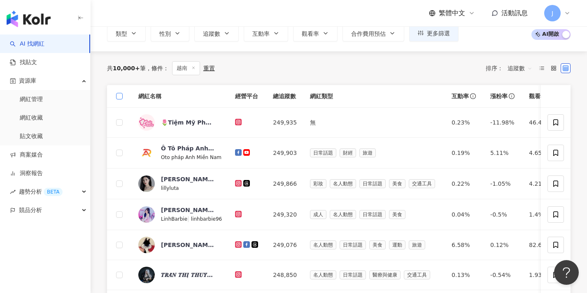
click at [120, 98] on span at bounding box center [119, 96] width 7 height 7
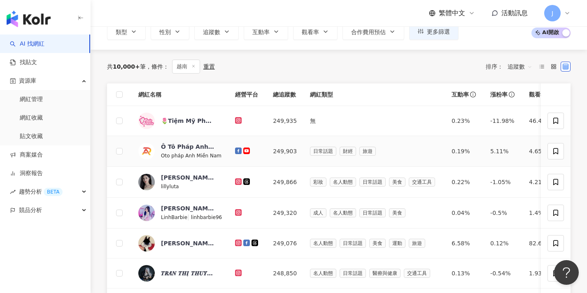
scroll to position [318, 0]
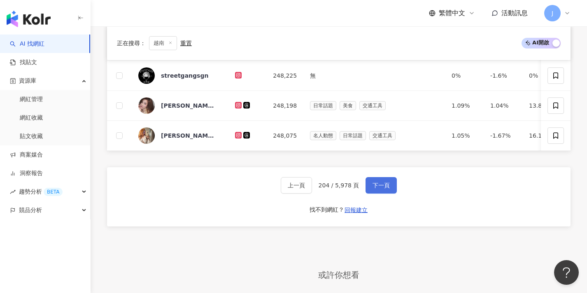
click at [314, 189] on span "下一頁" at bounding box center [380, 185] width 17 height 7
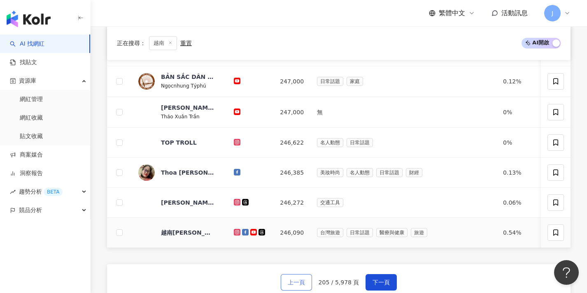
scroll to position [311, 0]
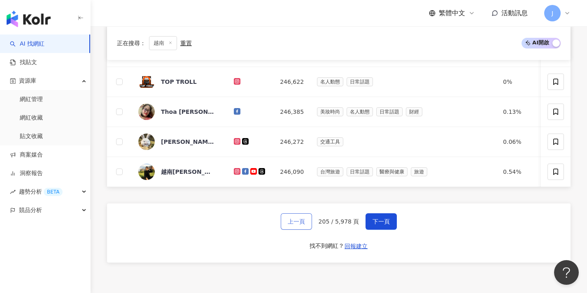
click at [298, 230] on button "上一頁" at bounding box center [296, 222] width 31 height 16
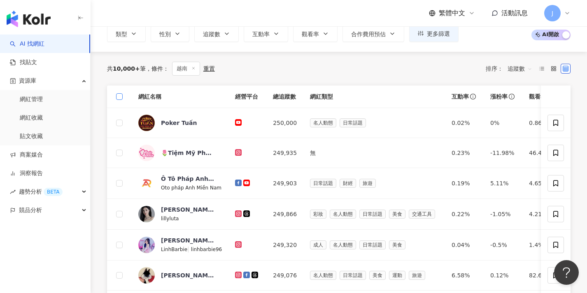
scroll to position [0, 0]
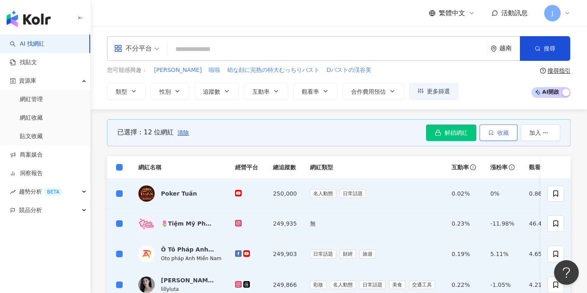
click at [314, 132] on span "收藏" at bounding box center [503, 133] width 12 height 7
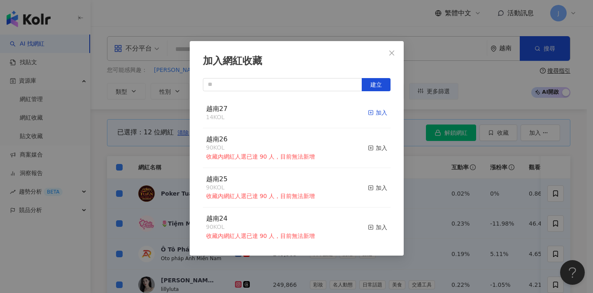
click at [314, 112] on rect "button" at bounding box center [370, 113] width 5 height 5
click at [314, 184] on div "加入網紅收藏 建立 越南27 26 KOL 加入 越南26 90 KOL 收藏內網紅人選已達 90 人，目前無法新增 加入 越南25 90 KOL 收藏內網紅…" at bounding box center [296, 146] width 593 height 293
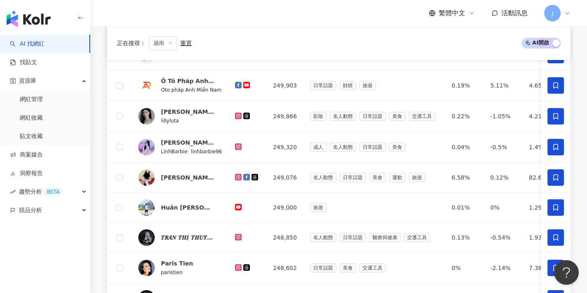
scroll to position [349, 0]
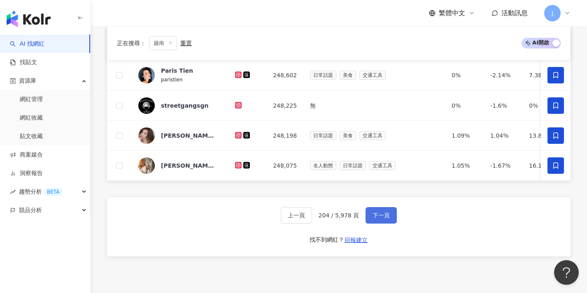
click at [314, 219] on span "下一頁" at bounding box center [380, 215] width 17 height 7
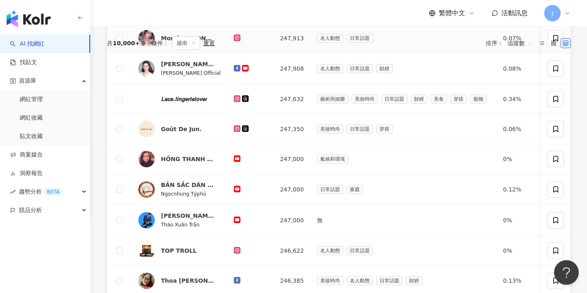
scroll to position [0, 0]
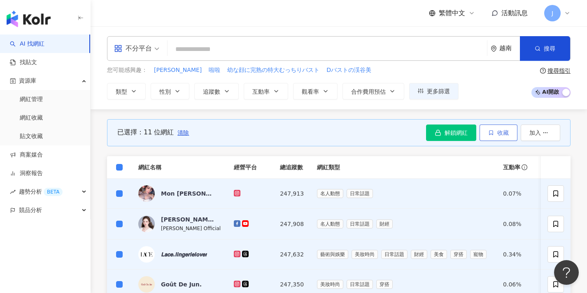
click at [314, 136] on button "收藏" at bounding box center [498, 133] width 38 height 16
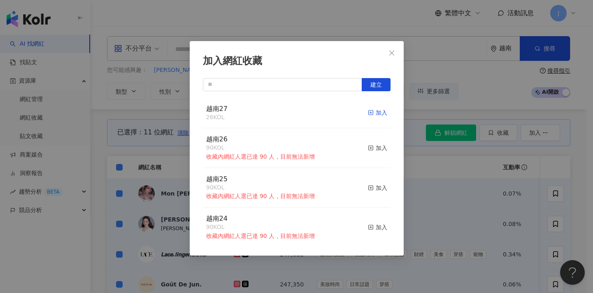
click at [314, 112] on div "加入" at bounding box center [377, 112] width 19 height 9
click at [314, 174] on div "加入網紅收藏 建立 越南27 37 KOL 加入 越南26 90 KOL 收藏內網紅人選已達 90 人，目前無法新增 加入 越南25 90 KOL 收藏內網紅…" at bounding box center [296, 146] width 593 height 293
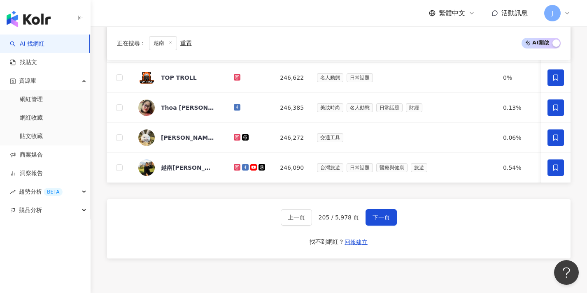
scroll to position [327, 0]
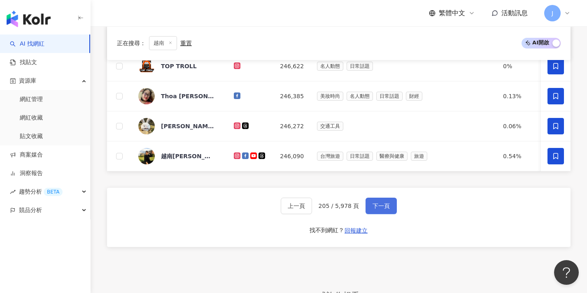
click at [314, 209] on span "下一頁" at bounding box center [380, 206] width 17 height 7
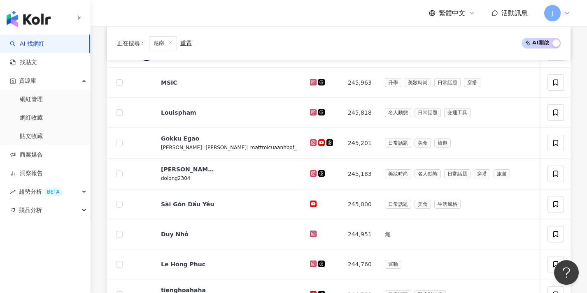
scroll to position [60, 0]
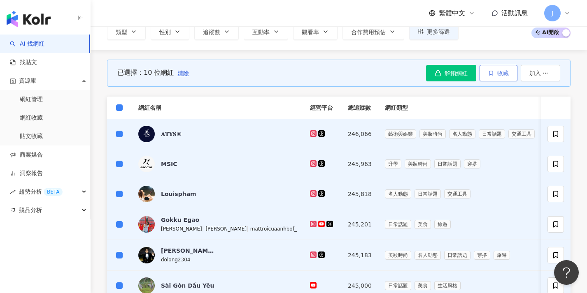
click at [314, 71] on button "收藏" at bounding box center [498, 73] width 38 height 16
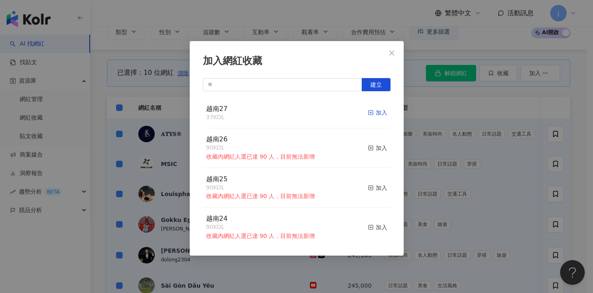
click at [314, 113] on div "加入" at bounding box center [377, 112] width 19 height 9
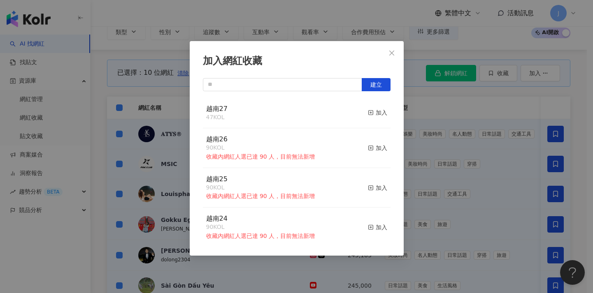
click at [314, 150] on div "加入網紅收藏 建立 越南27 47 KOL 加入 越南26 90 KOL 收藏內網紅人選已達 90 人，目前無法新增 加入 越南25 90 KOL 收藏內網紅…" at bounding box center [296, 146] width 593 height 293
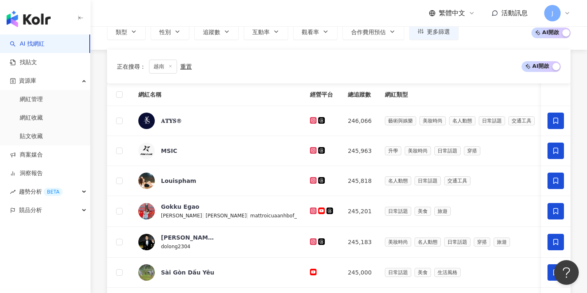
scroll to position [378, 0]
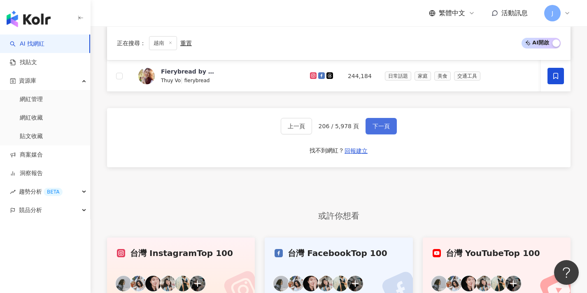
click at [314, 130] on span "下一頁" at bounding box center [380, 126] width 17 height 7
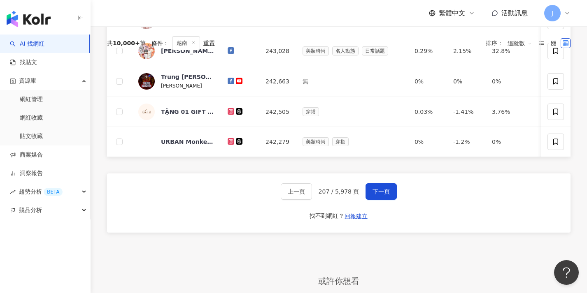
scroll to position [185, 0]
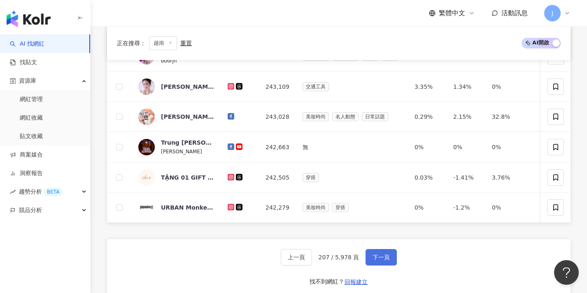
click at [314, 260] on span "下一頁" at bounding box center [380, 257] width 17 height 7
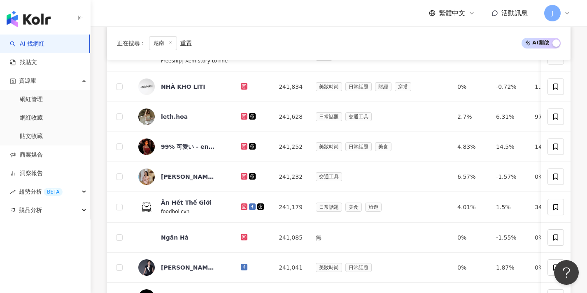
scroll to position [376, 0]
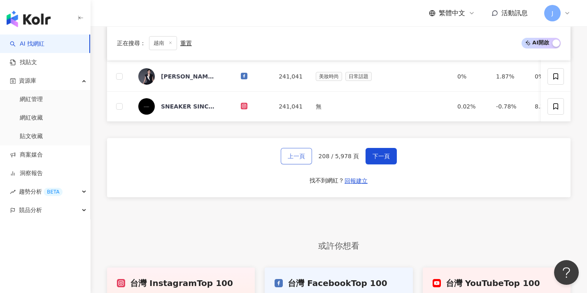
click at [293, 160] on span "上一頁" at bounding box center [296, 156] width 17 height 7
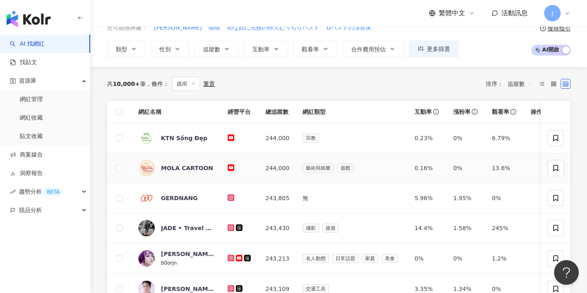
scroll to position [25, 0]
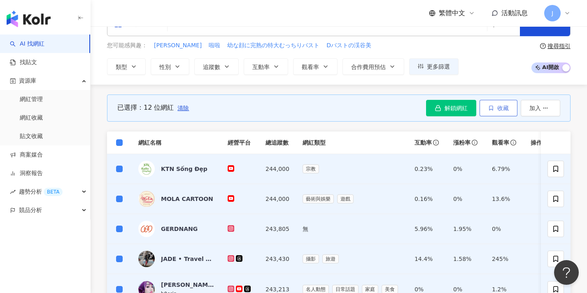
click at [314, 110] on icon "button" at bounding box center [490, 108] width 3 height 5
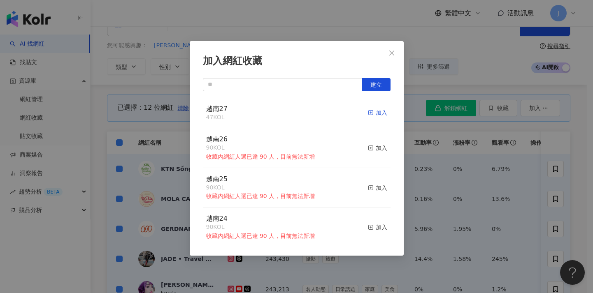
click at [314, 112] on icon "button" at bounding box center [371, 113] width 6 height 6
click at [314, 181] on div "加入網紅收藏 建立 越南27 59 KOL 加入 越南26 90 KOL 收藏內網紅人選已達 90 人，目前無法新增 加入 越南25 90 KOL 收藏內網紅…" at bounding box center [296, 146] width 593 height 293
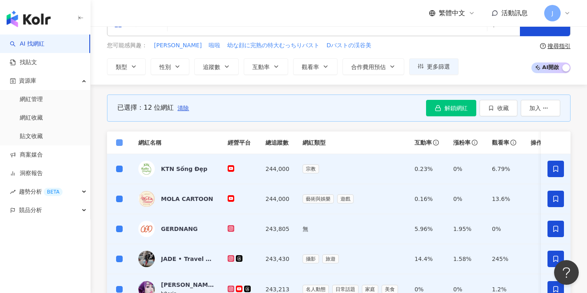
click at [121, 142] on span at bounding box center [119, 142] width 7 height 7
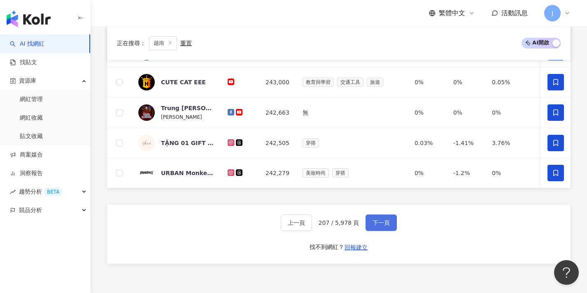
scroll to position [341, 0]
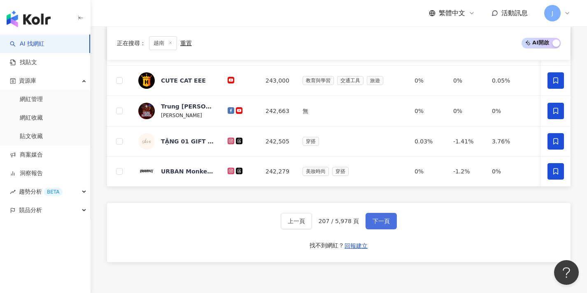
click at [314, 224] on span "下一頁" at bounding box center [380, 221] width 17 height 7
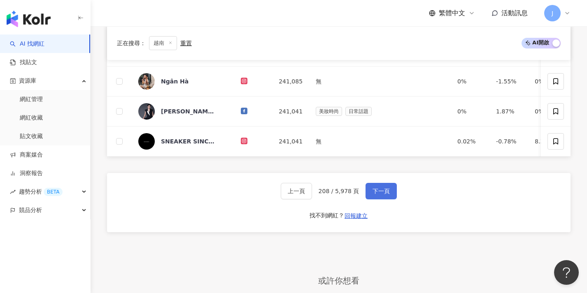
click at [314, 195] on span "下一頁" at bounding box center [380, 191] width 17 height 7
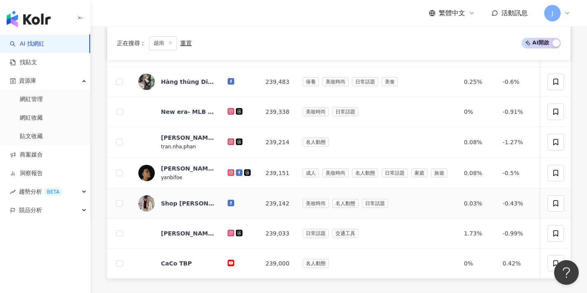
scroll to position [325, 0]
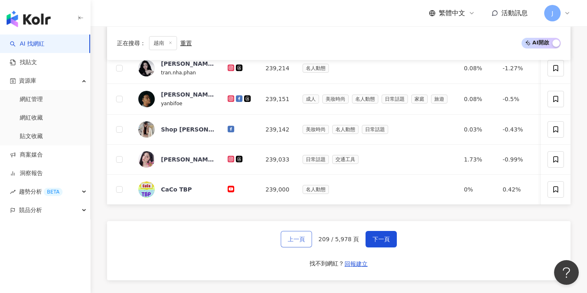
click at [296, 243] on span "上一頁" at bounding box center [296, 239] width 17 height 7
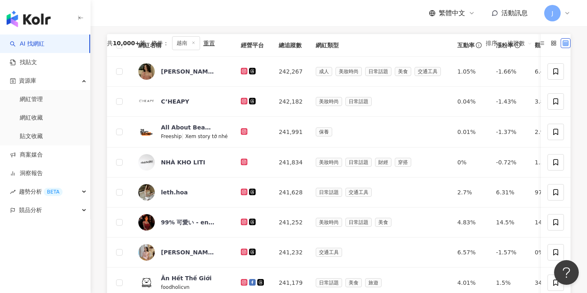
scroll to position [0, 0]
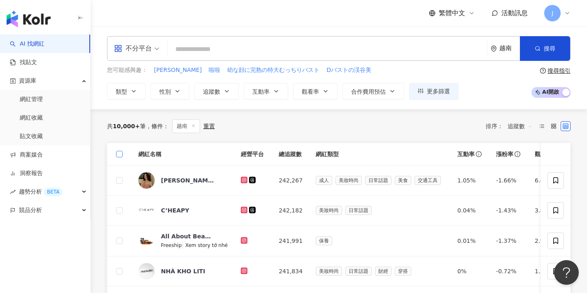
click at [121, 156] on span at bounding box center [119, 154] width 7 height 7
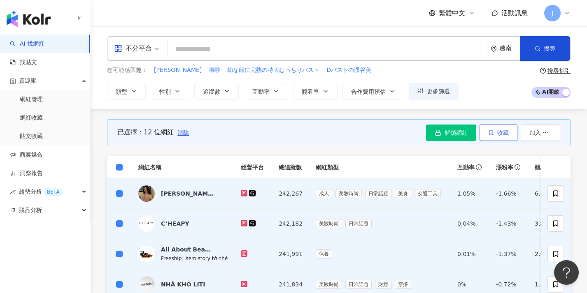
click at [314, 131] on button "收藏" at bounding box center [498, 133] width 38 height 16
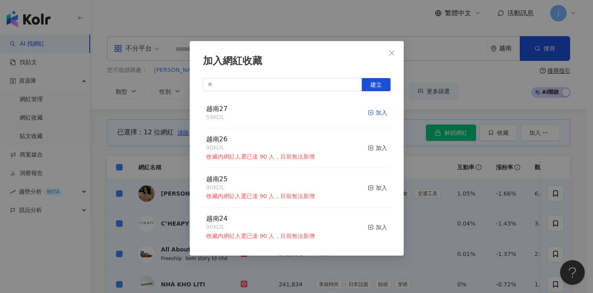
click at [314, 109] on div "加入" at bounding box center [377, 112] width 19 height 9
drag, startPoint x: 423, startPoint y: 173, endPoint x: 232, endPoint y: 158, distance: 192.0
click at [314, 173] on div "加入網紅收藏 建立 越南27 71 KOL 加入 越南26 90 KOL 收藏內網紅人選已達 90 人，目前無法新增 加入 越南25 90 KOL 收藏內網紅…" at bounding box center [296, 146] width 593 height 293
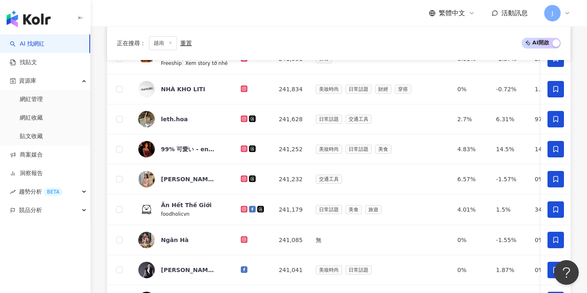
scroll to position [385, 0]
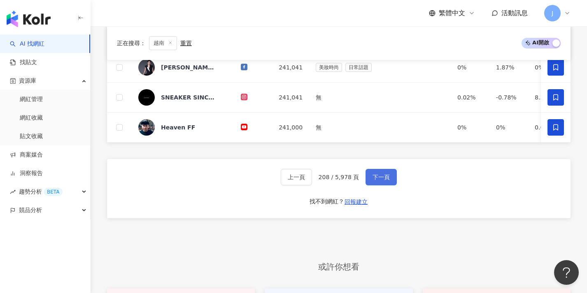
click at [314, 181] on span "下一頁" at bounding box center [380, 177] width 17 height 7
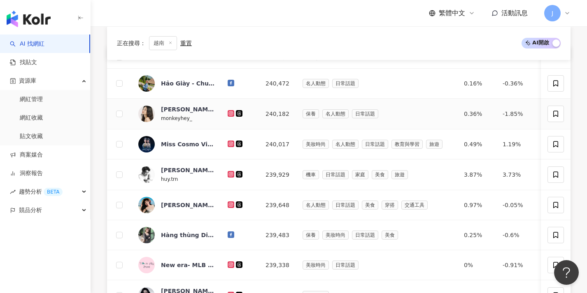
scroll to position [23, 0]
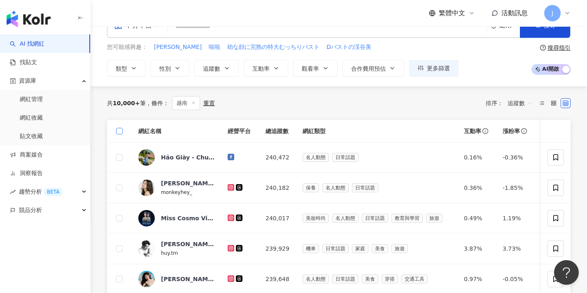
click at [121, 135] on label at bounding box center [119, 131] width 7 height 9
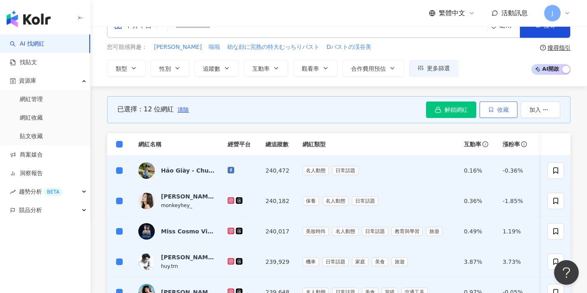
click at [314, 112] on icon "button" at bounding box center [491, 110] width 6 height 6
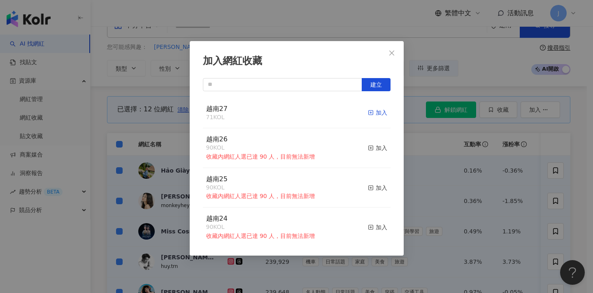
click at [314, 114] on div "加入" at bounding box center [377, 112] width 19 height 9
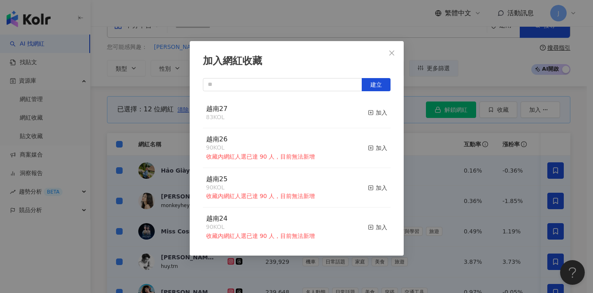
drag, startPoint x: 449, startPoint y: 144, endPoint x: 346, endPoint y: 147, distance: 102.5
click at [314, 144] on div "加入網紅收藏 建立 越南27 83 KOL 加入 越南26 90 KOL 收藏內網紅人選已達 90 人，目前無法新增 加入 越南25 90 KOL 收藏內網紅…" at bounding box center [296, 146] width 593 height 293
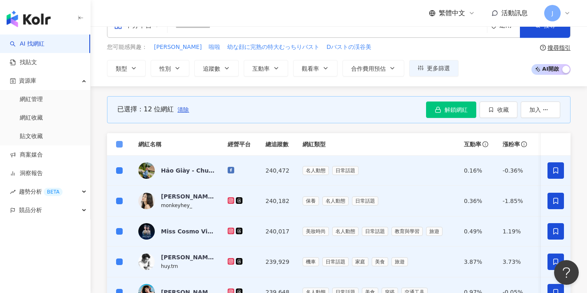
click at [122, 145] on span at bounding box center [119, 144] width 7 height 7
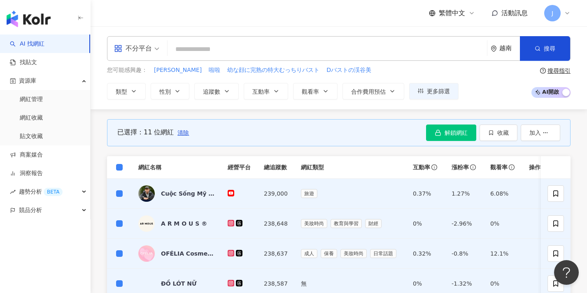
scroll to position [345, 0]
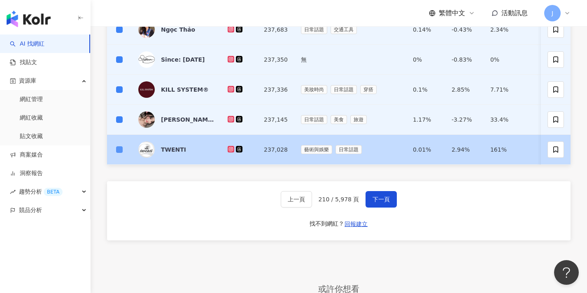
click at [121, 151] on span at bounding box center [119, 149] width 7 height 7
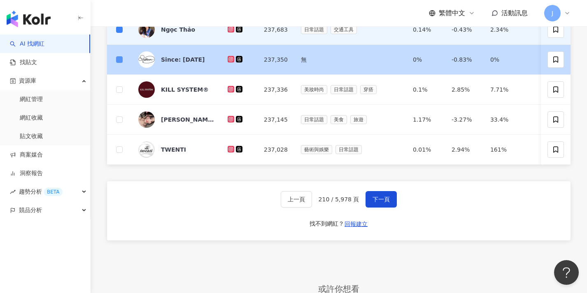
click at [119, 61] on span at bounding box center [119, 59] width 7 height 7
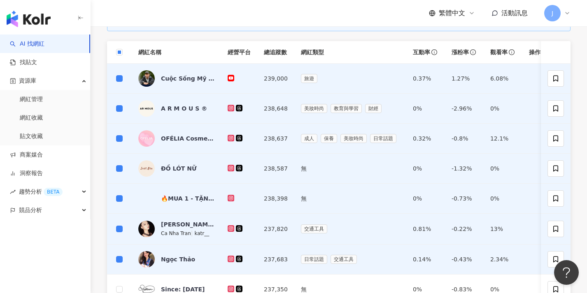
scroll to position [20, 0]
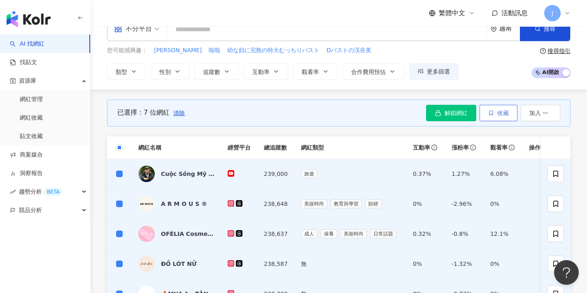
click at [314, 116] on button "收藏" at bounding box center [498, 113] width 38 height 16
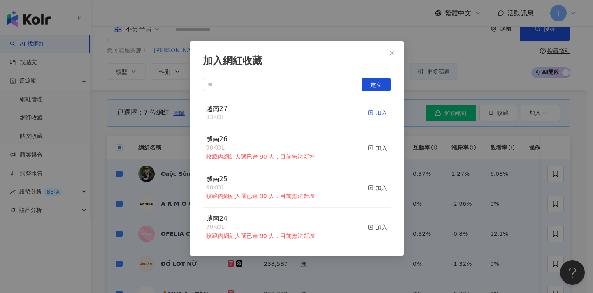
click at [314, 112] on icon "button" at bounding box center [371, 113] width 6 height 6
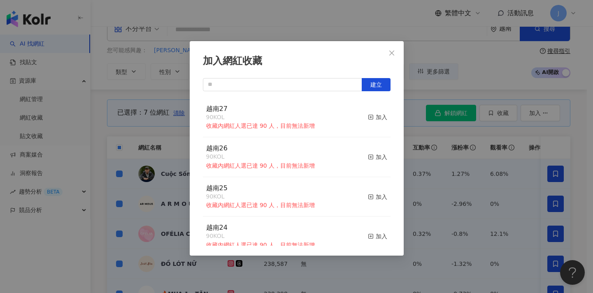
click at [314, 160] on div "加入網紅收藏 建立 越南27 90 KOL 收藏內網紅人選已達 90 人，目前無法新增 加入 越南26 90 KOL 收藏內網紅人選已達 90 人，目前無法新…" at bounding box center [296, 146] width 593 height 293
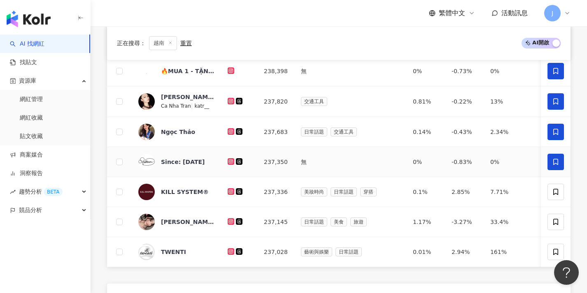
scroll to position [239, 0]
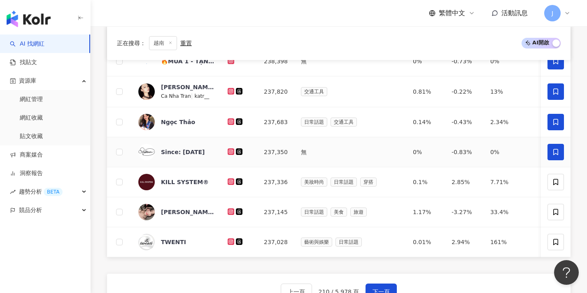
click at [314, 153] on icon at bounding box center [555, 152] width 7 height 7
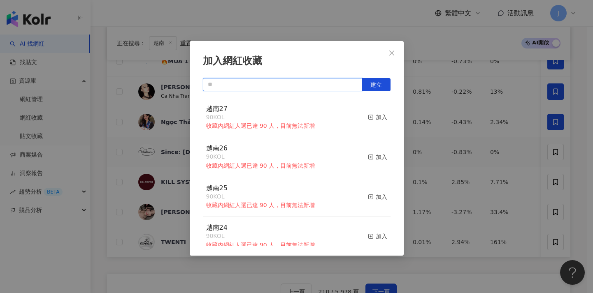
click at [261, 84] on input "text" at bounding box center [282, 84] width 159 height 13
paste input "****"
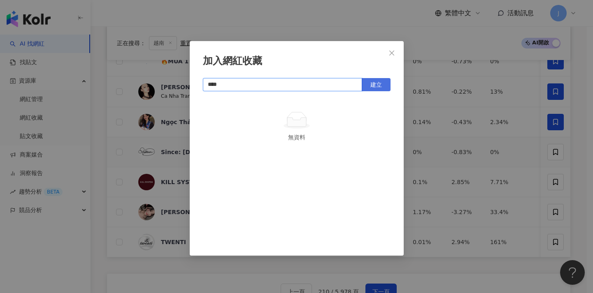
click at [314, 84] on span "建立" at bounding box center [376, 84] width 12 height 7
type input "****"
click at [314, 111] on div "加入網紅收藏 **** 建立" at bounding box center [296, 146] width 593 height 293
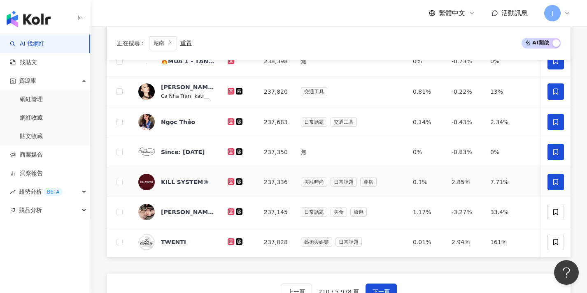
click at [314, 179] on span at bounding box center [555, 182] width 16 height 16
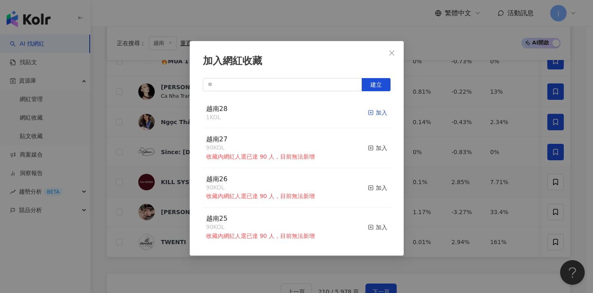
click at [314, 112] on div "加入" at bounding box center [377, 112] width 19 height 9
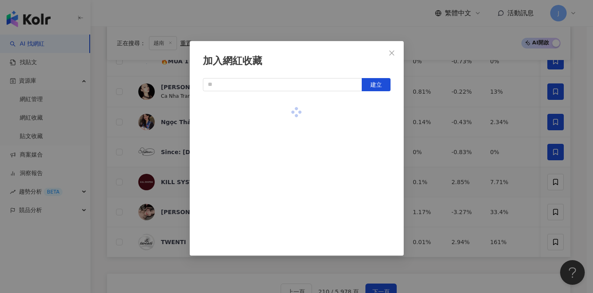
click at [314, 156] on div "加入網紅收藏 建立" at bounding box center [296, 146] width 593 height 293
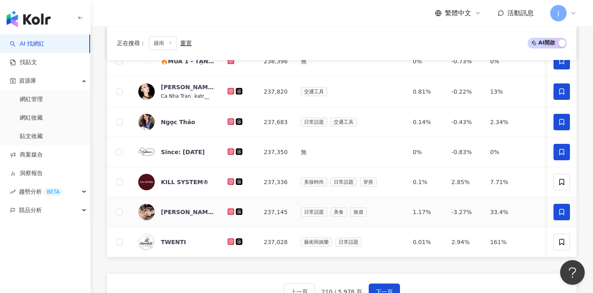
click at [314, 210] on icon at bounding box center [561, 212] width 7 height 7
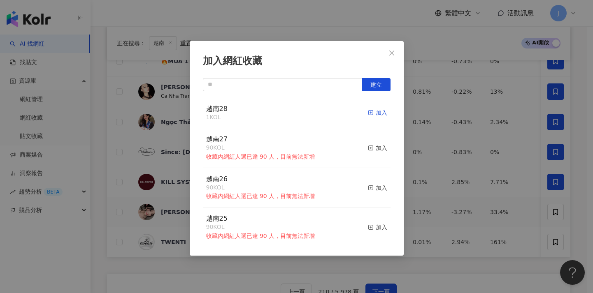
click at [314, 114] on div "加入" at bounding box center [377, 112] width 19 height 9
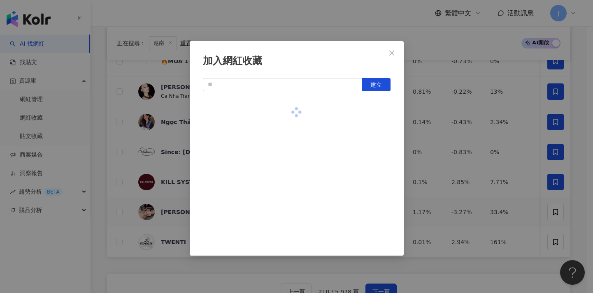
click at [314, 160] on div "加入網紅收藏 建立" at bounding box center [296, 146] width 593 height 293
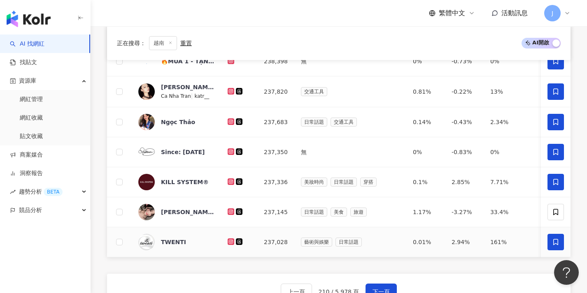
click at [314, 244] on icon at bounding box center [555, 242] width 5 height 6
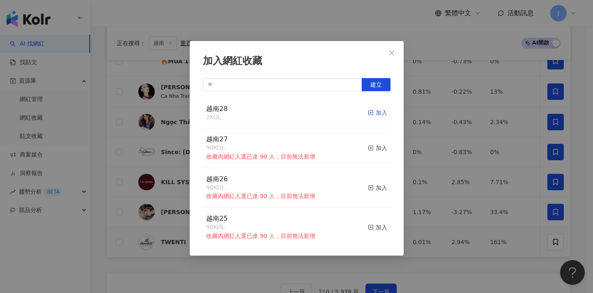
click at [314, 110] on div "加入" at bounding box center [377, 112] width 19 height 9
click at [314, 133] on div "加入網紅收藏 建立 越南28 4 KOL 已加入 越南27 90 KOL 收藏內網紅人選已達 90 人，目前無法新增 加入 越南26 90 KOL 收藏內網紅…" at bounding box center [296, 146] width 593 height 293
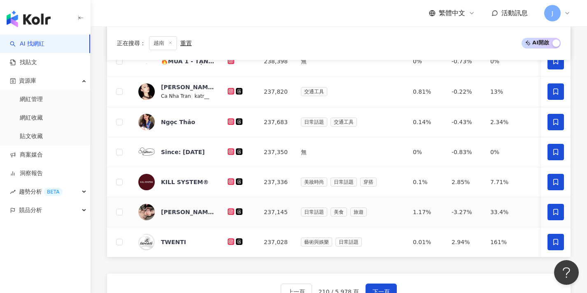
scroll to position [299, 0]
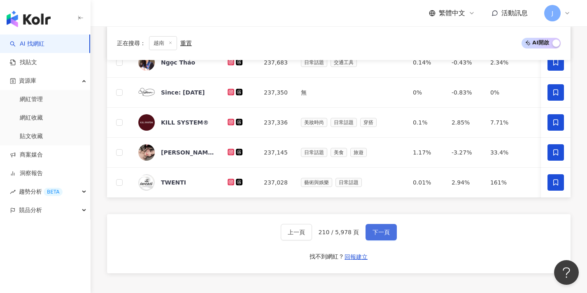
click at [314, 241] on button "下一頁" at bounding box center [380, 232] width 31 height 16
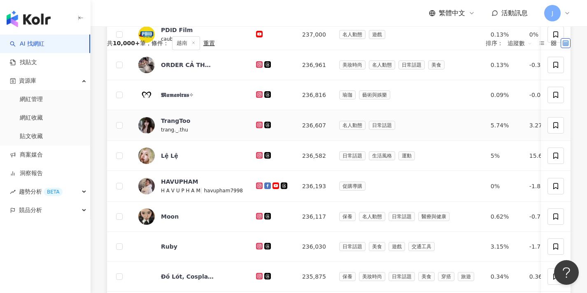
scroll to position [19, 0]
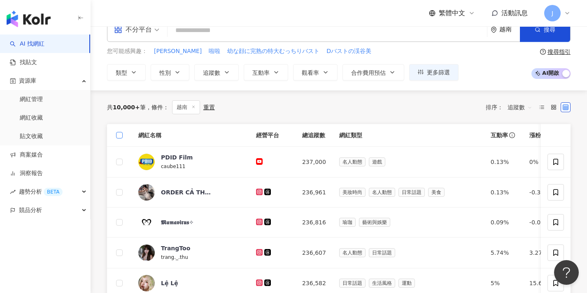
click at [121, 136] on span at bounding box center [119, 135] width 7 height 7
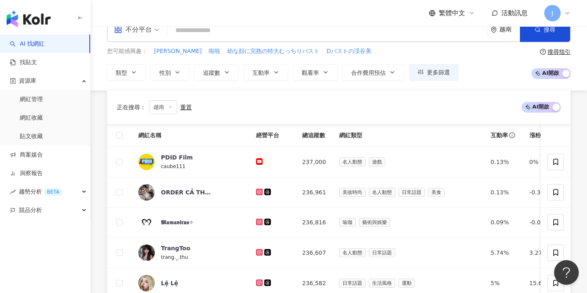
scroll to position [227, 0]
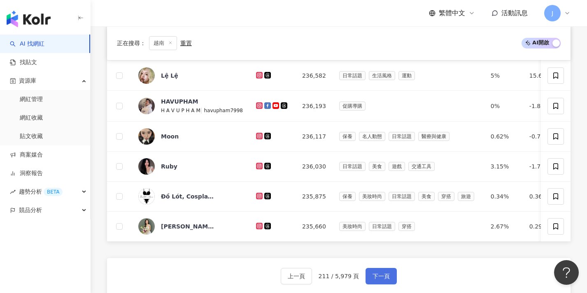
click at [314, 280] on span "下一頁" at bounding box center [380, 276] width 17 height 7
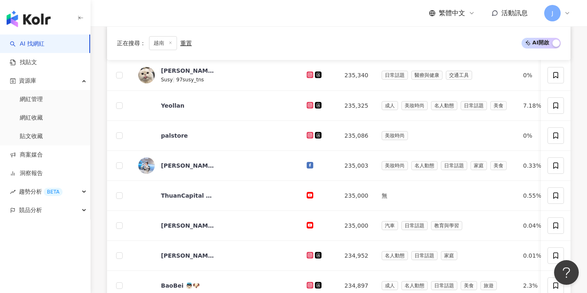
scroll to position [413, 0]
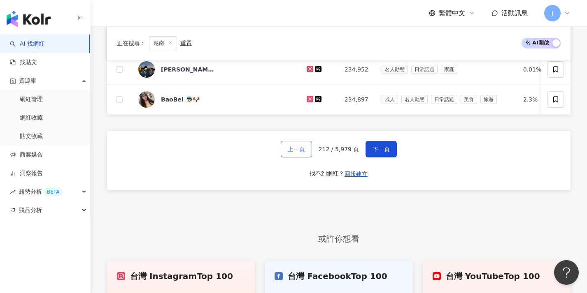
click at [292, 153] on span "上一頁" at bounding box center [296, 149] width 17 height 7
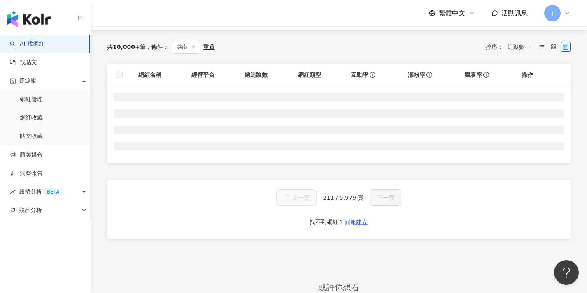
scroll to position [67, 0]
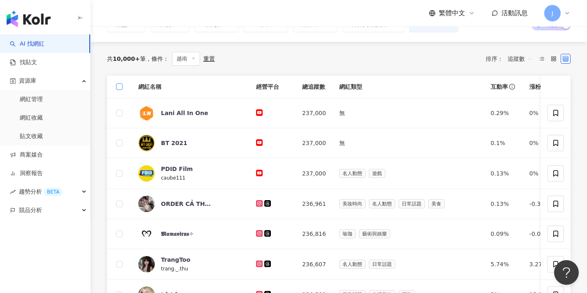
click at [121, 88] on span at bounding box center [119, 87] width 7 height 7
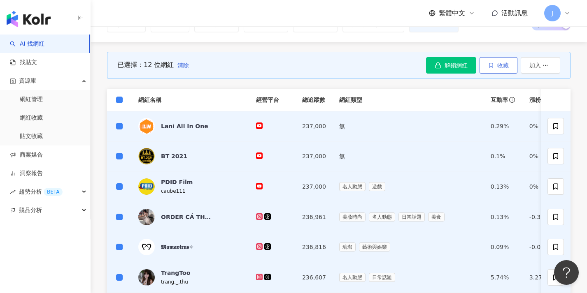
click at [314, 65] on span "收藏" at bounding box center [503, 65] width 12 height 7
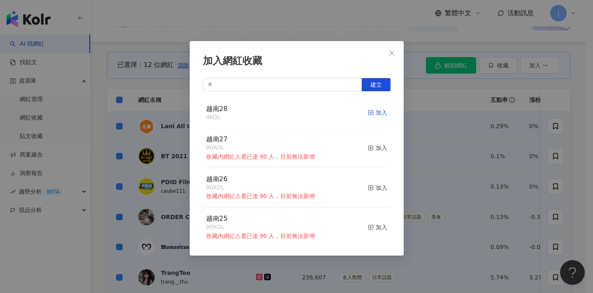
click at [314, 113] on div "加入" at bounding box center [377, 112] width 19 height 9
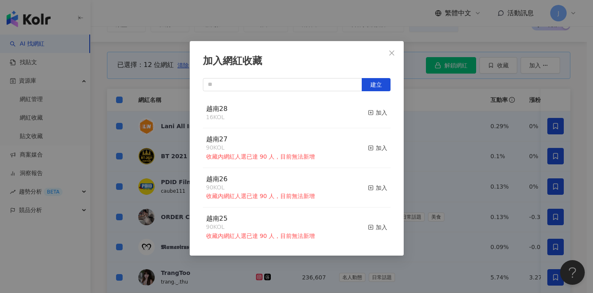
click at [314, 134] on div "加入網紅收藏 建立 越南28 16 KOL 加入 越南27 90 KOL 收藏內網紅人選已達 90 人，目前無法新增 加入 越南26 90 KOL 收藏內網紅…" at bounding box center [296, 146] width 593 height 293
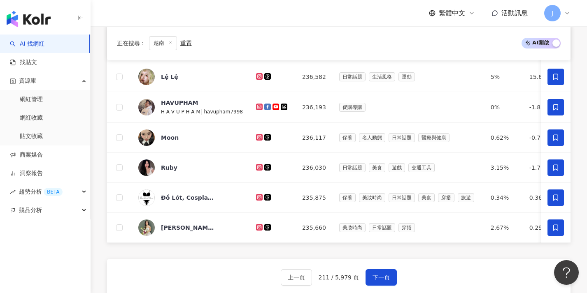
scroll to position [368, 0]
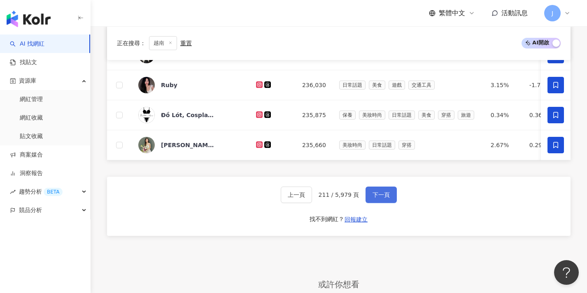
click at [314, 198] on span "下一頁" at bounding box center [380, 195] width 17 height 7
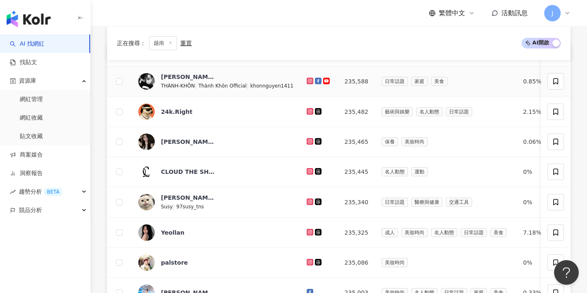
scroll to position [80, 0]
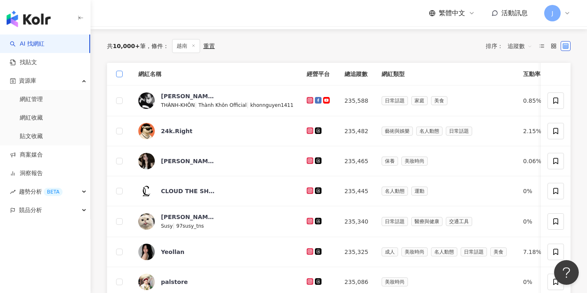
click at [122, 75] on span at bounding box center [119, 74] width 7 height 7
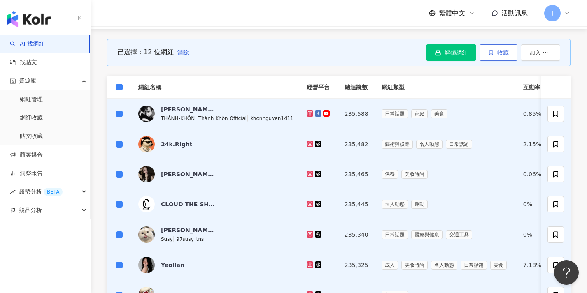
click at [314, 52] on span "收藏" at bounding box center [503, 52] width 12 height 7
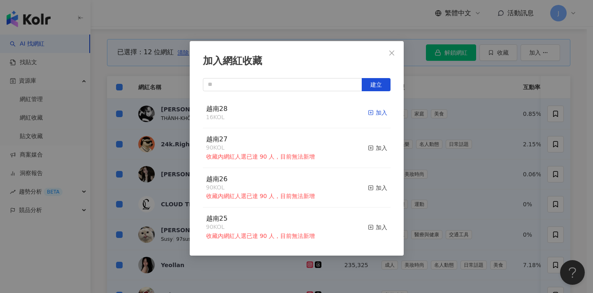
click at [314, 109] on div "加入" at bounding box center [377, 112] width 19 height 9
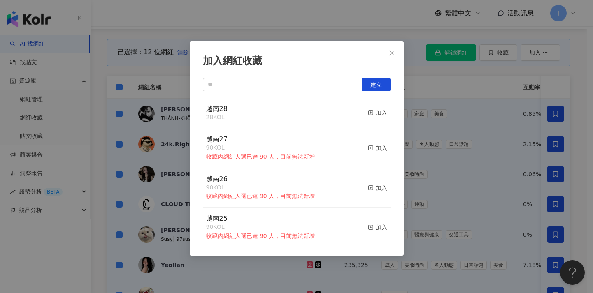
click at [314, 126] on div "加入網紅收藏 建立 越南28 28 KOL 加入 越南27 90 KOL 收藏內網紅人選已達 90 人，目前無法新增 加入 越南26 90 KOL 收藏內網紅…" at bounding box center [296, 146] width 593 height 293
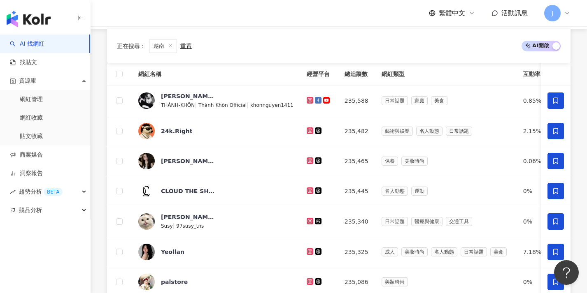
scroll to position [389, 0]
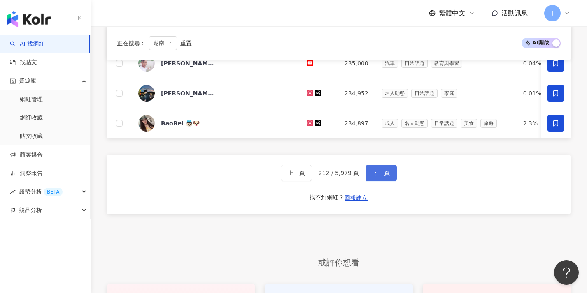
click at [314, 177] on span "下一頁" at bounding box center [380, 173] width 17 height 7
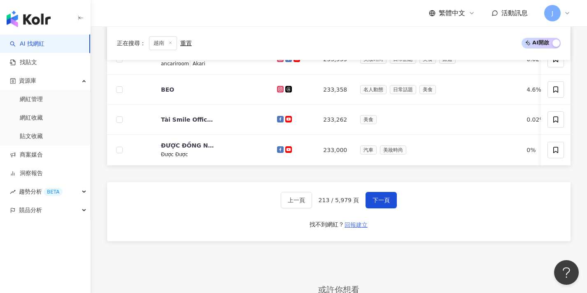
scroll to position [366, 0]
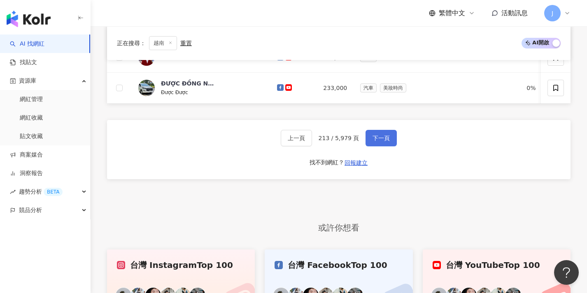
click at [314, 146] on button "下一頁" at bounding box center [380, 138] width 31 height 16
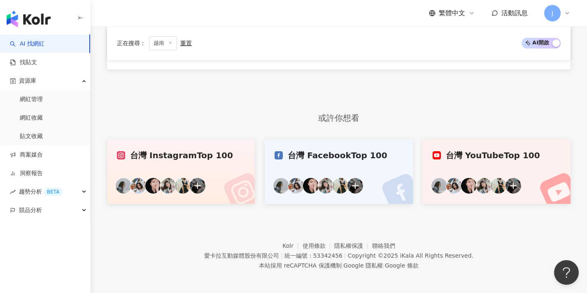
scroll to position [206, 0]
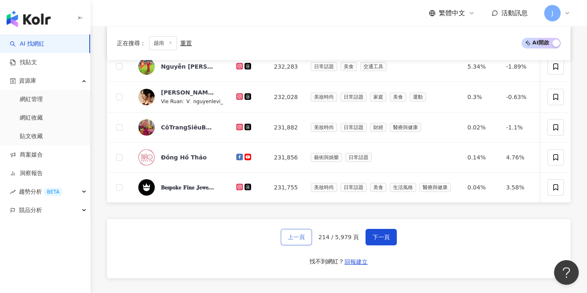
click at [303, 241] on span "上一頁" at bounding box center [296, 237] width 17 height 7
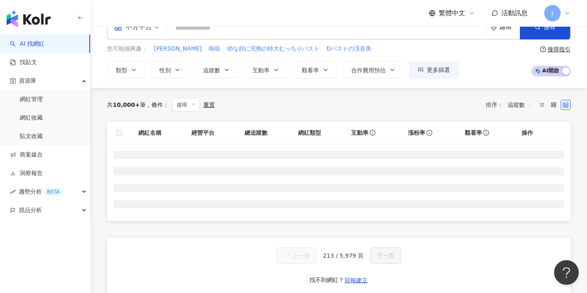
scroll to position [0, 0]
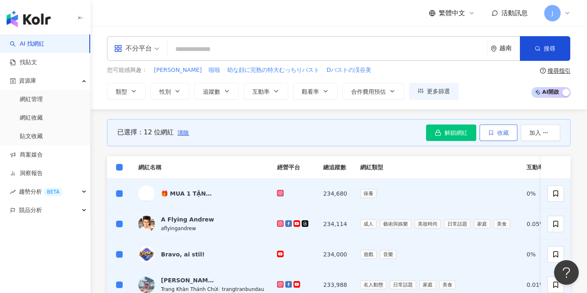
click at [314, 135] on span "收藏" at bounding box center [503, 133] width 12 height 7
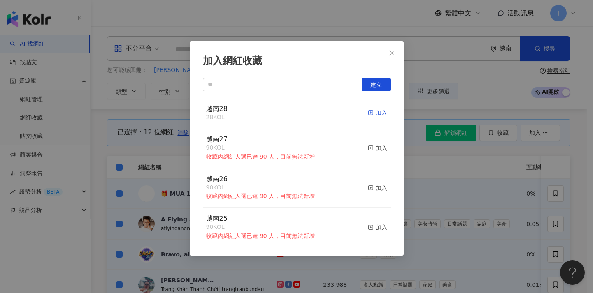
click at [314, 113] on div "加入" at bounding box center [377, 112] width 19 height 9
click at [314, 234] on div "加入網紅收藏 建立 越南28 40 KOL 加入 越南27 90 KOL 收藏內網紅人選已達 90 人，目前無法新增 加入 越南26 90 KOL 收藏內網紅…" at bounding box center [296, 146] width 593 height 293
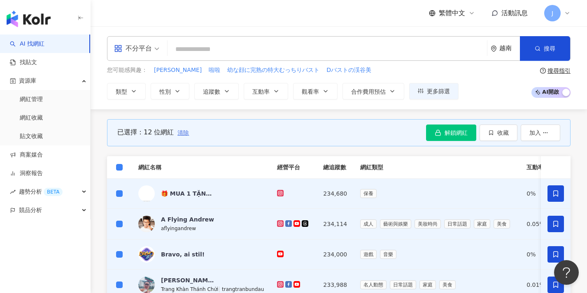
click at [182, 134] on span "清除" at bounding box center [183, 133] width 12 height 7
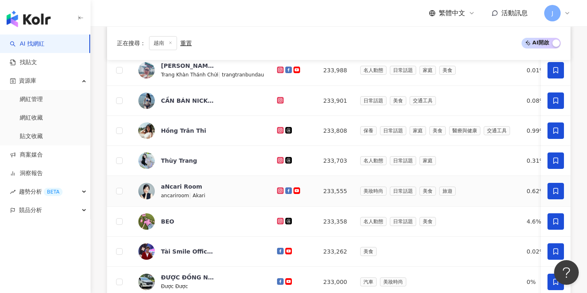
scroll to position [401, 0]
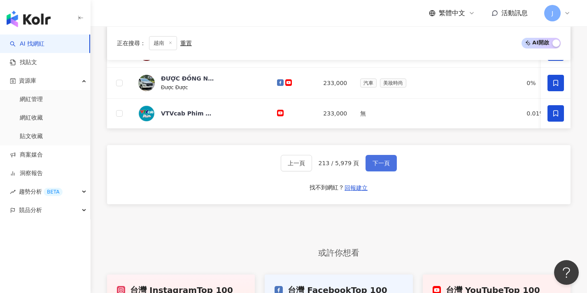
click at [314, 172] on button "下一頁" at bounding box center [380, 163] width 31 height 16
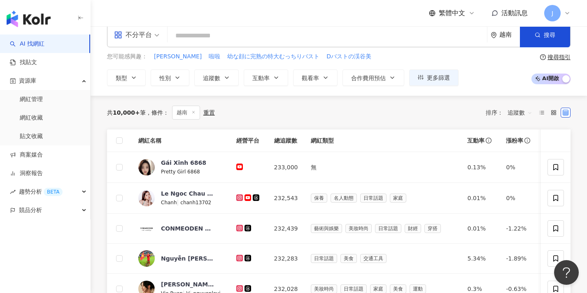
scroll to position [256, 0]
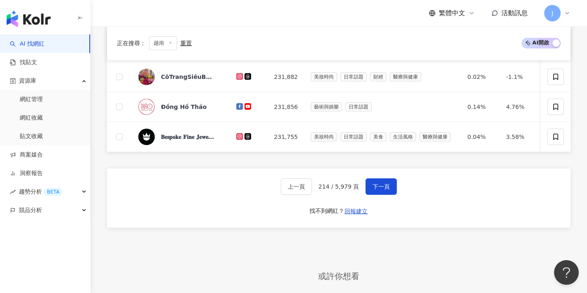
click at [314, 198] on div "上一頁 214 / 5,979 頁 下一頁 找不到網紅？ 回報建立" at bounding box center [338, 198] width 463 height 59
click at [314, 195] on button "下一頁" at bounding box center [380, 187] width 31 height 16
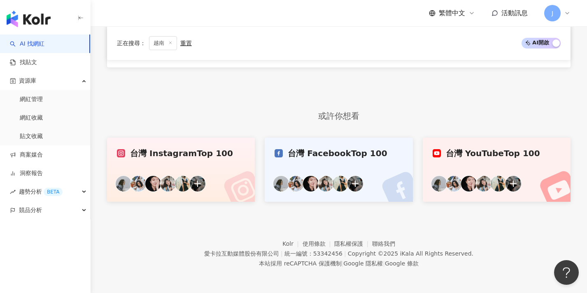
scroll to position [251, 0]
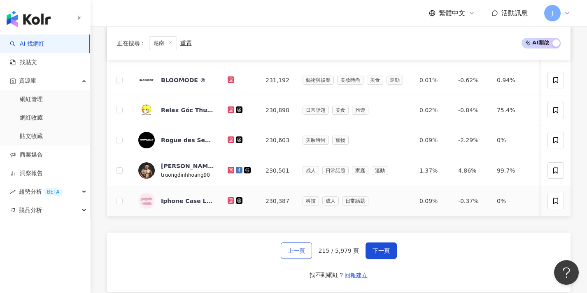
click at [287, 255] on button "上一頁" at bounding box center [296, 251] width 31 height 16
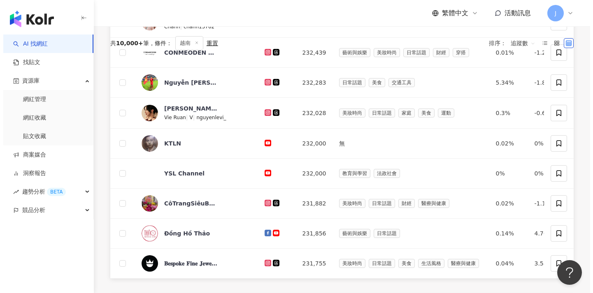
scroll to position [68, 0]
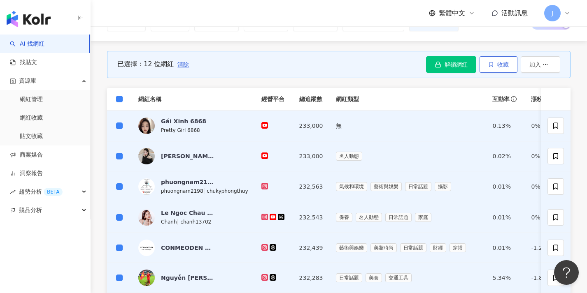
click at [314, 65] on span "收藏" at bounding box center [503, 64] width 12 height 7
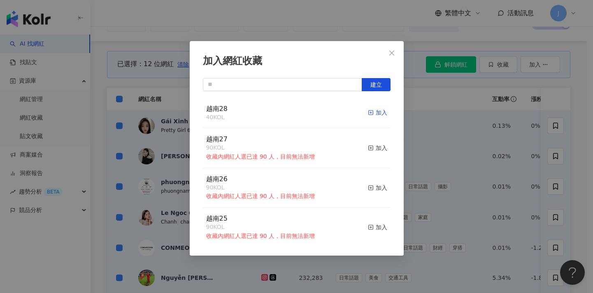
click at [314, 113] on div "加入" at bounding box center [377, 112] width 19 height 9
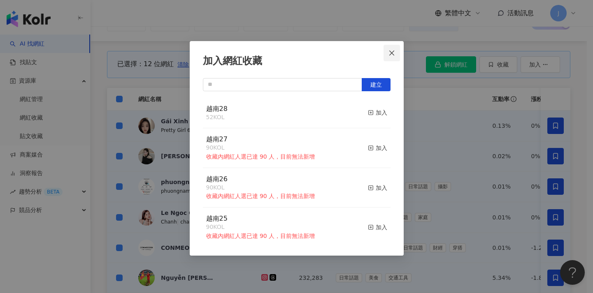
click at [314, 53] on span "Close" at bounding box center [391, 53] width 16 height 7
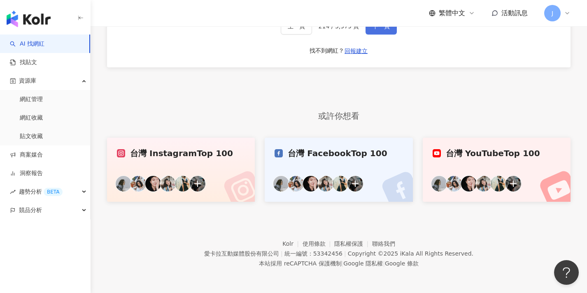
scroll to position [557, 0]
click at [314, 33] on button "下一頁" at bounding box center [380, 26] width 31 height 16
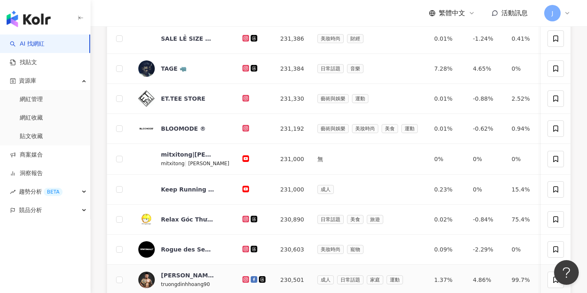
scroll to position [0, 0]
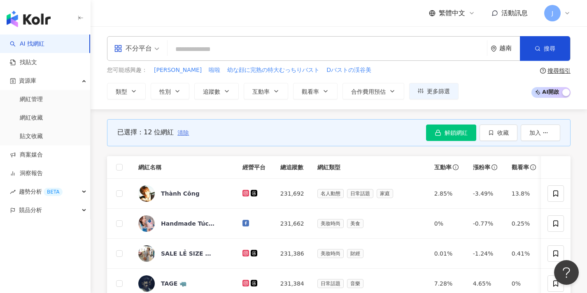
click at [182, 133] on span "清除" at bounding box center [183, 133] width 12 height 7
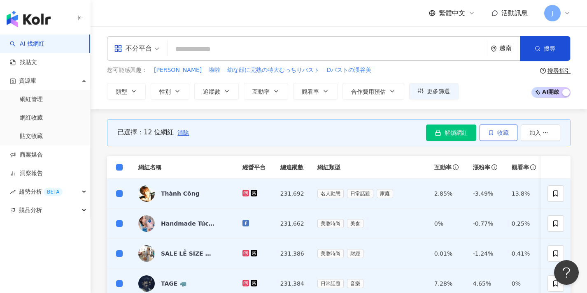
click at [314, 130] on button "收藏" at bounding box center [498, 133] width 38 height 16
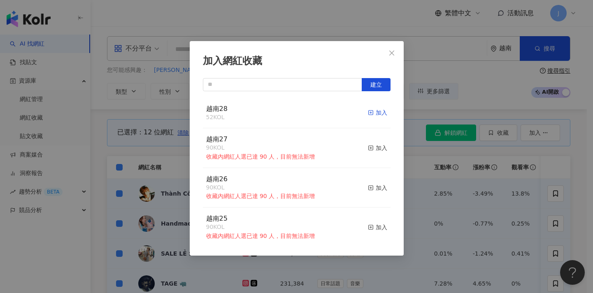
click at [314, 112] on div "加入" at bounding box center [377, 112] width 19 height 9
click at [119, 168] on div "加入網紅收藏 建立 越南28 64 KOL 加入 越南27 90 KOL 收藏內網紅人選已達 90 人，目前無法新增 加入 越南26 90 KOL 收藏內網紅…" at bounding box center [296, 146] width 593 height 293
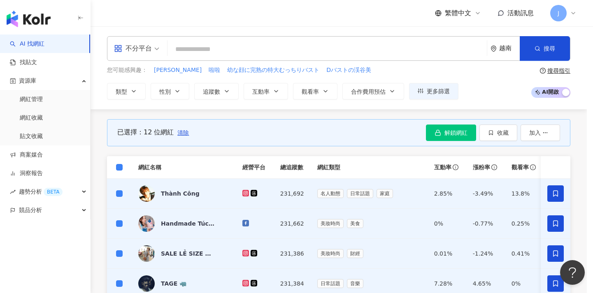
click at [119, 168] on div at bounding box center [296, 146] width 593 height 293
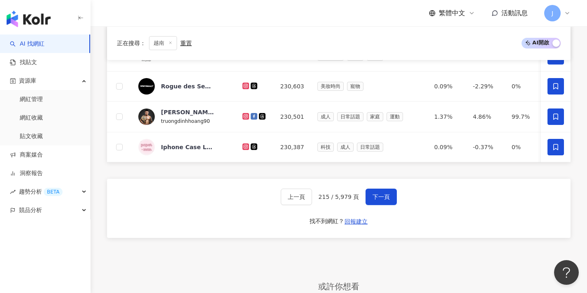
scroll to position [377, 0]
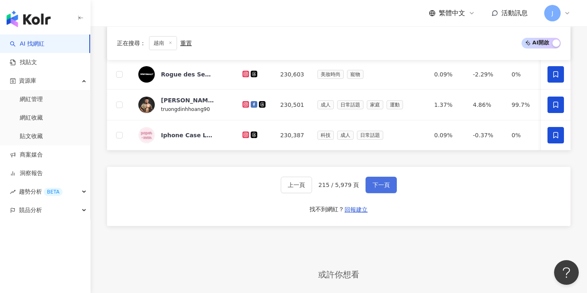
click at [314, 192] on button "下一頁" at bounding box center [380, 185] width 31 height 16
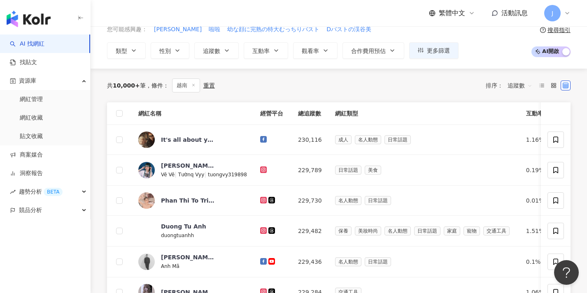
scroll to position [4, 0]
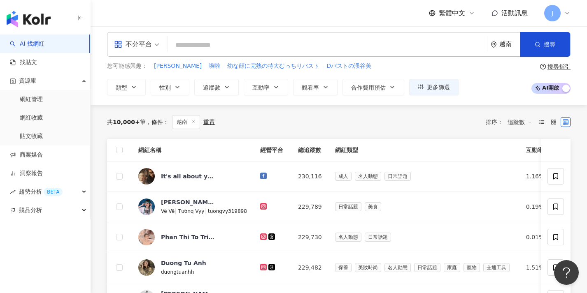
click at [123, 150] on th at bounding box center [119, 150] width 25 height 23
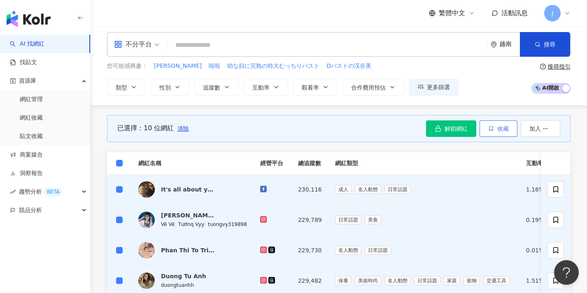
click at [314, 128] on span "收藏" at bounding box center [503, 128] width 12 height 7
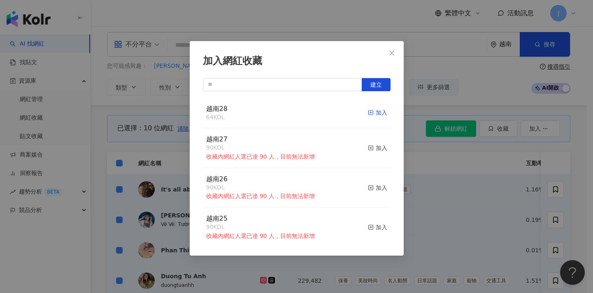
click at [314, 113] on div "加入" at bounding box center [377, 112] width 19 height 9
click at [121, 159] on div "加入網紅收藏 建立 越南28 74 KOL 加入 越南27 90 KOL 收藏內網紅人選已達 90 人，目前無法新增 加入 越南26 90 KOL 收藏內網紅…" at bounding box center [296, 146] width 593 height 293
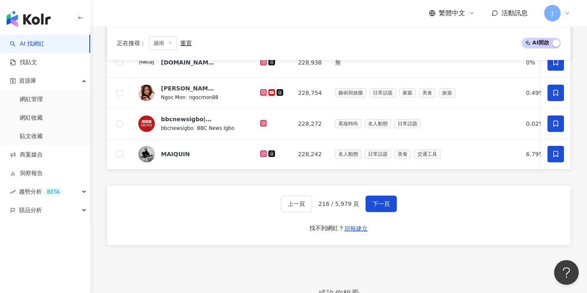
scroll to position [374, 0]
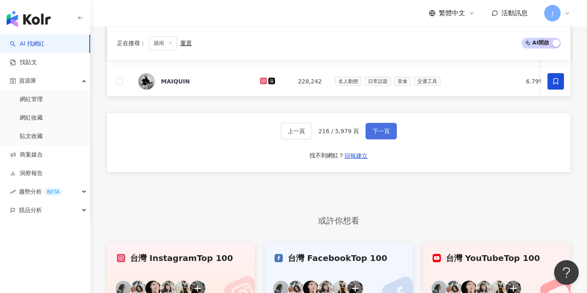
click at [314, 135] on span "下一頁" at bounding box center [380, 131] width 17 height 7
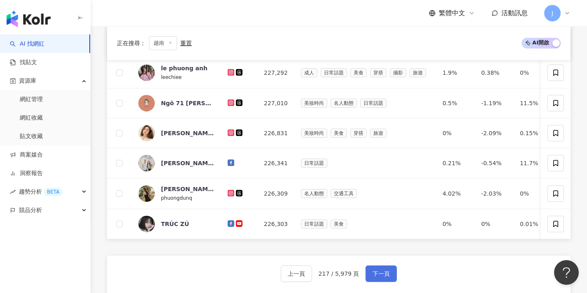
scroll to position [322, 0]
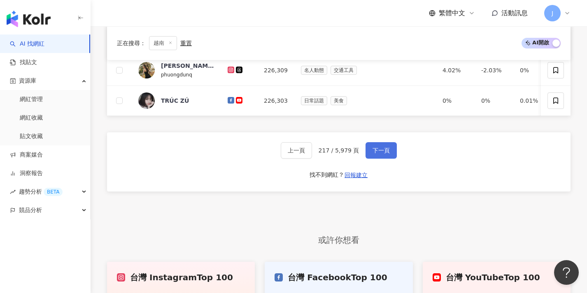
click at [314, 154] on span "下一頁" at bounding box center [380, 150] width 17 height 7
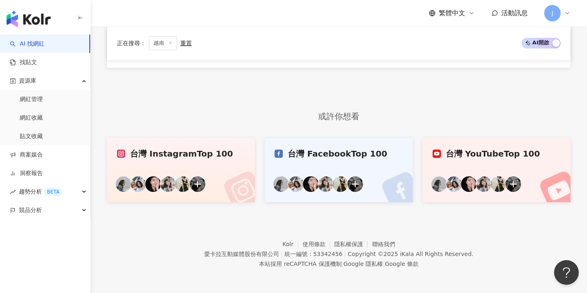
scroll to position [246, 0]
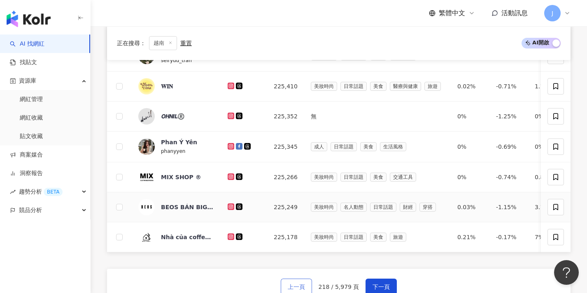
click at [293, 284] on span "上一頁" at bounding box center [296, 287] width 17 height 7
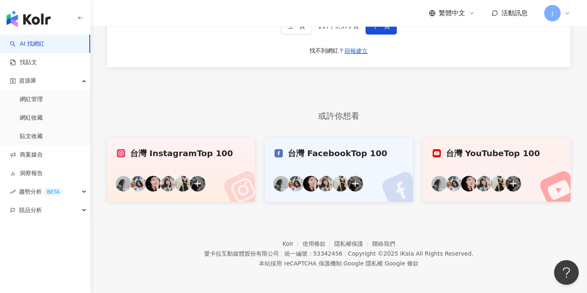
scroll to position [556, 0]
click at [314, 35] on div "上一頁 217 / 5,979 頁 下一頁 找不到網紅？ 回報建立" at bounding box center [338, 37] width 463 height 59
click at [314, 29] on span "下一頁" at bounding box center [380, 26] width 17 height 7
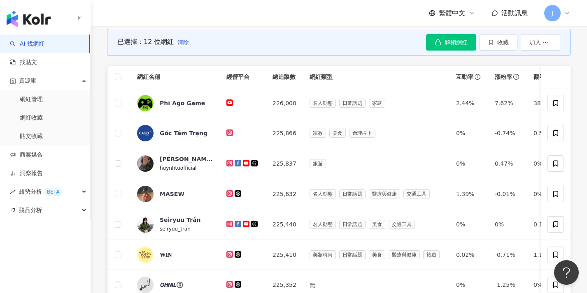
scroll to position [88, 0]
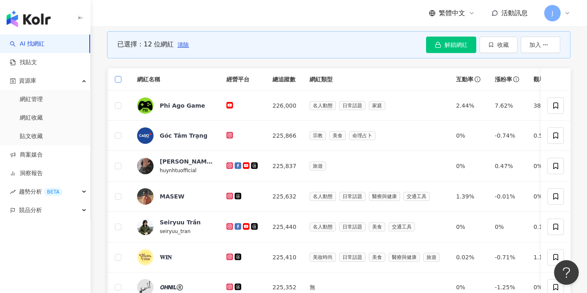
click at [116, 81] on span at bounding box center [118, 79] width 7 height 7
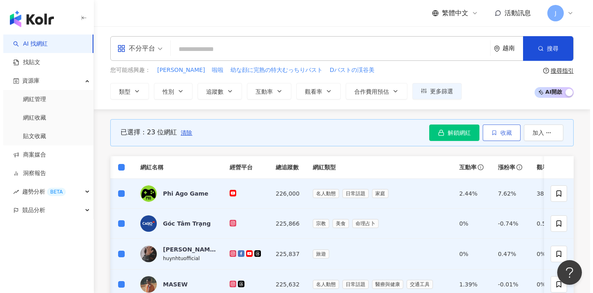
scroll to position [0, 0]
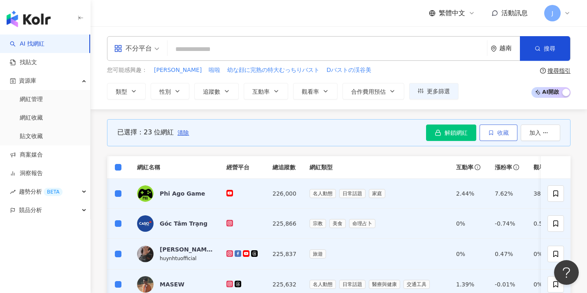
click at [314, 140] on button "收藏" at bounding box center [498, 133] width 38 height 16
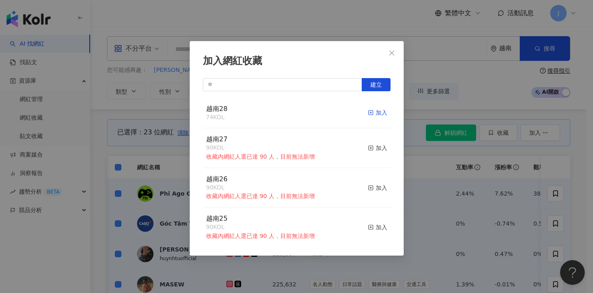
click at [314, 116] on div "加入" at bounding box center [377, 112] width 19 height 9
click at [314, 218] on div "加入網紅收藏 建立 越南28 74 KOL 加入 越南27 90 KOL 收藏內網紅人選已達 90 人，目前無法新增 加入 越南26 90 KOL 收藏內網紅…" at bounding box center [296, 146] width 593 height 293
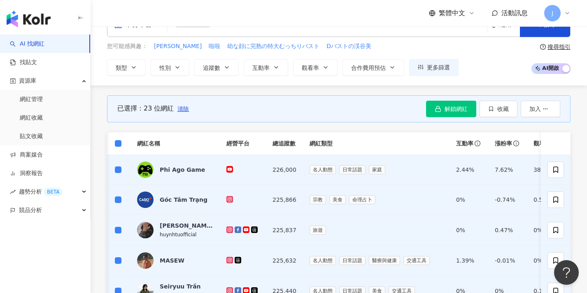
scroll to position [3, 0]
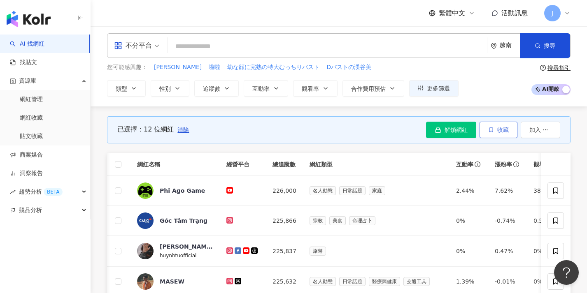
click at [314, 130] on icon "button" at bounding box center [491, 130] width 6 height 6
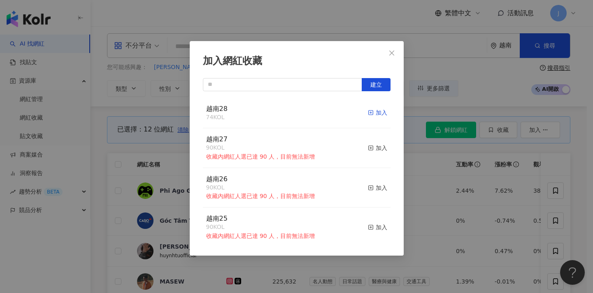
click at [314, 114] on div "加入" at bounding box center [377, 112] width 19 height 9
click at [314, 157] on div "加入網紅收藏 建立 越南28 86 KOL 加入 越南27 90 KOL 收藏內網紅人選已達 90 人，目前無法新增 加入 越南26 90 KOL 收藏內網紅…" at bounding box center [296, 146] width 593 height 293
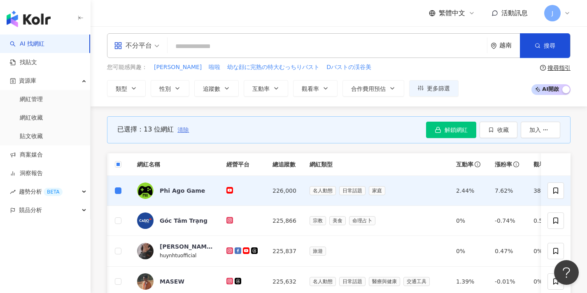
click at [184, 131] on span "清除" at bounding box center [183, 130] width 12 height 7
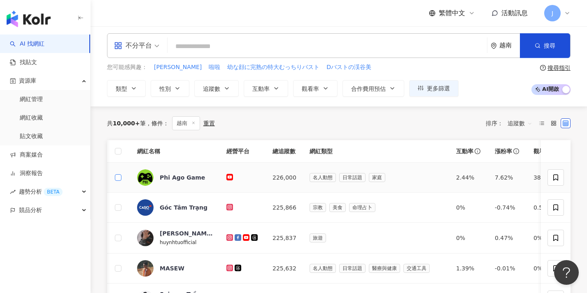
scroll to position [44, 0]
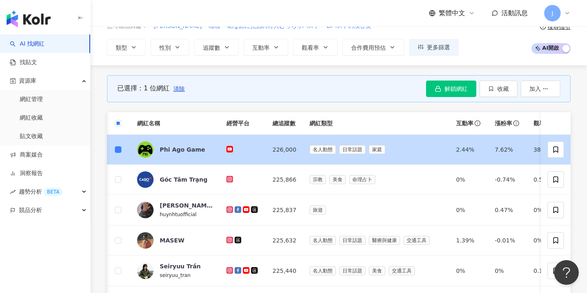
click at [119, 170] on td at bounding box center [118, 180] width 25 height 30
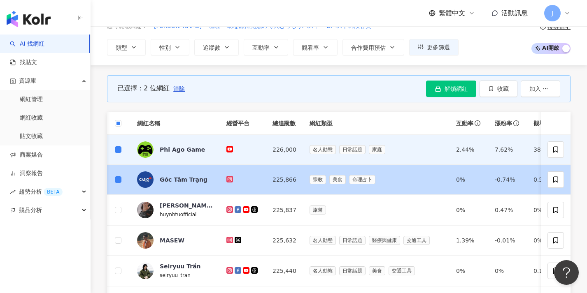
scroll to position [88, 0]
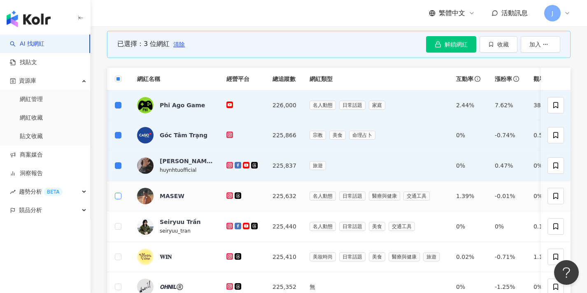
click at [119, 198] on span at bounding box center [118, 196] width 7 height 7
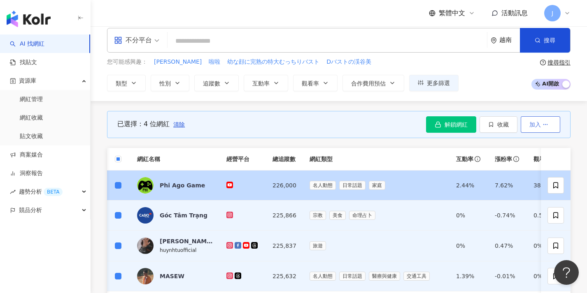
scroll to position [0, 0]
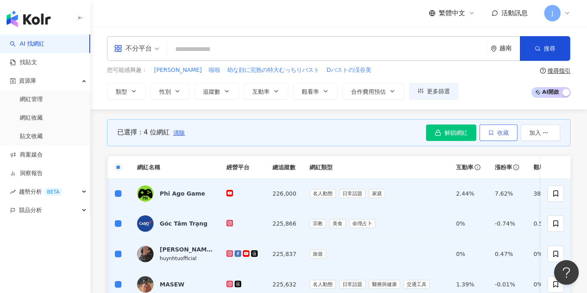
click at [314, 131] on button "收藏" at bounding box center [498, 133] width 38 height 16
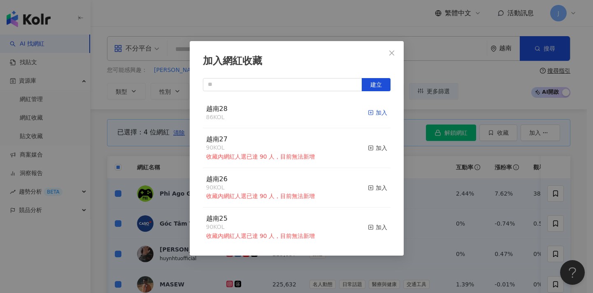
click at [314, 112] on div "加入" at bounding box center [377, 112] width 19 height 9
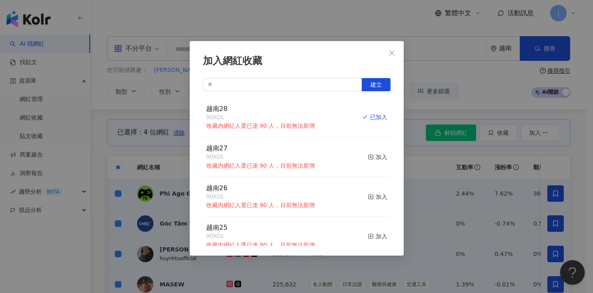
click at [314, 194] on div "加入網紅收藏 建立 越南28 90 KOL 收藏內網紅人選已達 90 人，目前無法新增 已加入 越南27 90 KOL 收藏內網紅人選已達 90 人，目前無法…" at bounding box center [296, 146] width 593 height 293
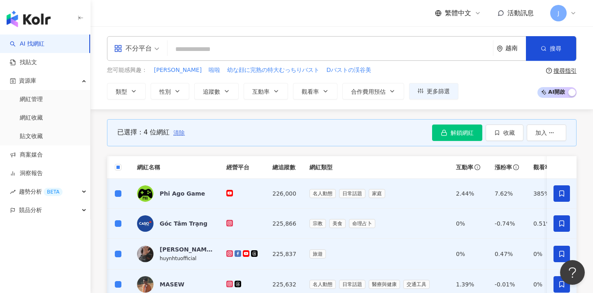
click at [184, 132] on span "清除" at bounding box center [179, 133] width 12 height 7
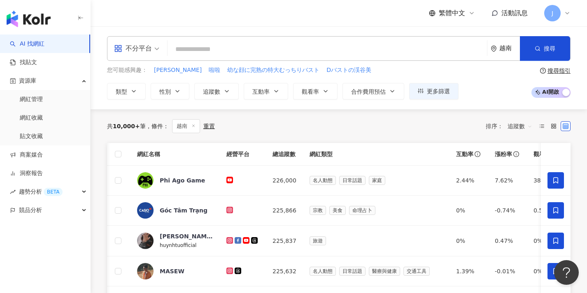
click at [121, 156] on th at bounding box center [118, 154] width 25 height 23
click at [118, 156] on span at bounding box center [118, 154] width 7 height 7
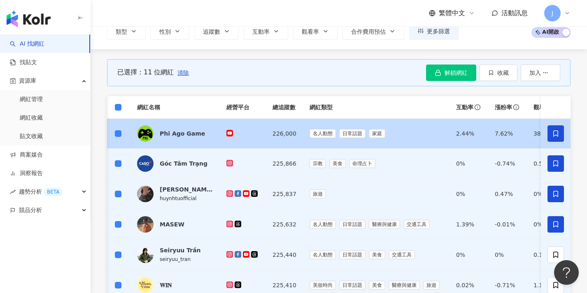
scroll to position [86, 0]
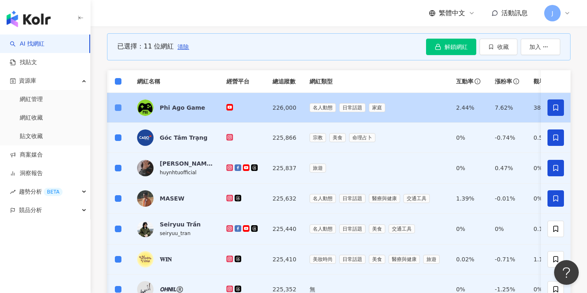
click at [120, 108] on span at bounding box center [118, 108] width 7 height 7
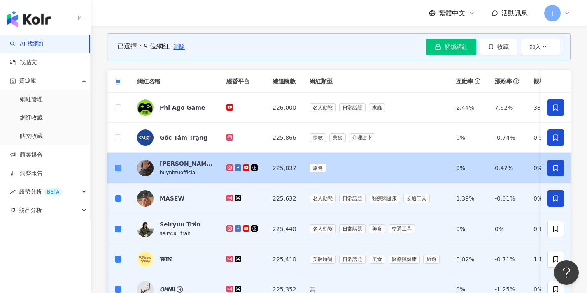
click at [118, 170] on span at bounding box center [118, 168] width 7 height 7
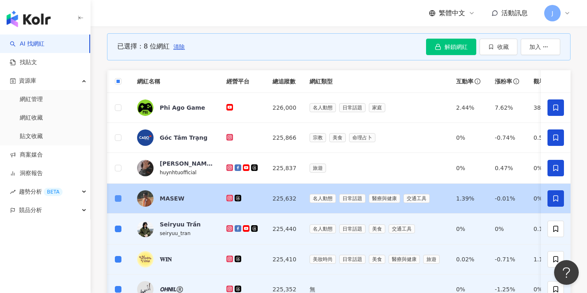
click at [121, 199] on span at bounding box center [118, 198] width 7 height 7
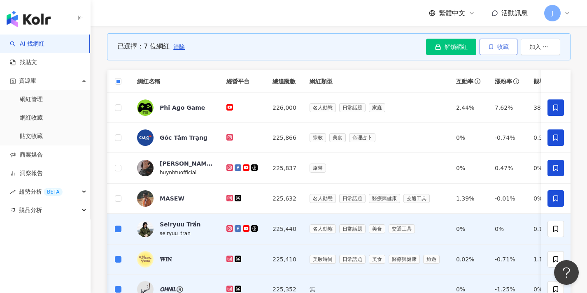
click at [314, 45] on span "收藏" at bounding box center [503, 47] width 12 height 7
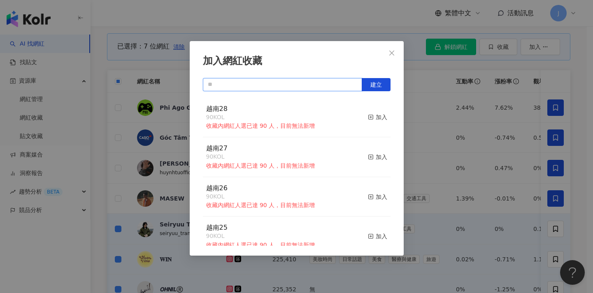
click at [291, 84] on input "text" at bounding box center [282, 84] width 159 height 13
paste input "****"
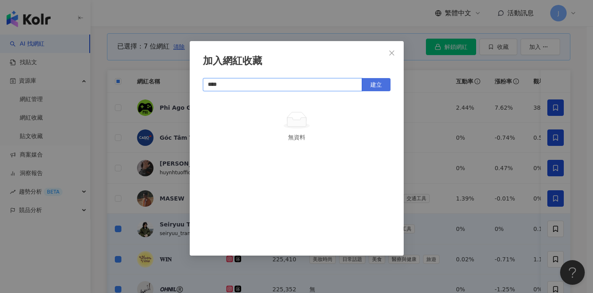
click at [314, 87] on span "建立" at bounding box center [376, 84] width 12 height 7
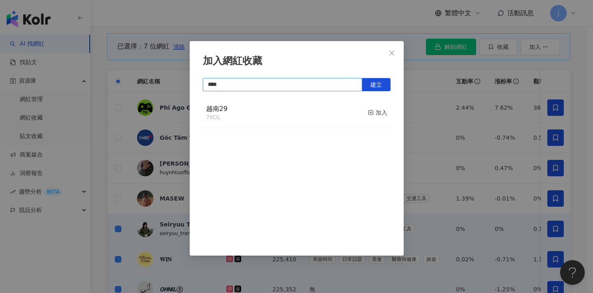
type input "****"
click at [314, 110] on div "加入網紅收藏 **** 建立 越南29 7 KOL 加入" at bounding box center [296, 146] width 593 height 293
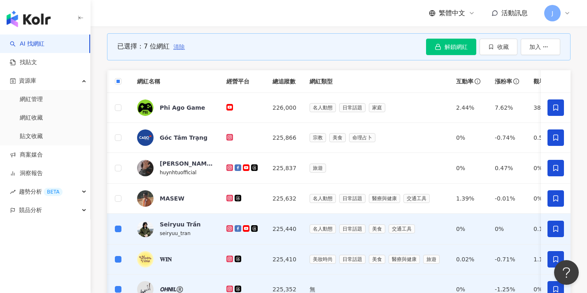
click at [178, 46] on span "清除" at bounding box center [179, 47] width 12 height 7
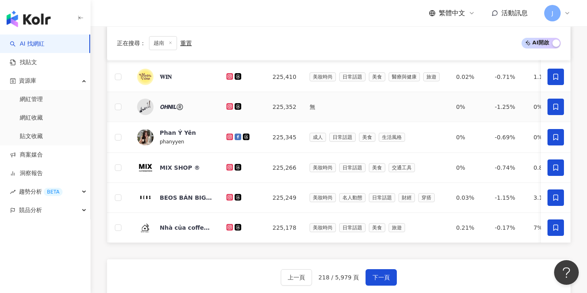
scroll to position [369, 0]
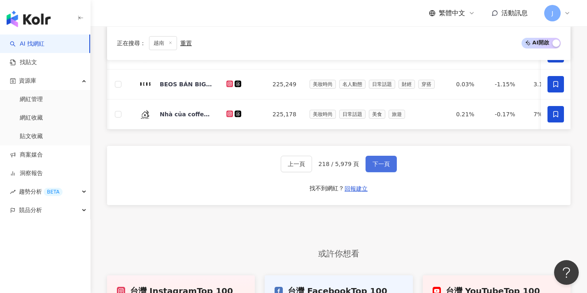
click at [314, 167] on span "下一頁" at bounding box center [380, 164] width 17 height 7
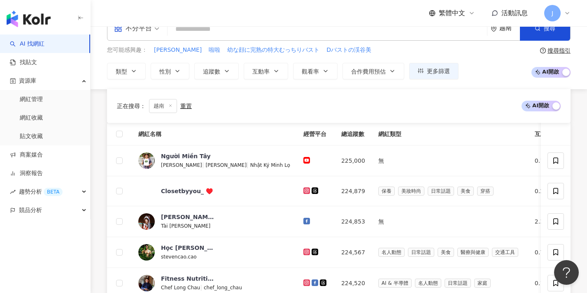
scroll to position [241, 0]
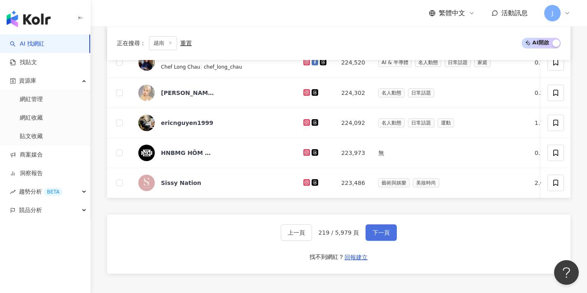
click at [314, 236] on span "下一頁" at bounding box center [380, 233] width 17 height 7
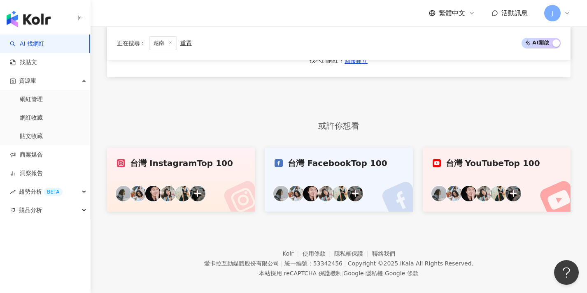
scroll to position [237, 0]
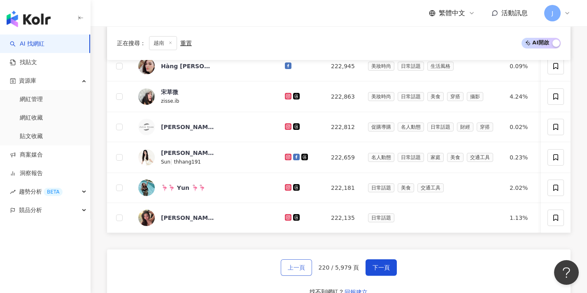
click at [304, 271] on span "上一頁" at bounding box center [296, 268] width 17 height 7
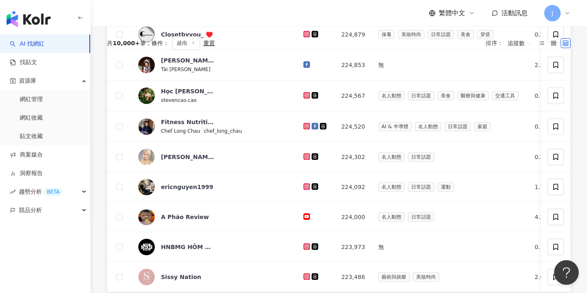
scroll to position [62, 0]
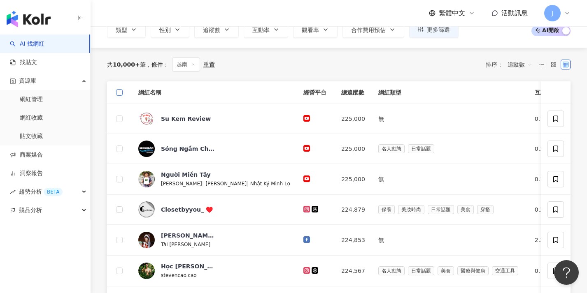
click at [119, 94] on span at bounding box center [119, 92] width 7 height 7
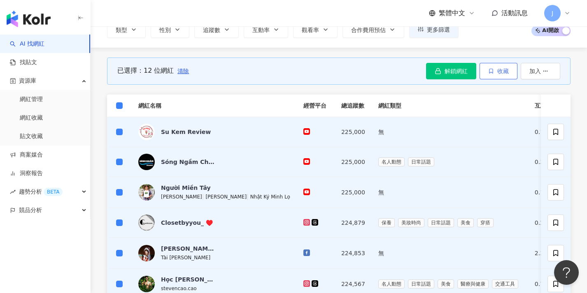
click at [314, 72] on span "收藏" at bounding box center [503, 71] width 12 height 7
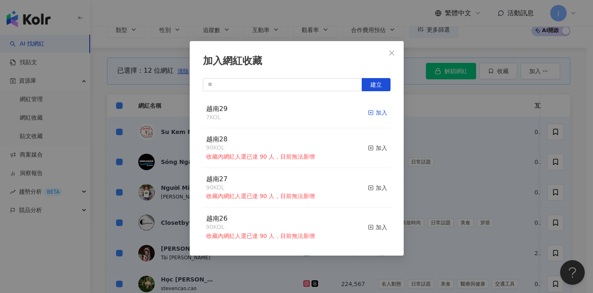
click at [314, 113] on div "加入" at bounding box center [377, 112] width 19 height 9
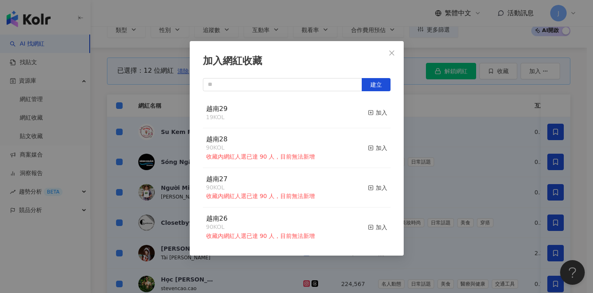
click at [314, 144] on div "加入網紅收藏 建立 越南29 19 KOL 加入 越南28 90 KOL 收藏內網紅人選已達 90 人，目前無法新增 加入 越南27 90 KOL 收藏內網紅…" at bounding box center [296, 146] width 593 height 293
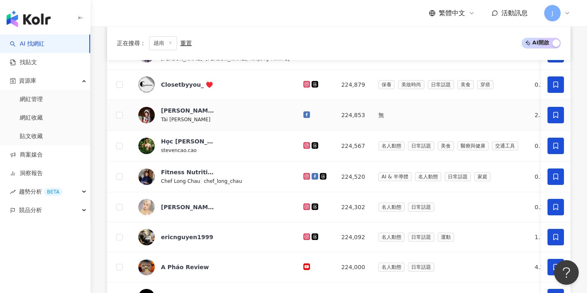
scroll to position [356, 0]
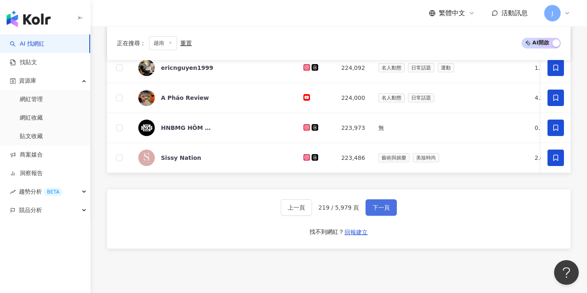
click at [314, 209] on button "下一頁" at bounding box center [380, 208] width 31 height 16
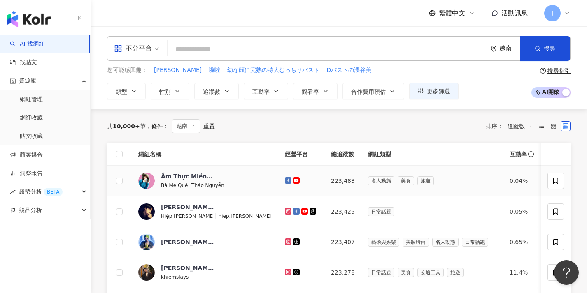
scroll to position [390, 0]
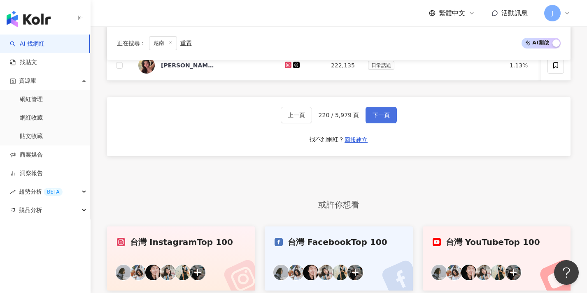
click at [314, 114] on button "下一頁" at bounding box center [380, 115] width 31 height 16
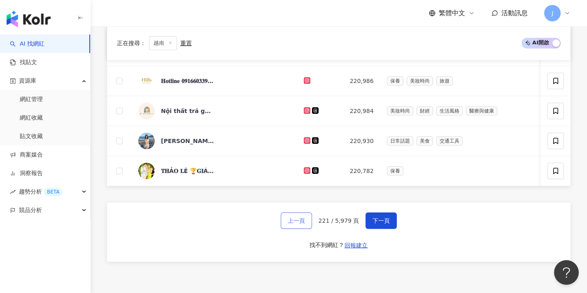
click at [305, 224] on span "上一頁" at bounding box center [296, 221] width 17 height 7
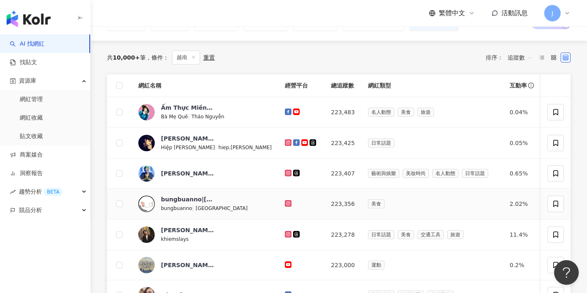
scroll to position [49, 0]
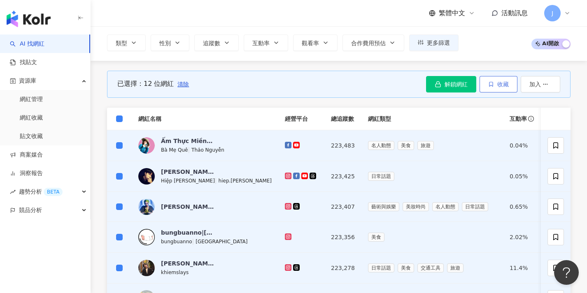
click at [314, 79] on button "收藏" at bounding box center [498, 84] width 38 height 16
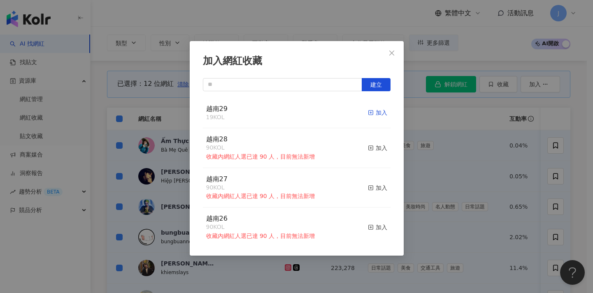
click at [314, 113] on div "加入" at bounding box center [377, 112] width 19 height 9
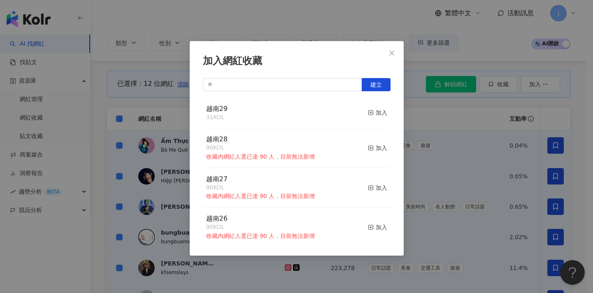
click at [314, 214] on div "加入網紅收藏 建立 越南29 31 KOL 加入 越南28 90 KOL 收藏內網紅人選已達 90 人，目前無法新增 加入 越南27 90 KOL 收藏內網紅…" at bounding box center [296, 146] width 593 height 293
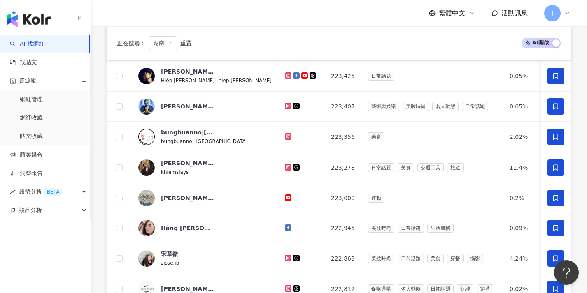
scroll to position [409, 0]
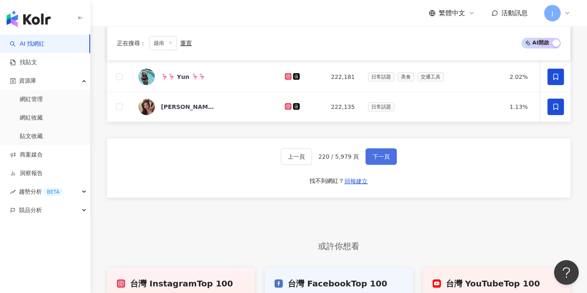
click at [314, 160] on span "下一頁" at bounding box center [380, 156] width 17 height 7
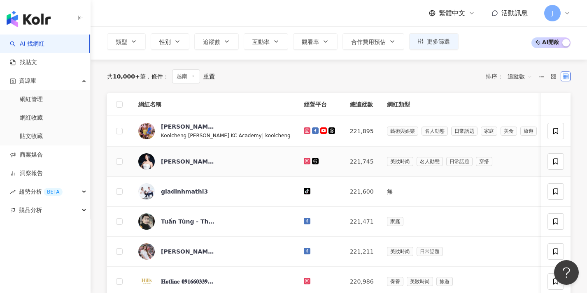
scroll to position [339, 0]
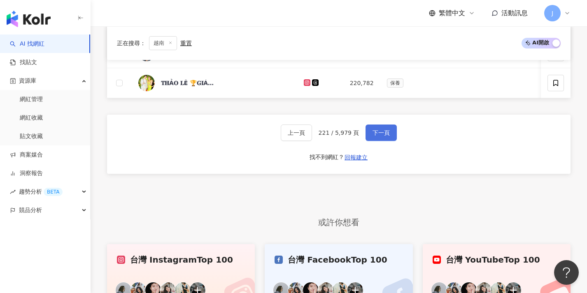
click at [314, 136] on span "下一頁" at bounding box center [380, 133] width 17 height 7
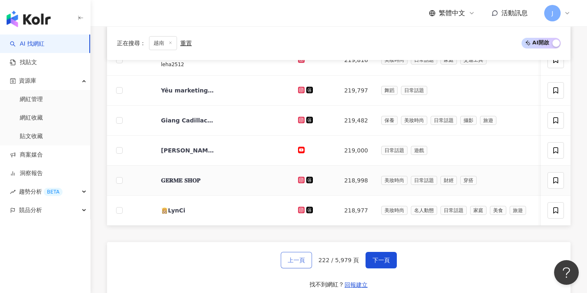
scroll to position [230, 0]
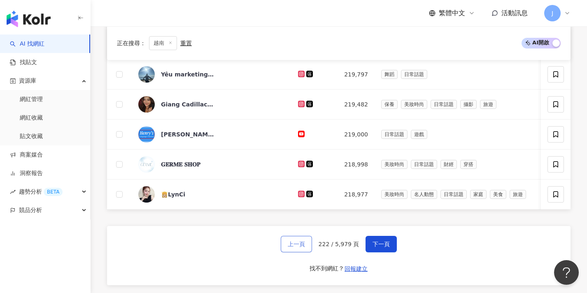
click at [307, 251] on button "上一頁" at bounding box center [296, 244] width 31 height 16
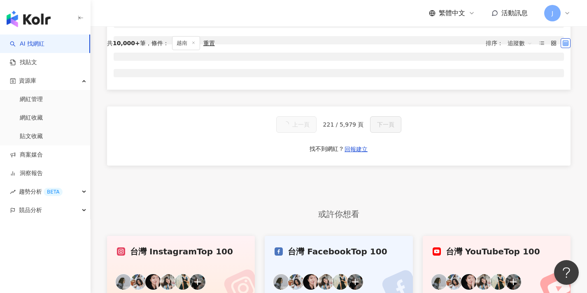
scroll to position [68, 0]
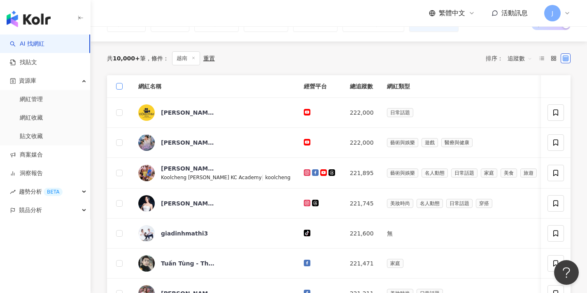
click at [121, 88] on span at bounding box center [119, 86] width 7 height 7
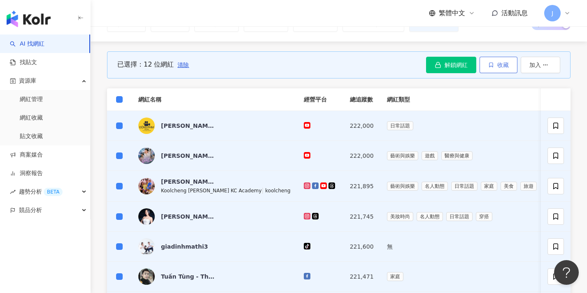
click at [314, 65] on icon "button" at bounding box center [491, 65] width 6 height 6
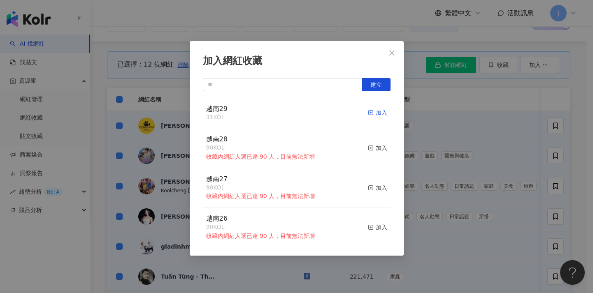
click at [314, 114] on div "加入" at bounding box center [377, 112] width 19 height 9
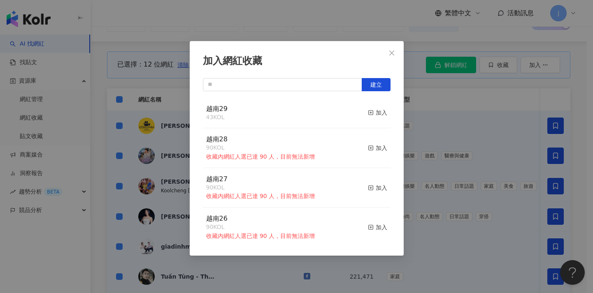
click at [314, 146] on div "加入網紅收藏 建立 越南29 43 KOL 加入 越南28 90 KOL 收藏內網紅人選已達 90 人，目前無法新增 加入 越南27 90 KOL 收藏內網紅…" at bounding box center [296, 146] width 593 height 293
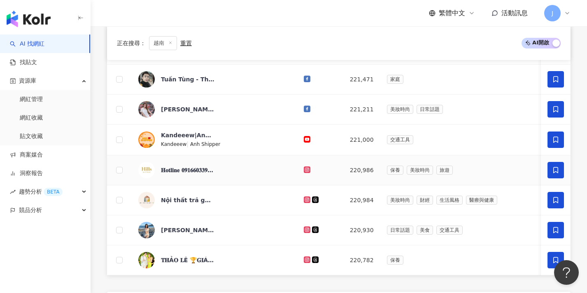
scroll to position [367, 0]
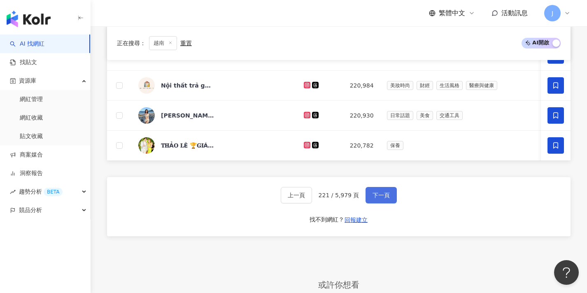
click at [314, 196] on button "下一頁" at bounding box center [380, 195] width 31 height 16
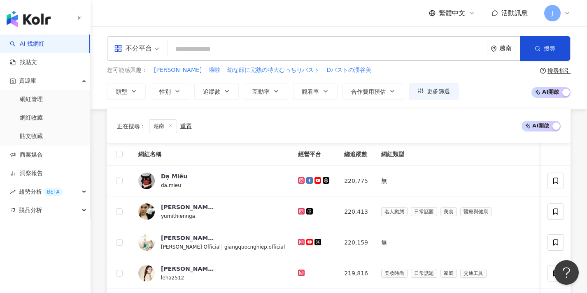
scroll to position [272, 0]
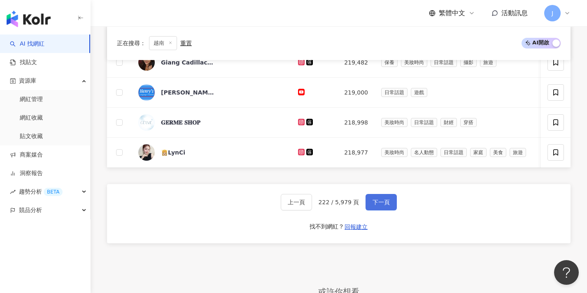
click at [314, 202] on button "下一頁" at bounding box center [380, 202] width 31 height 16
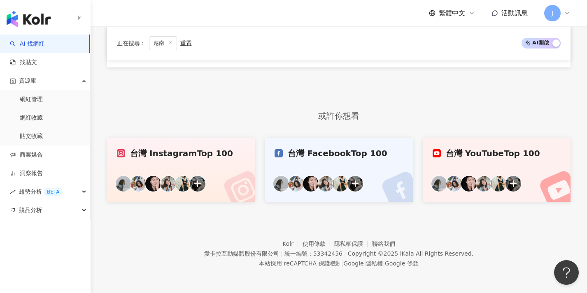
scroll to position [251, 0]
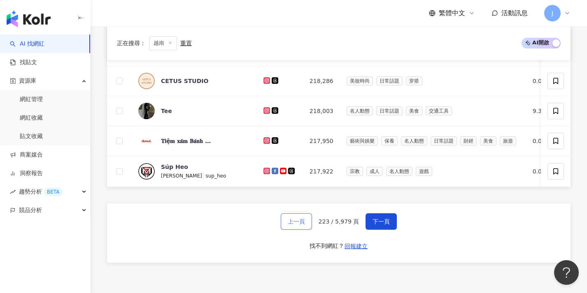
click at [302, 230] on button "上一頁" at bounding box center [296, 222] width 31 height 16
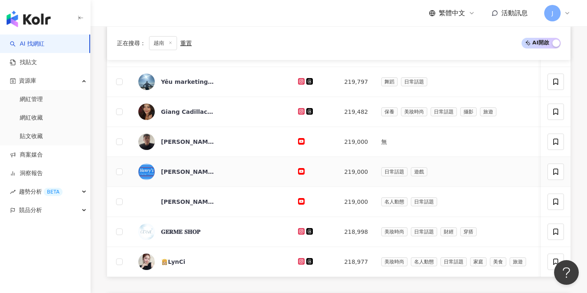
scroll to position [57, 0]
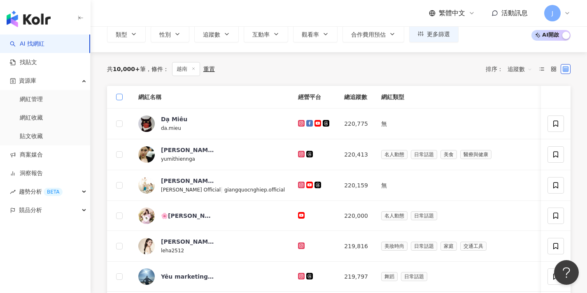
click at [121, 95] on span at bounding box center [119, 97] width 7 height 7
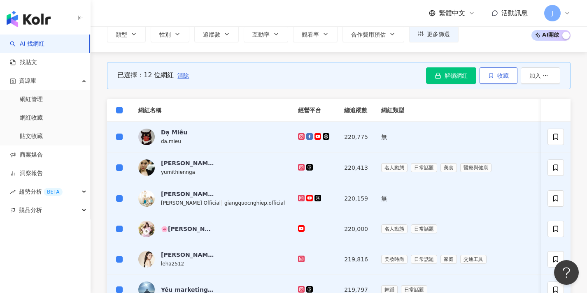
click at [314, 77] on button "收藏" at bounding box center [498, 75] width 38 height 16
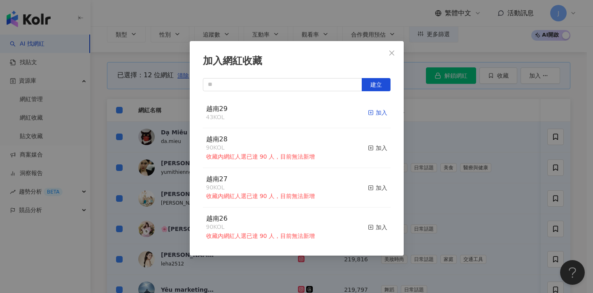
click at [314, 115] on div "加入" at bounding box center [377, 112] width 19 height 9
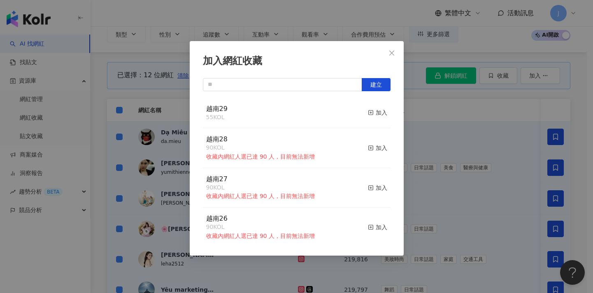
click at [314, 176] on div "加入網紅收藏 建立 越南29 55 KOL 加入 越南28 90 KOL 收藏內網紅人選已達 90 人，目前無法新增 加入 越南27 90 KOL 收藏內網紅…" at bounding box center [296, 146] width 593 height 293
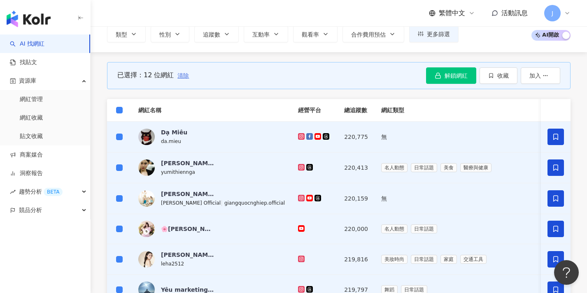
click at [184, 73] on span "清除" at bounding box center [183, 75] width 12 height 7
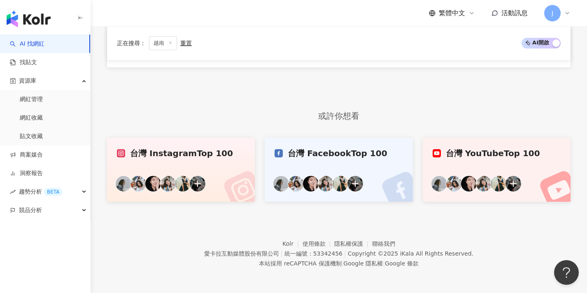
scroll to position [469, 0]
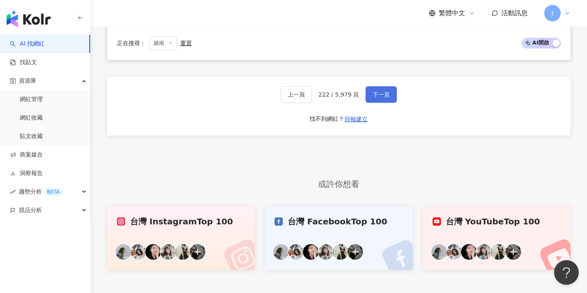
click at [314, 98] on span "下一頁" at bounding box center [380, 94] width 17 height 7
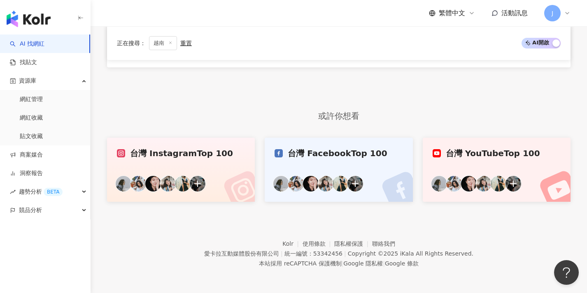
scroll to position [405, 0]
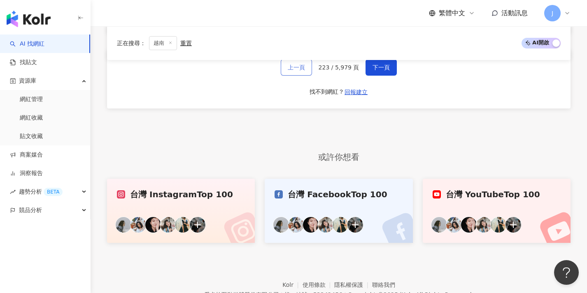
click at [306, 76] on button "上一頁" at bounding box center [296, 67] width 31 height 16
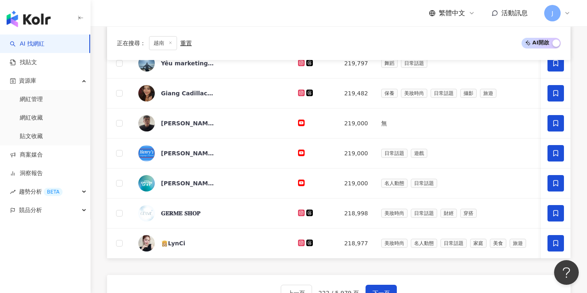
scroll to position [427, 0]
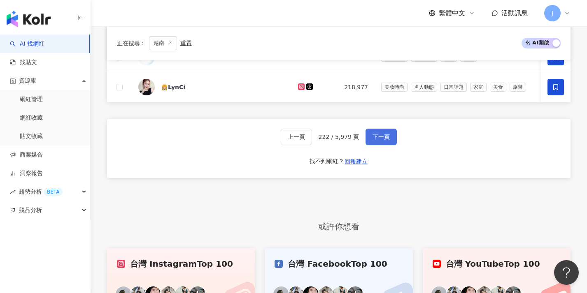
click at [314, 140] on span "下一頁" at bounding box center [380, 137] width 17 height 7
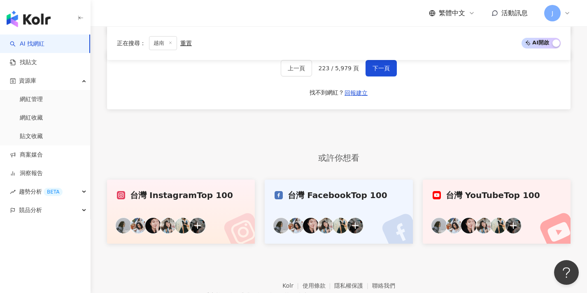
scroll to position [330, 0]
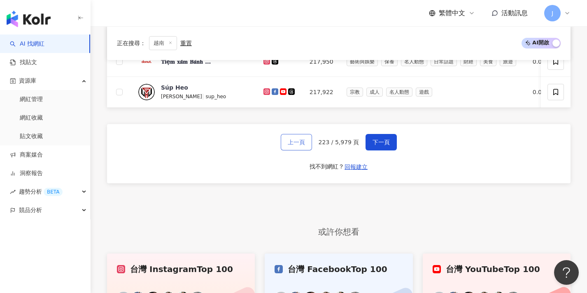
click at [310, 147] on button "上一頁" at bounding box center [296, 142] width 31 height 16
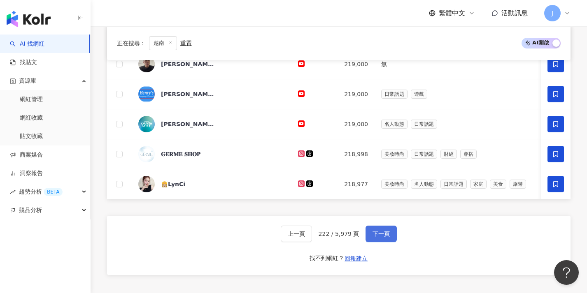
click at [314, 242] on button "下一頁" at bounding box center [380, 234] width 31 height 16
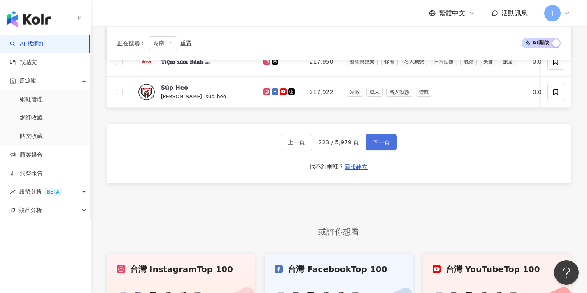
click at [314, 146] on span "下一頁" at bounding box center [380, 142] width 17 height 7
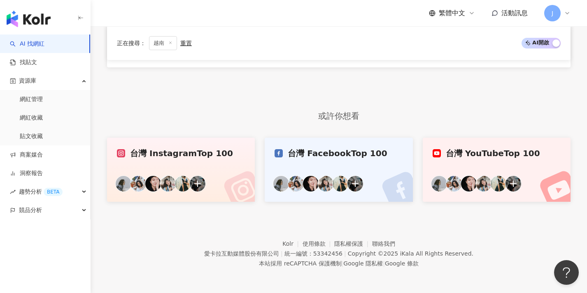
scroll to position [251, 0]
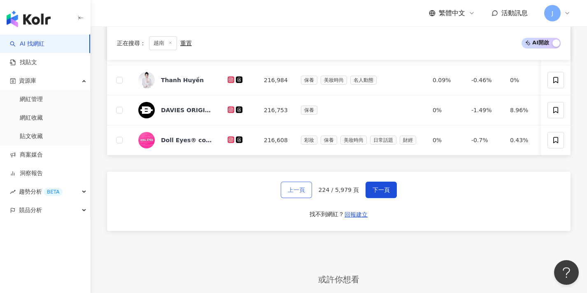
click at [300, 193] on span "上一頁" at bounding box center [296, 190] width 17 height 7
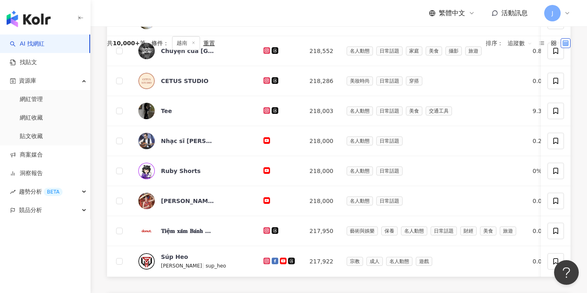
scroll to position [56, 0]
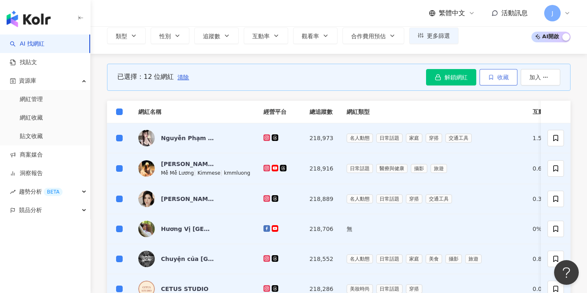
click at [314, 75] on span "收藏" at bounding box center [503, 77] width 12 height 7
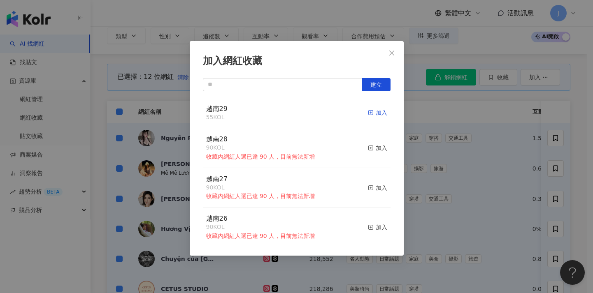
click at [314, 112] on icon "button" at bounding box center [371, 113] width 6 height 6
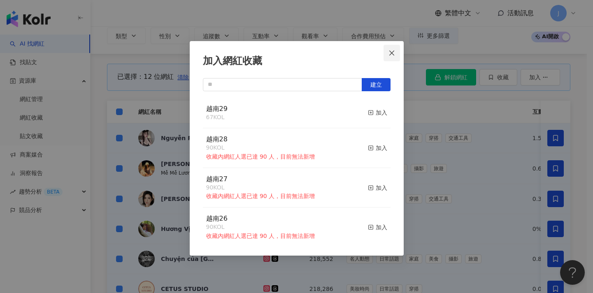
click at [314, 54] on span "Close" at bounding box center [391, 53] width 16 height 7
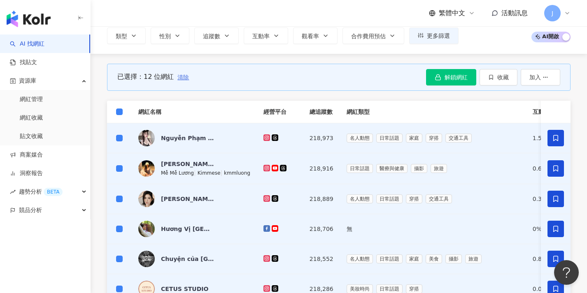
click at [185, 80] on span "清除" at bounding box center [183, 77] width 12 height 7
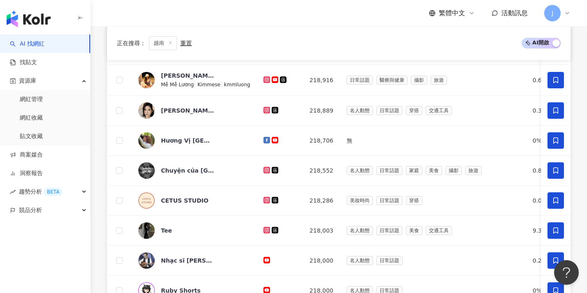
scroll to position [438, 0]
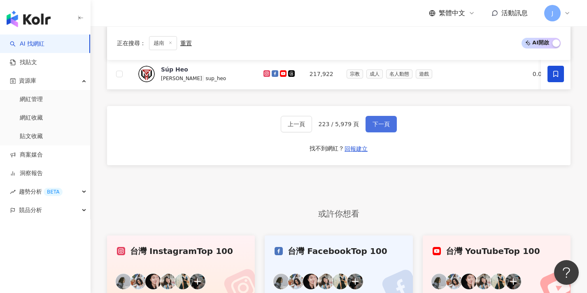
click at [314, 128] on span "下一頁" at bounding box center [380, 124] width 17 height 7
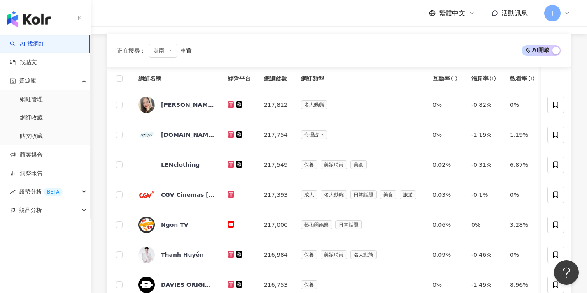
scroll to position [204, 0]
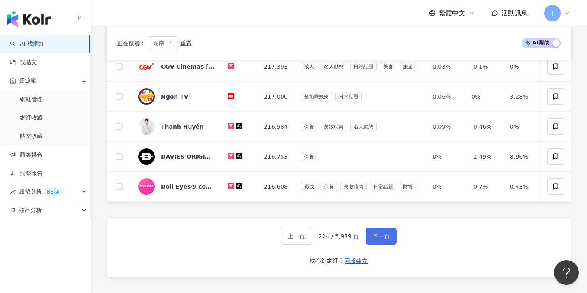
click at [314, 236] on button "下一頁" at bounding box center [380, 236] width 31 height 16
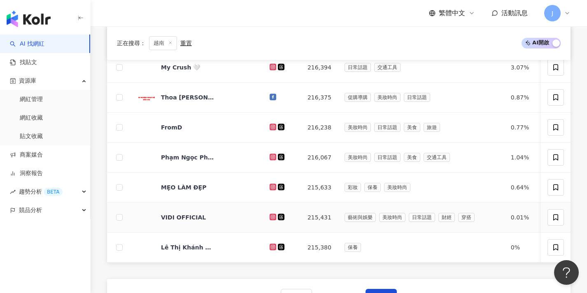
scroll to position [271, 0]
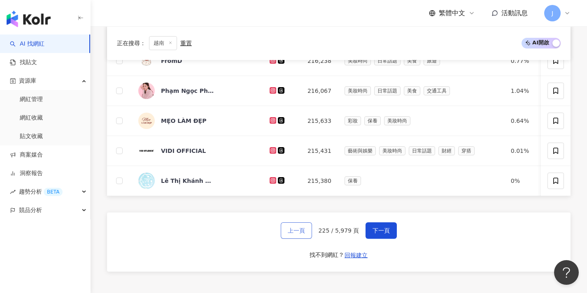
click at [294, 232] on button "上一頁" at bounding box center [296, 231] width 31 height 16
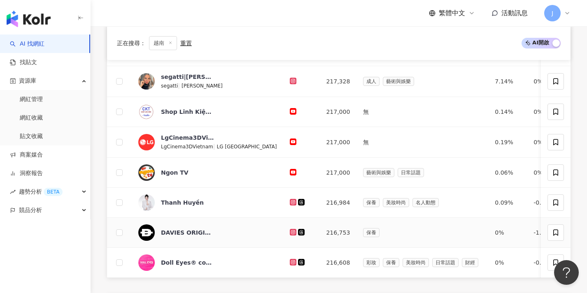
scroll to position [0, 0]
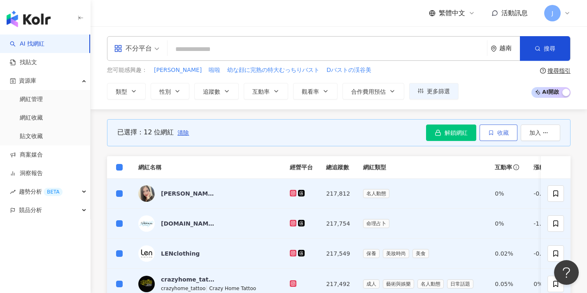
click at [314, 131] on span "收藏" at bounding box center [503, 133] width 12 height 7
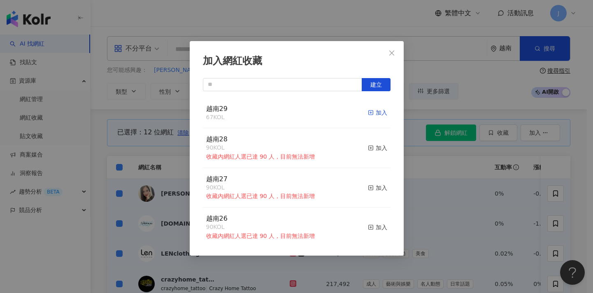
click at [314, 111] on div "加入" at bounding box center [377, 112] width 19 height 9
click at [314, 174] on div "加入網紅收藏 建立 越南29 79 KOL 加入 越南28 90 KOL 收藏內網紅人選已達 90 人，目前無法新增 加入 越南27 90 KOL 收藏內網紅…" at bounding box center [296, 146] width 593 height 293
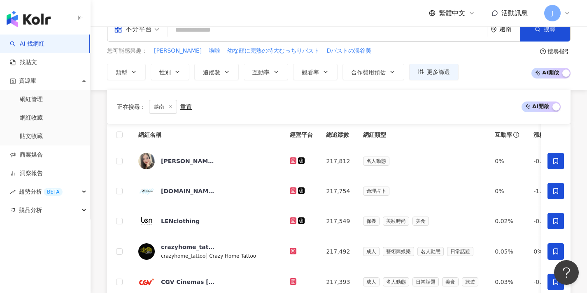
scroll to position [332, 0]
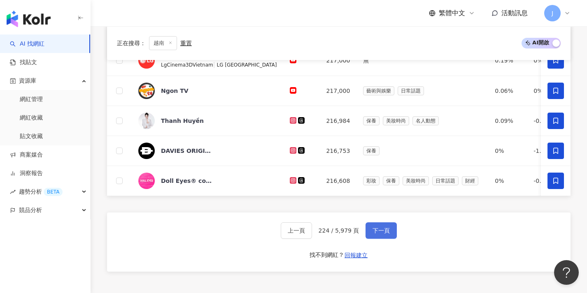
click at [314, 239] on button "下一頁" at bounding box center [380, 231] width 31 height 16
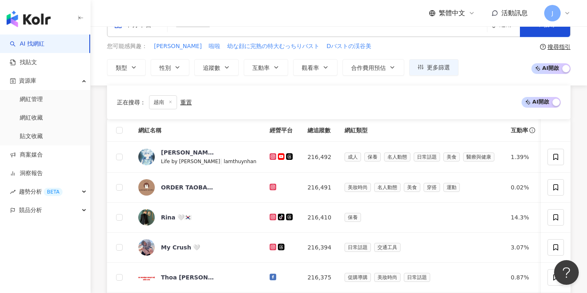
scroll to position [239, 0]
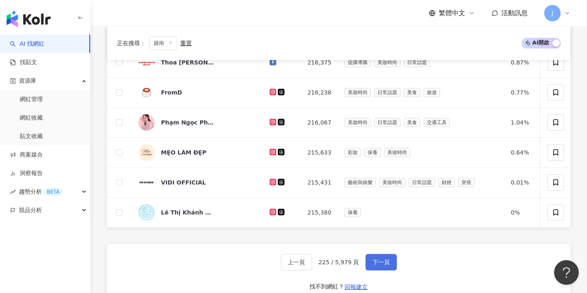
click at [314, 271] on button "下一頁" at bounding box center [380, 262] width 31 height 16
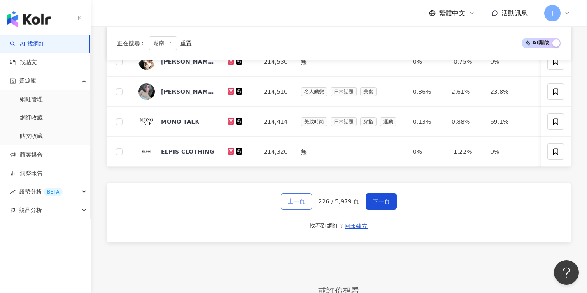
click at [293, 205] on span "上一頁" at bounding box center [296, 201] width 17 height 7
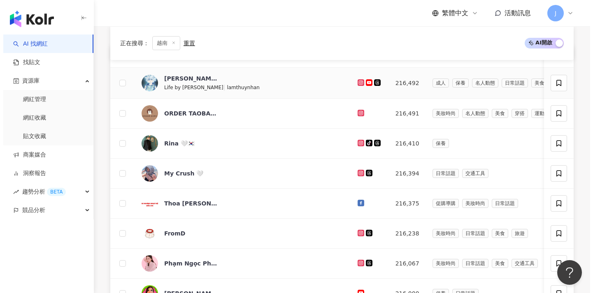
scroll to position [17, 0]
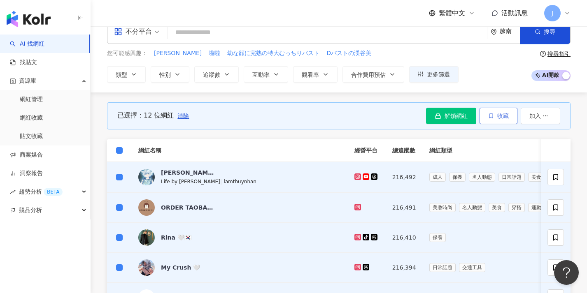
click at [314, 116] on span "收藏" at bounding box center [503, 116] width 12 height 7
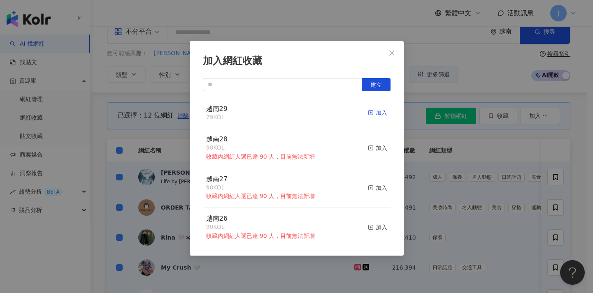
click at [314, 113] on div "加入" at bounding box center [377, 112] width 19 height 9
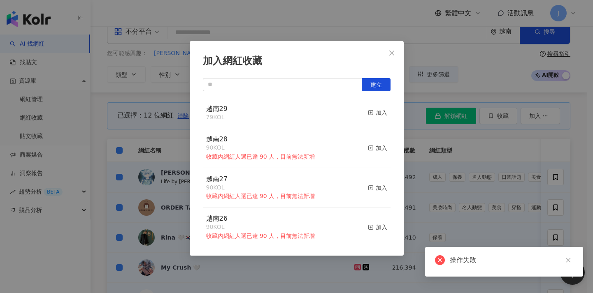
click at [314, 175] on div "加入網紅收藏 建立 越南29 79 KOL 加入 越南28 90 KOL 收藏內網紅人選已達 90 人，目前無法新增 加入 越南27 90 KOL 收藏內網紅…" at bounding box center [296, 146] width 593 height 293
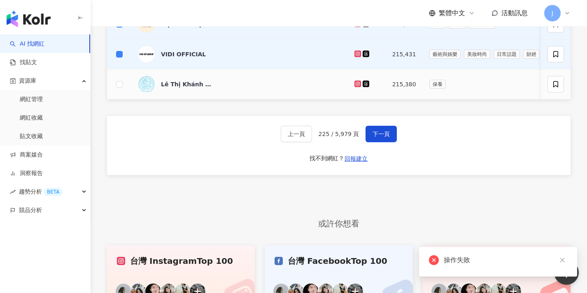
scroll to position [52, 0]
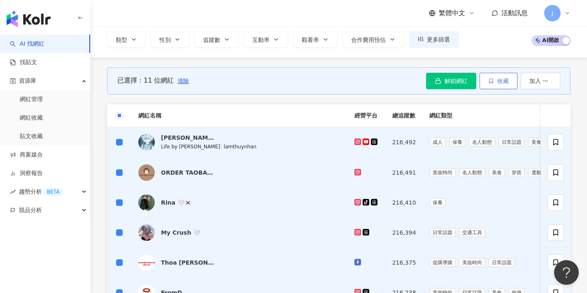
click at [314, 78] on span "收藏" at bounding box center [503, 81] width 12 height 7
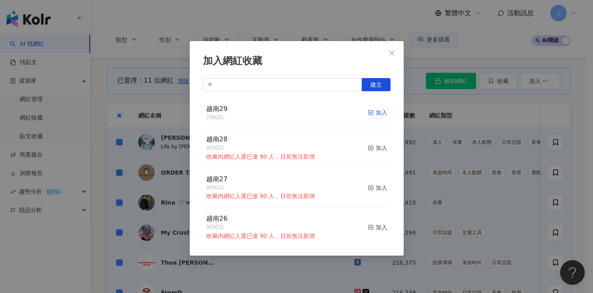
click at [314, 111] on div "加入" at bounding box center [377, 112] width 19 height 9
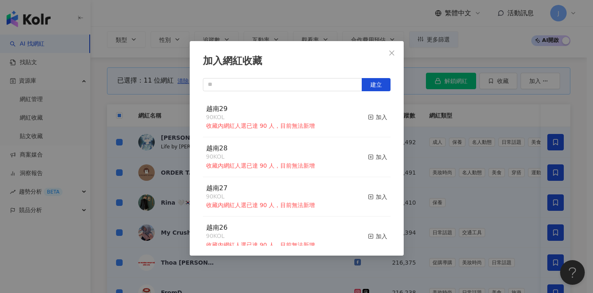
click at [314, 129] on div "加入網紅收藏 建立 越南29 90 KOL 收藏內網紅人選已達 90 人，目前無法新增 加入 越南28 90 KOL 收藏內網紅人選已達 90 人，目前無法新…" at bounding box center [296, 146] width 593 height 293
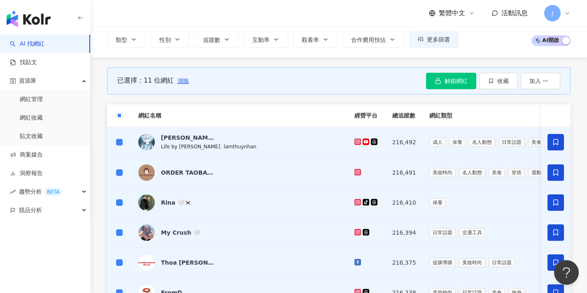
scroll to position [53, 0]
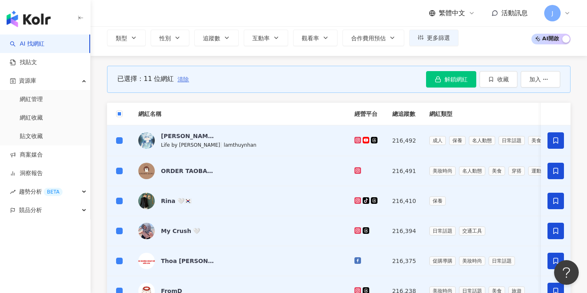
click at [184, 80] on span "清除" at bounding box center [183, 79] width 12 height 7
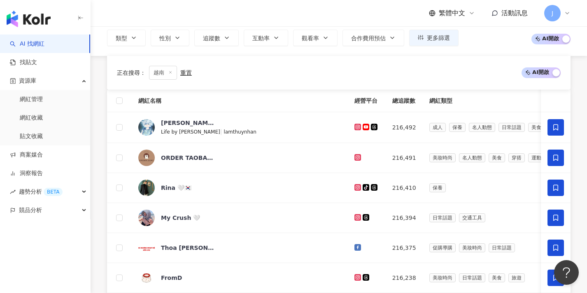
scroll to position [382, 0]
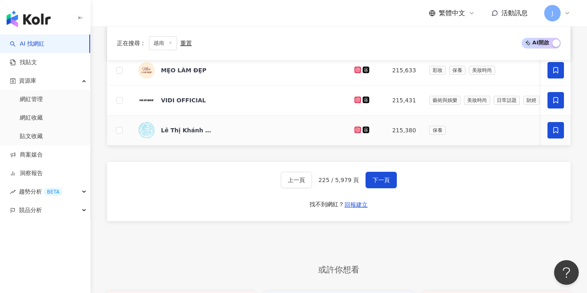
click at [314, 131] on icon at bounding box center [555, 130] width 5 height 6
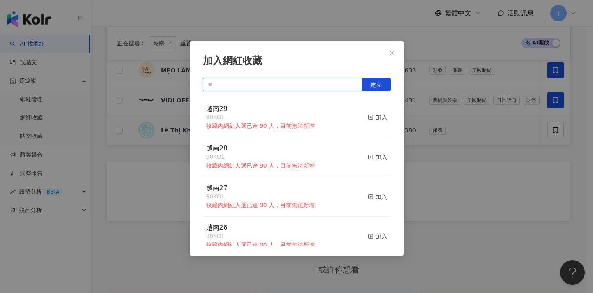
click at [247, 83] on input "text" at bounding box center [282, 84] width 159 height 13
paste input "****"
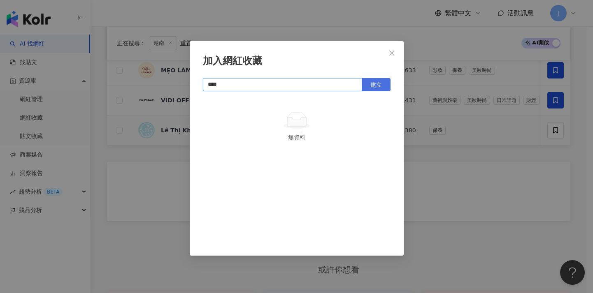
click at [314, 87] on button "建立" at bounding box center [376, 84] width 29 height 13
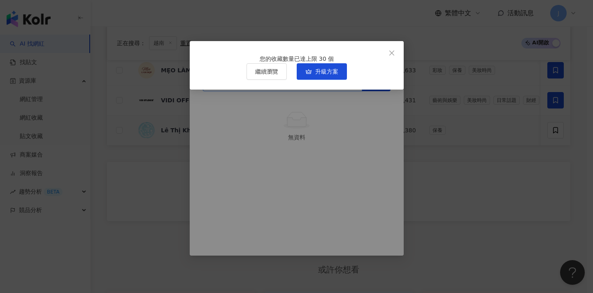
type input "****"
click at [314, 55] on icon "close" at bounding box center [391, 53] width 7 height 7
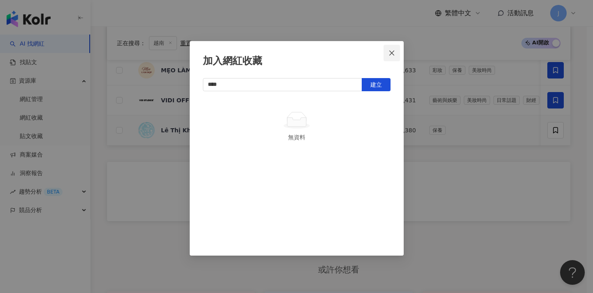
click at [314, 55] on icon "close" at bounding box center [391, 53] width 7 height 7
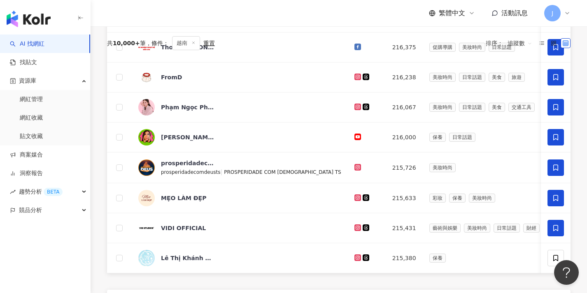
scroll to position [0, 0]
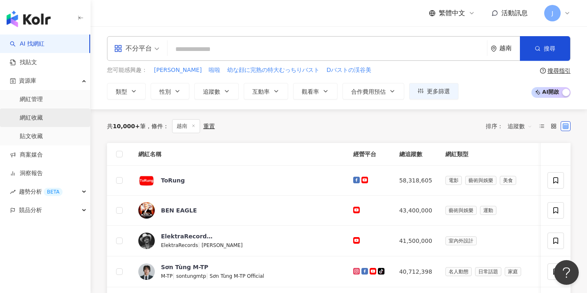
click at [43, 122] on link "網紅收藏" at bounding box center [31, 118] width 23 height 8
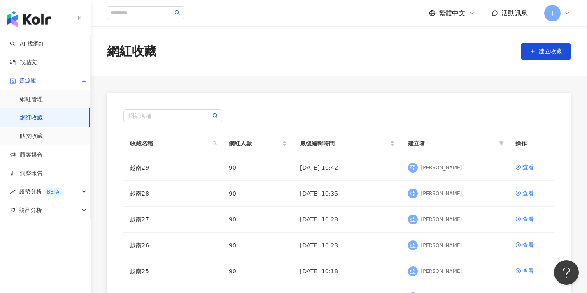
click at [361, 90] on main "網紅收藏 建立收藏 網紅名稱 收藏名稱 網紅人數 最後編輯時間 建立者 操作 越南29 90 [DATE] 10:42 [PERSON_NAME] 查看 越南…" at bounding box center [339, 241] width 496 height 431
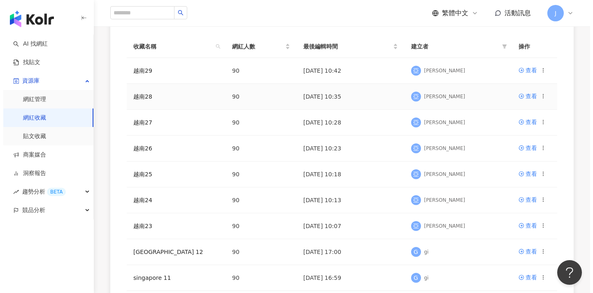
scroll to position [156, 0]
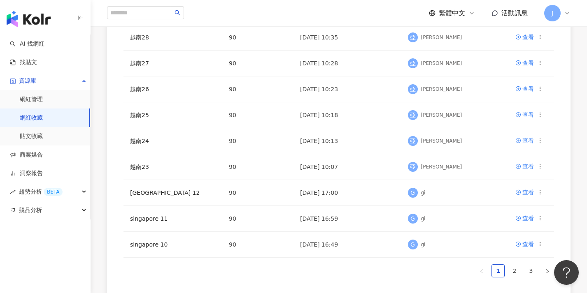
click at [353, 272] on ul "1 2 3" at bounding box center [338, 271] width 430 height 13
click at [541, 168] on icon at bounding box center [540, 167] width 6 height 6
click at [523, 204] on li "匯出收藏" at bounding box center [514, 200] width 54 height 18
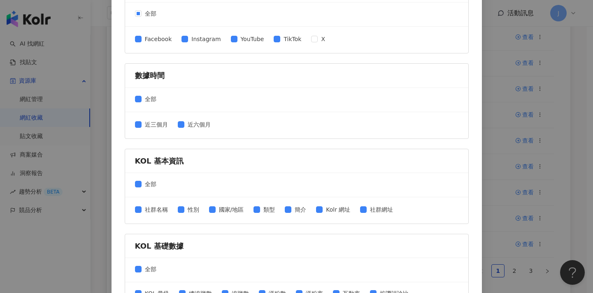
scroll to position [116, 0]
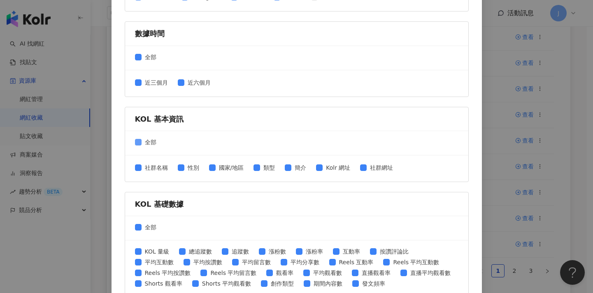
click at [142, 144] on span "全部" at bounding box center [151, 142] width 18 height 9
click at [142, 143] on span "全部" at bounding box center [151, 142] width 18 height 9
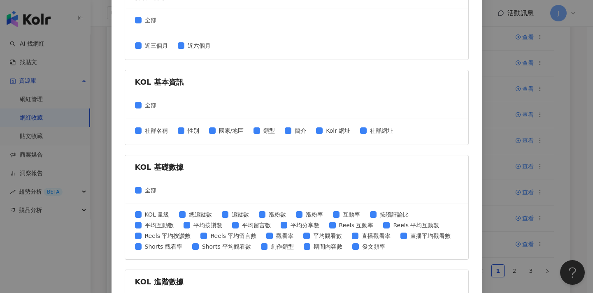
scroll to position [187, 0]
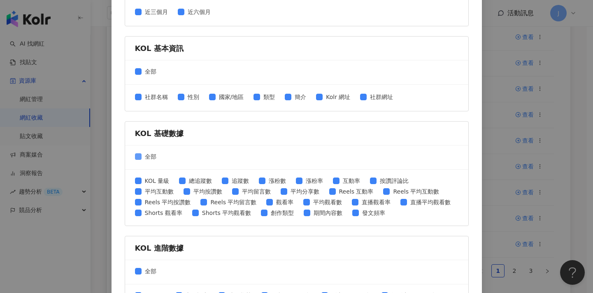
click at [142, 155] on span "全部" at bounding box center [151, 156] width 18 height 9
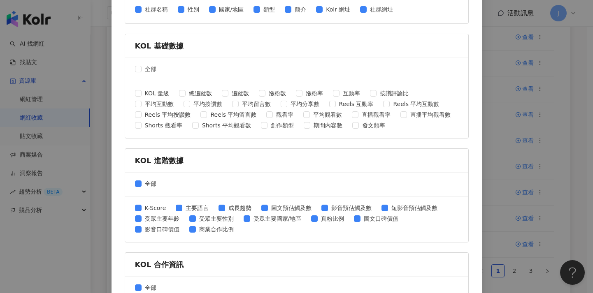
scroll to position [345, 0]
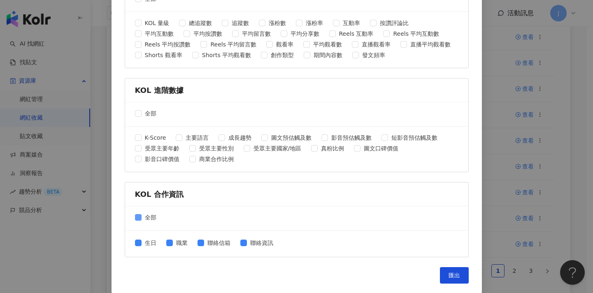
click at [136, 219] on span at bounding box center [138, 217] width 7 height 7
click at [448, 272] on span "匯出" at bounding box center [454, 275] width 12 height 7
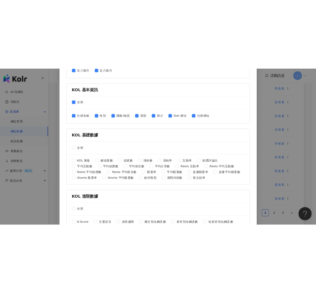
scroll to position [0, 0]
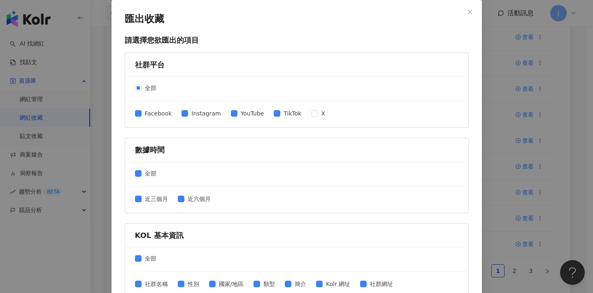
click at [463, 14] on span "Close" at bounding box center [470, 12] width 16 height 6
